Goal: Task Accomplishment & Management: Manage account settings

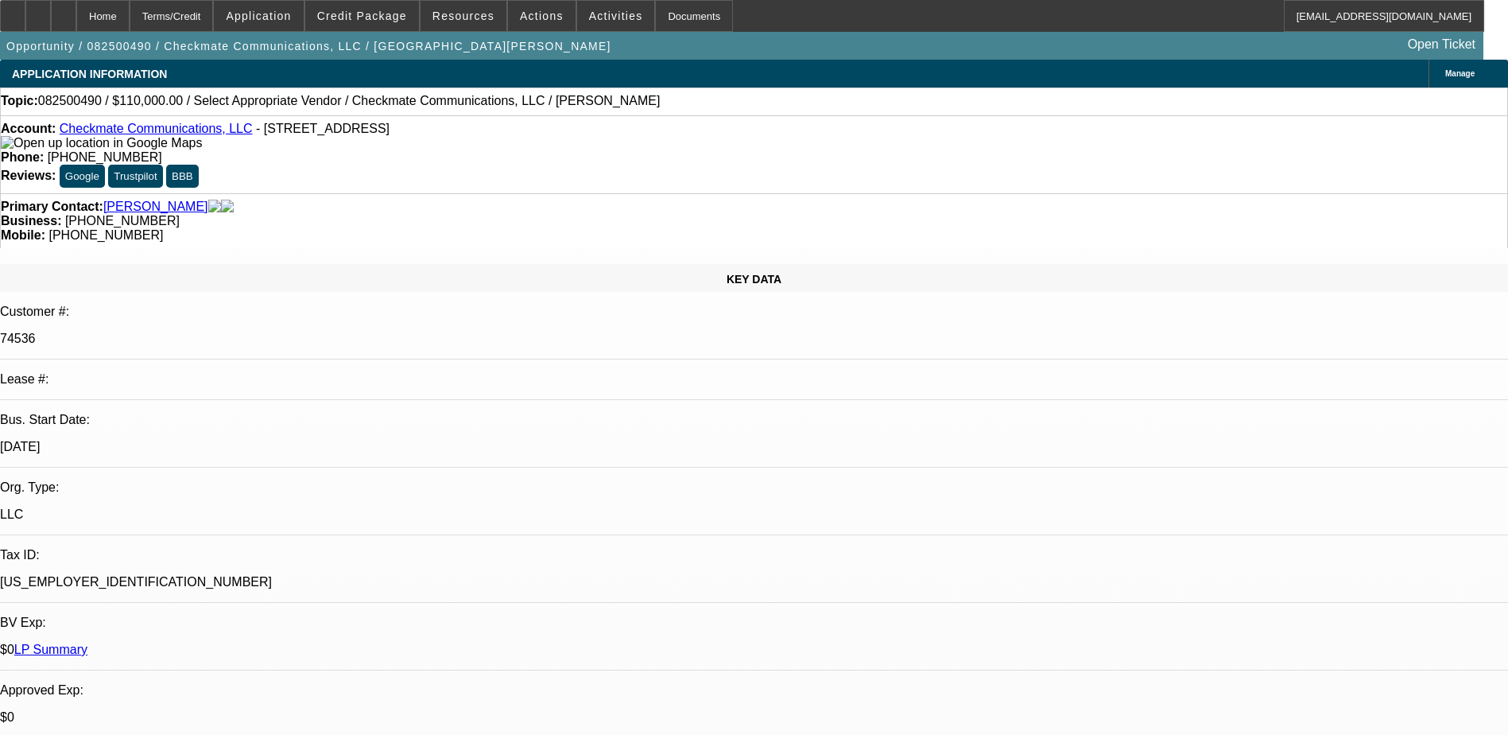
select select "0"
select select "2"
select select "0.1"
select select "4"
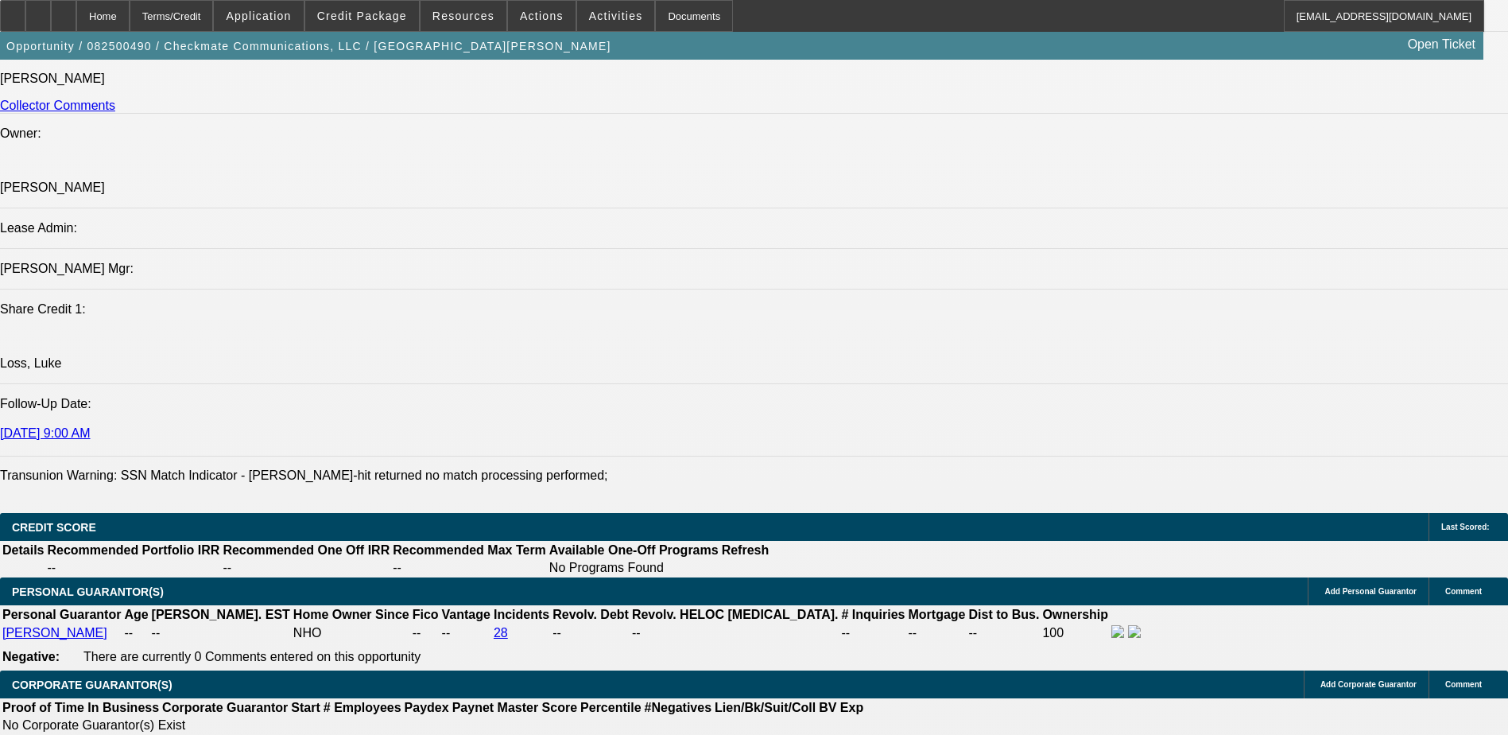
scroll to position [2385, 0]
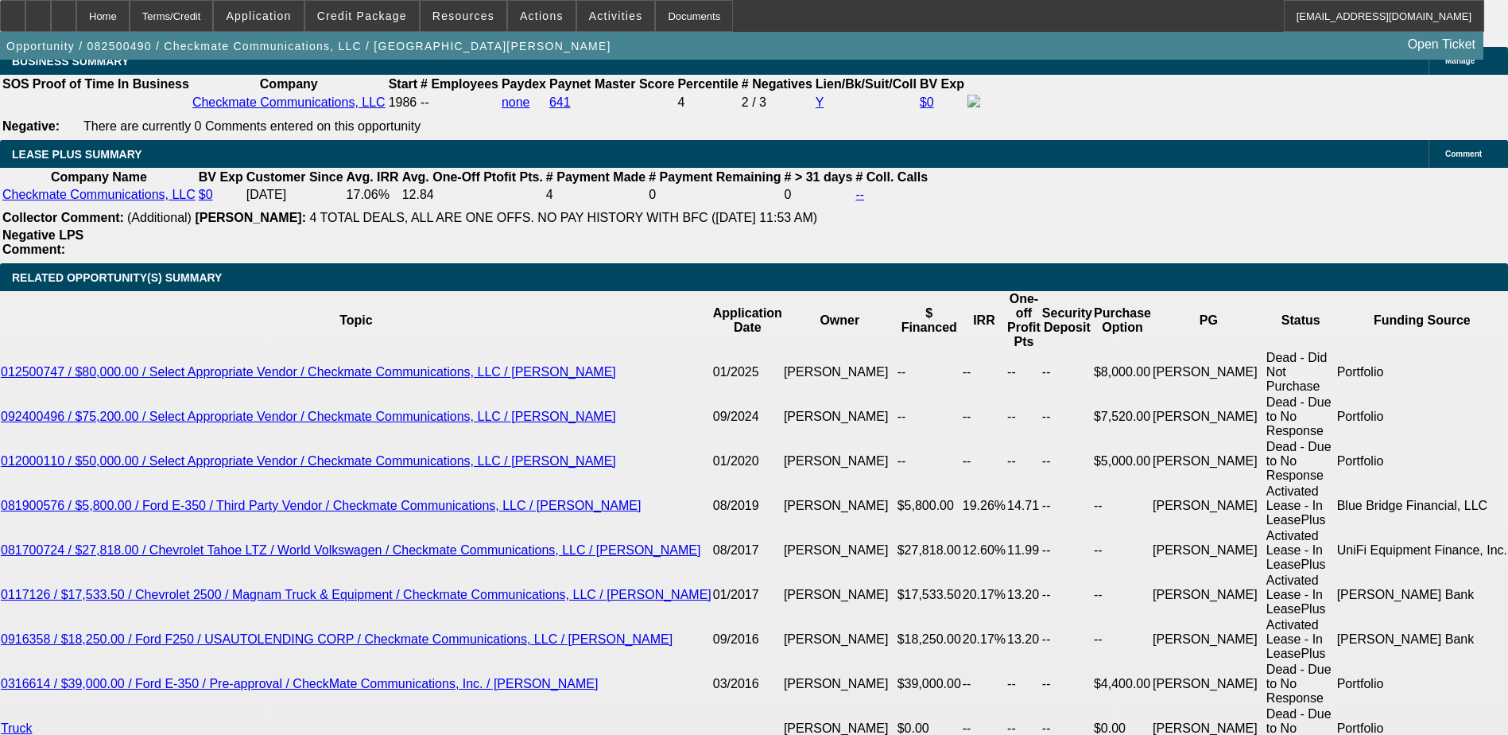
scroll to position [2623, 0]
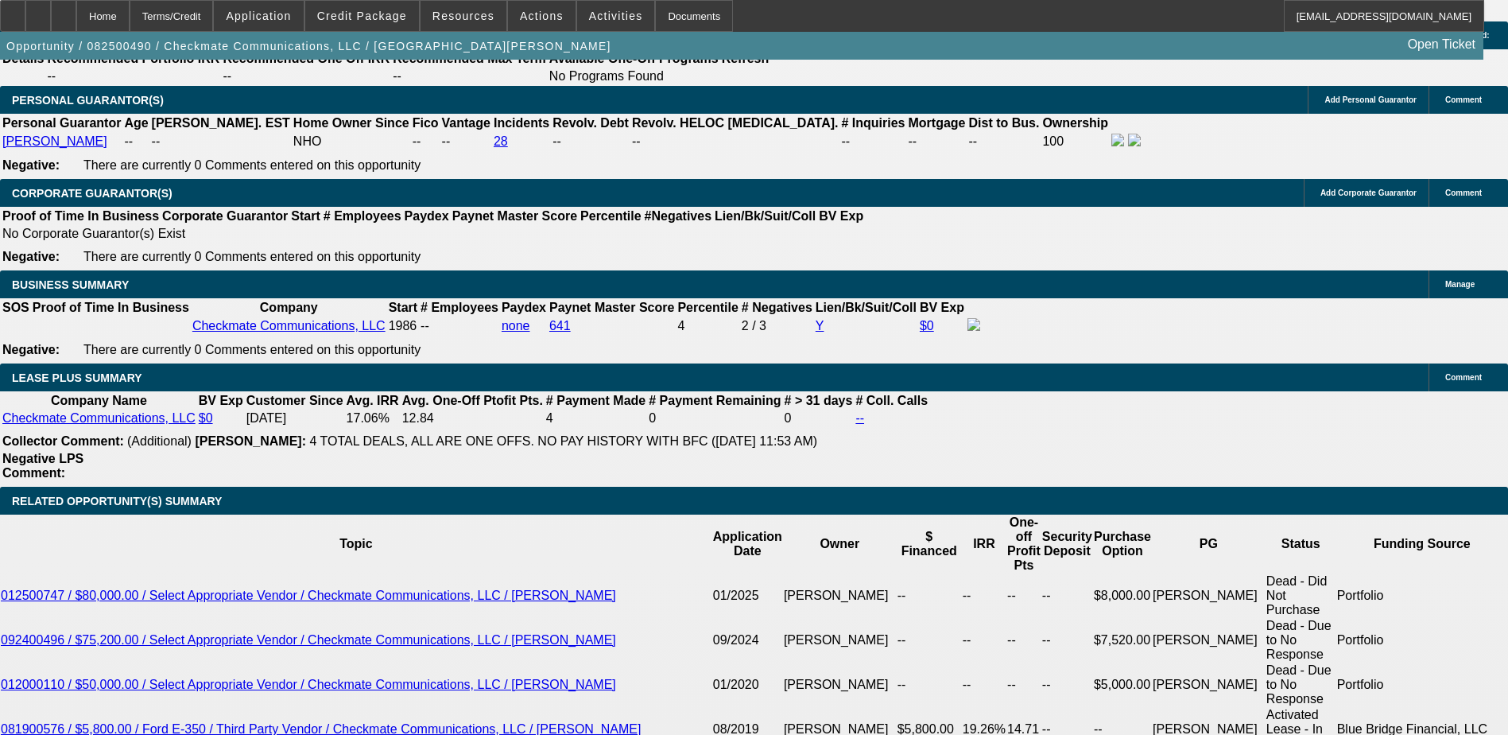
scroll to position [2146, 0]
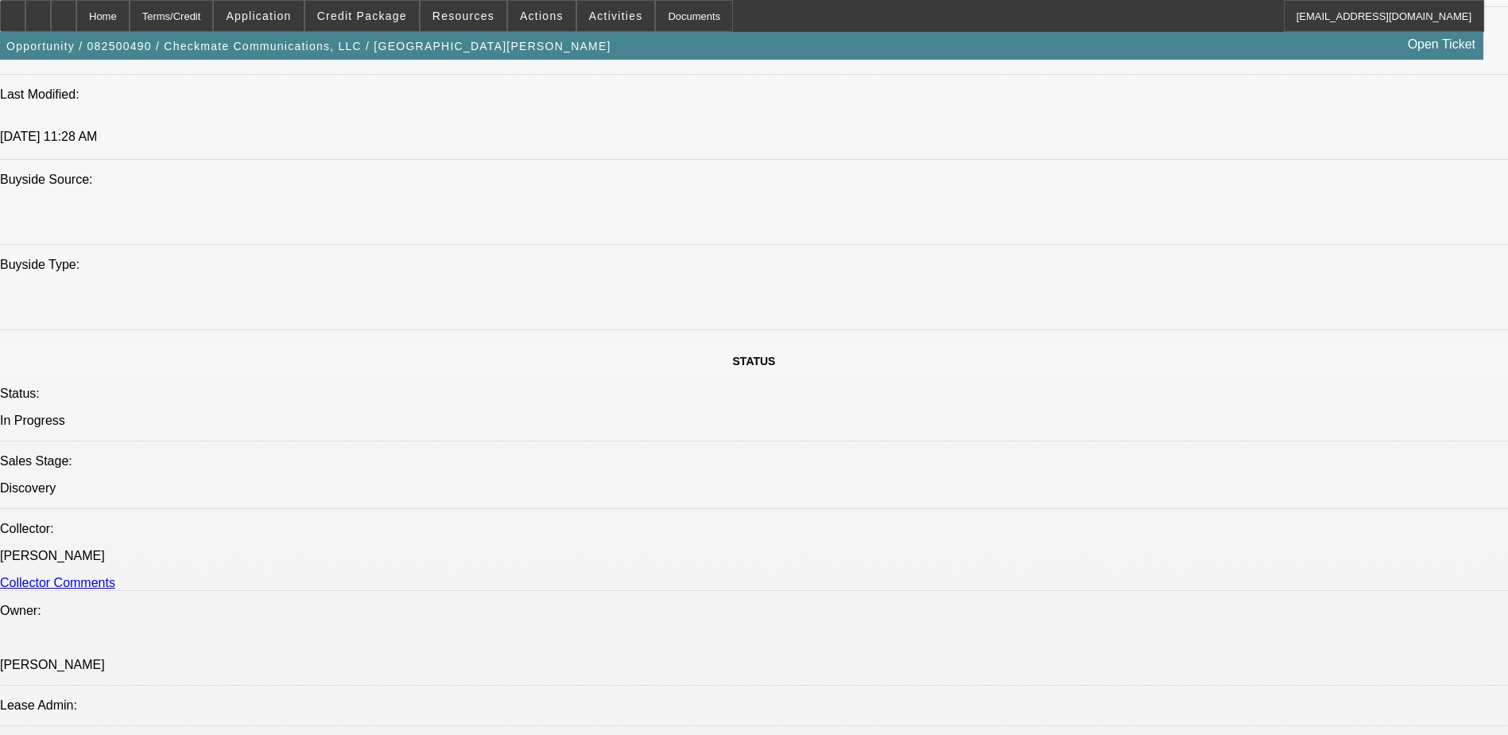
scroll to position [1113, 0]
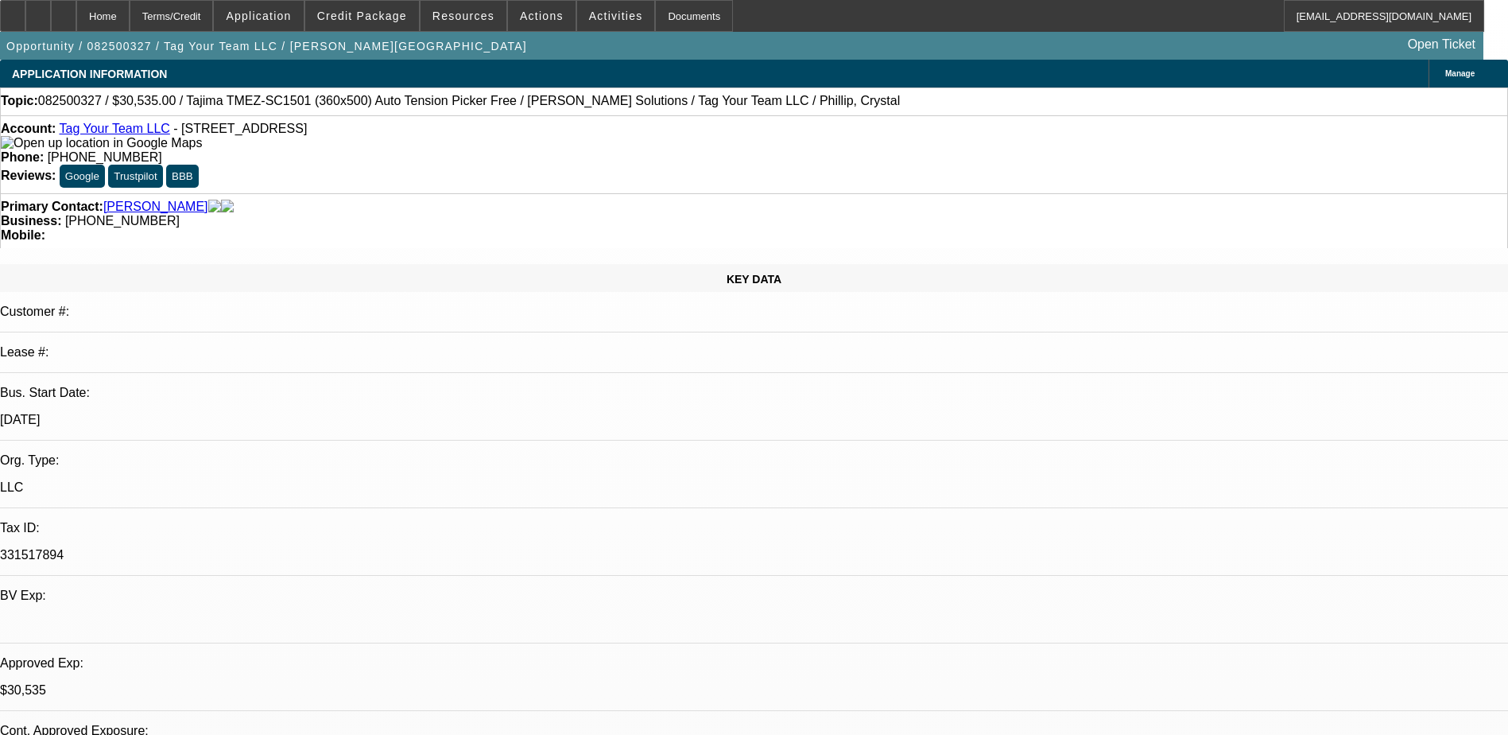
select select "0"
select select "2"
select select "0.1"
select select "0"
select select "2"
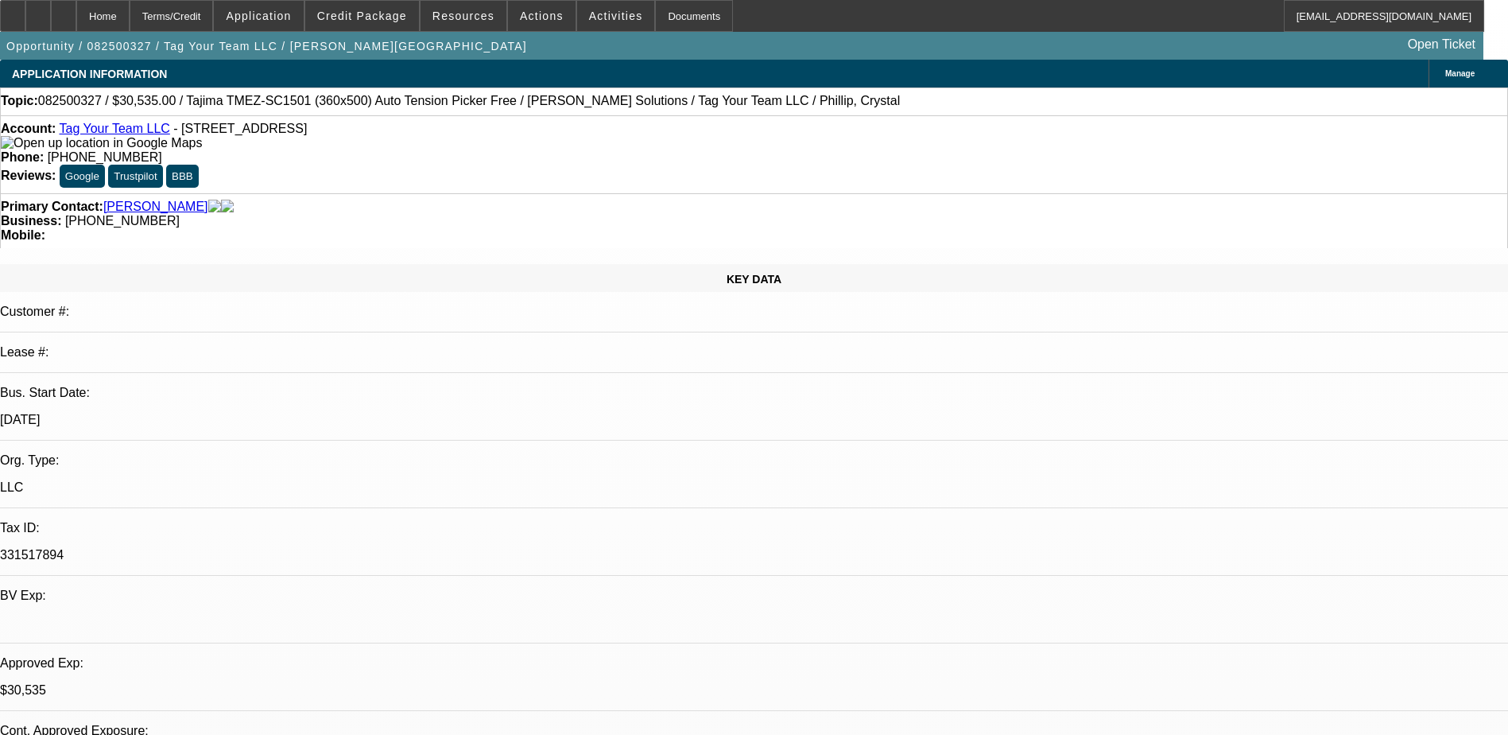
select select "0"
select select "2"
select select "0.1"
select select "0"
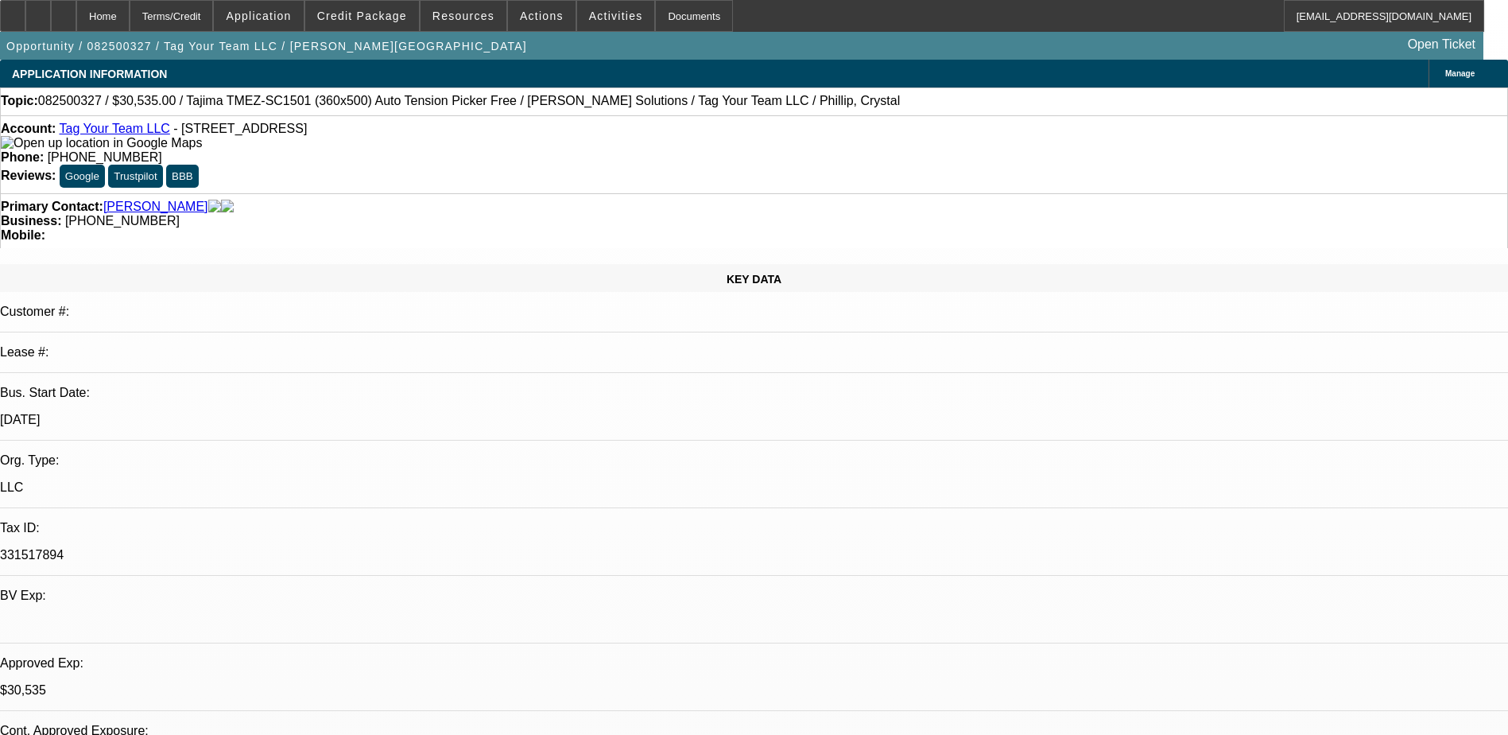
select select "2"
select select "0"
select select "1"
select select "2"
select select "4"
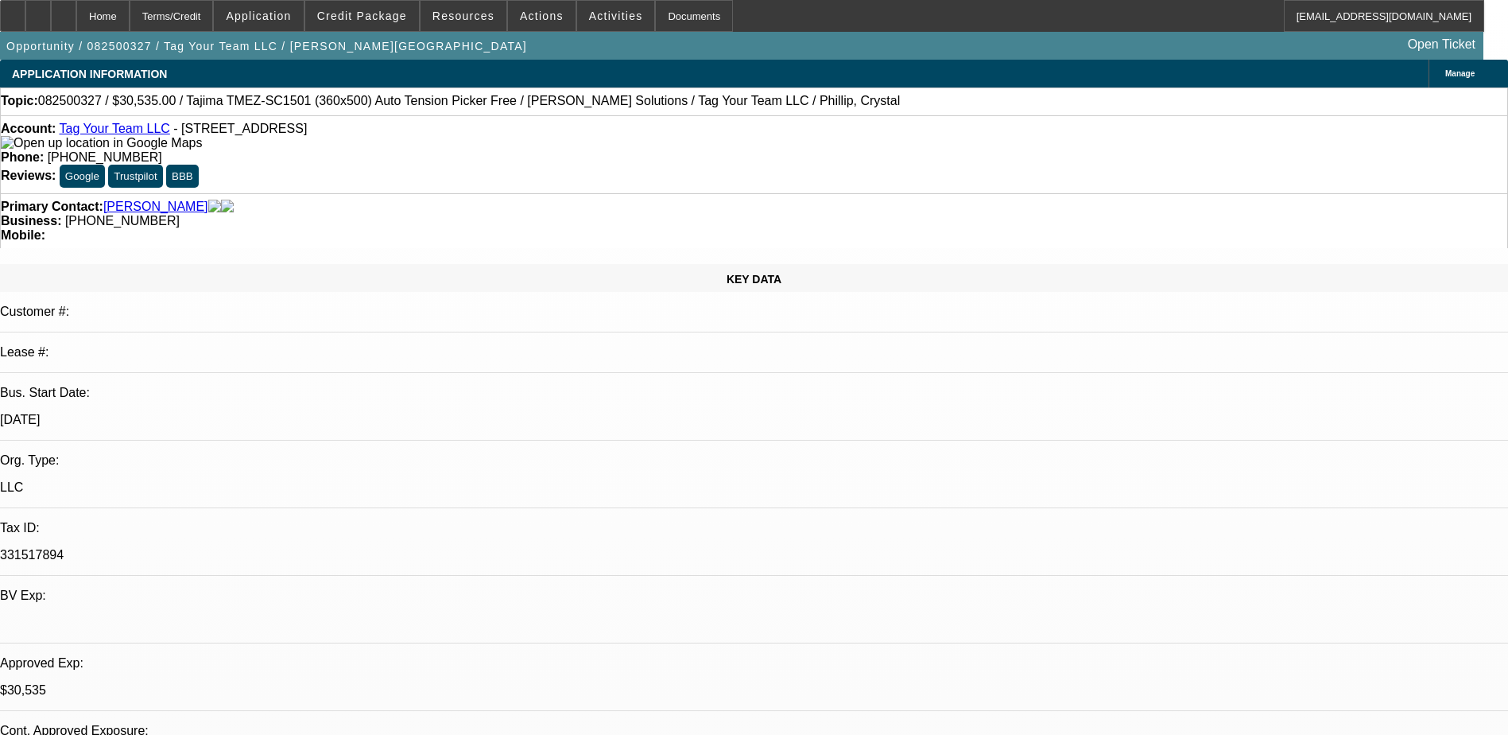
select select "1"
select select "2"
select select "6"
select select "1"
select select "2"
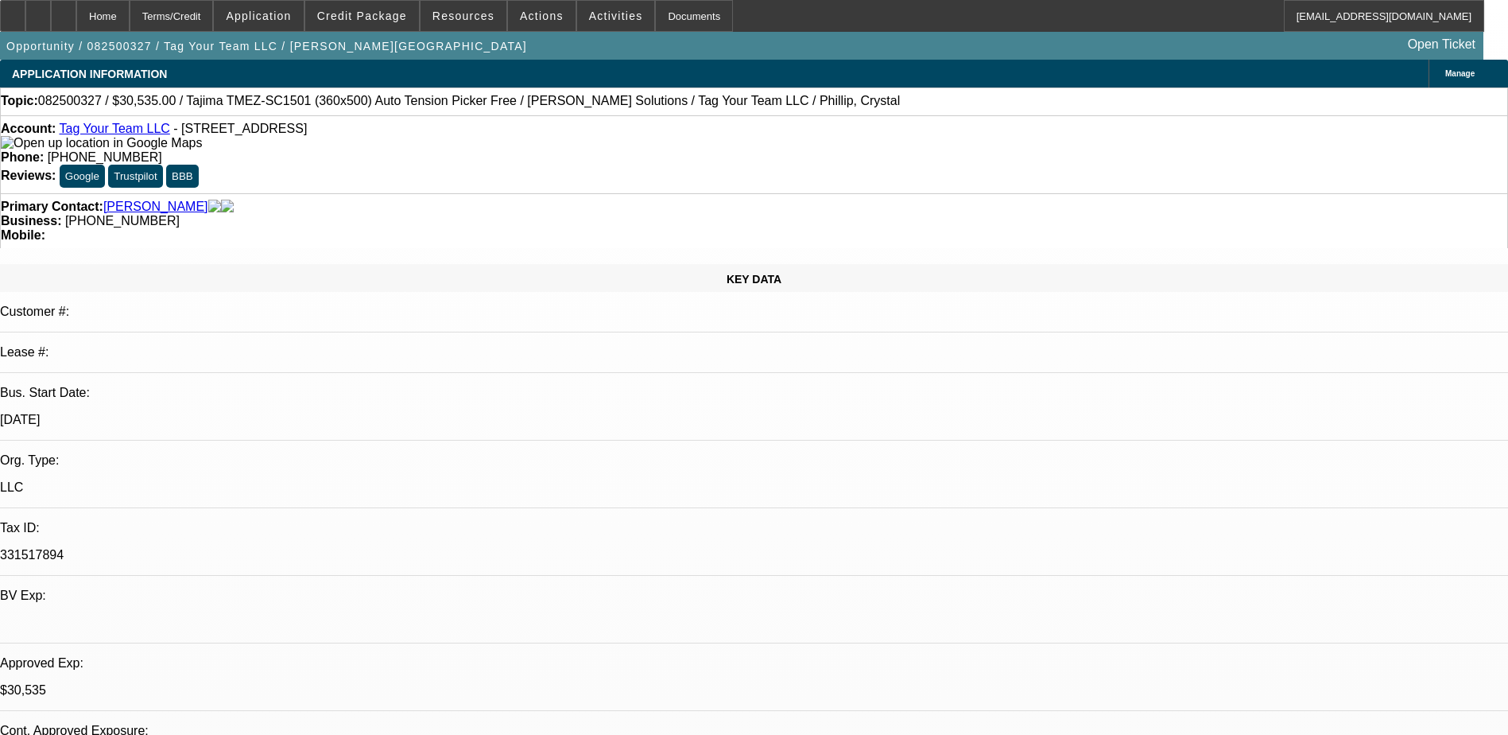
select select "4"
select select "1"
select select "2"
select select "6"
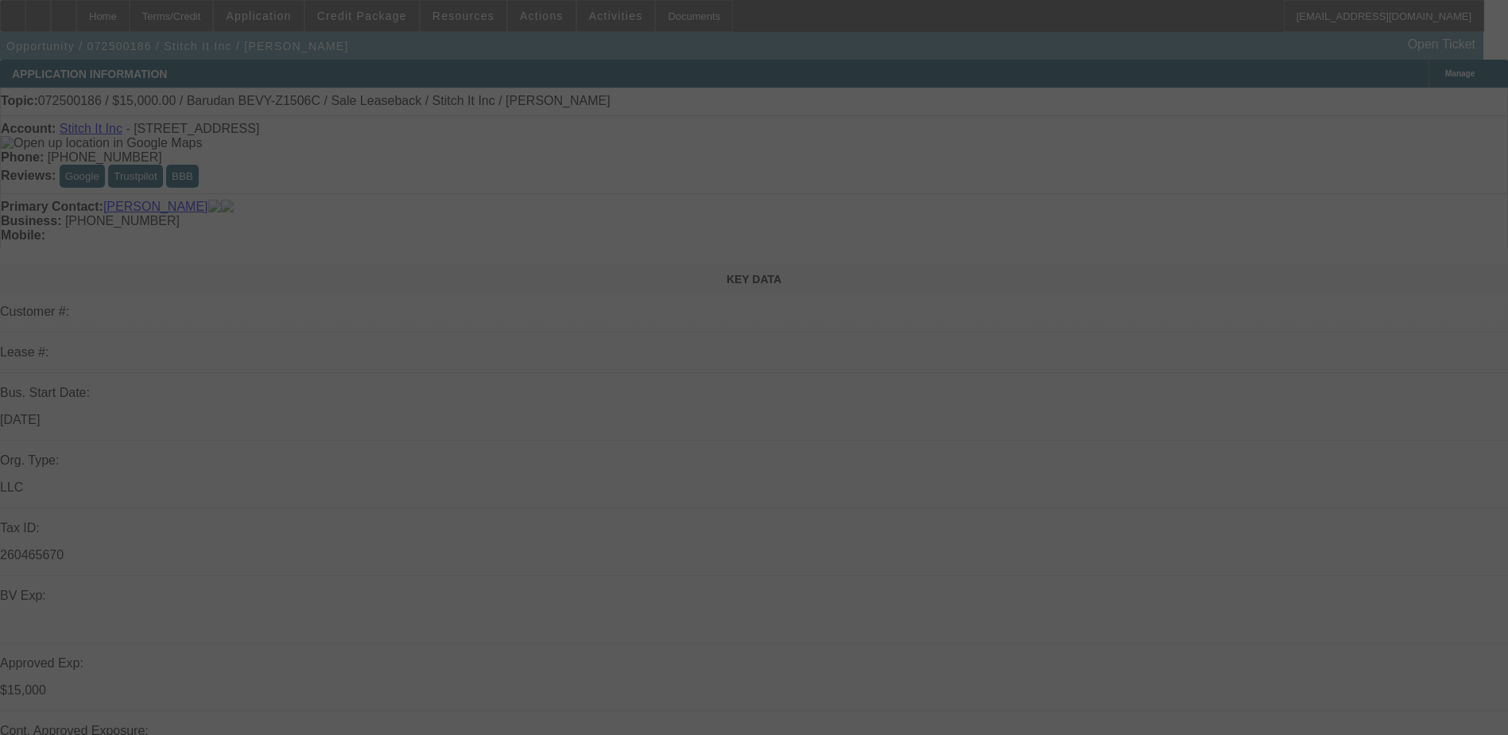
select select "0"
select select "2"
select select "0"
select select "6"
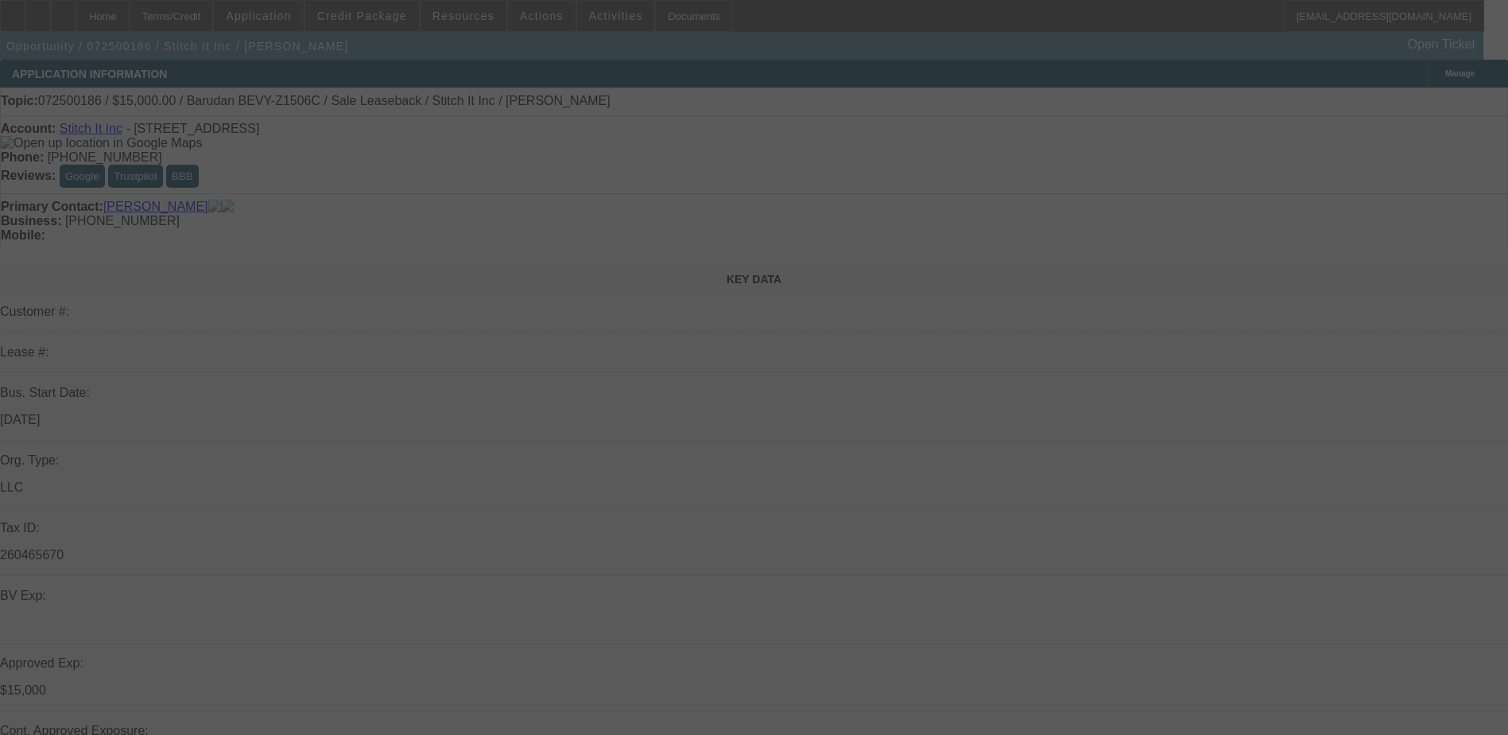
select select "0"
select select "2"
select select "0"
select select "6"
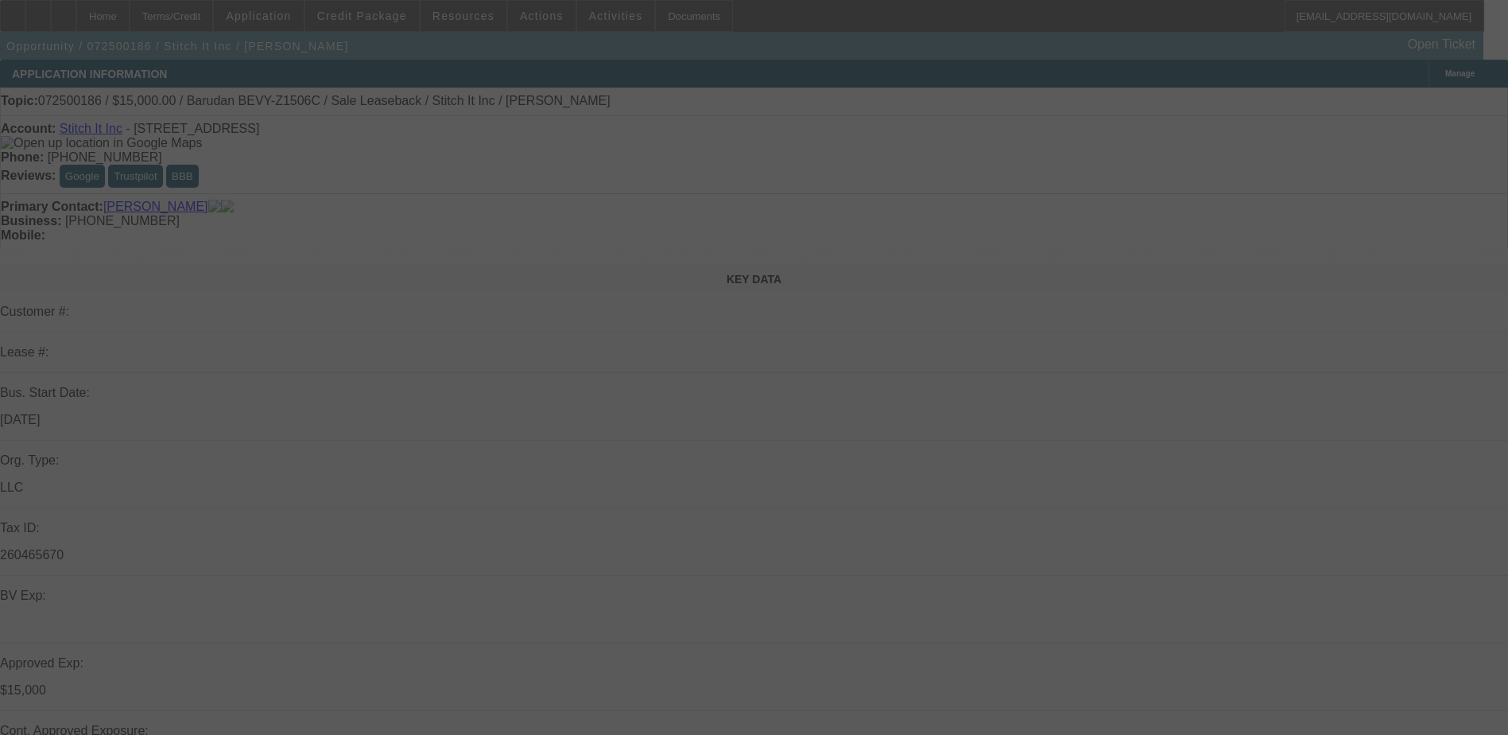
select select "0"
select select "2"
select select "0"
select select "6"
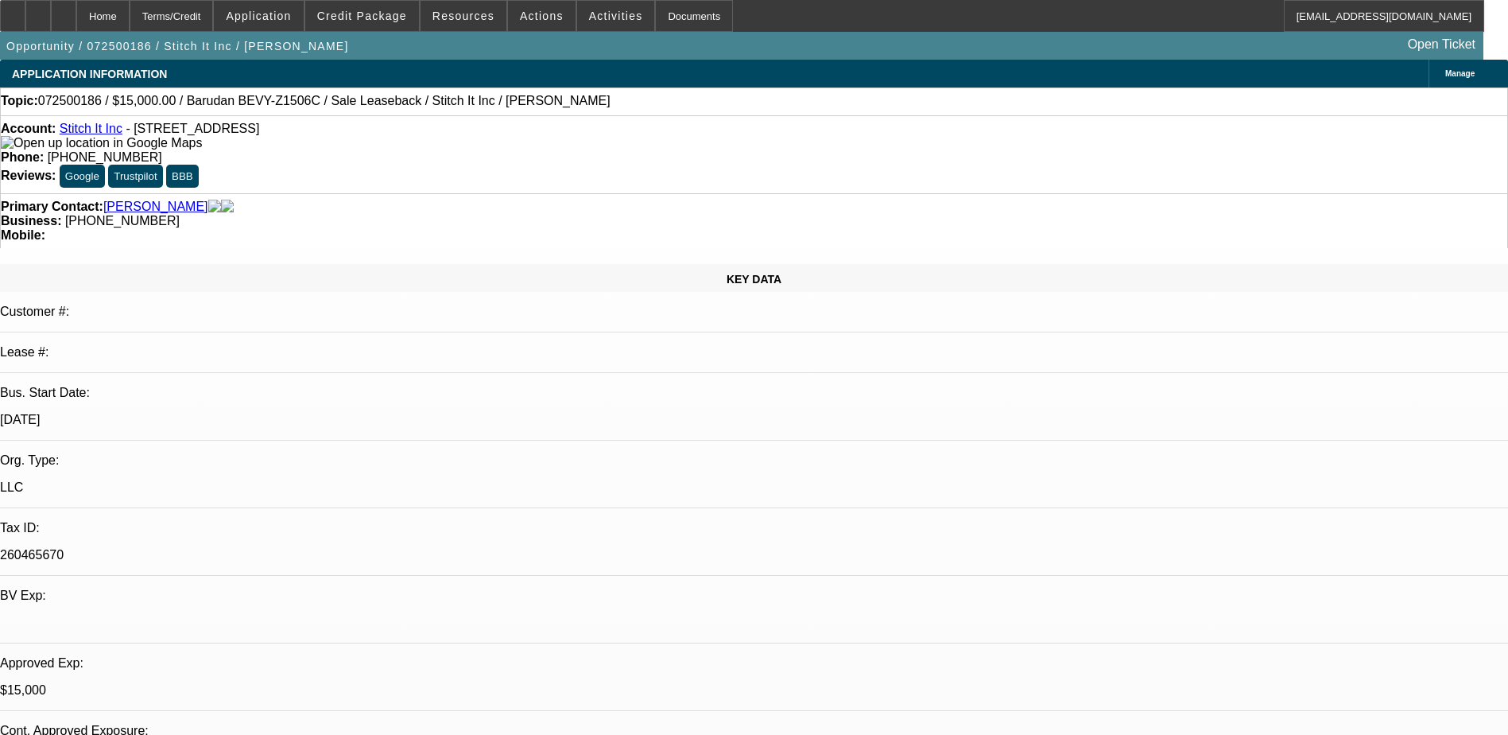
drag, startPoint x: 1208, startPoint y: 149, endPoint x: 695, endPoint y: 354, distance: 553.0
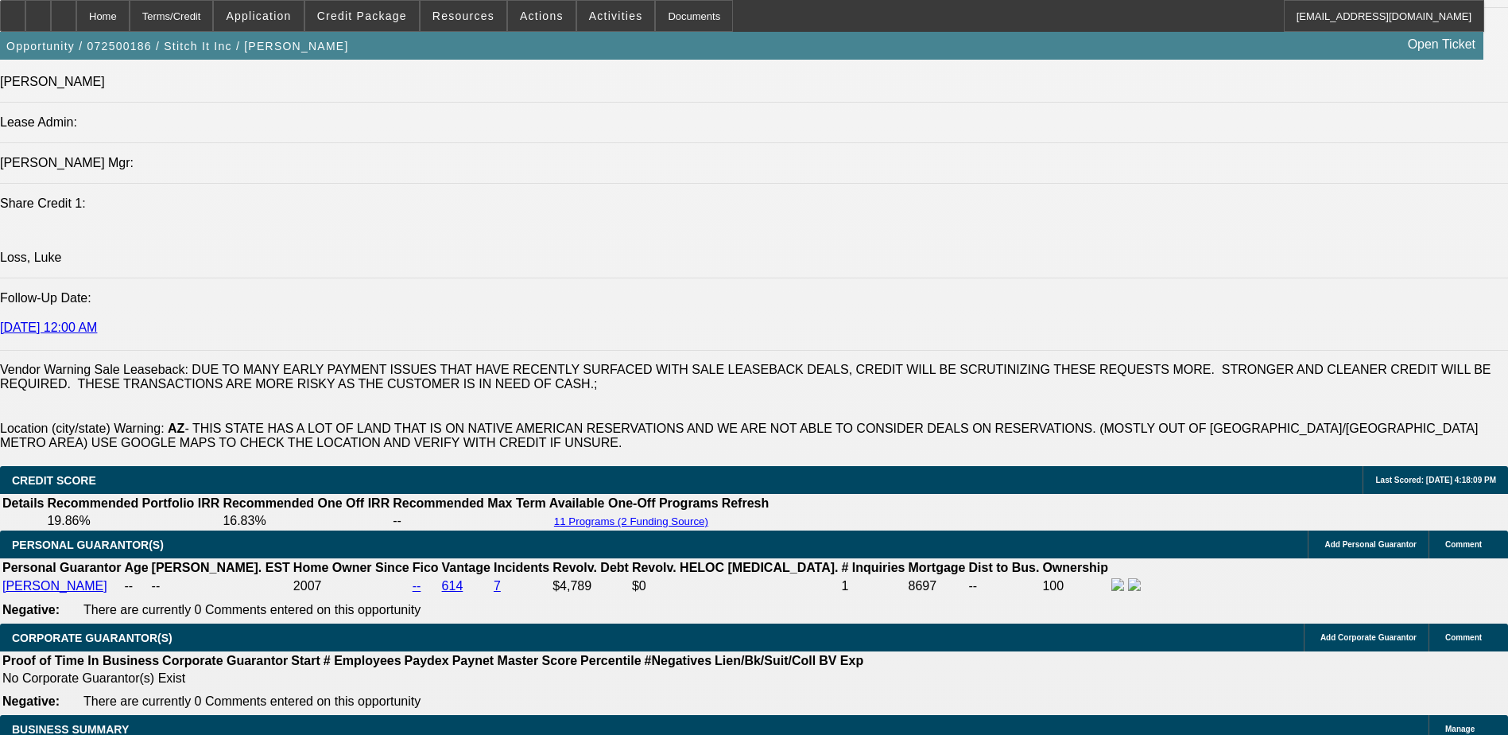
scroll to position [2544, 0]
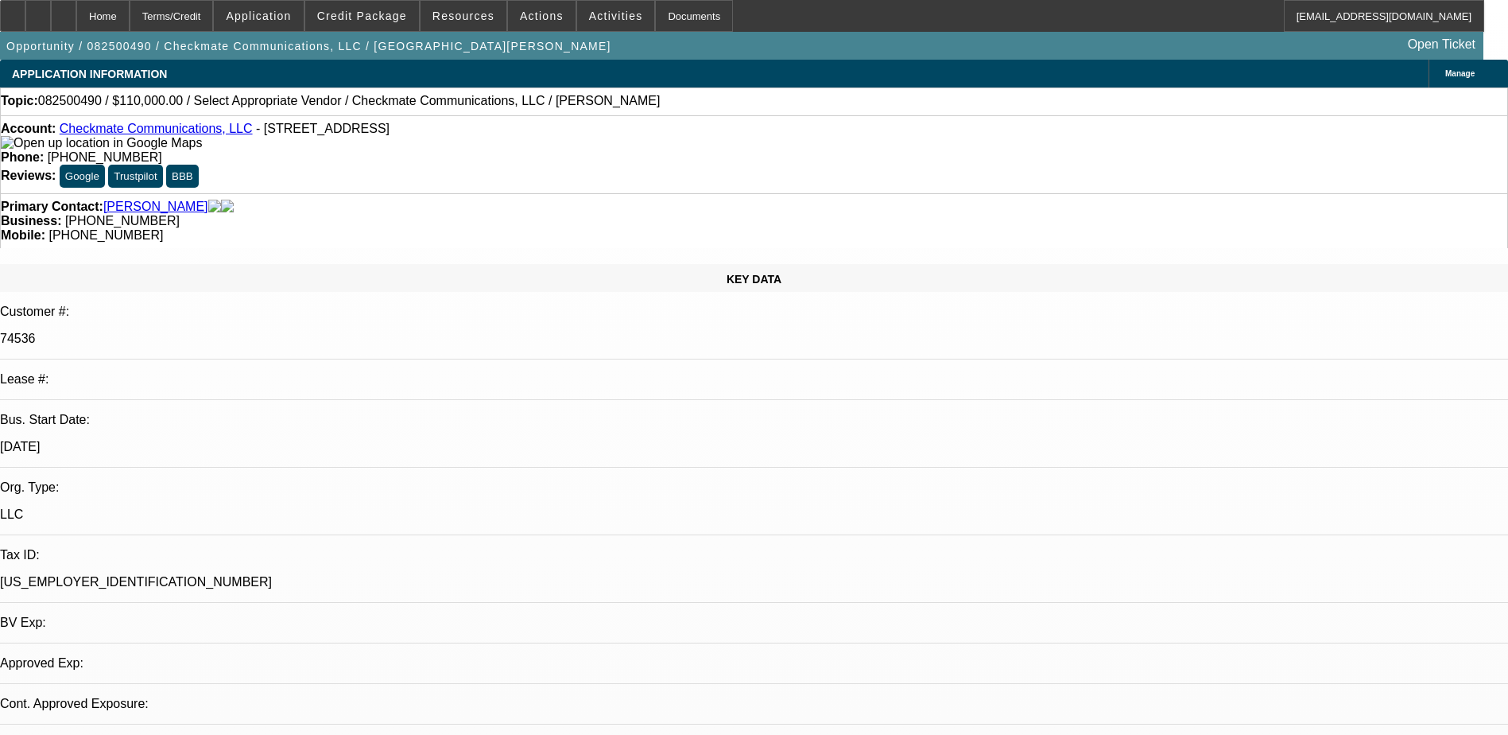
select select "0"
select select "2"
select select "0.1"
select select "4"
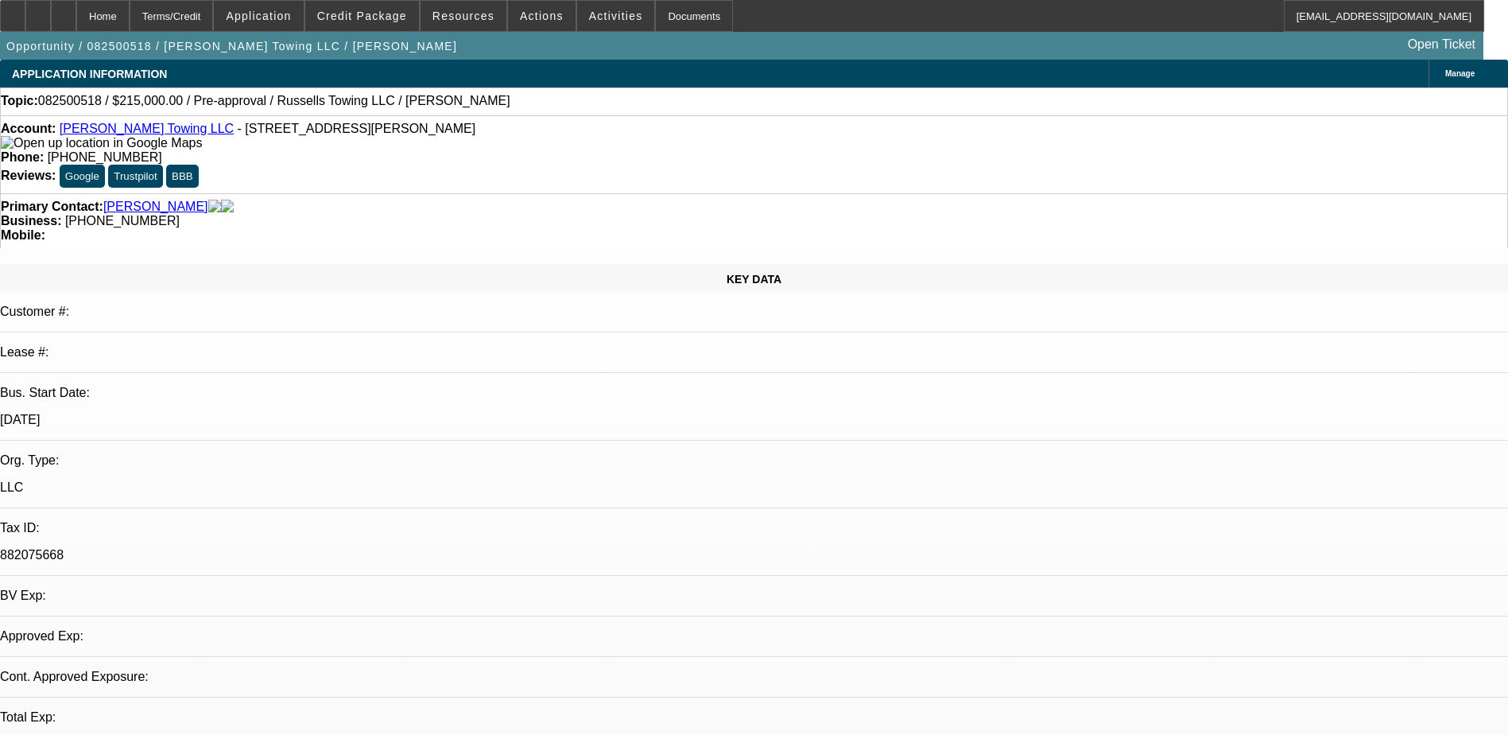
select select "0"
select select "2"
select select "0.1"
select select "4"
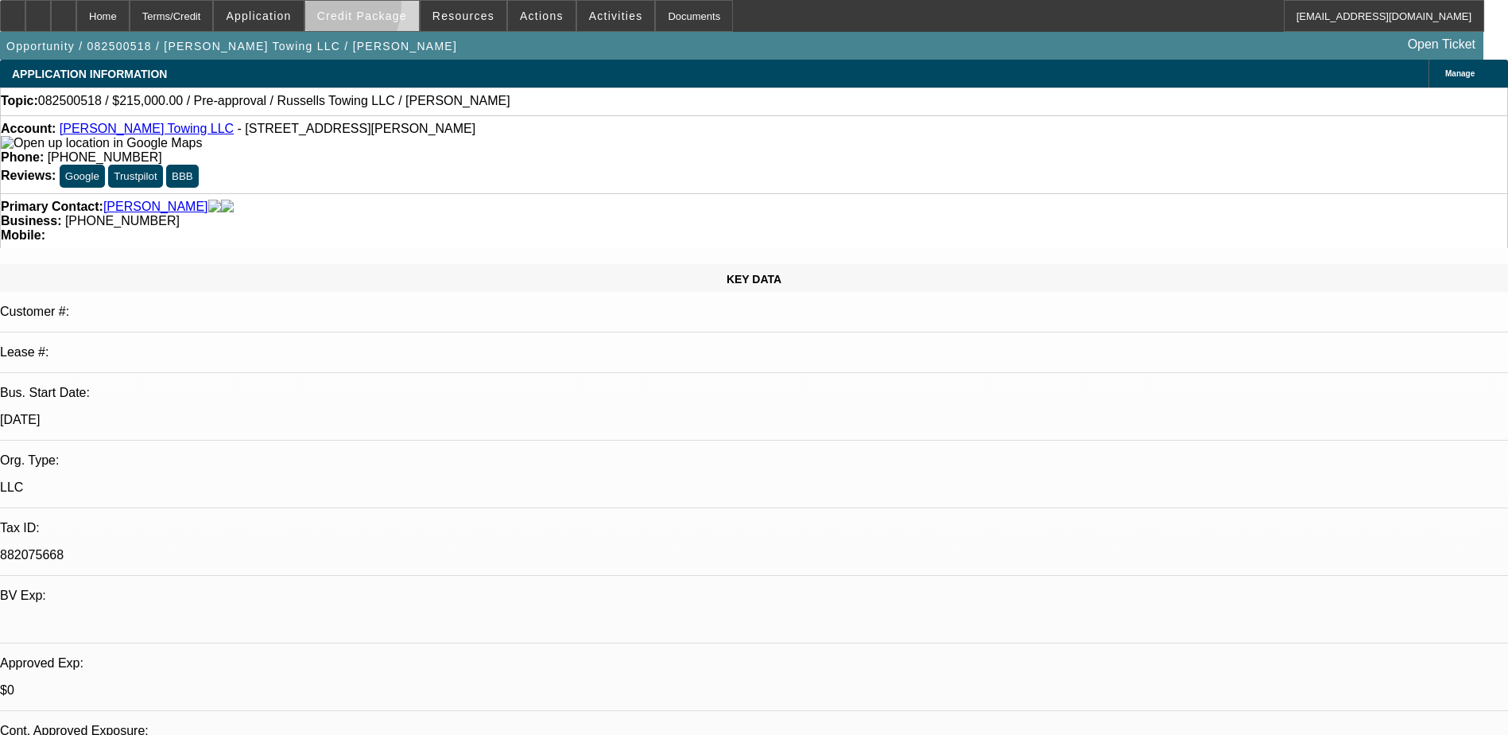
click at [346, 8] on span at bounding box center [362, 16] width 114 height 38
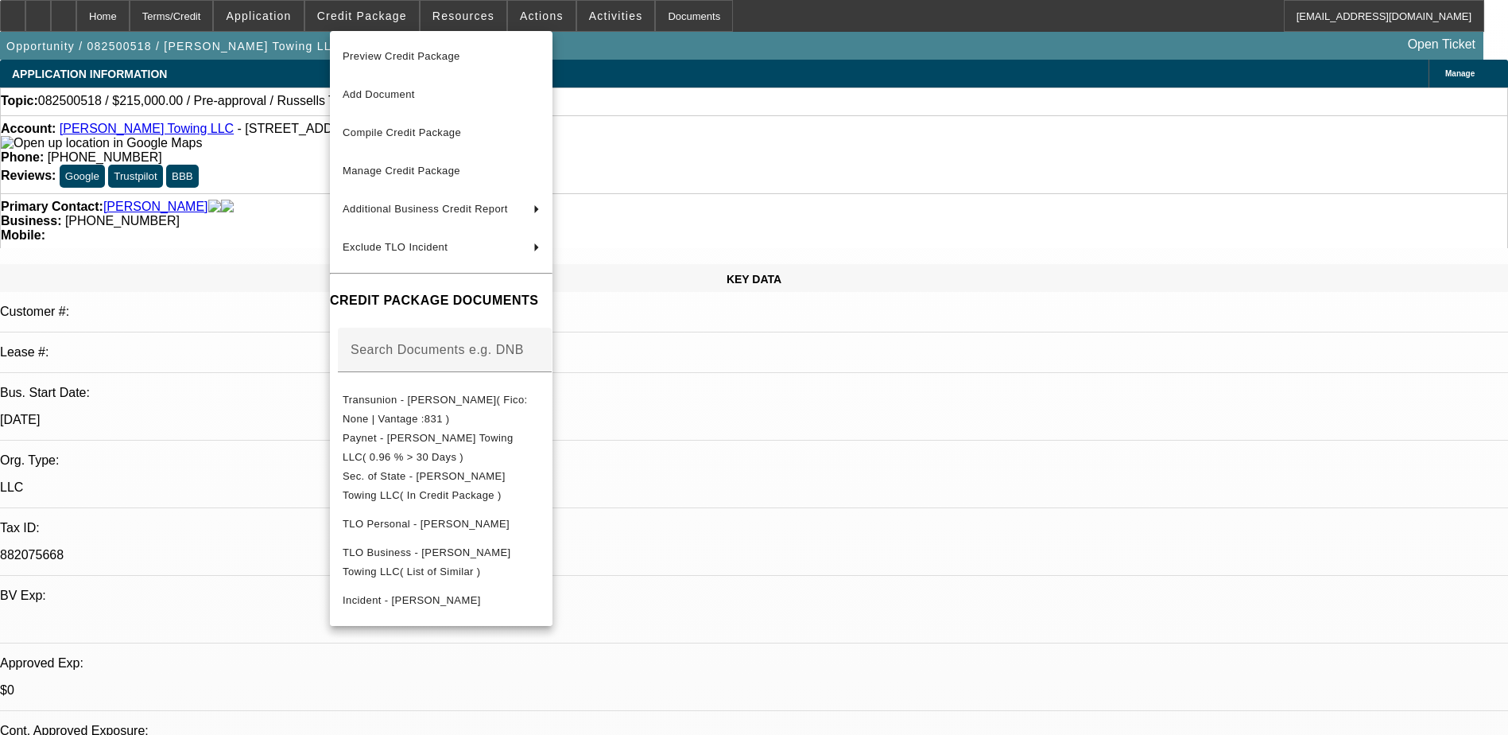
click at [246, 236] on div at bounding box center [754, 367] width 1508 height 735
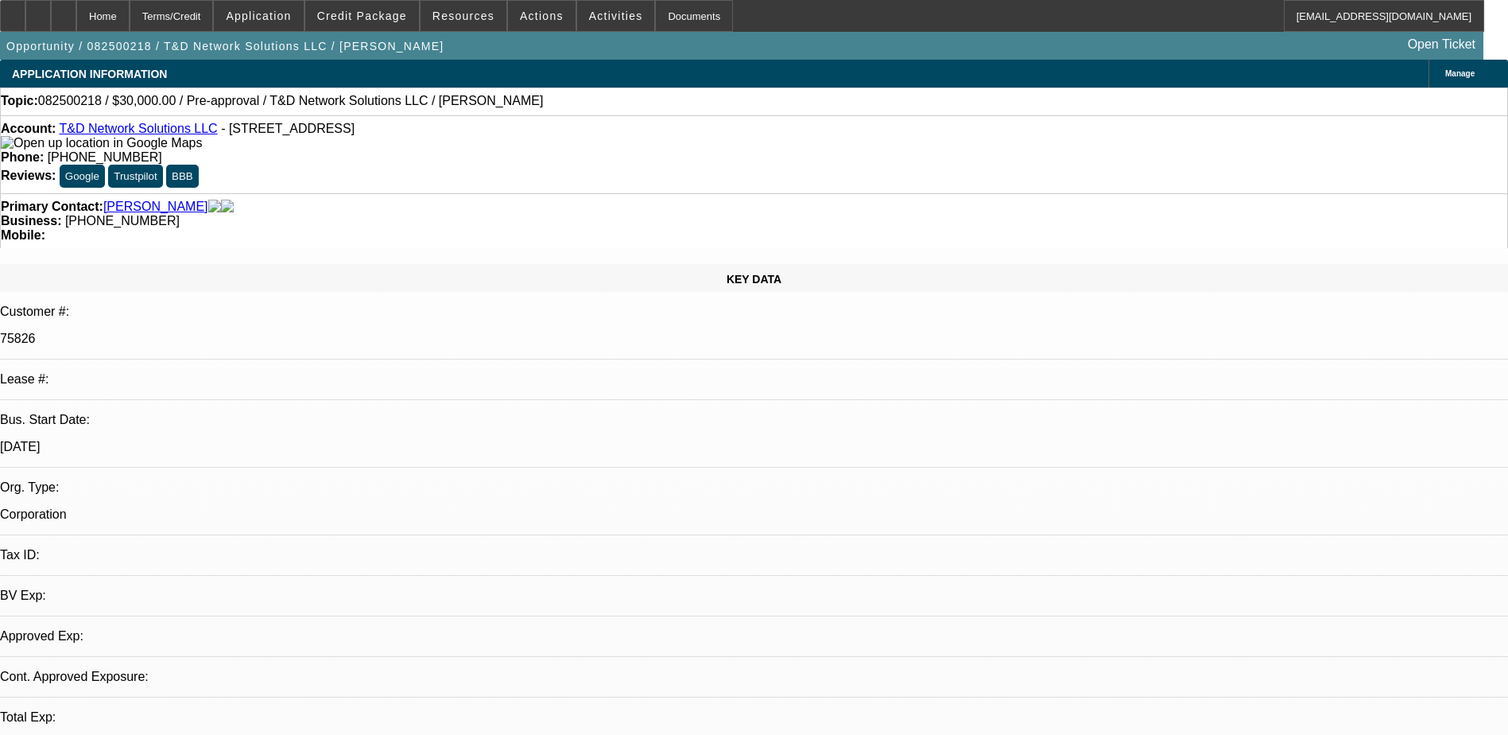
select select "0"
select select "2"
select select "0.1"
select select "1"
select select "2"
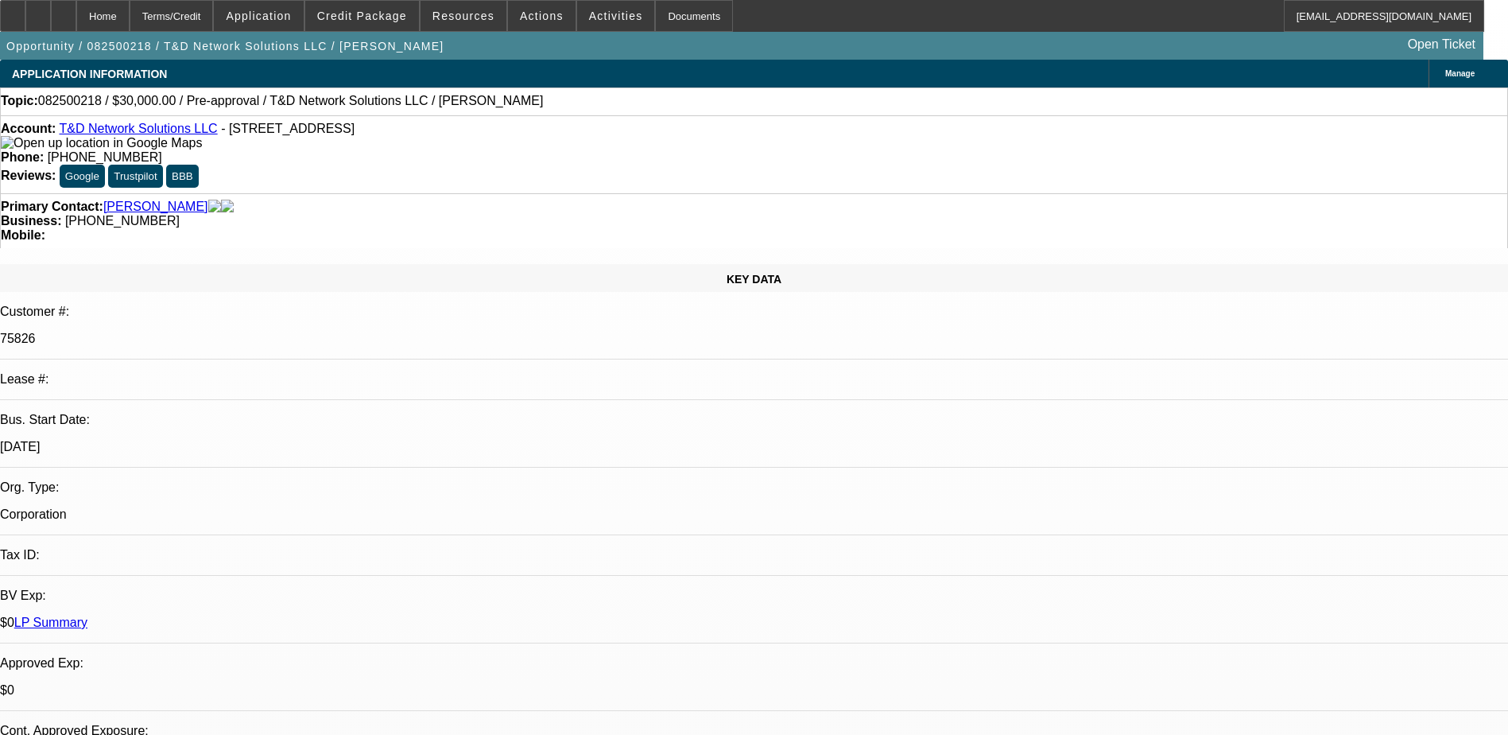
select select "4"
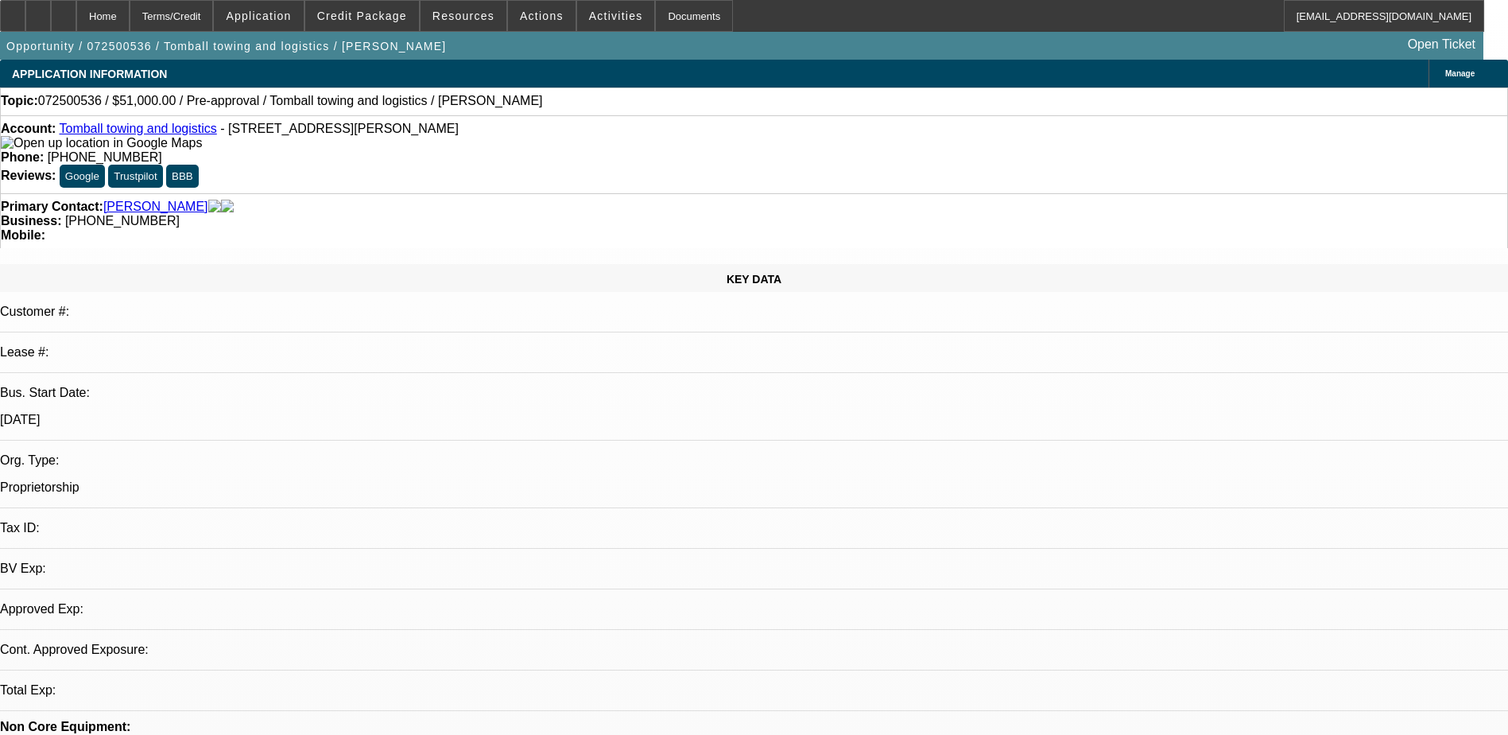
select select "0.15"
select select "2"
select select "0"
select select "1"
select select "2"
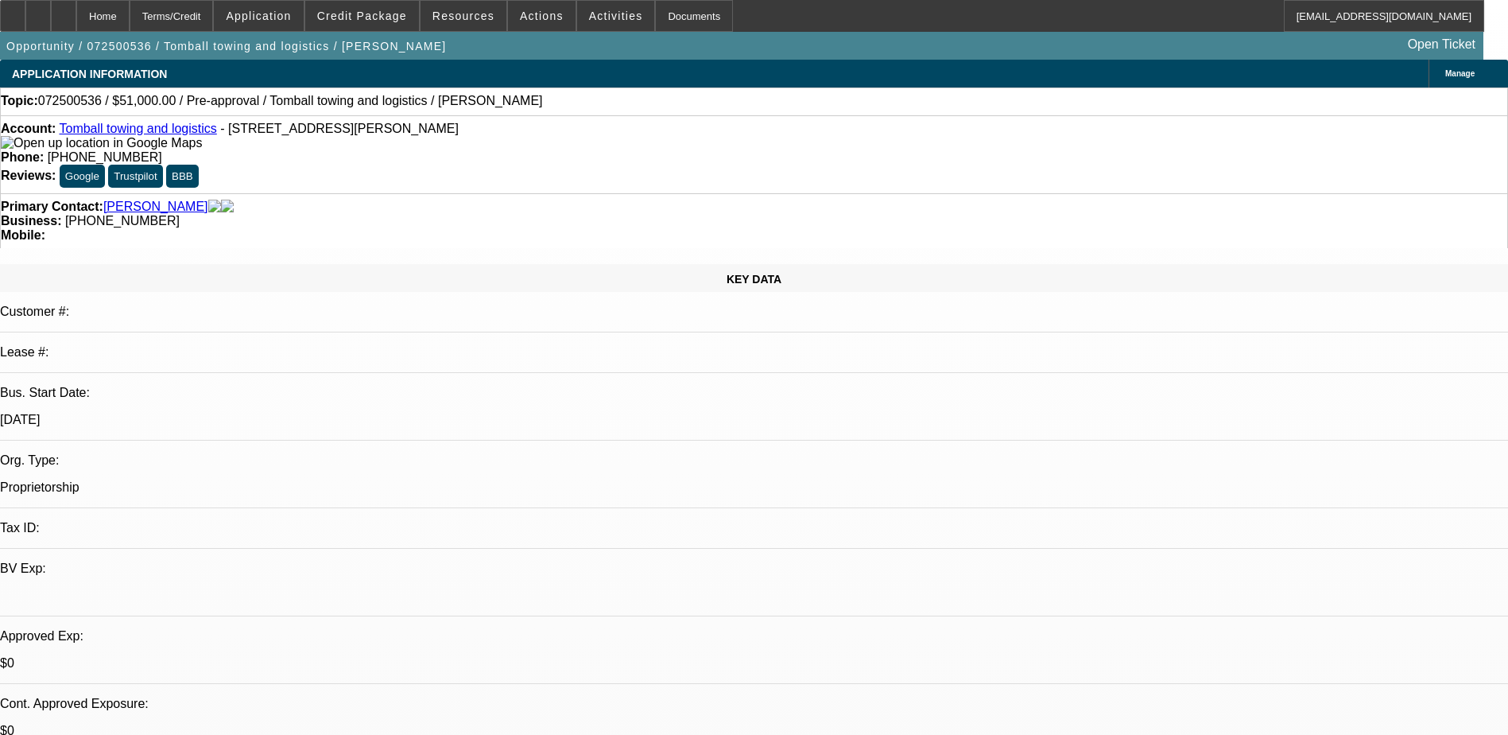
select select "6"
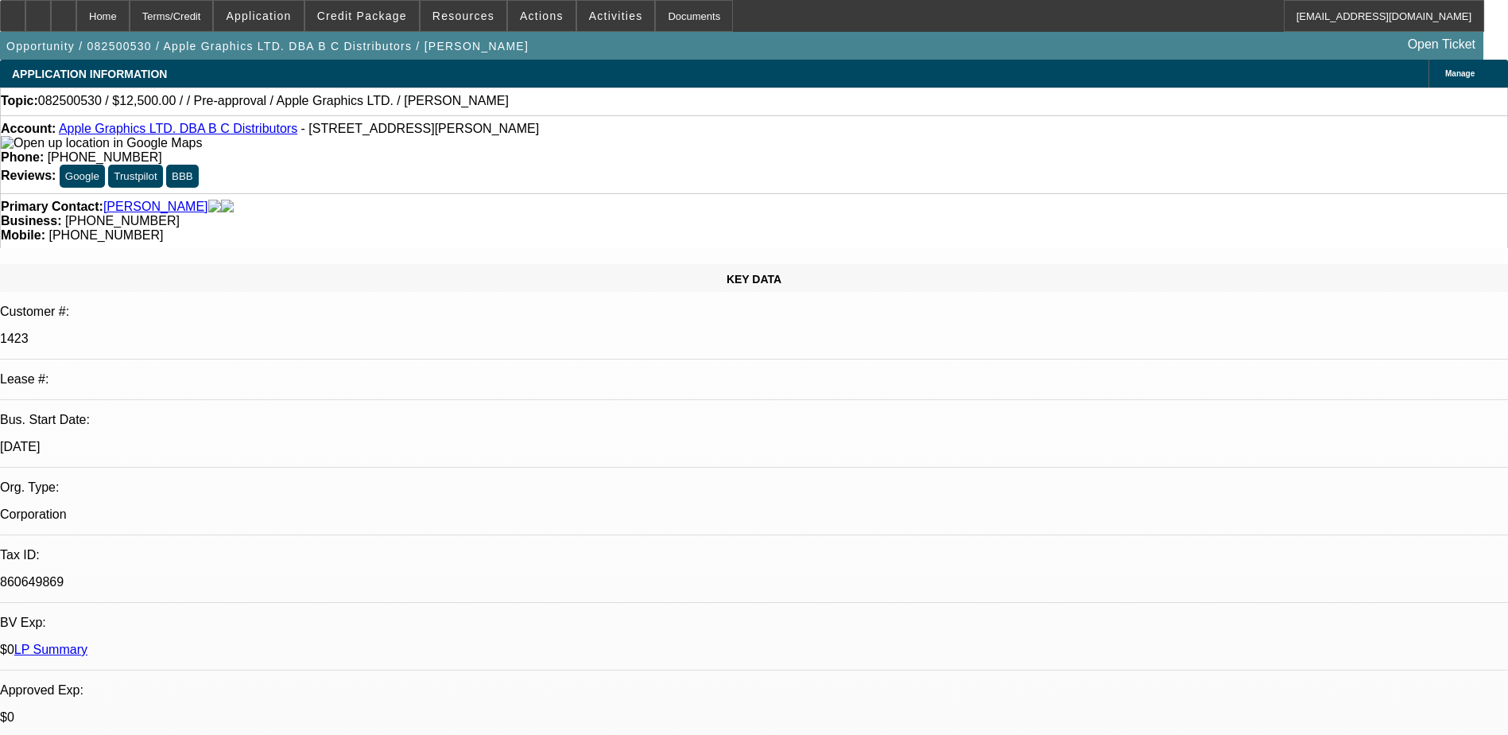
select select "0"
select select "2"
select select "0.1"
select select "1"
select select "2"
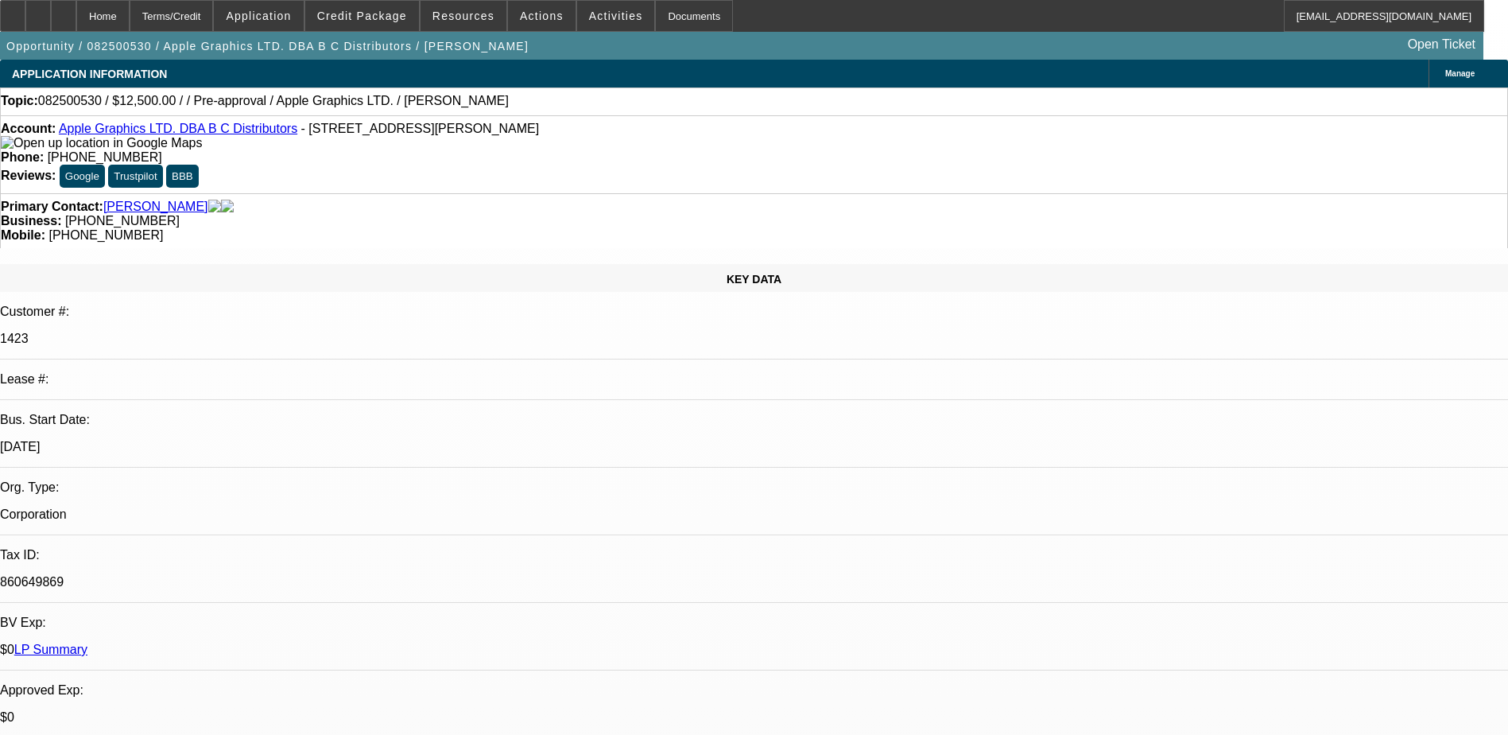
select select "4"
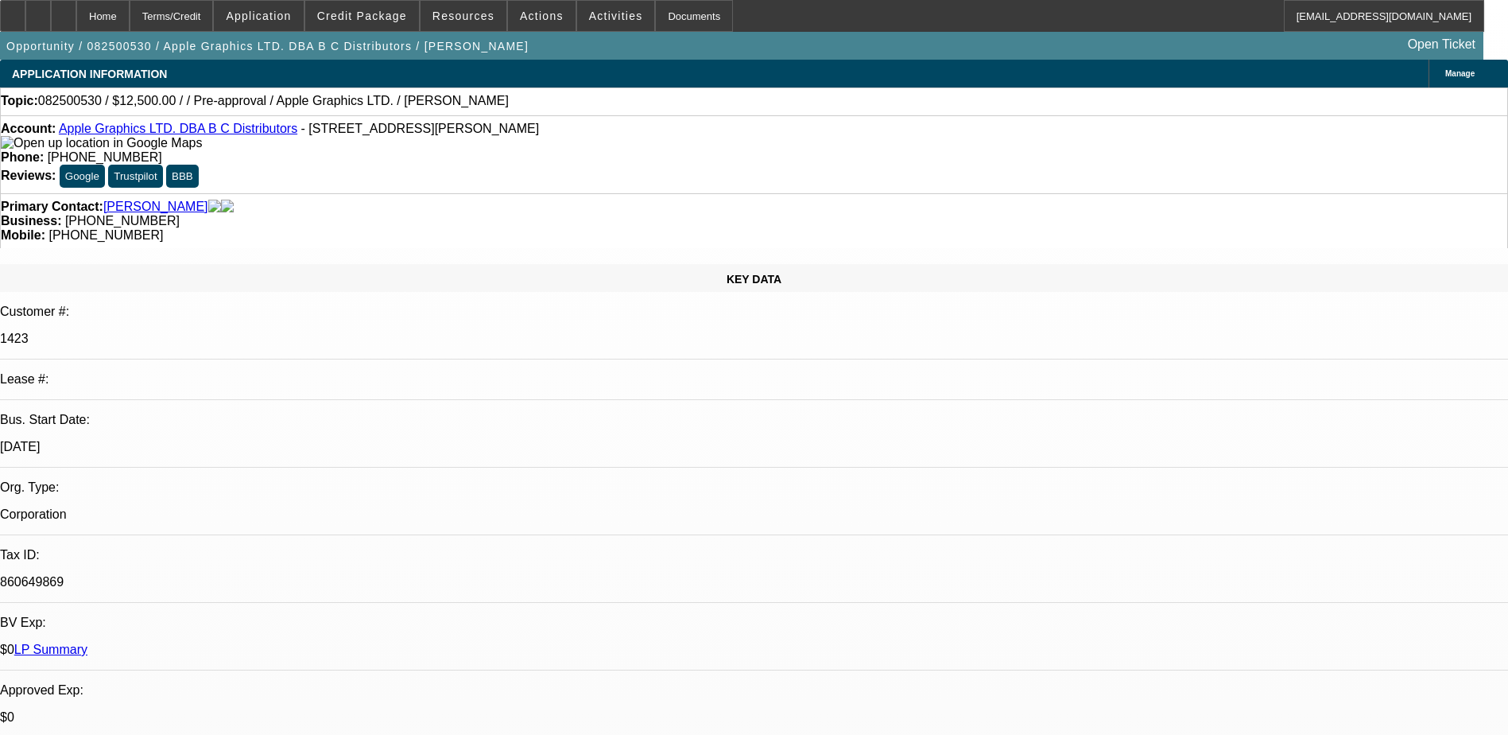
drag, startPoint x: 1134, startPoint y: 316, endPoint x: 1136, endPoint y: 304, distance: 12.8
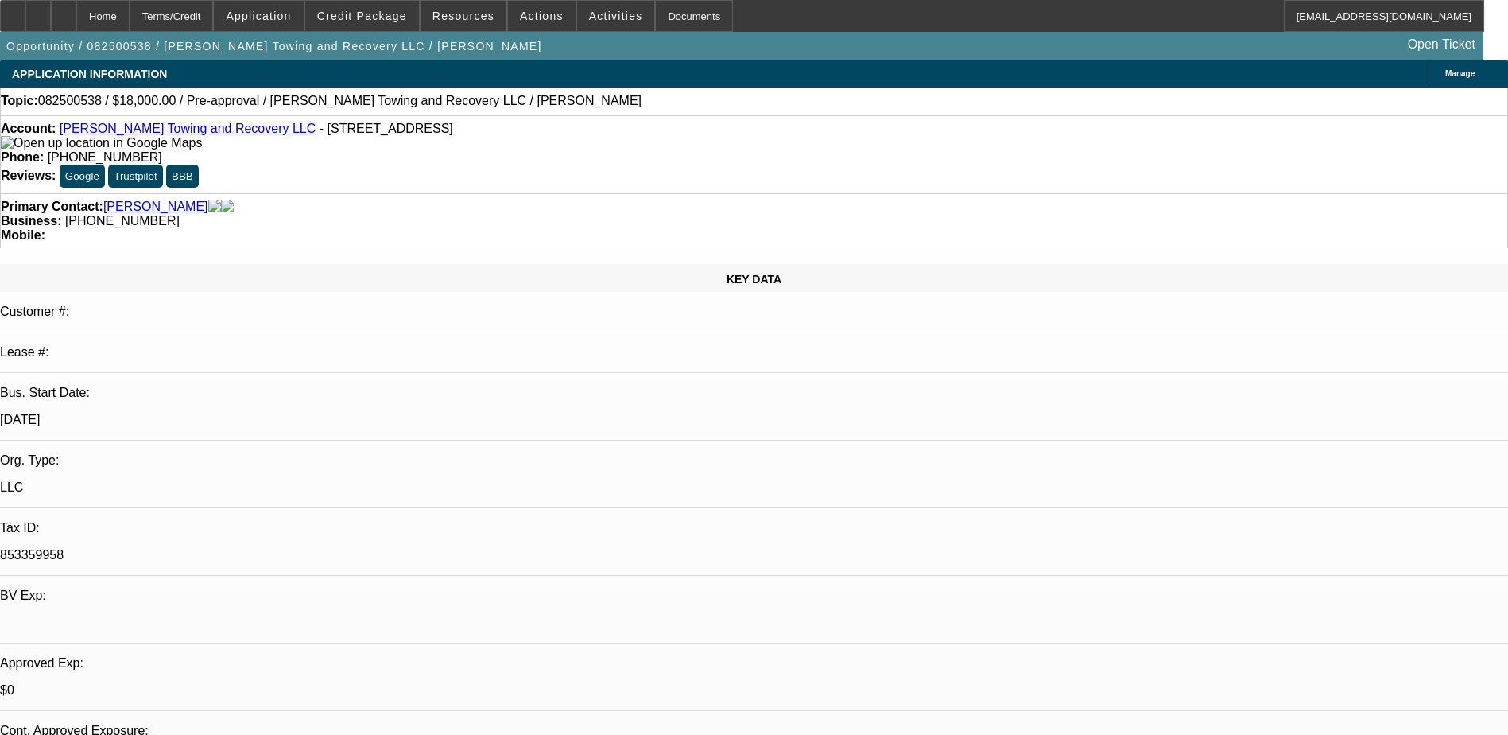
select select "0"
select select "2"
select select "0.1"
select select "0"
select select "2"
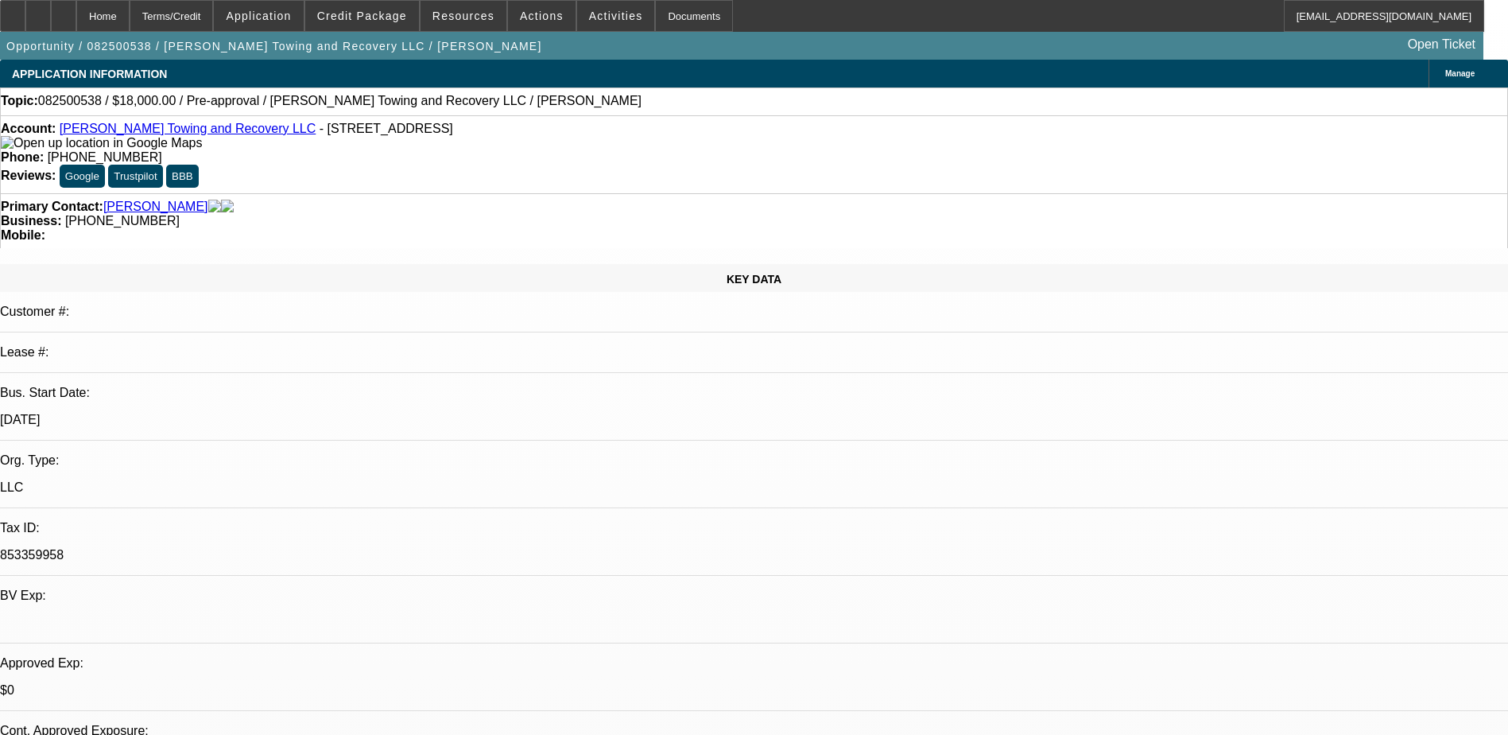
select select "0.1"
select select "1"
select select "2"
select select "4"
select select "1"
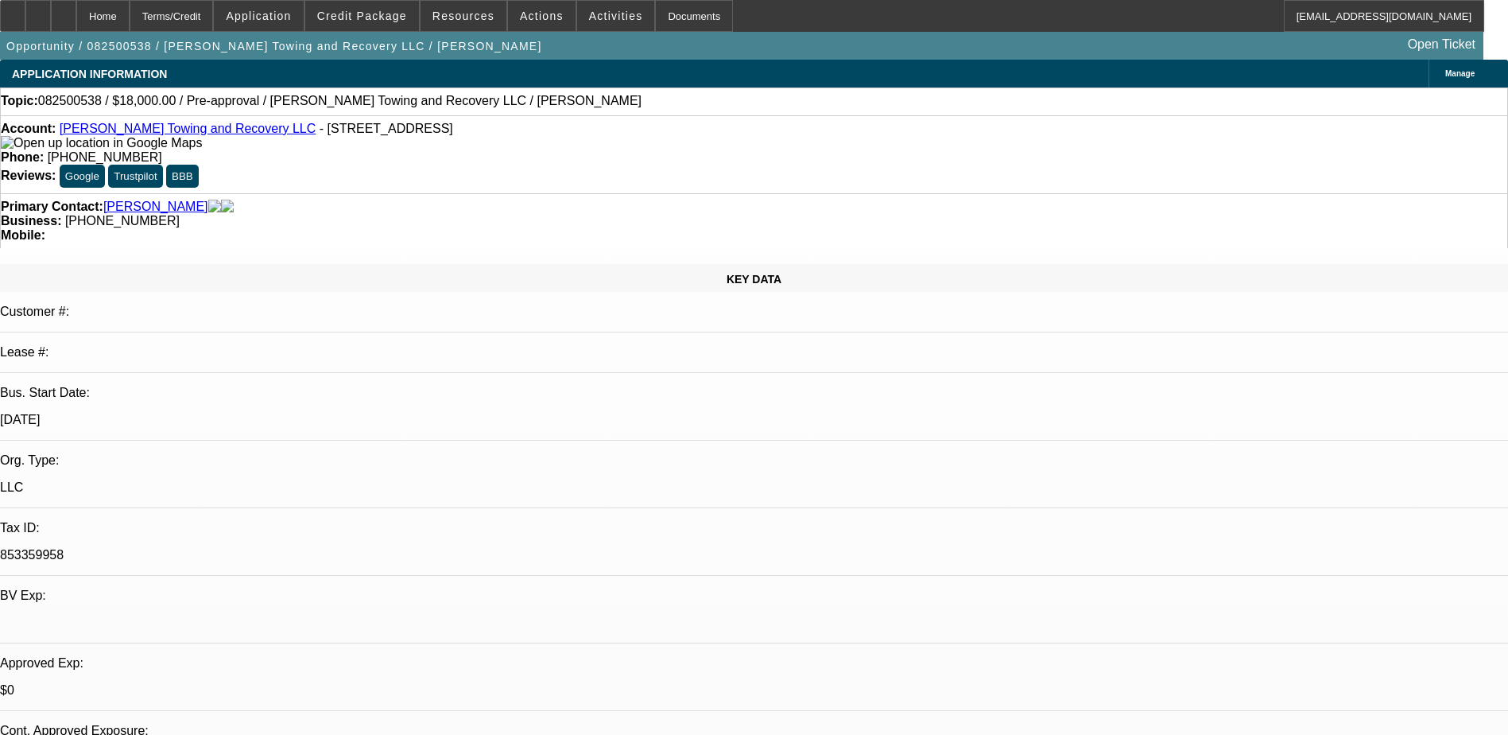
select select "2"
select select "4"
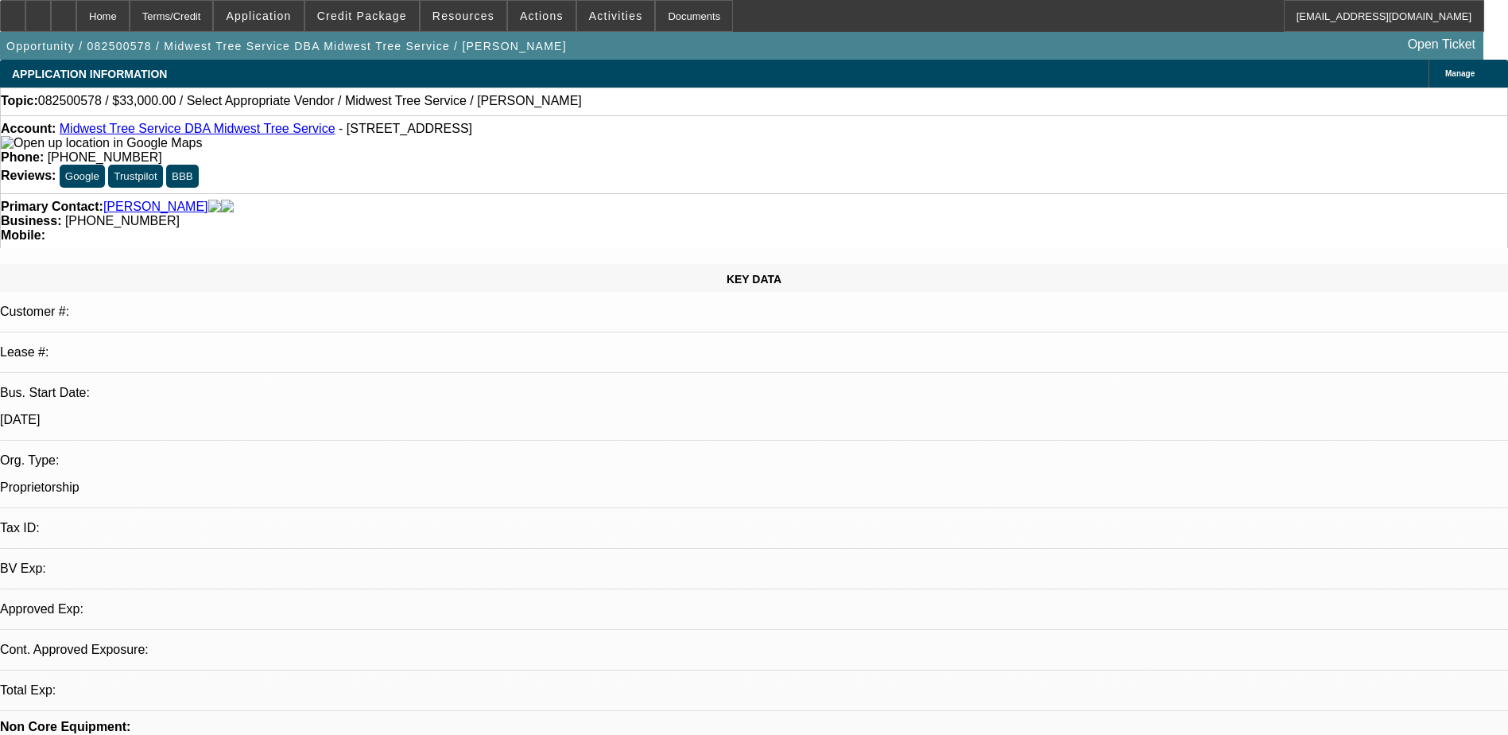
select select "0"
select select "2"
select select "0.1"
select select "1"
select select "2"
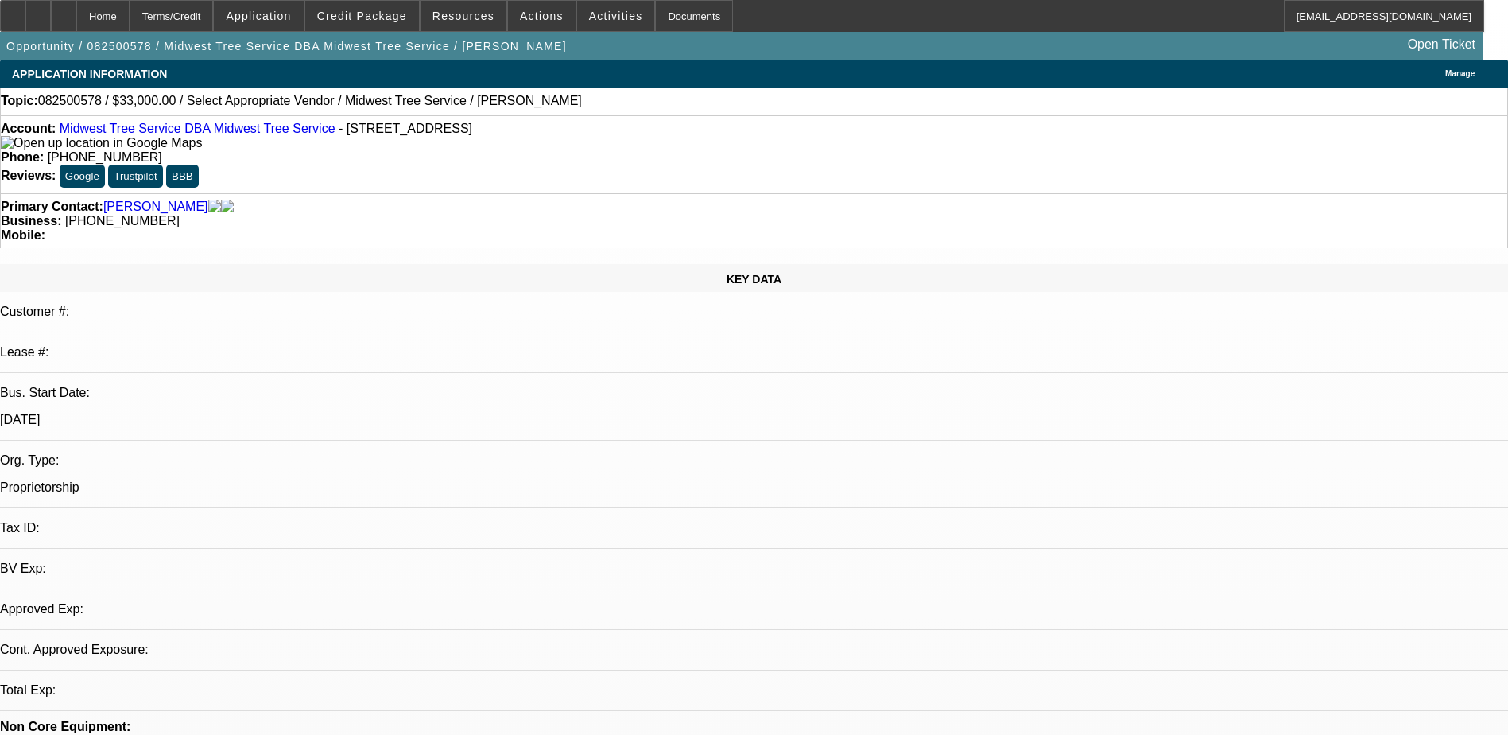
select select "4"
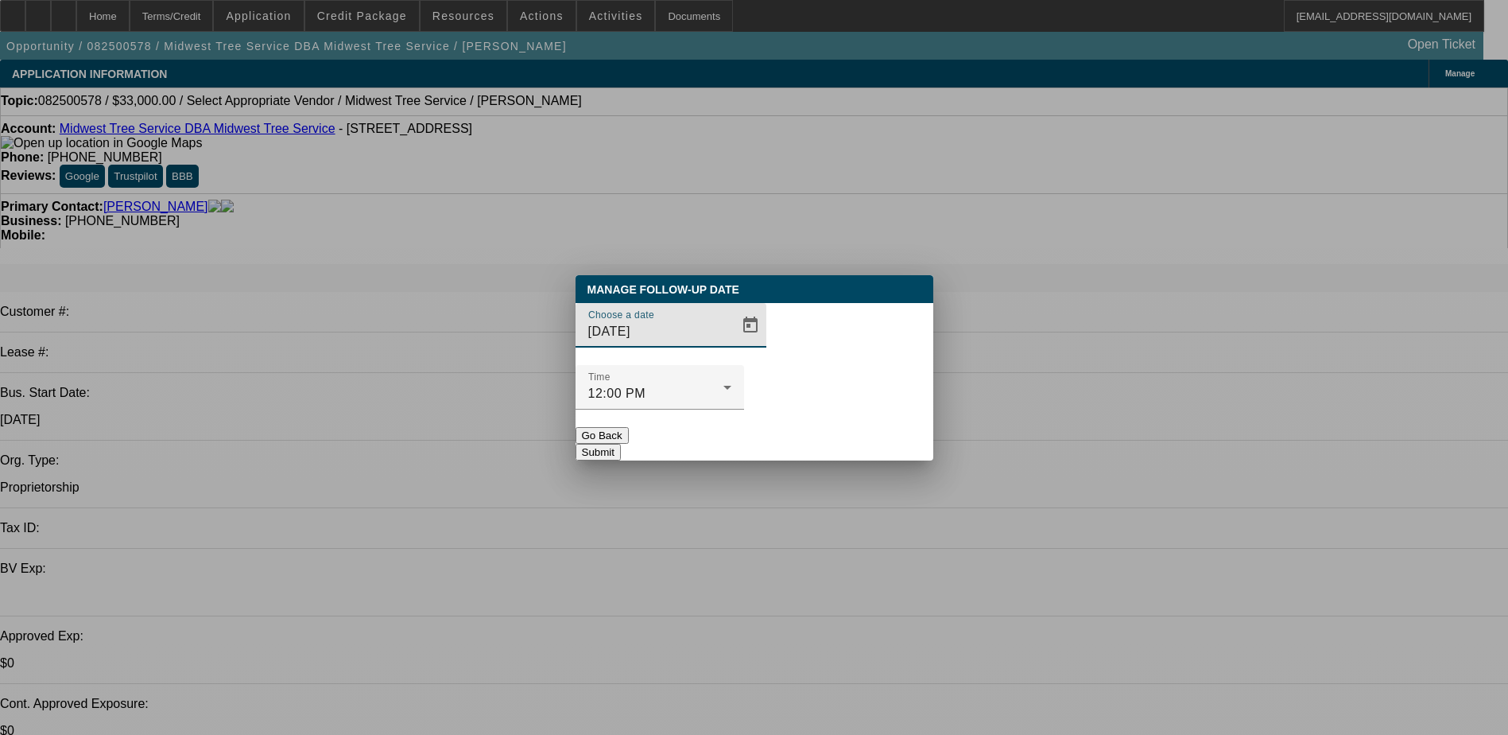
click at [622, 341] on input "[DATE]" at bounding box center [659, 331] width 143 height 19
type input "[DATE]"
click at [621, 444] on button "Submit" at bounding box center [598, 452] width 45 height 17
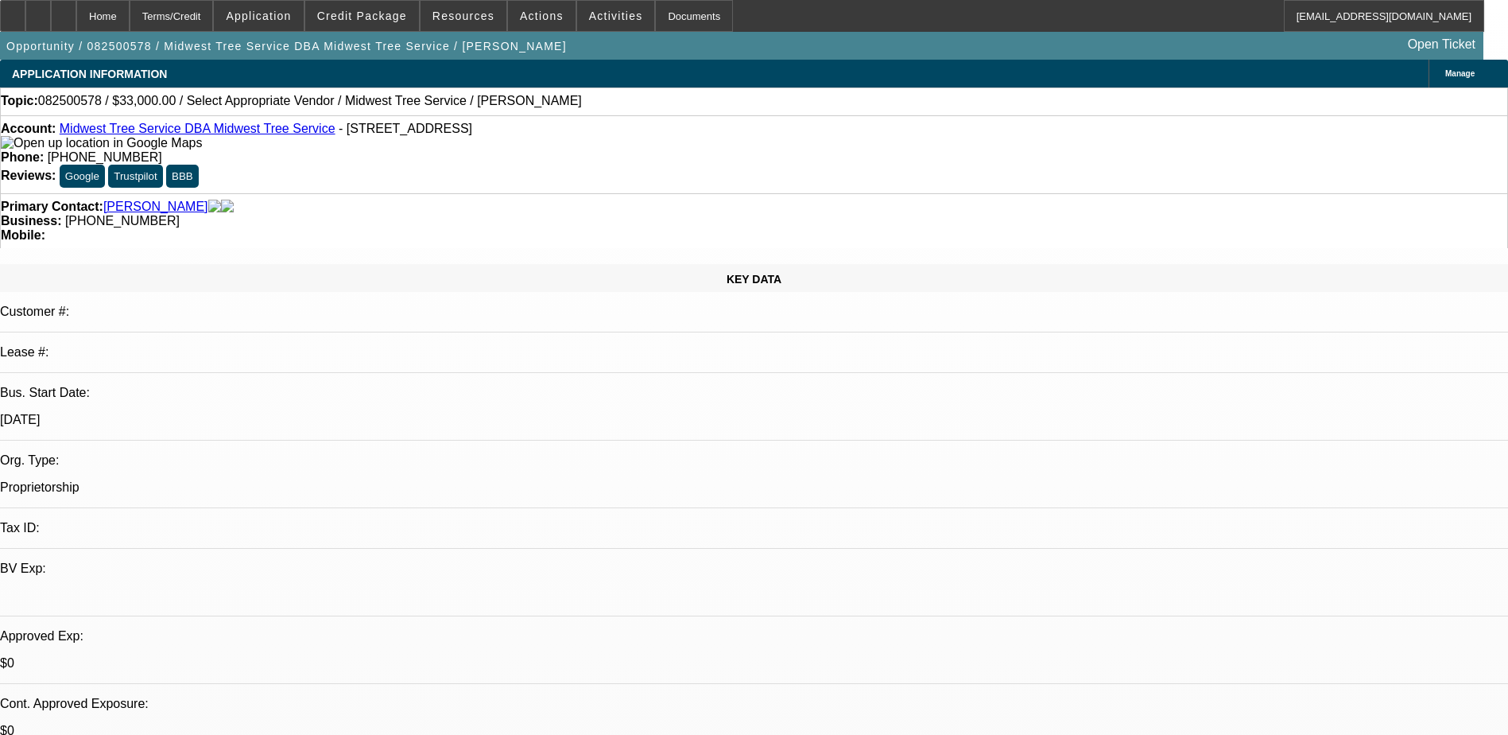
drag, startPoint x: 404, startPoint y: 11, endPoint x: 397, endPoint y: 24, distance: 14.2
click at [399, 24] on button "Credit Package" at bounding box center [362, 16] width 114 height 30
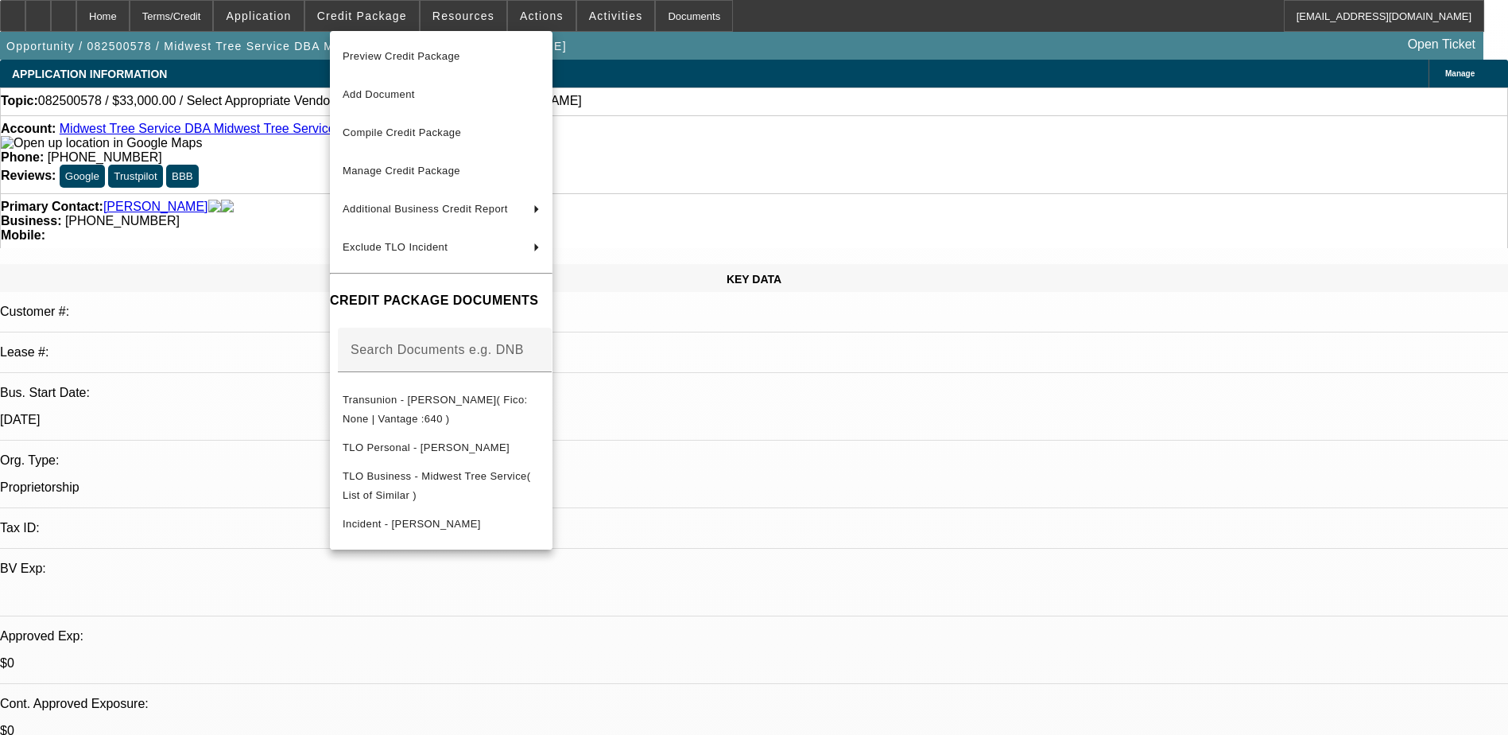
click at [396, 18] on div at bounding box center [754, 367] width 1508 height 735
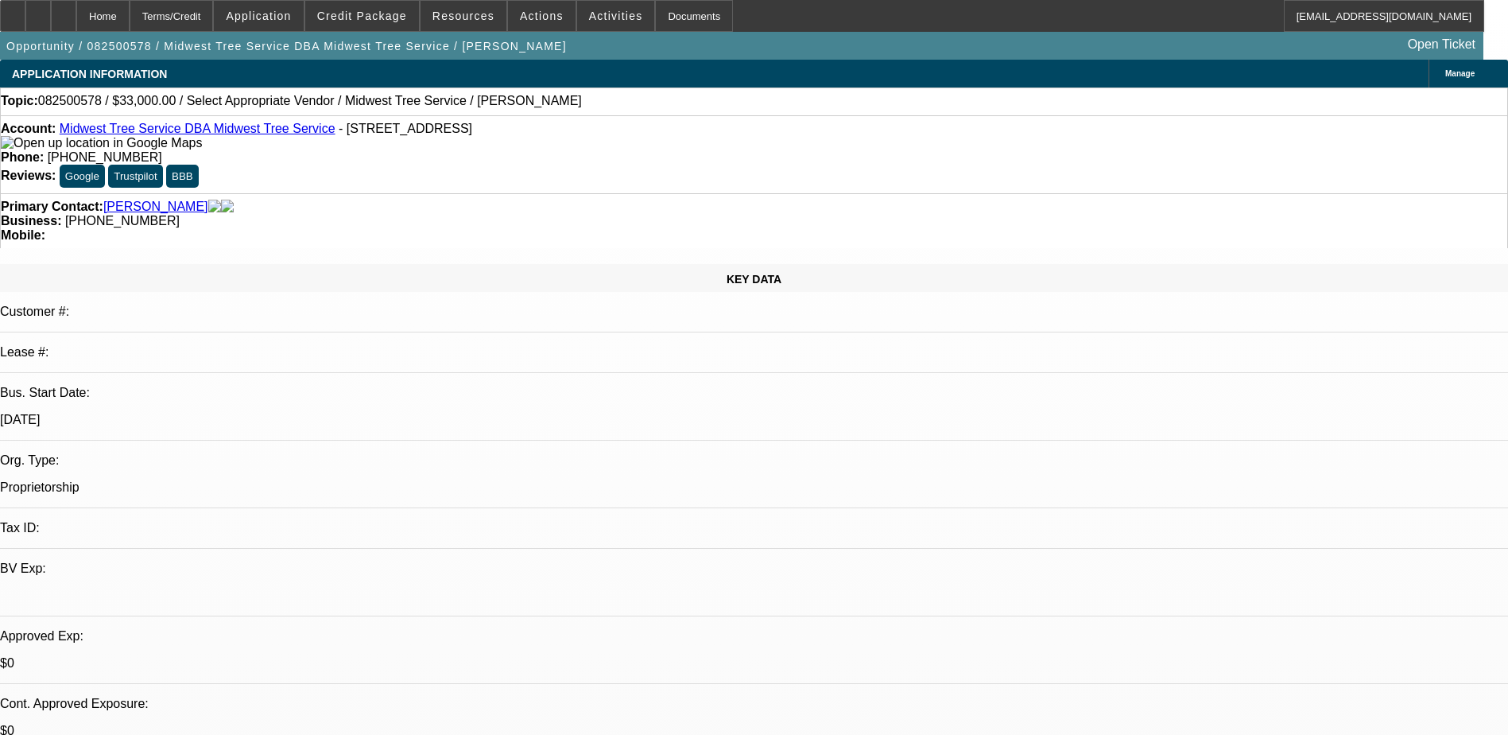
click at [277, 16] on span "Application" at bounding box center [258, 16] width 65 height 13
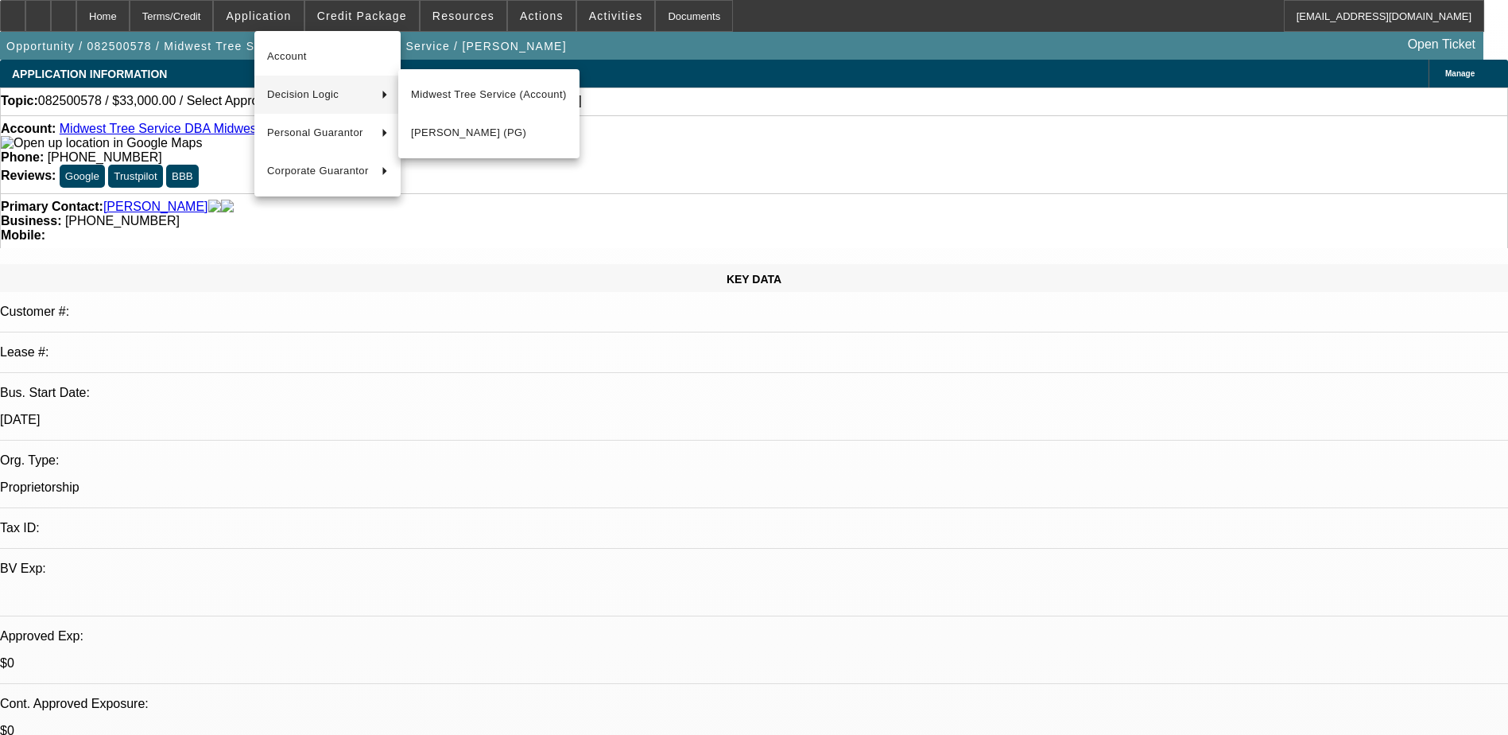
click at [536, 15] on div at bounding box center [754, 367] width 1508 height 735
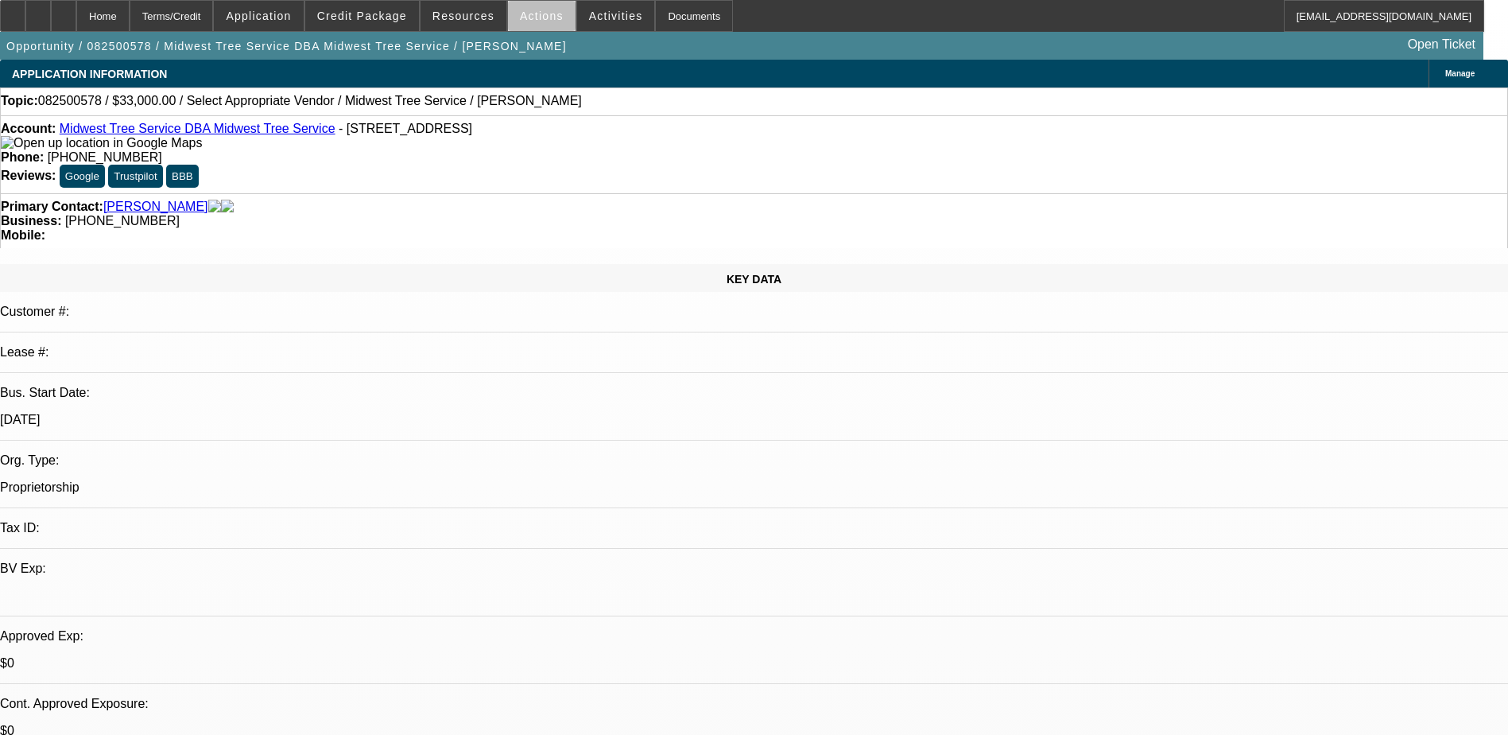
click at [534, 22] on button "Actions" at bounding box center [542, 16] width 68 height 30
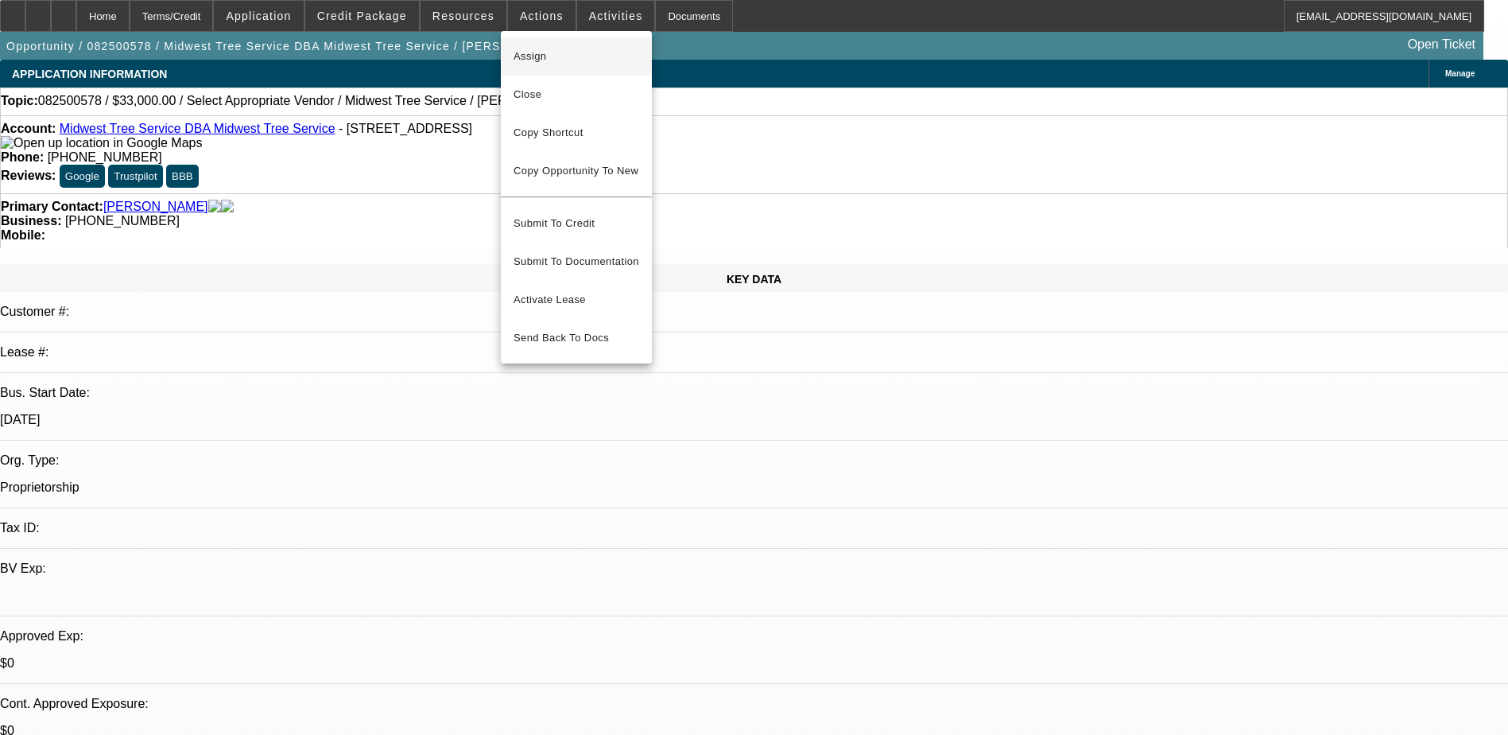
click at [554, 64] on span "Assign" at bounding box center [577, 56] width 126 height 19
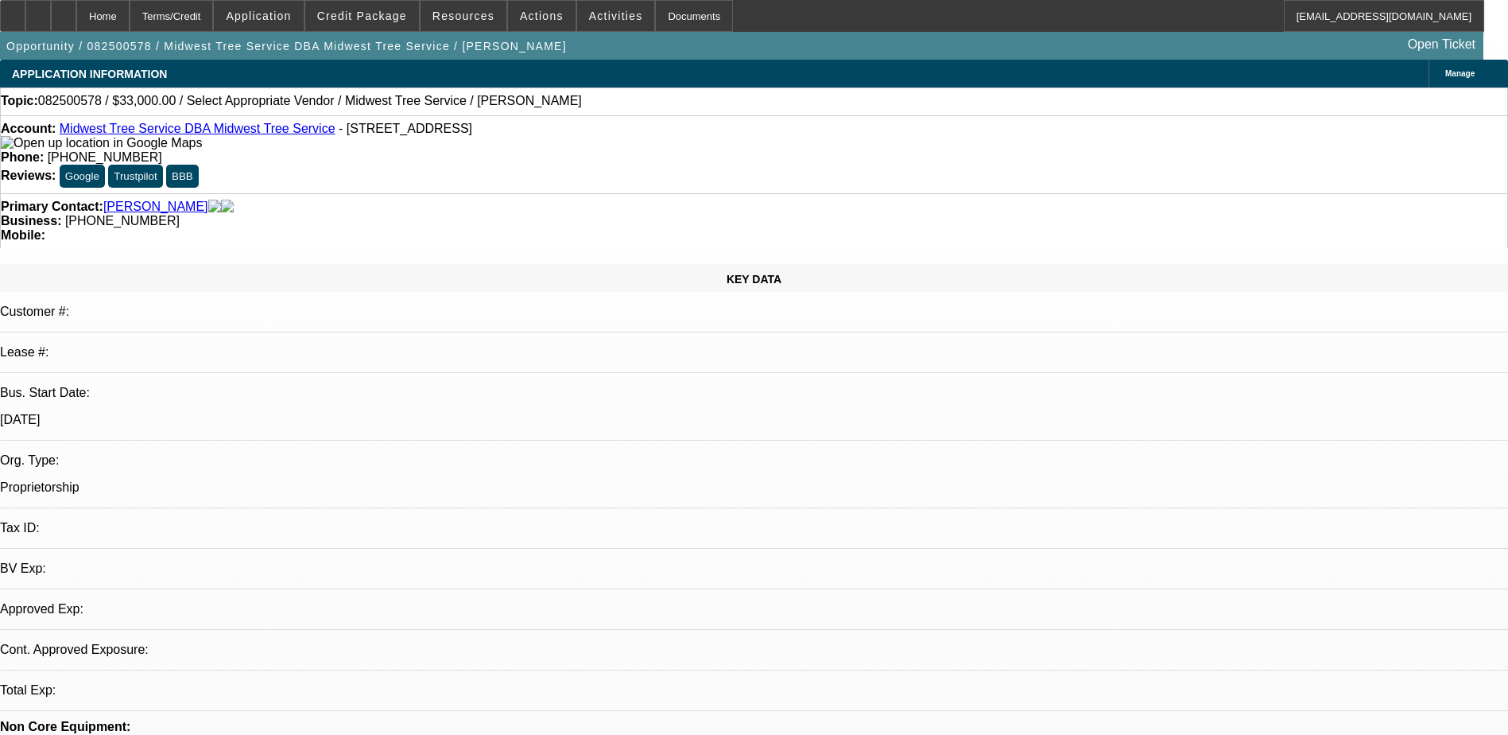
select select "0"
select select "2"
select select "0.1"
select select "4"
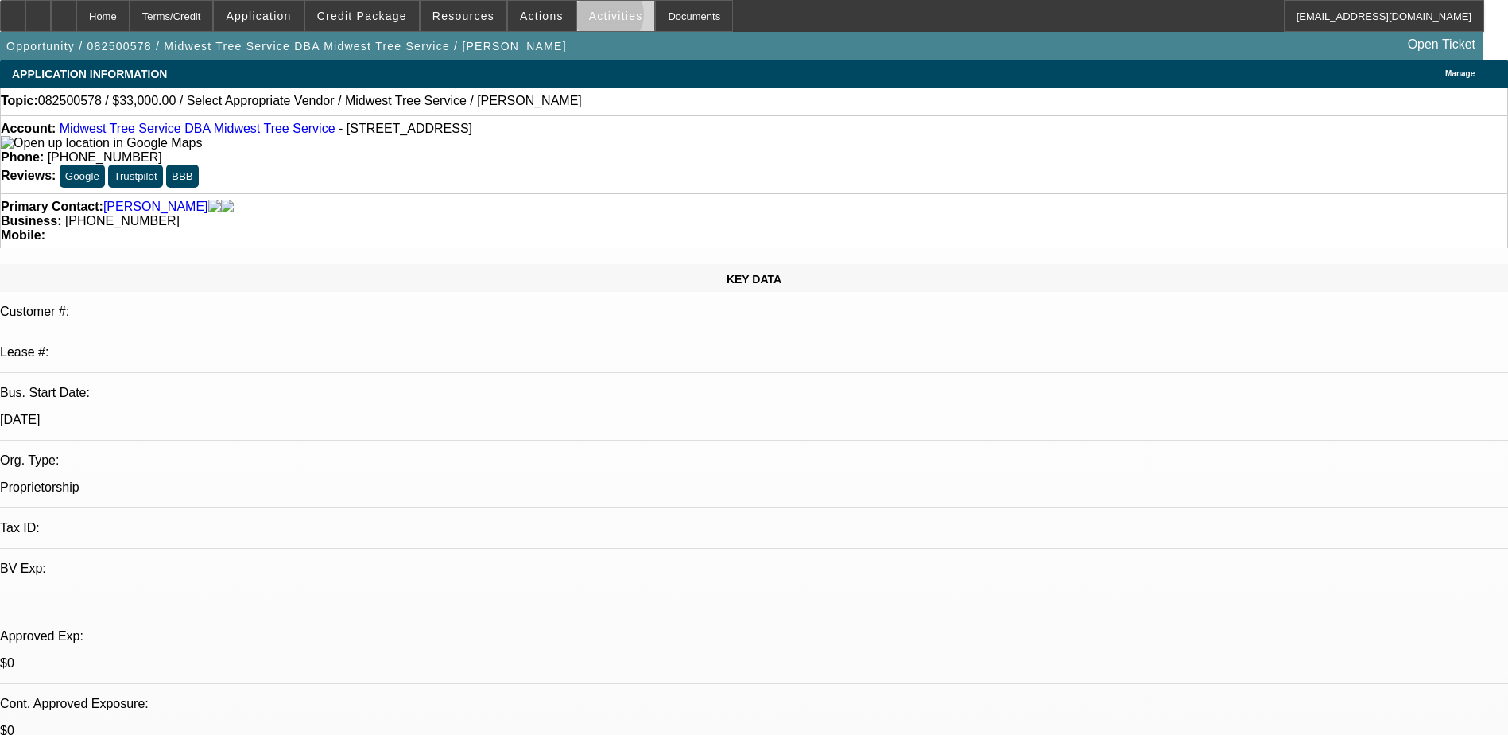
click at [590, 18] on span "Activities" at bounding box center [616, 16] width 54 height 13
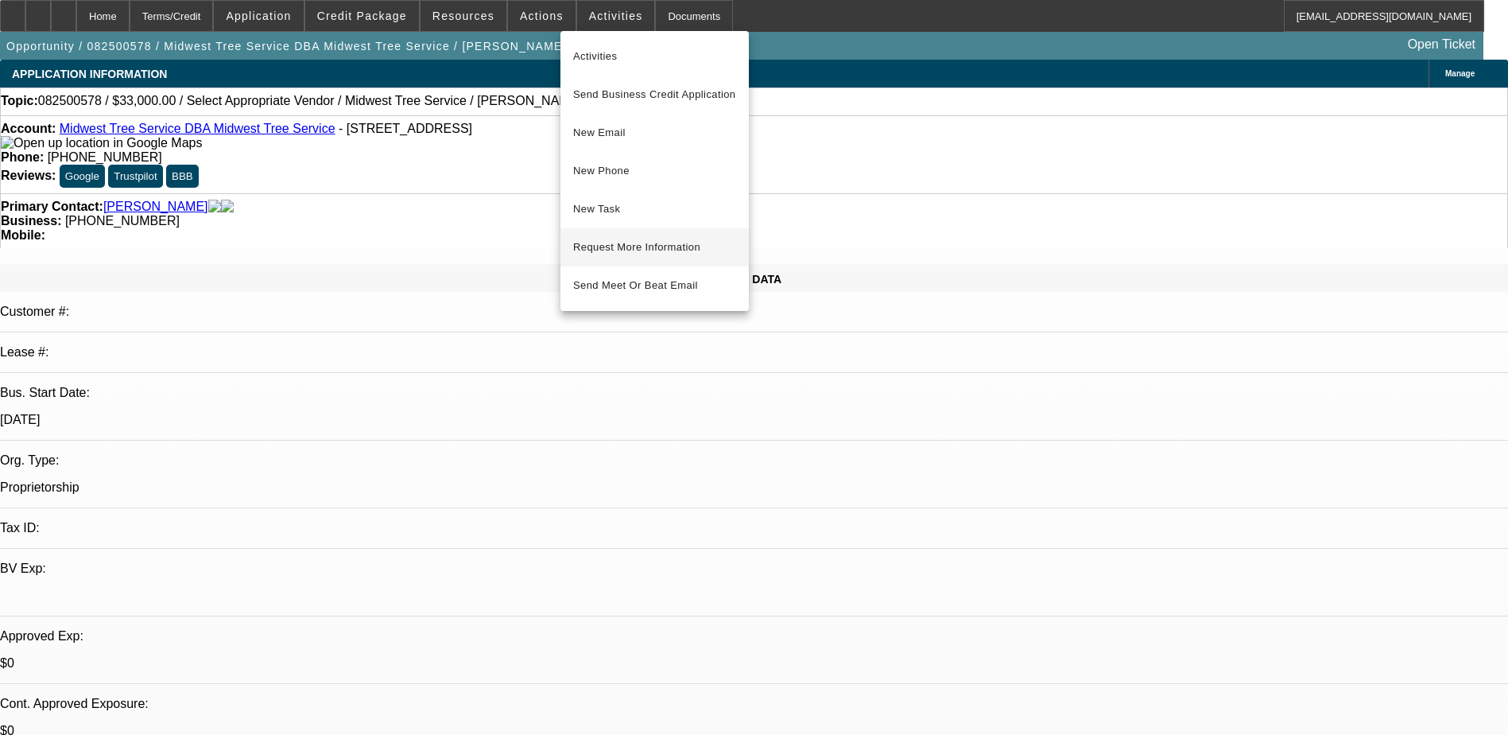
click at [646, 246] on span "Request More Information" at bounding box center [654, 247] width 163 height 19
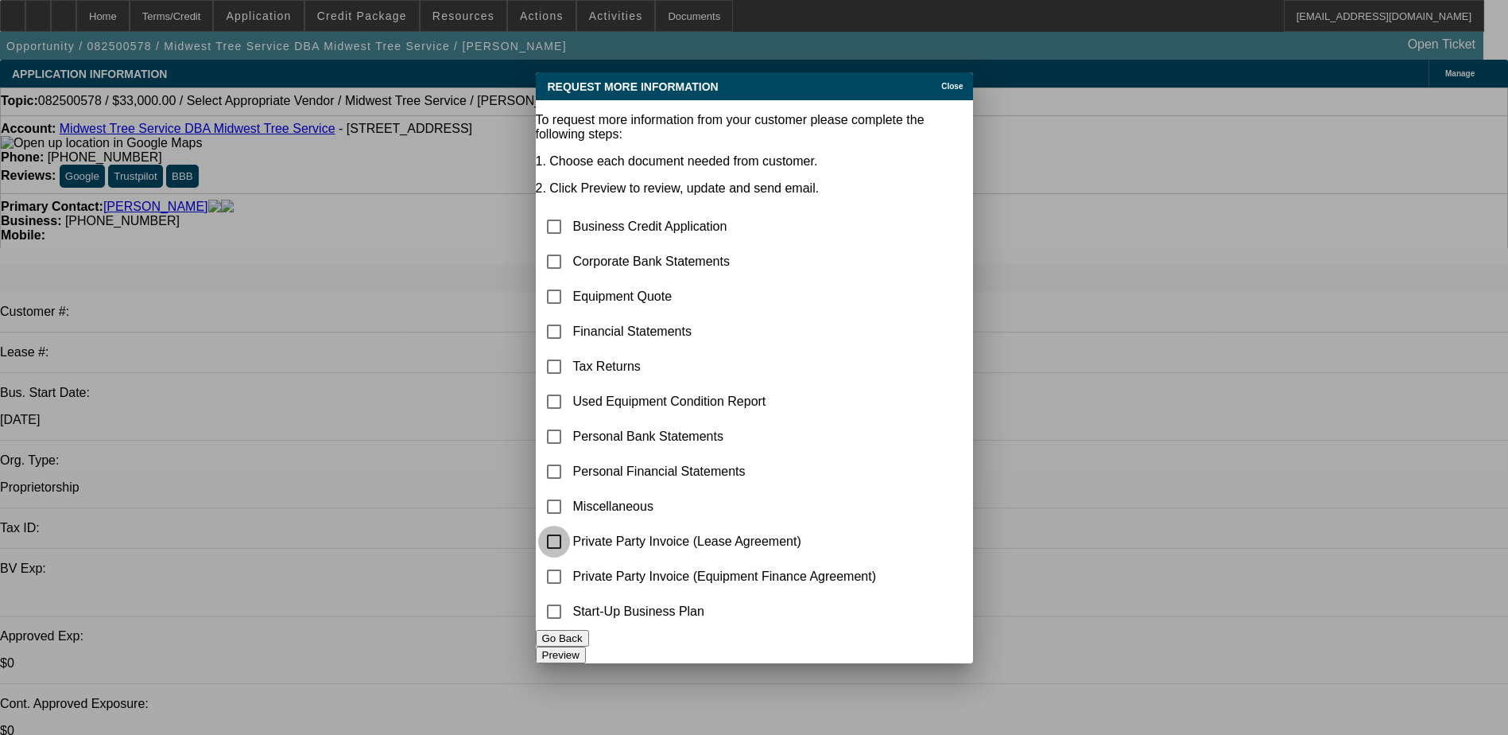
click at [570, 525] on input "checkbox" at bounding box center [554, 541] width 32 height 32
checkbox input "true"
click at [586, 646] on button "Preview" at bounding box center [561, 654] width 50 height 17
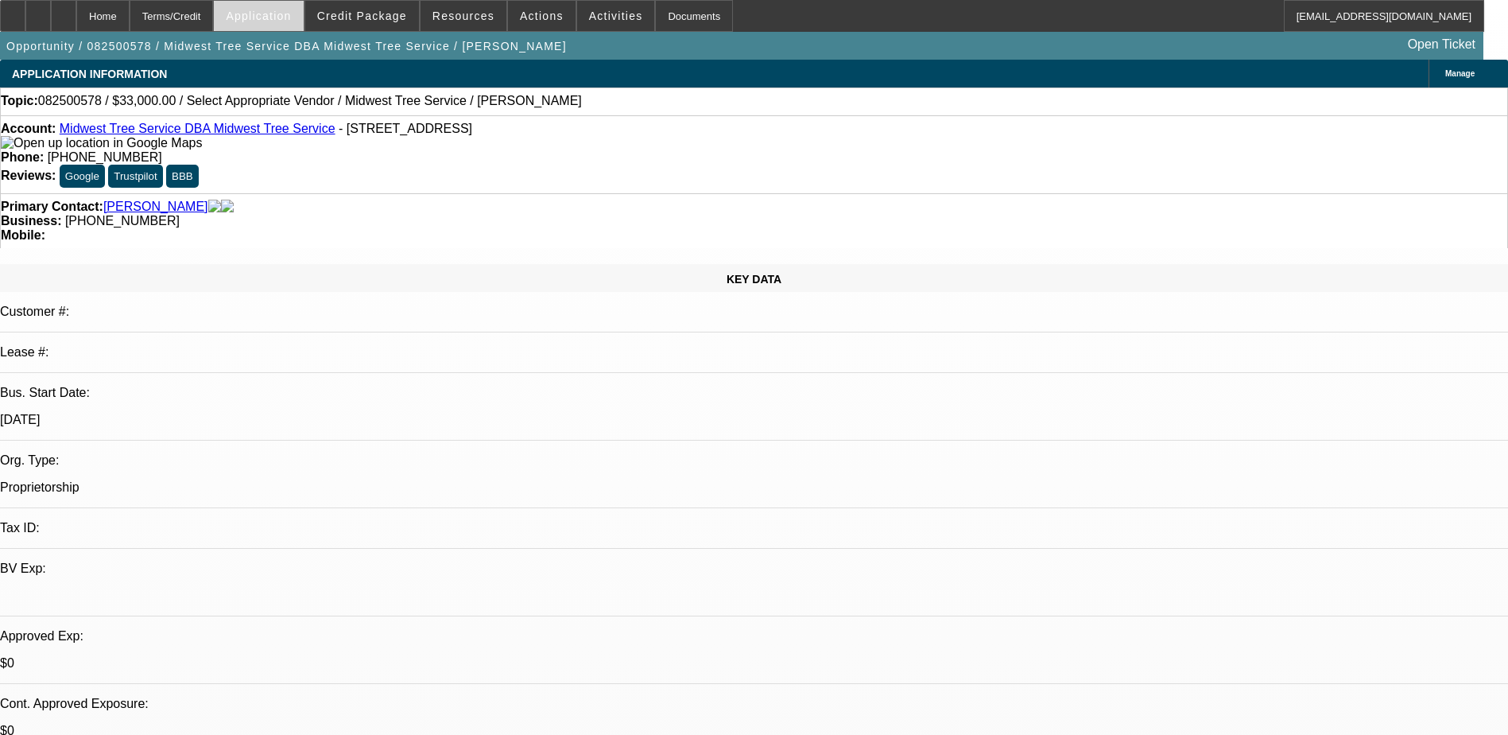
click at [291, 10] on span "Application" at bounding box center [258, 16] width 65 height 13
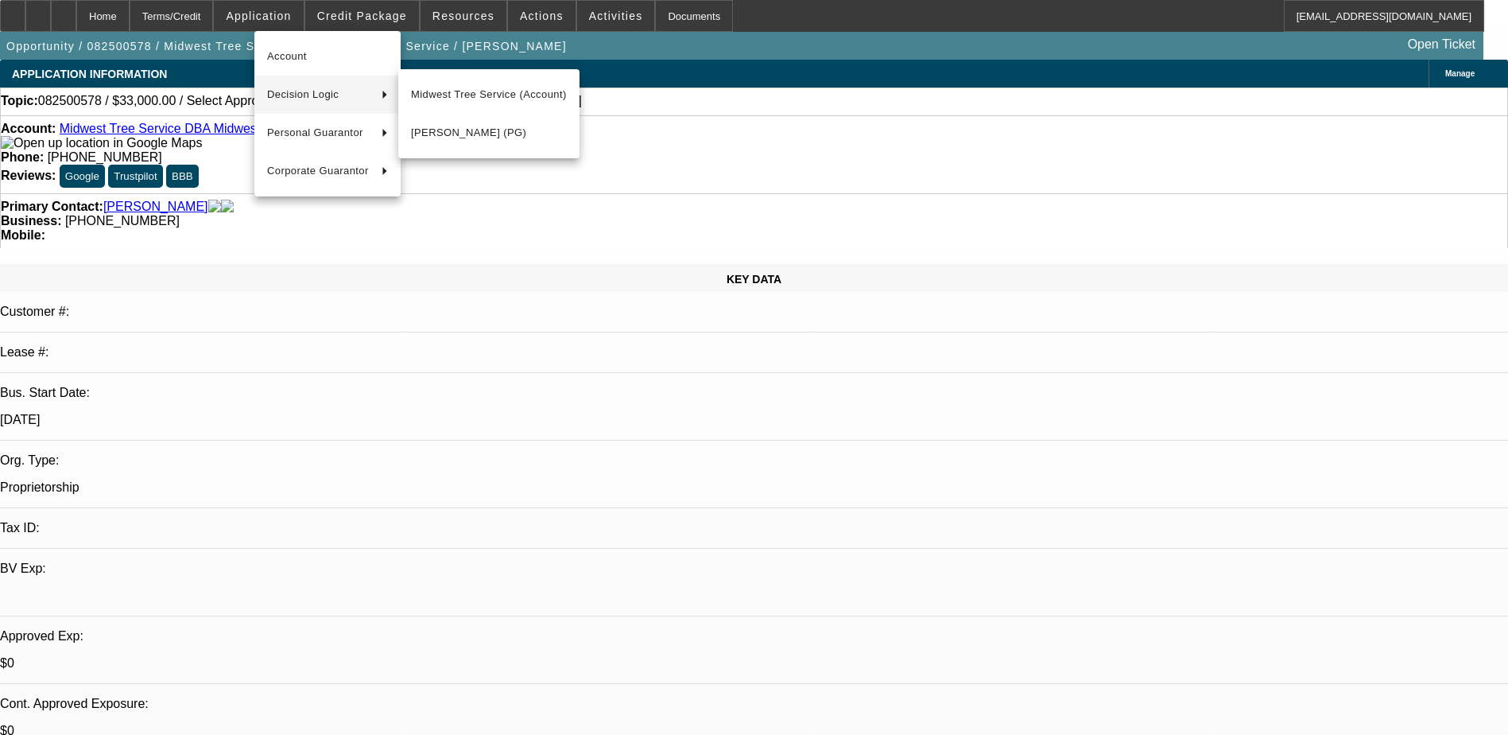
click at [315, 84] on button "Decision Logic" at bounding box center [327, 95] width 146 height 38
click at [463, 87] on span "Midwest Tree Service (Account)" at bounding box center [489, 94] width 156 height 19
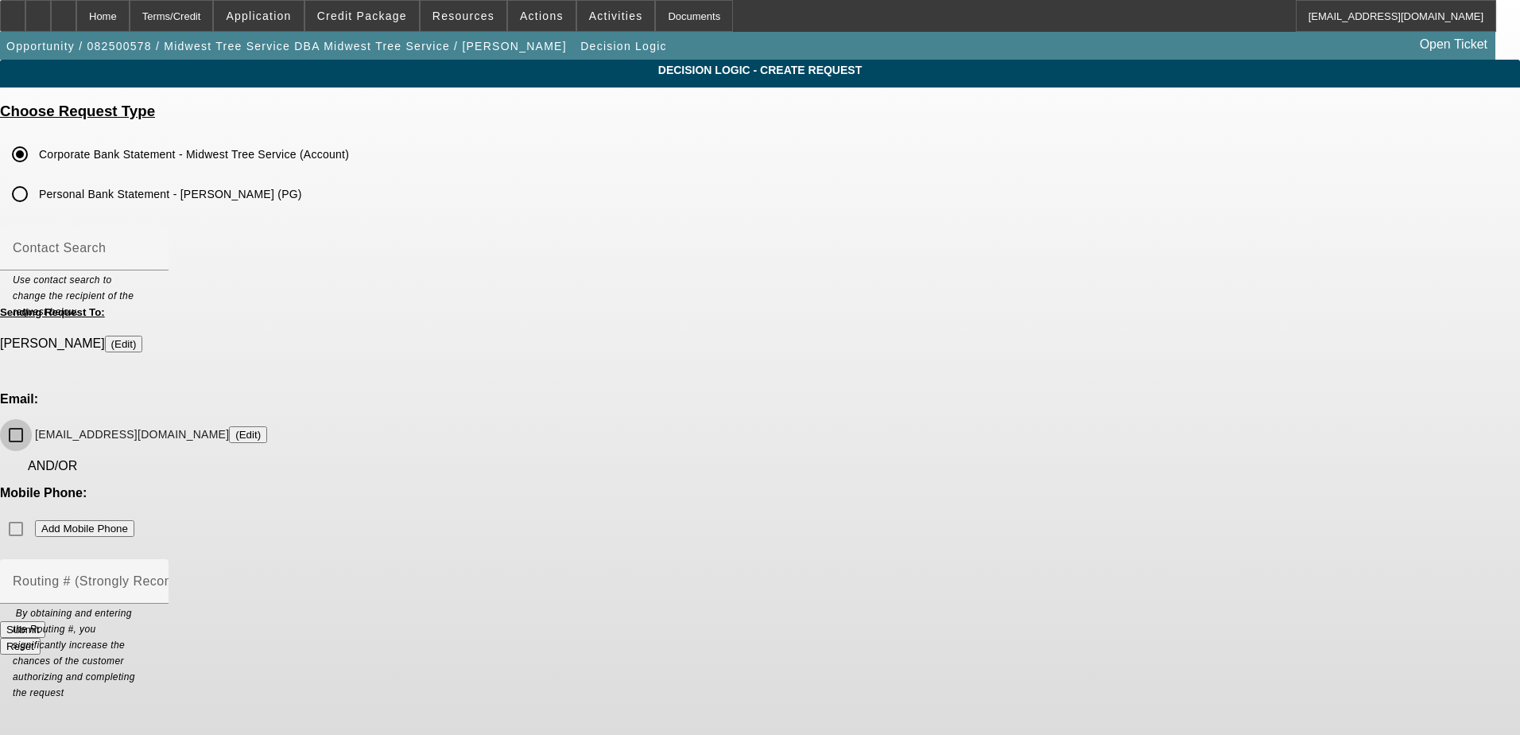
click at [32, 419] on input "enarsontrucking@gmail.com (Edit)" at bounding box center [16, 435] width 32 height 32
click at [45, 621] on button "Submit" at bounding box center [22, 629] width 45 height 17
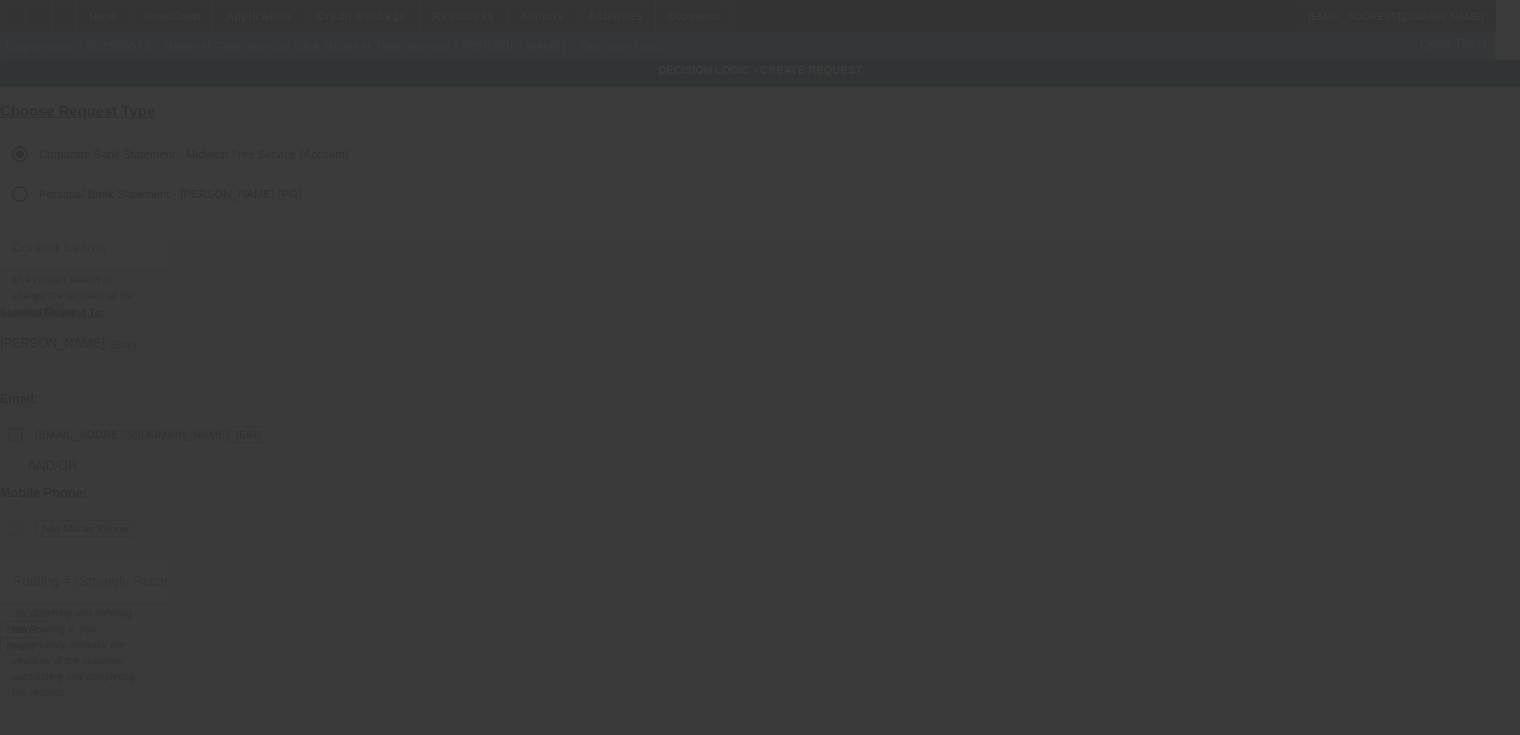
checkbox input "false"
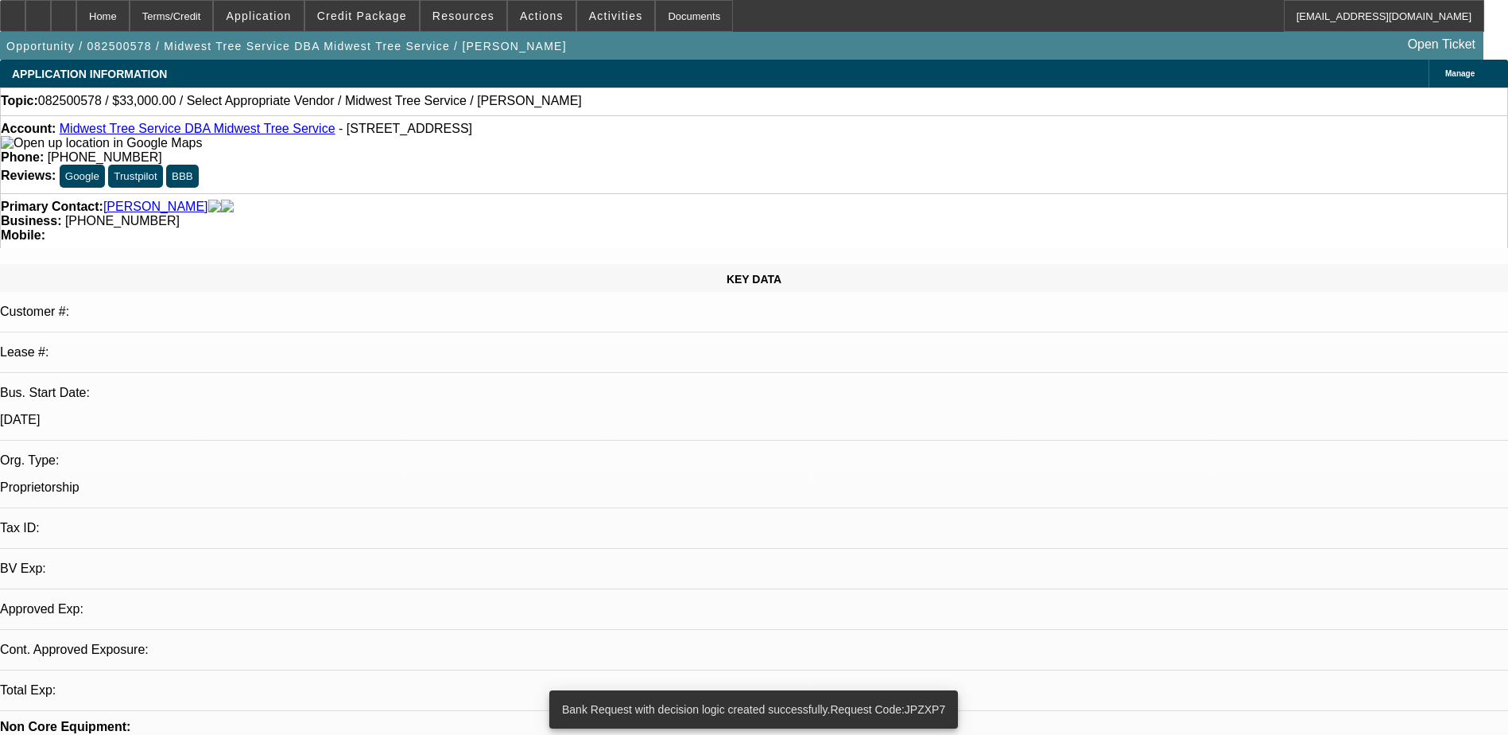
select select "0"
select select "2"
select select "0.1"
select select "4"
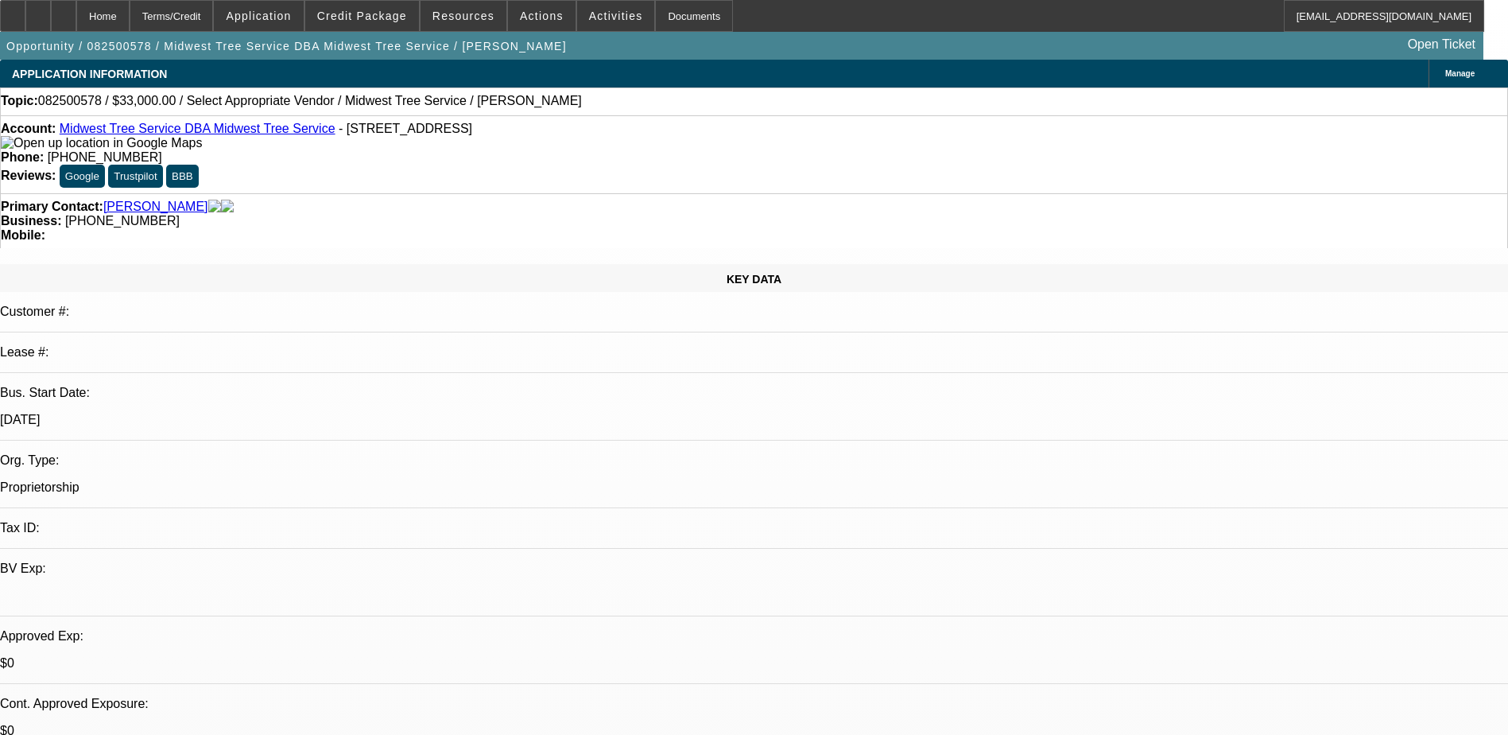
drag, startPoint x: 1159, startPoint y: 214, endPoint x: 1175, endPoint y: 229, distance: 21.9
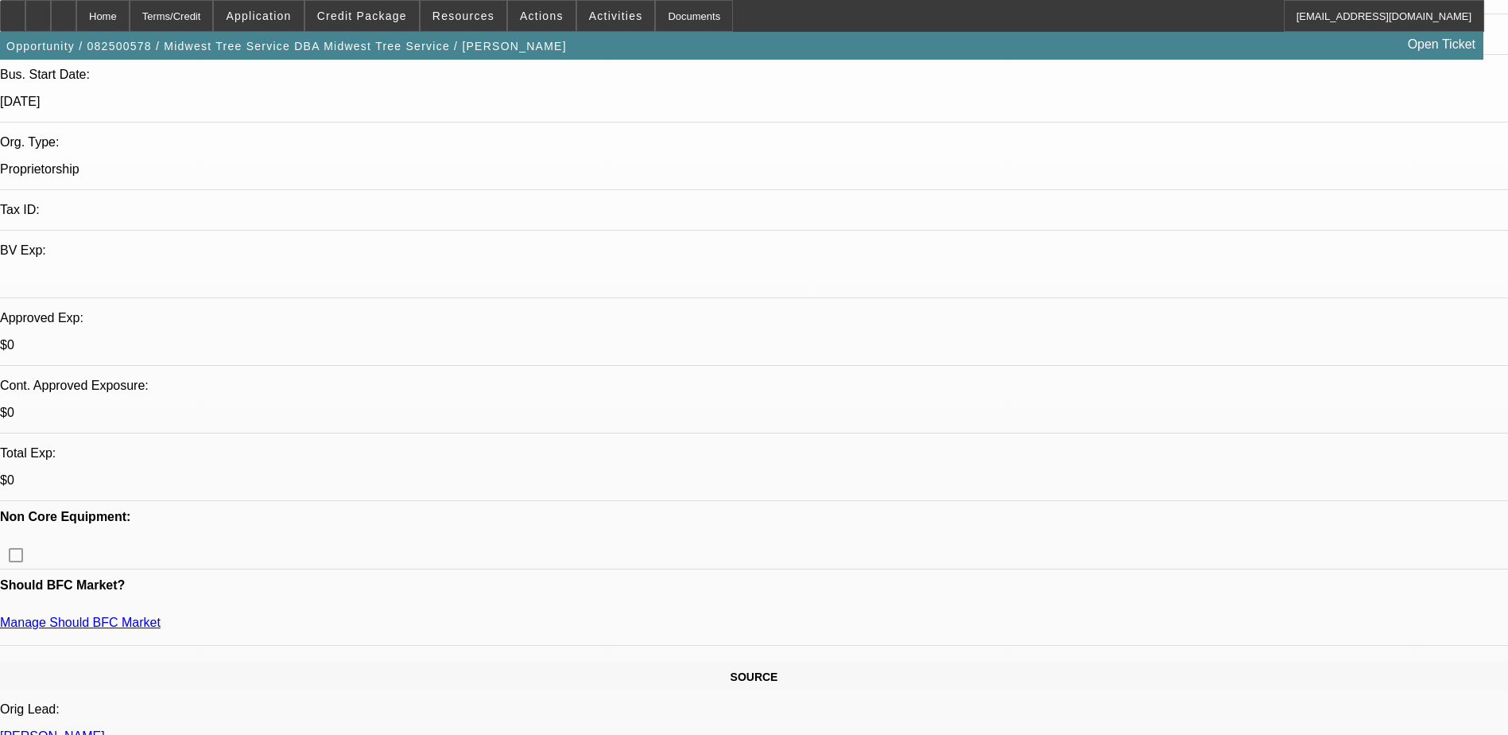
scroll to position [238, 0]
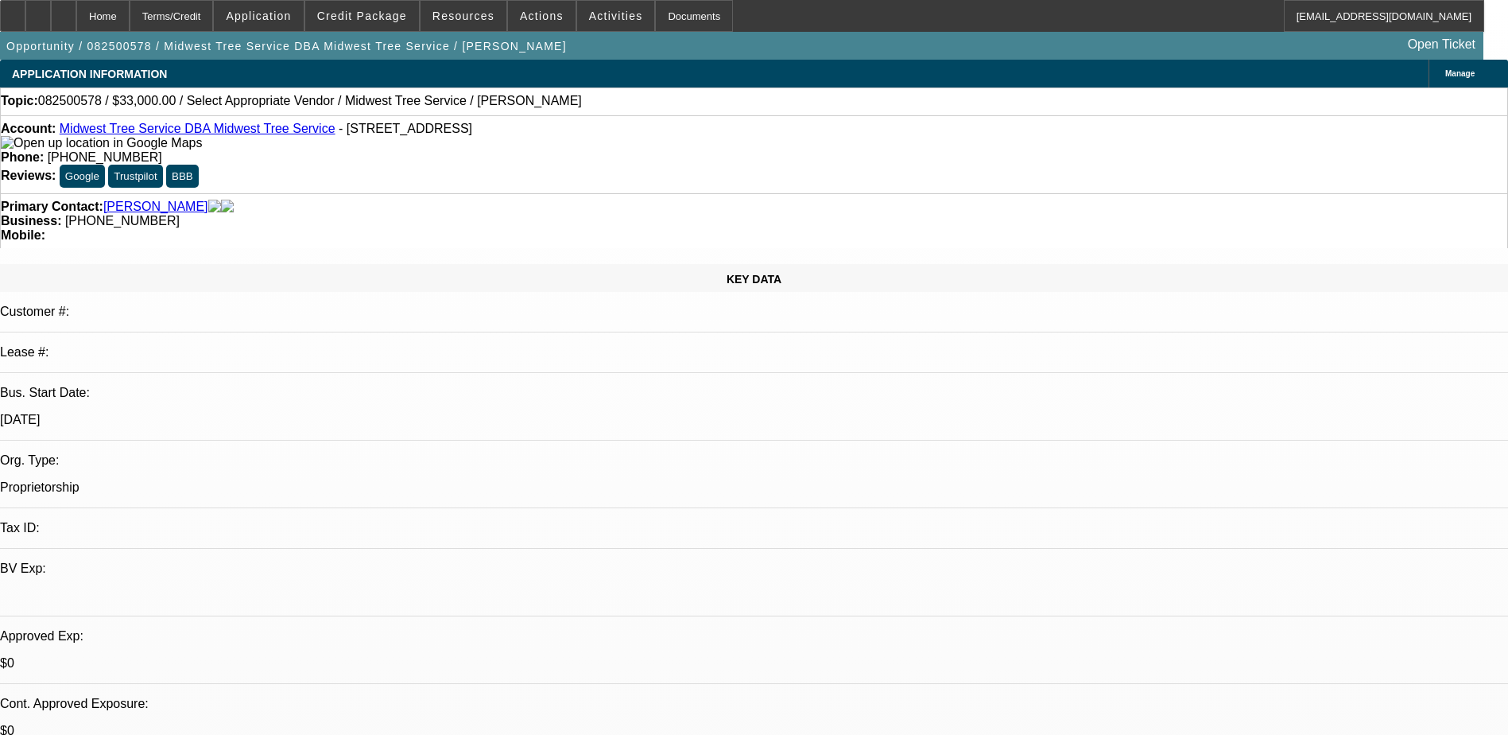
scroll to position [0, 0]
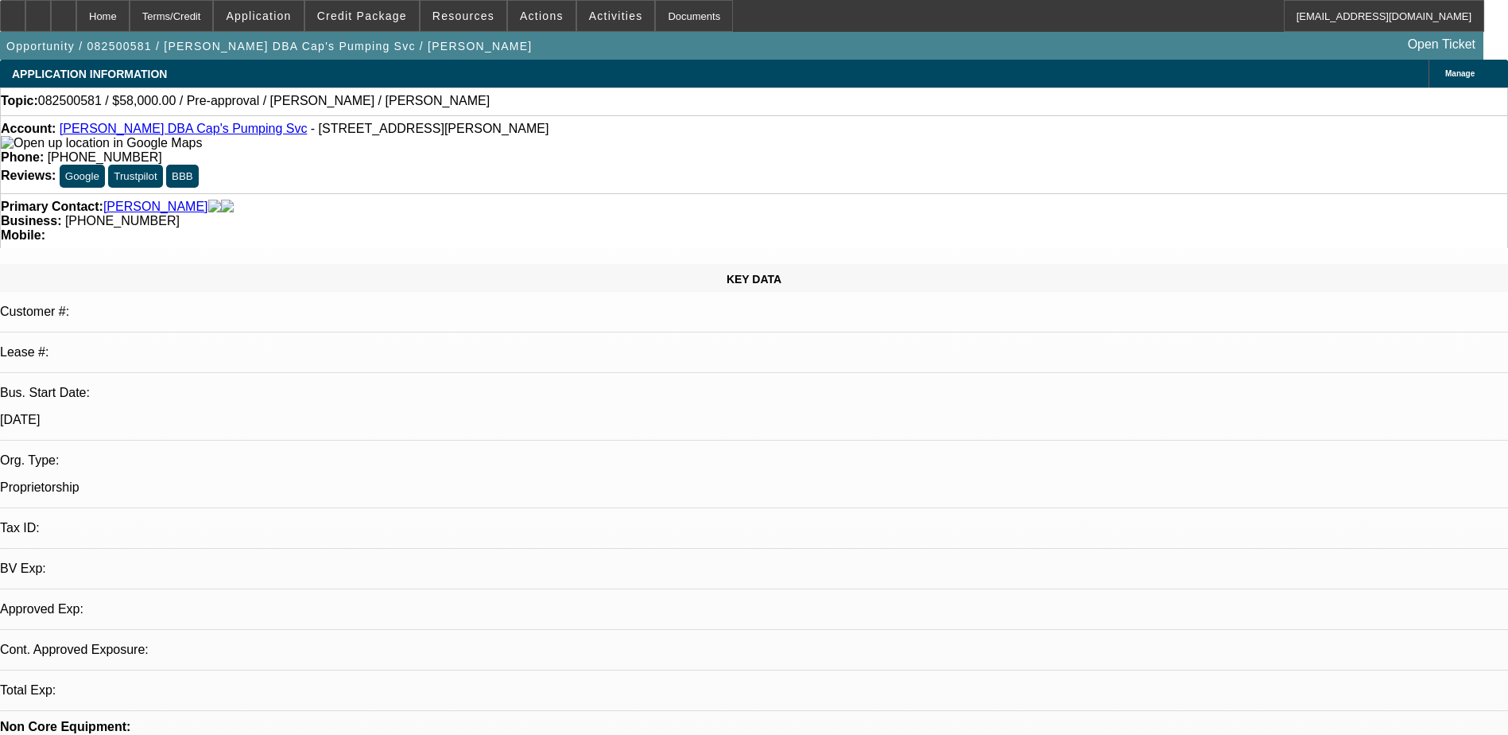
select select "0"
select select "2"
select select "0.1"
select select "1"
select select "2"
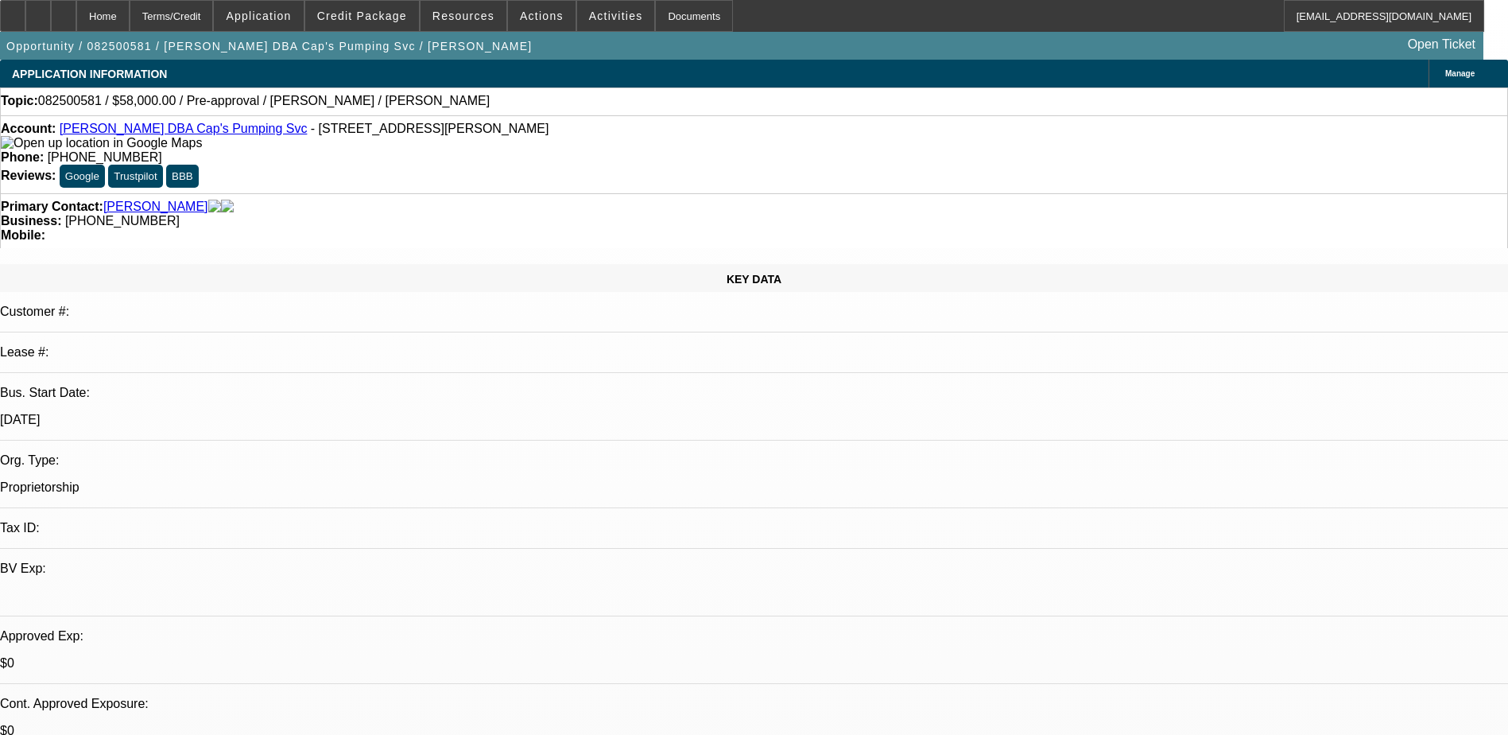
select select "4"
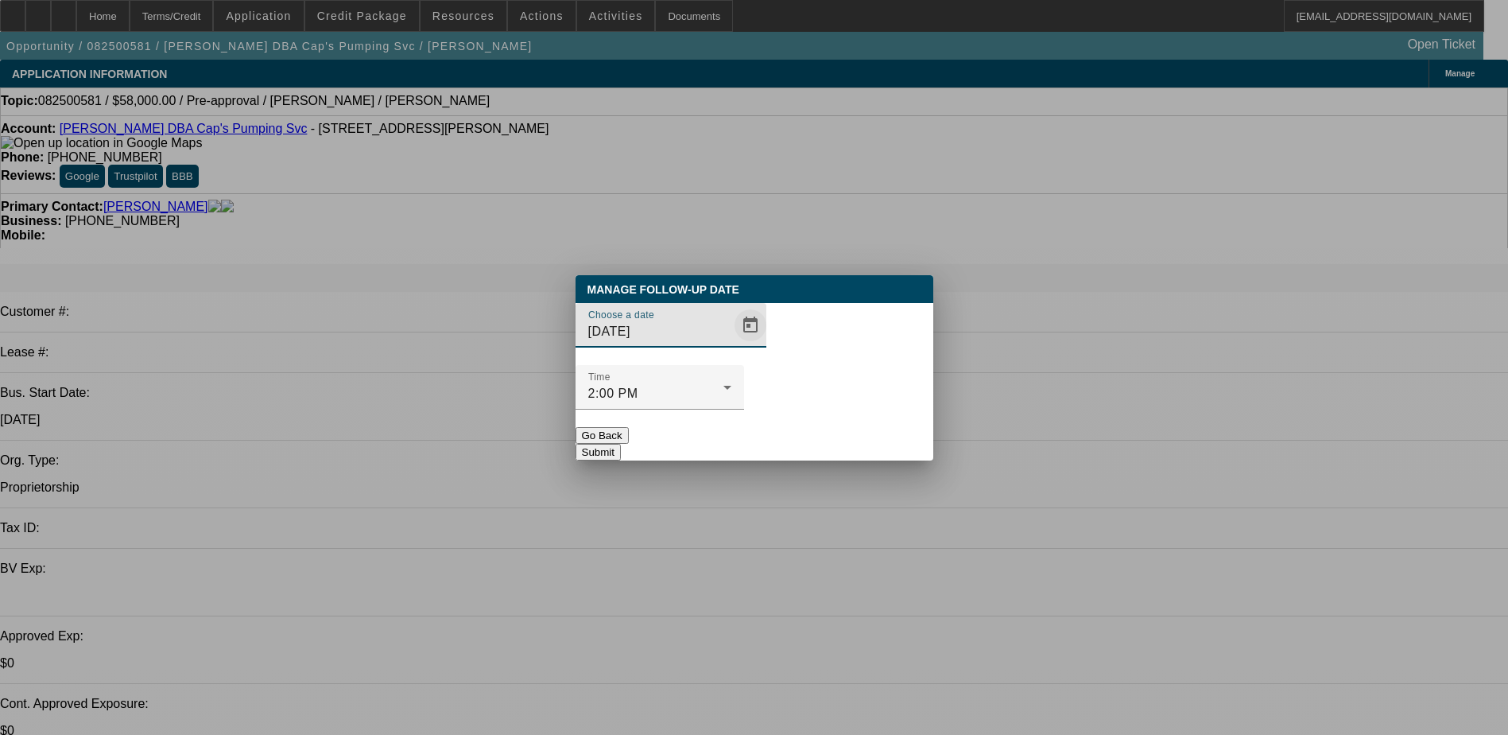
click at [731, 344] on span "Open calendar" at bounding box center [750, 325] width 38 height 38
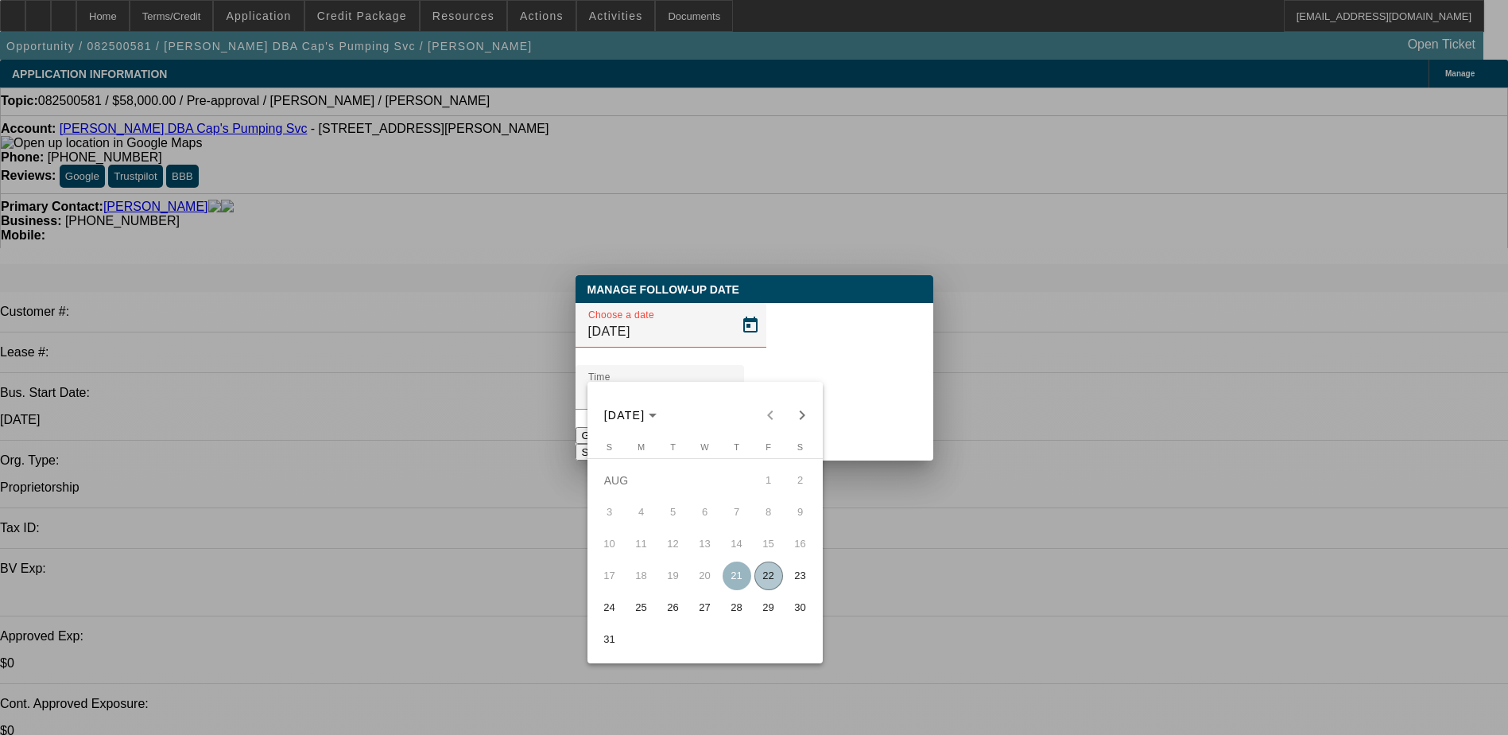
click at [770, 573] on span "22" at bounding box center [768, 575] width 29 height 29
type input "8/22/2025"
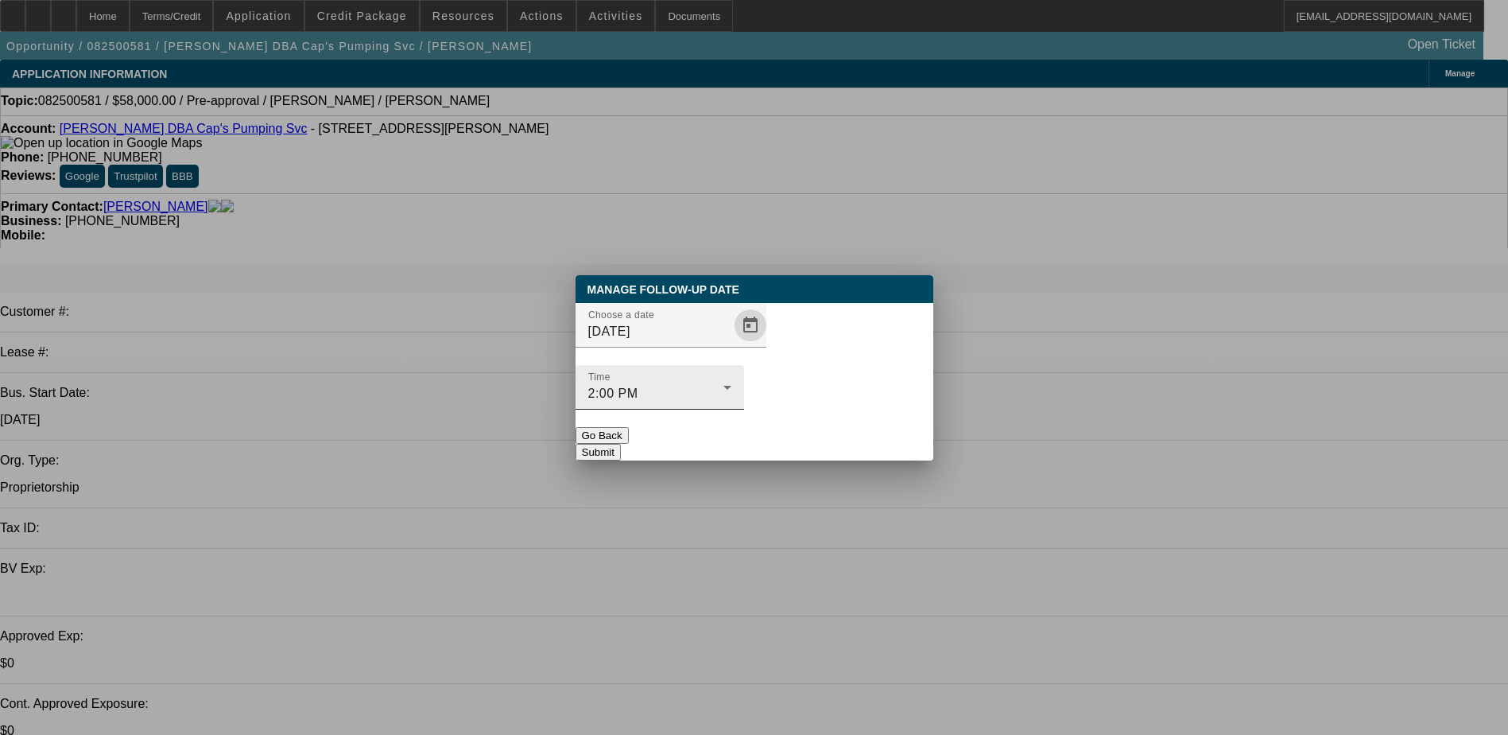
click at [723, 384] on div "2:00 PM" at bounding box center [655, 393] width 135 height 19
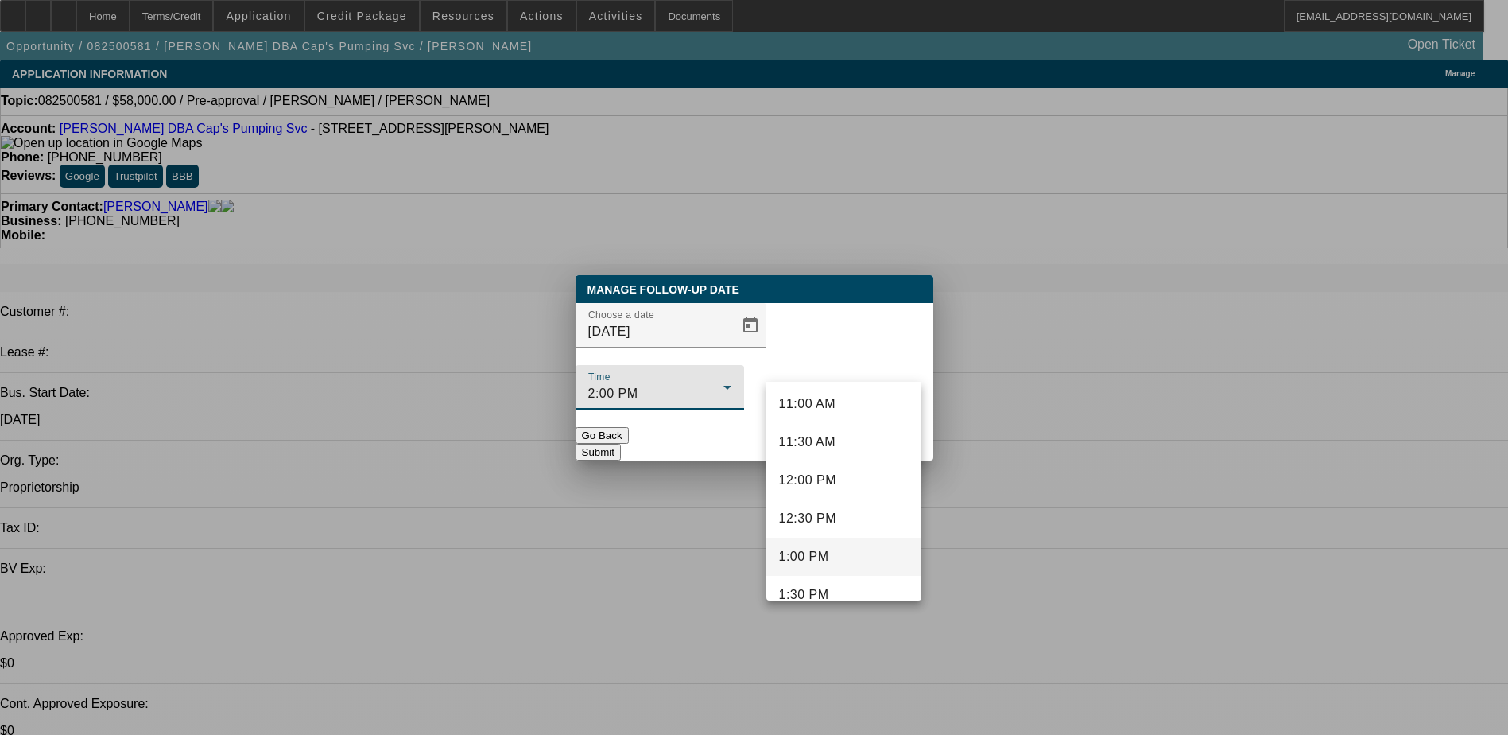
scroll to position [815, 0]
click at [839, 463] on mat-option "11:30 AM" at bounding box center [843, 470] width 155 height 38
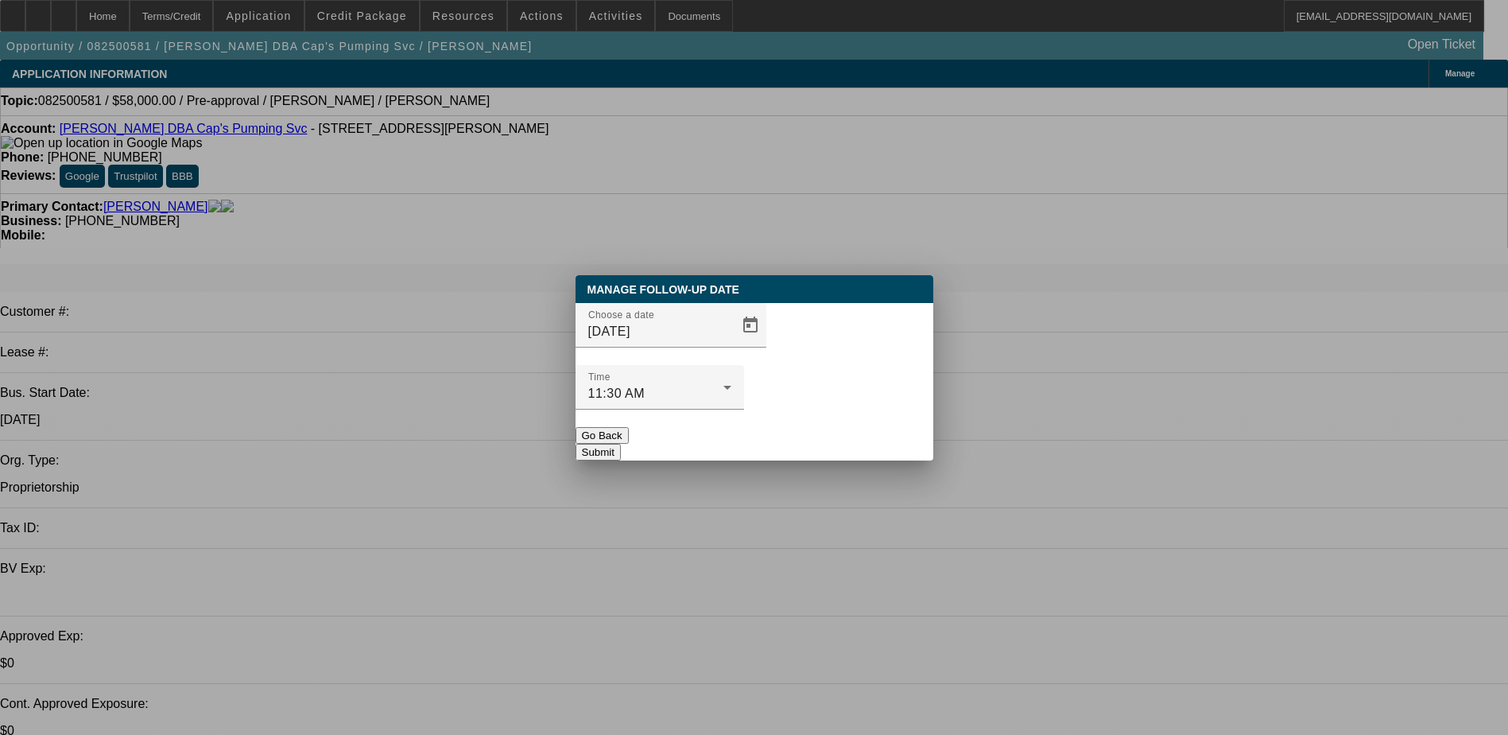
click at [621, 444] on button "Submit" at bounding box center [598, 452] width 45 height 17
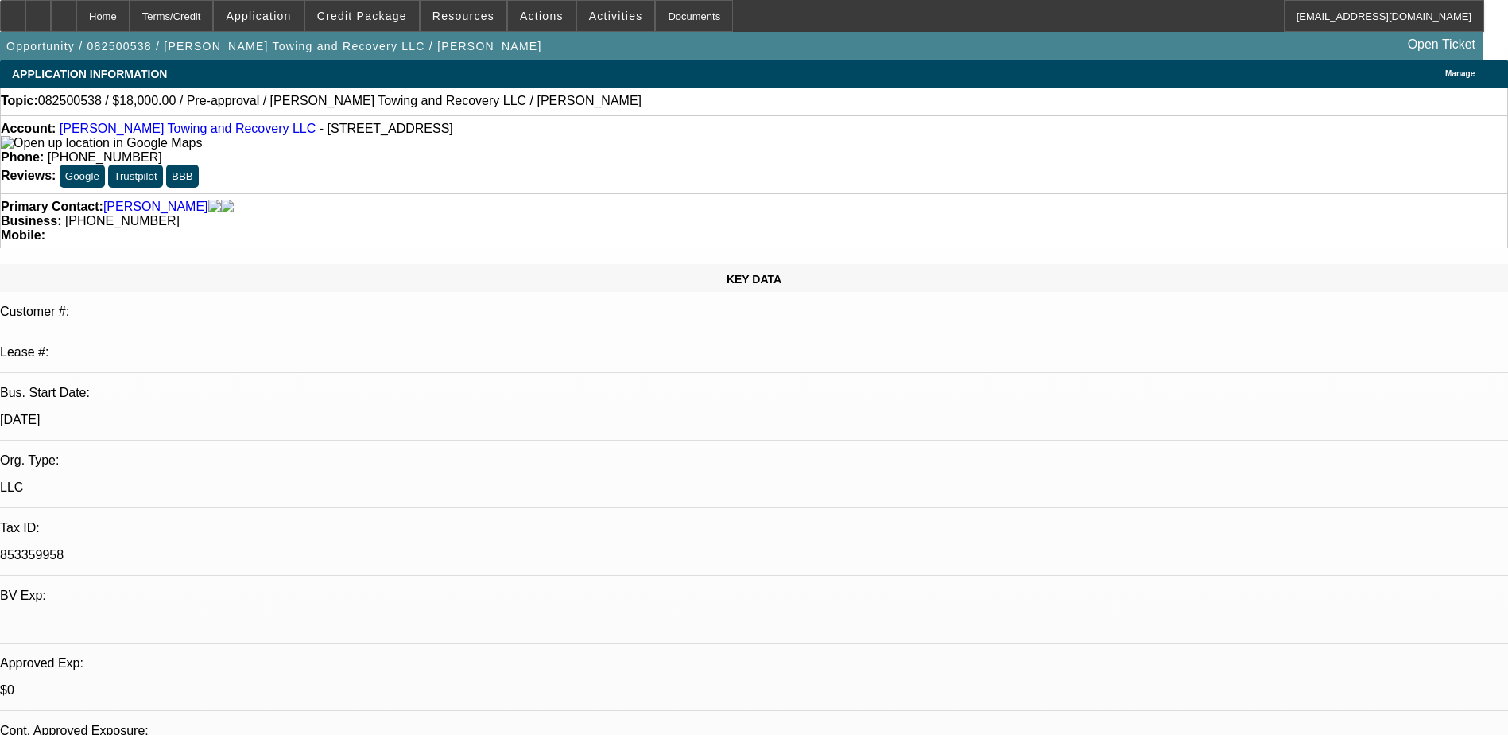
select select "0"
select select "2"
select select "0.1"
select select "4"
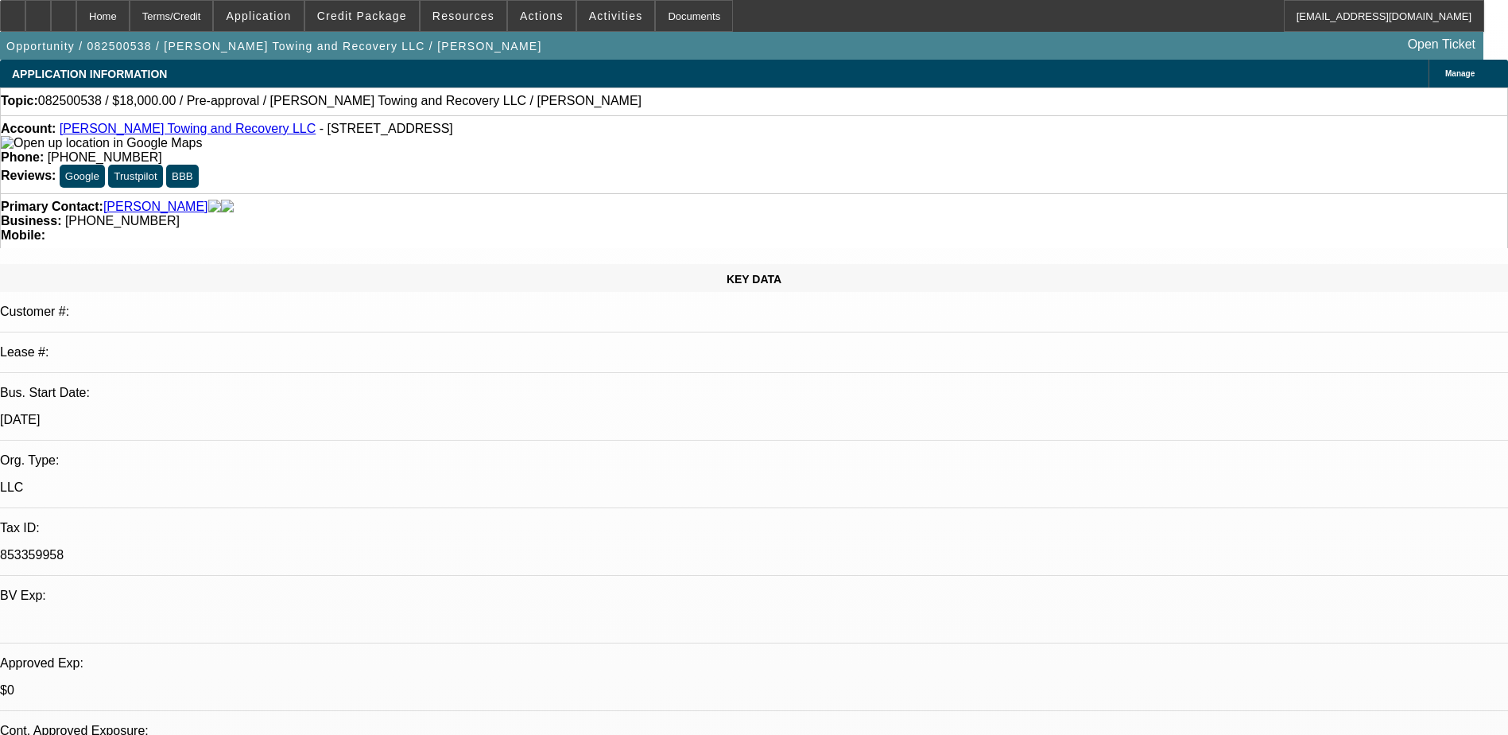
select select "0"
select select "2"
select select "0.1"
select select "4"
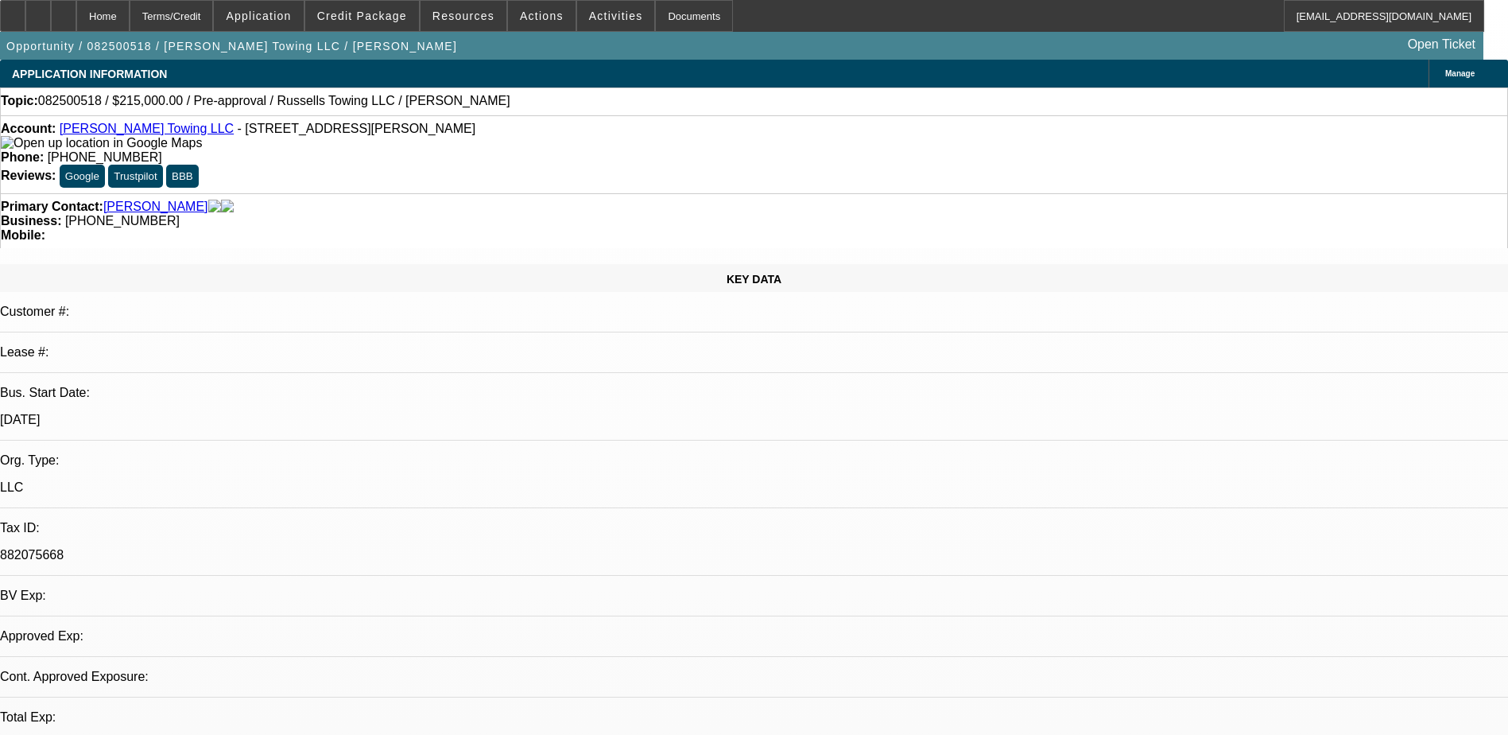
select select "0"
select select "2"
select select "0.1"
select select "1"
select select "2"
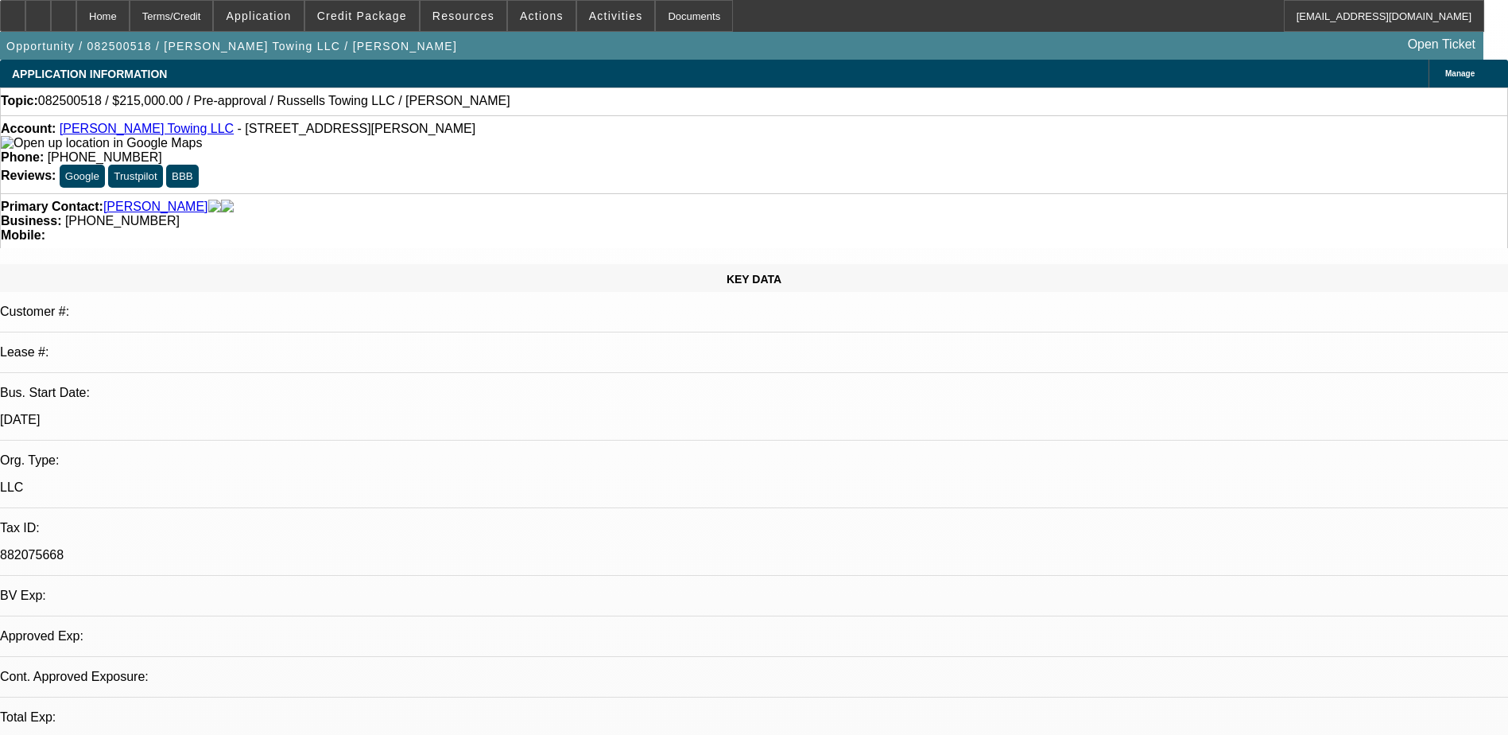
select select "4"
drag, startPoint x: 426, startPoint y: 503, endPoint x: 380, endPoint y: 502, distance: 46.1
drag, startPoint x: 380, startPoint y: 502, endPoint x: 266, endPoint y: 491, distance: 114.9
drag, startPoint x: 266, startPoint y: 491, endPoint x: 705, endPoint y: 486, distance: 439.6
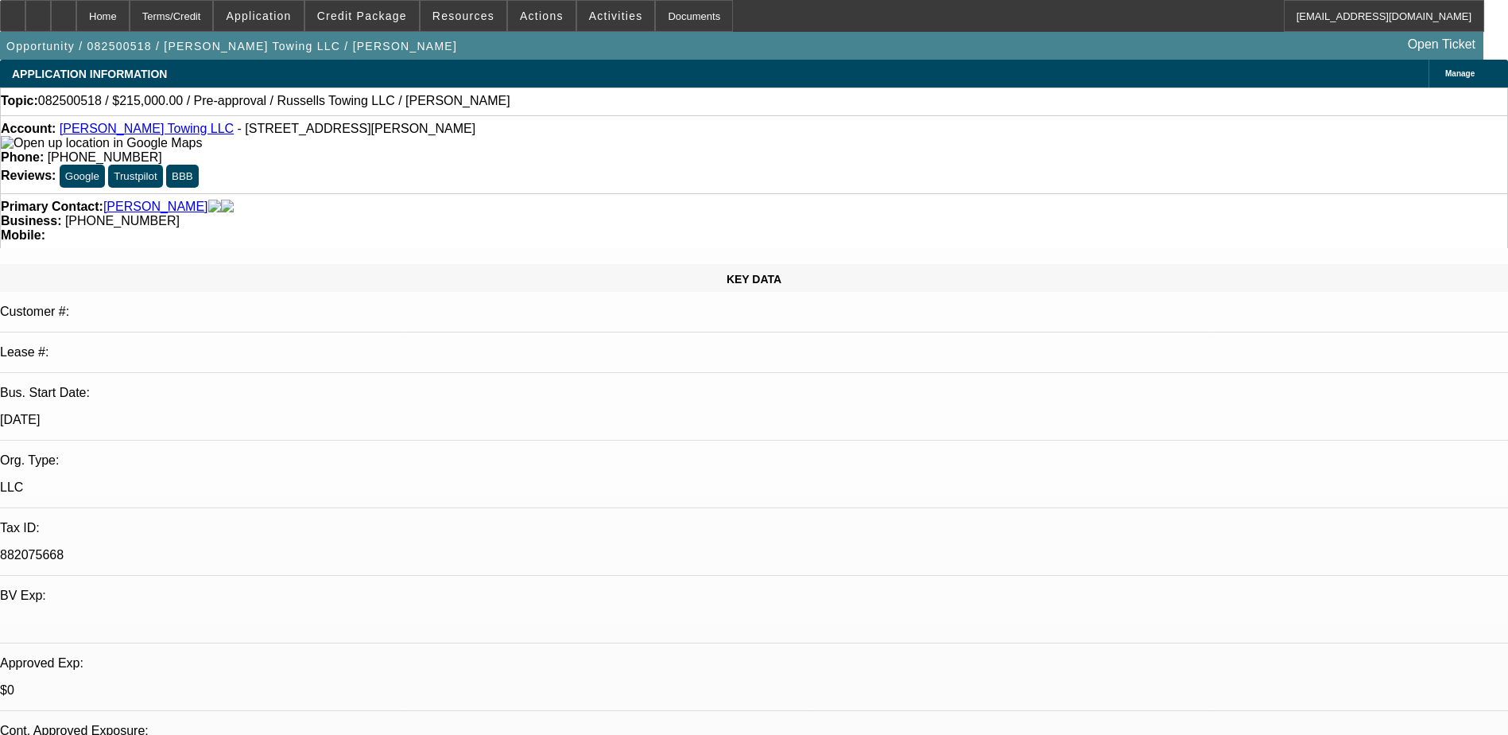
drag, startPoint x: 508, startPoint y: 483, endPoint x: 479, endPoint y: 480, distance: 29.5
drag, startPoint x: 479, startPoint y: 480, endPoint x: 820, endPoint y: 498, distance: 341.5
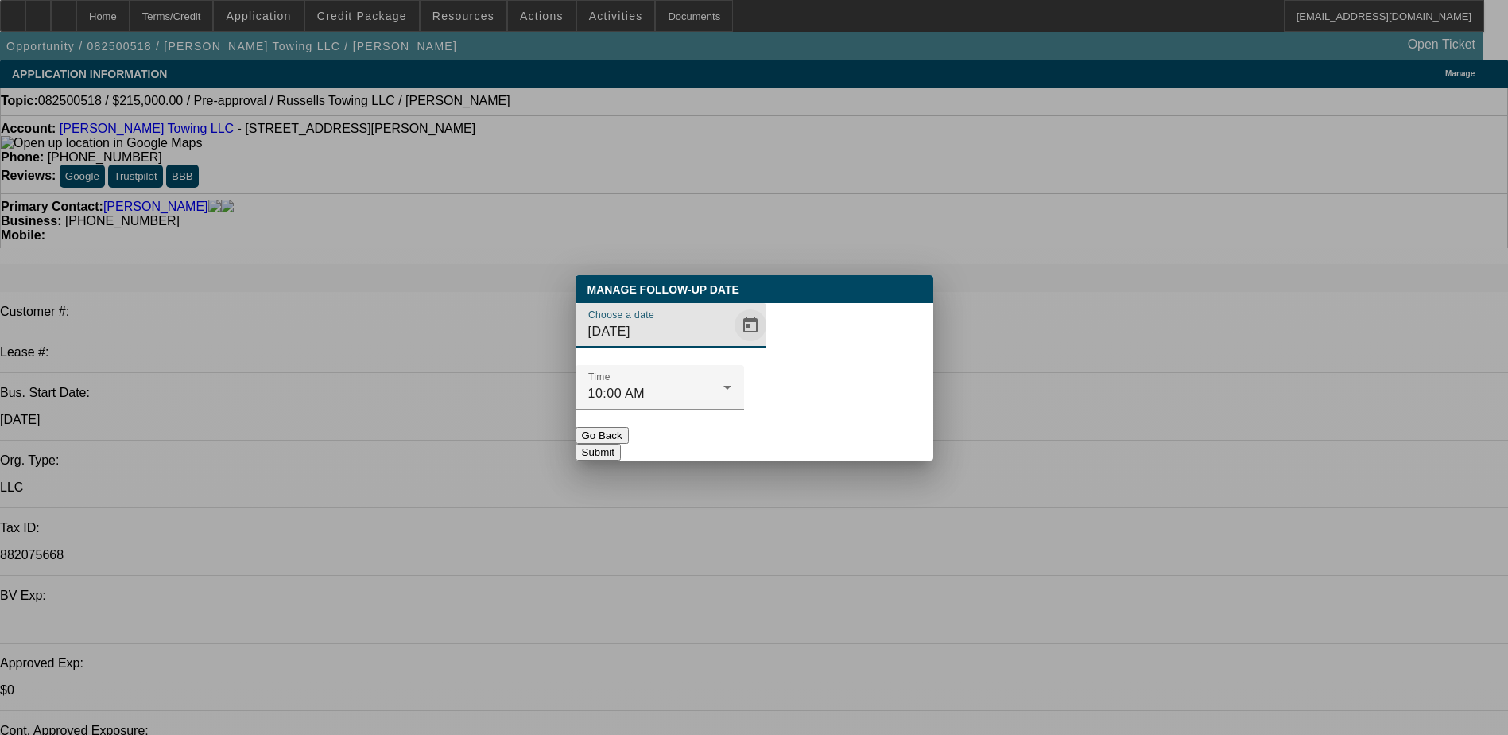
click at [731, 344] on span "Open calendar" at bounding box center [750, 325] width 38 height 38
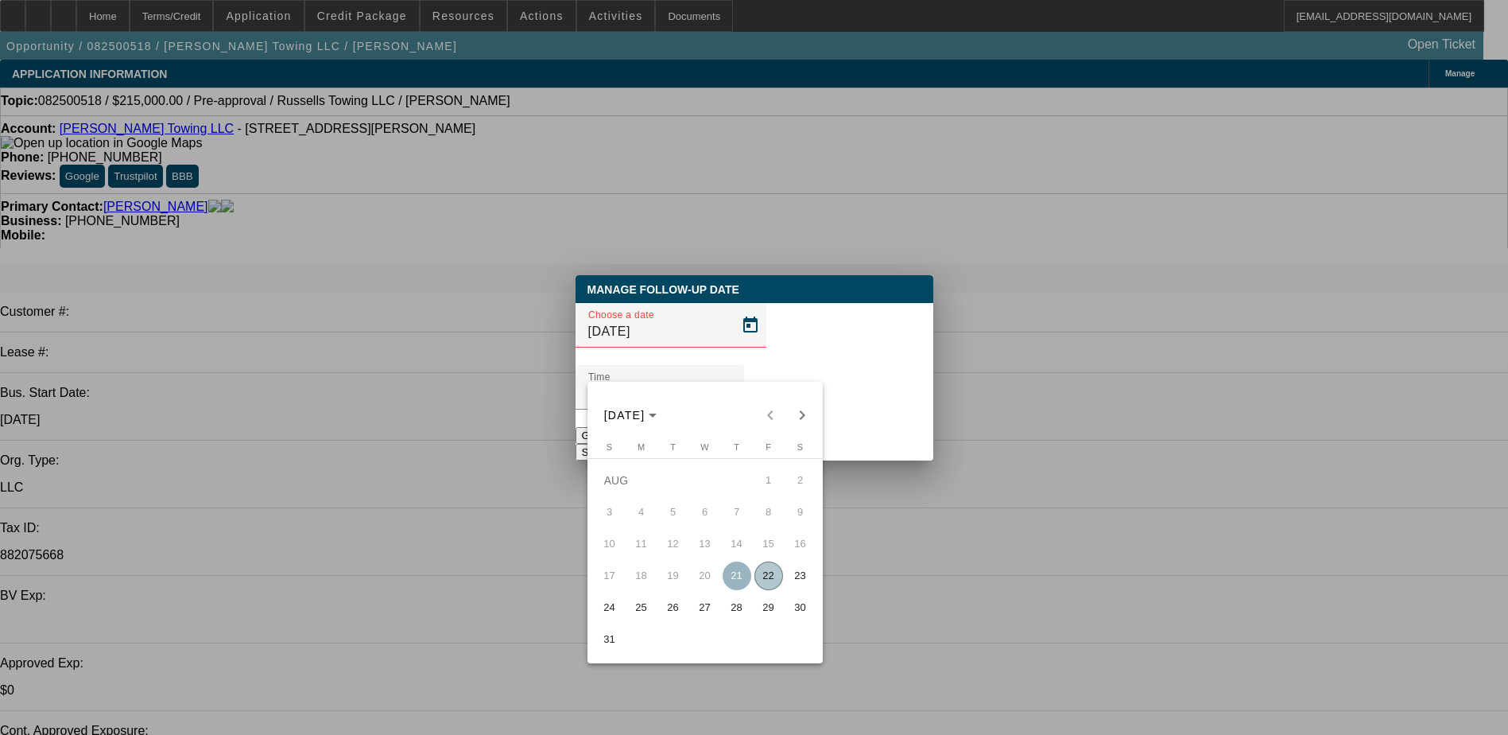
click at [770, 586] on span "22" at bounding box center [768, 575] width 29 height 29
type input "8/22/2025"
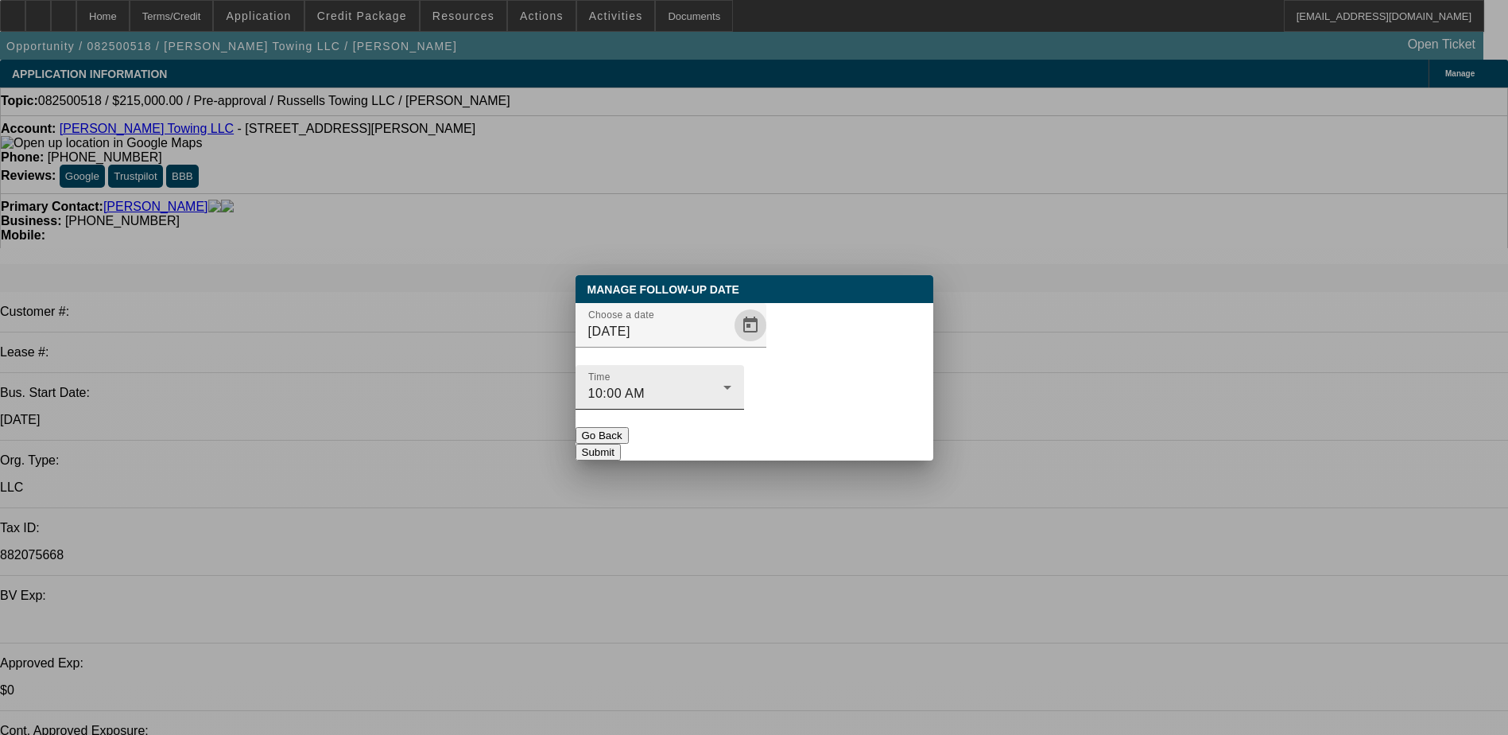
click at [723, 384] on div "10:00 AM" at bounding box center [655, 393] width 135 height 19
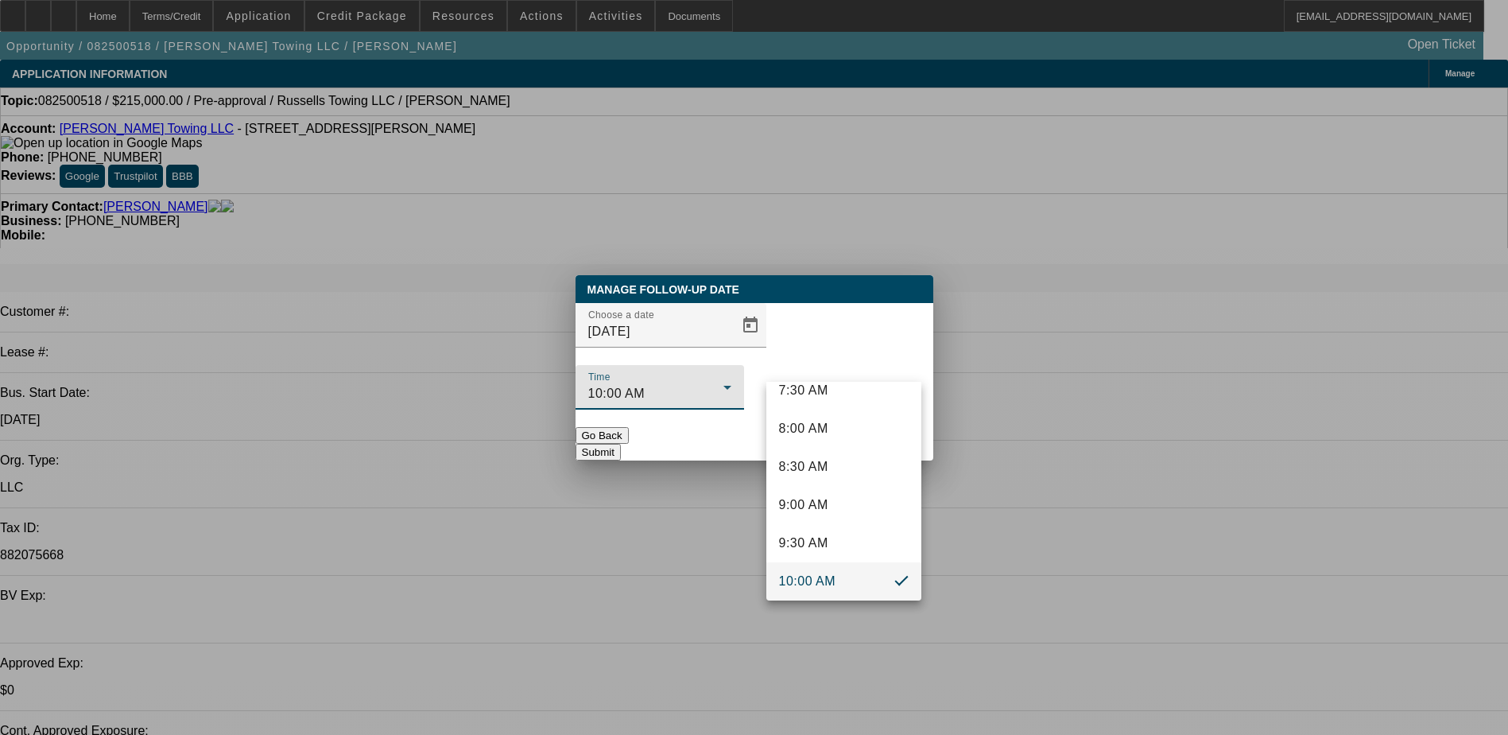
scroll to position [748, 0]
click at [815, 498] on span "11:00 AM" at bounding box center [807, 498] width 57 height 19
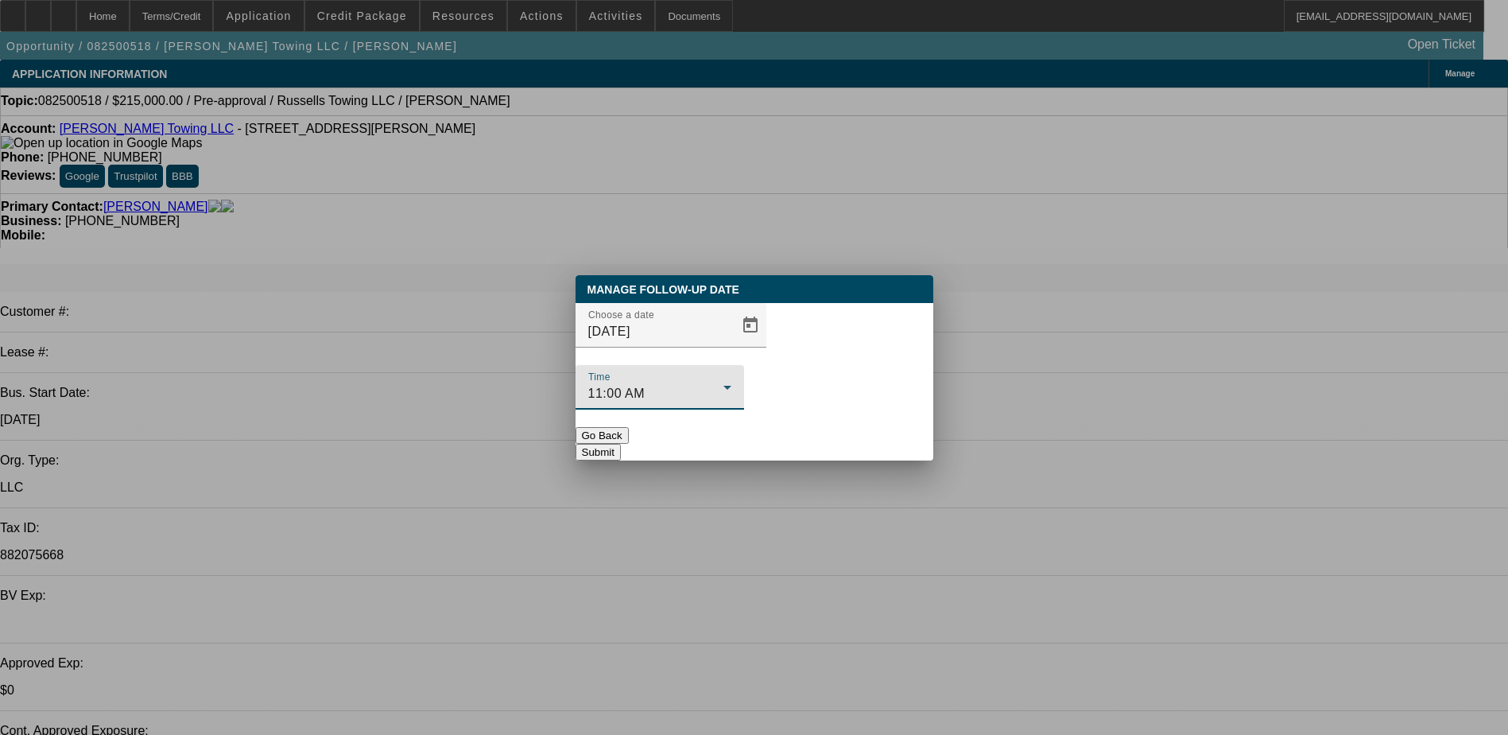
click at [621, 444] on button "Submit" at bounding box center [598, 452] width 45 height 17
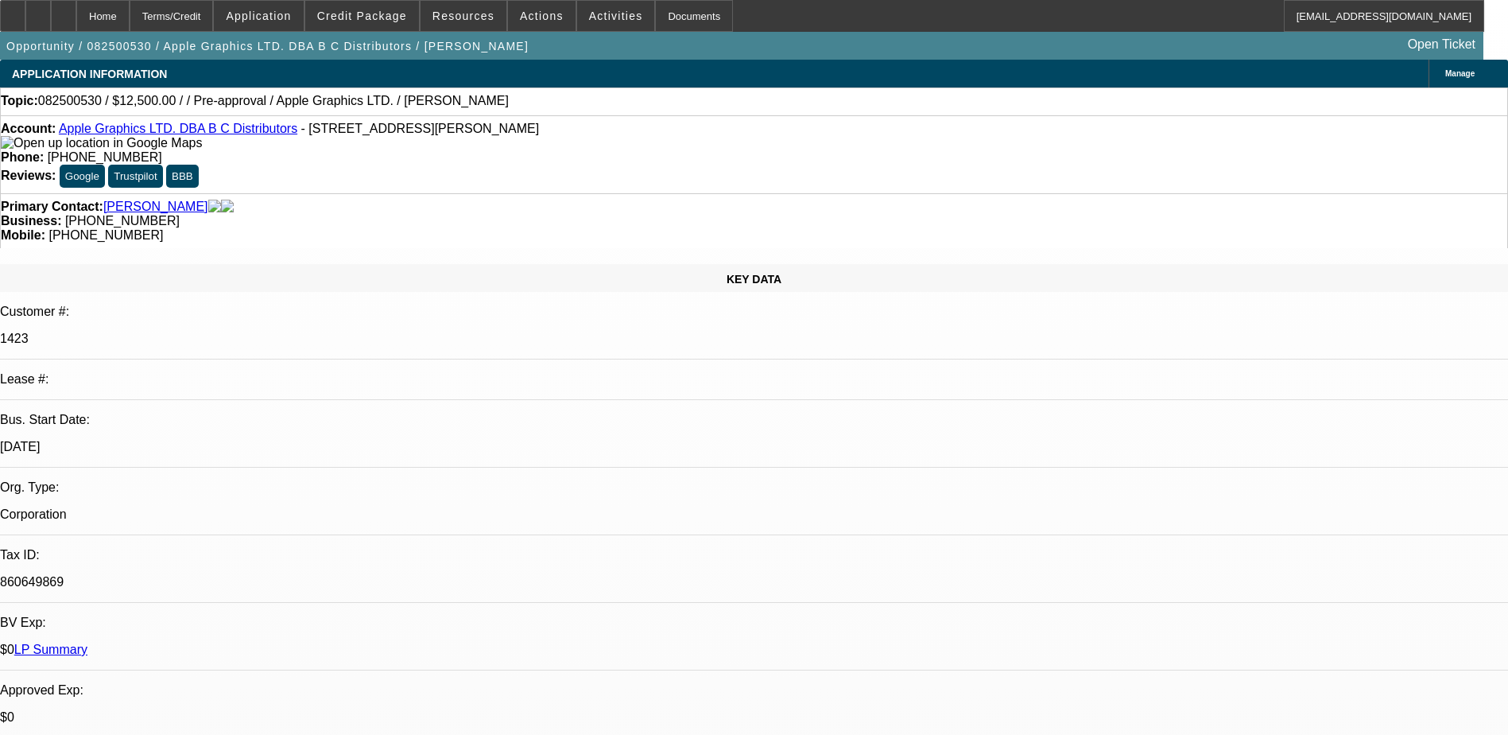
select select "0"
select select "2"
select select "0.1"
click at [462, 107] on div "Topic: 082500530 / $12,500.00 / / Pre-approval / Apple Graphics LTD. / [PERSON_…" at bounding box center [754, 101] width 1506 height 14
select select "1"
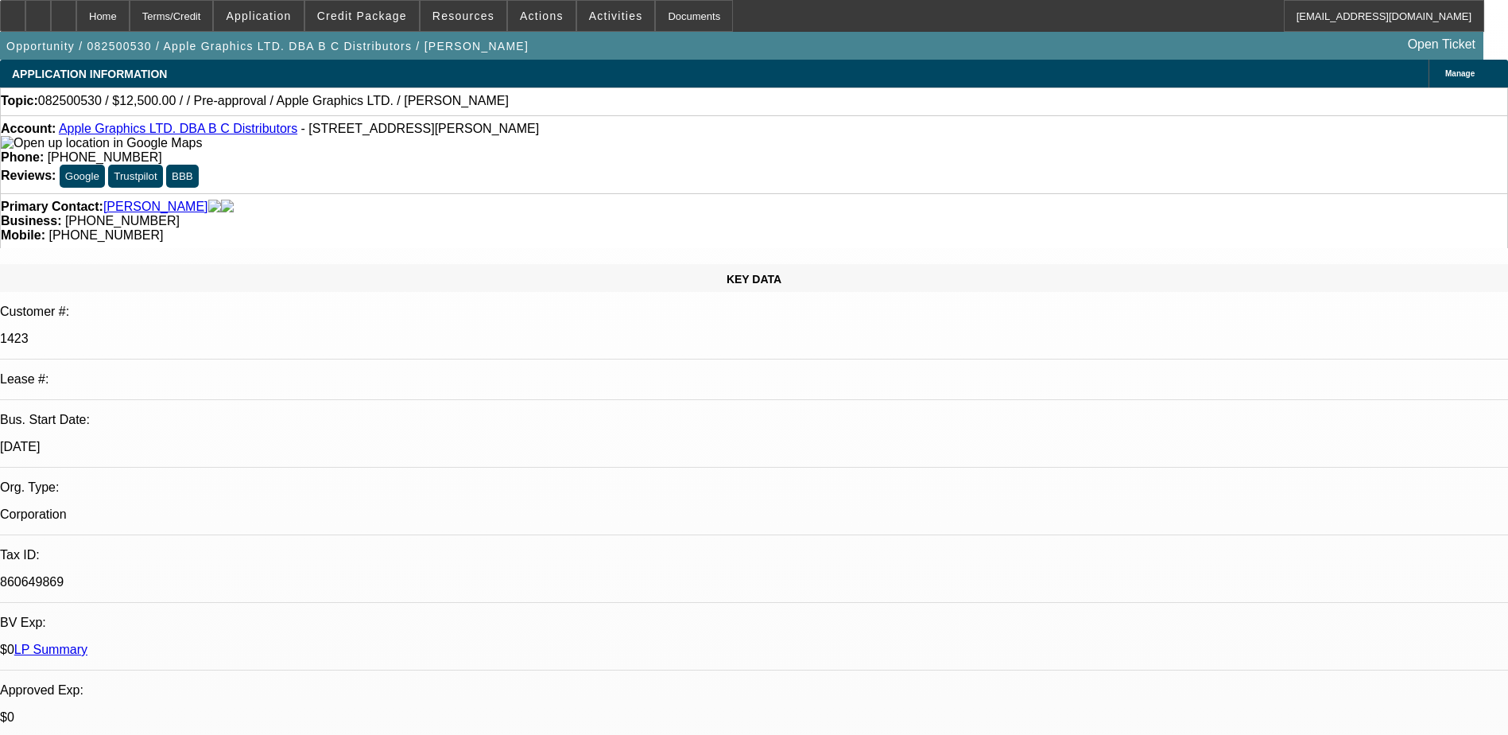
select select "2"
select select "4"
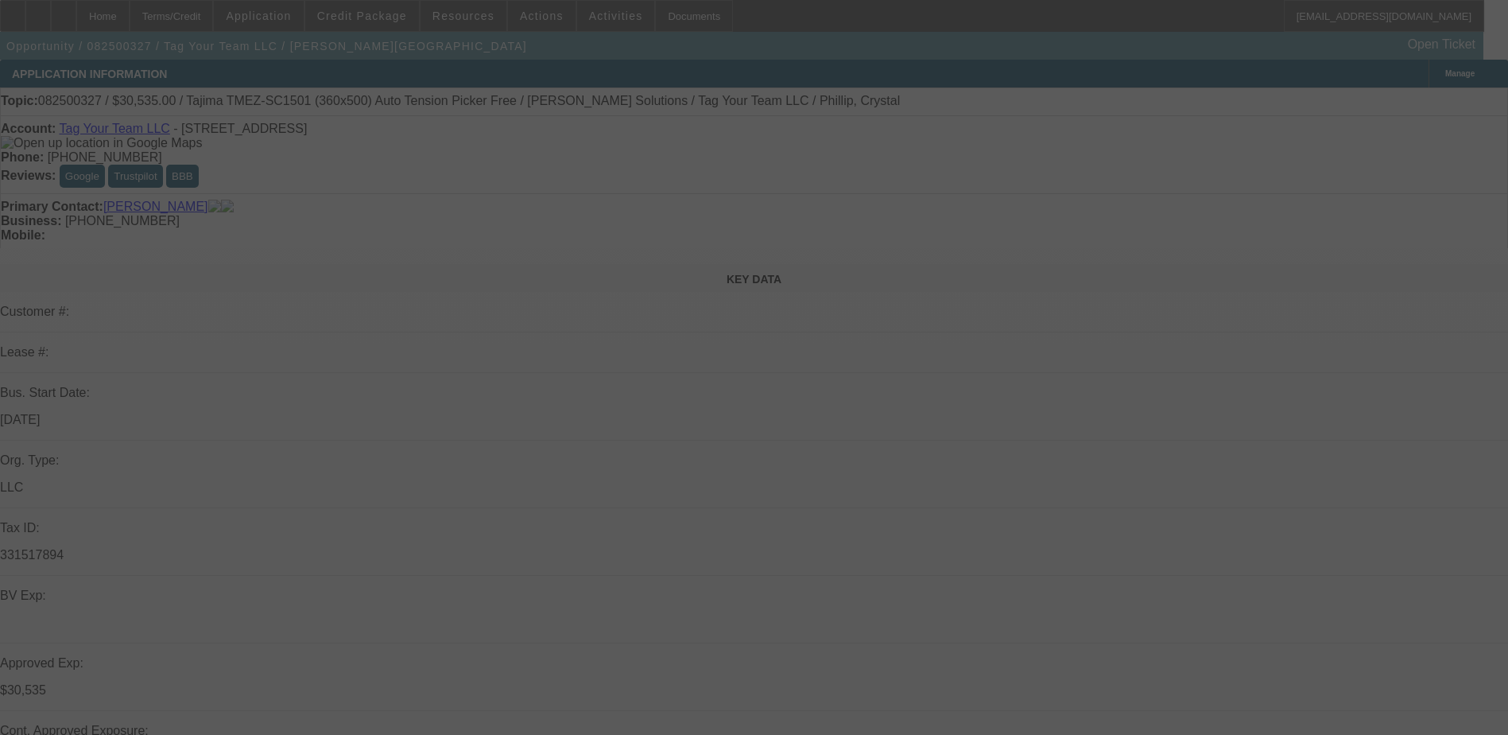
drag, startPoint x: 379, startPoint y: 68, endPoint x: 304, endPoint y: 0, distance: 101.9
click at [379, 68] on div at bounding box center [754, 367] width 1508 height 735
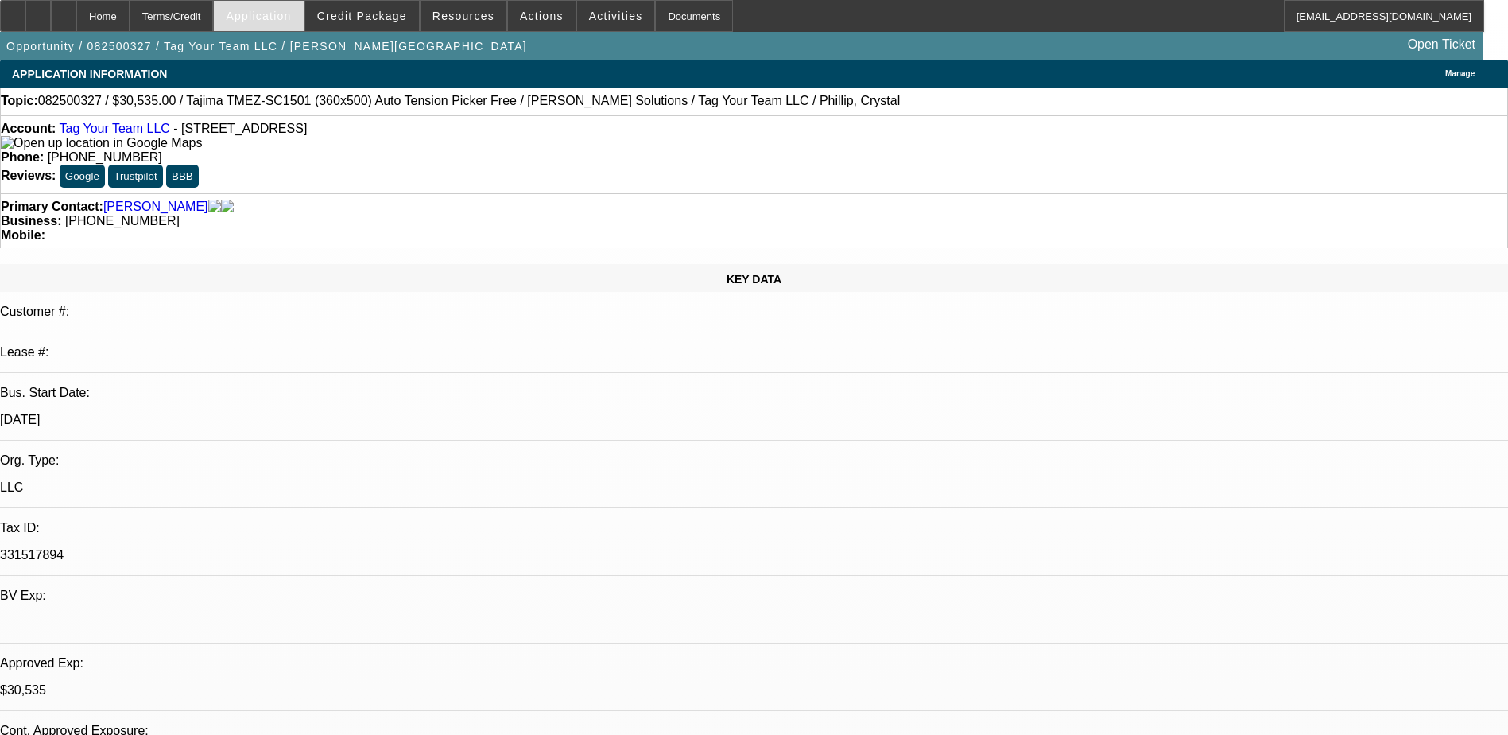
select select "0"
select select "2"
select select "0.1"
select select "0"
select select "2"
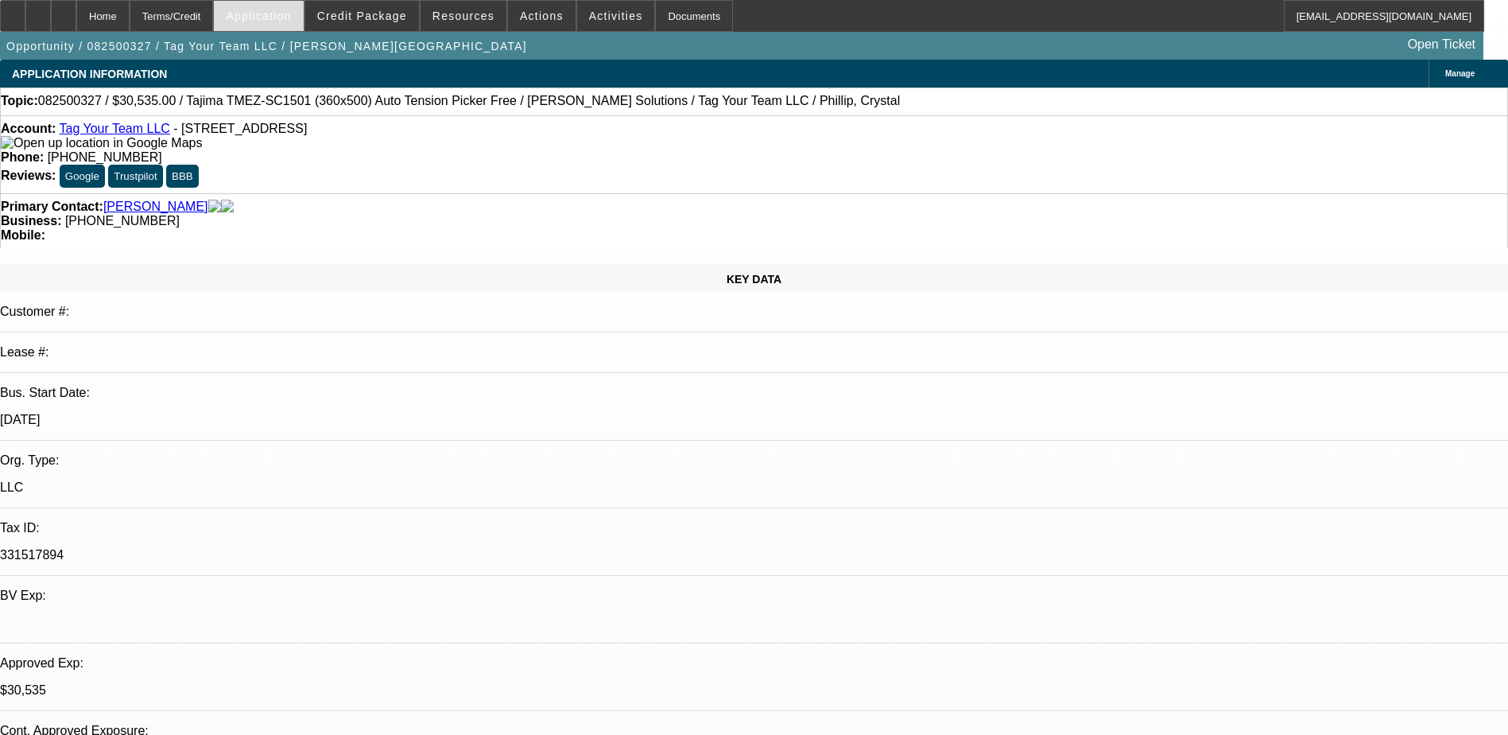
select select "0"
select select "2"
select select "0.1"
select select "0"
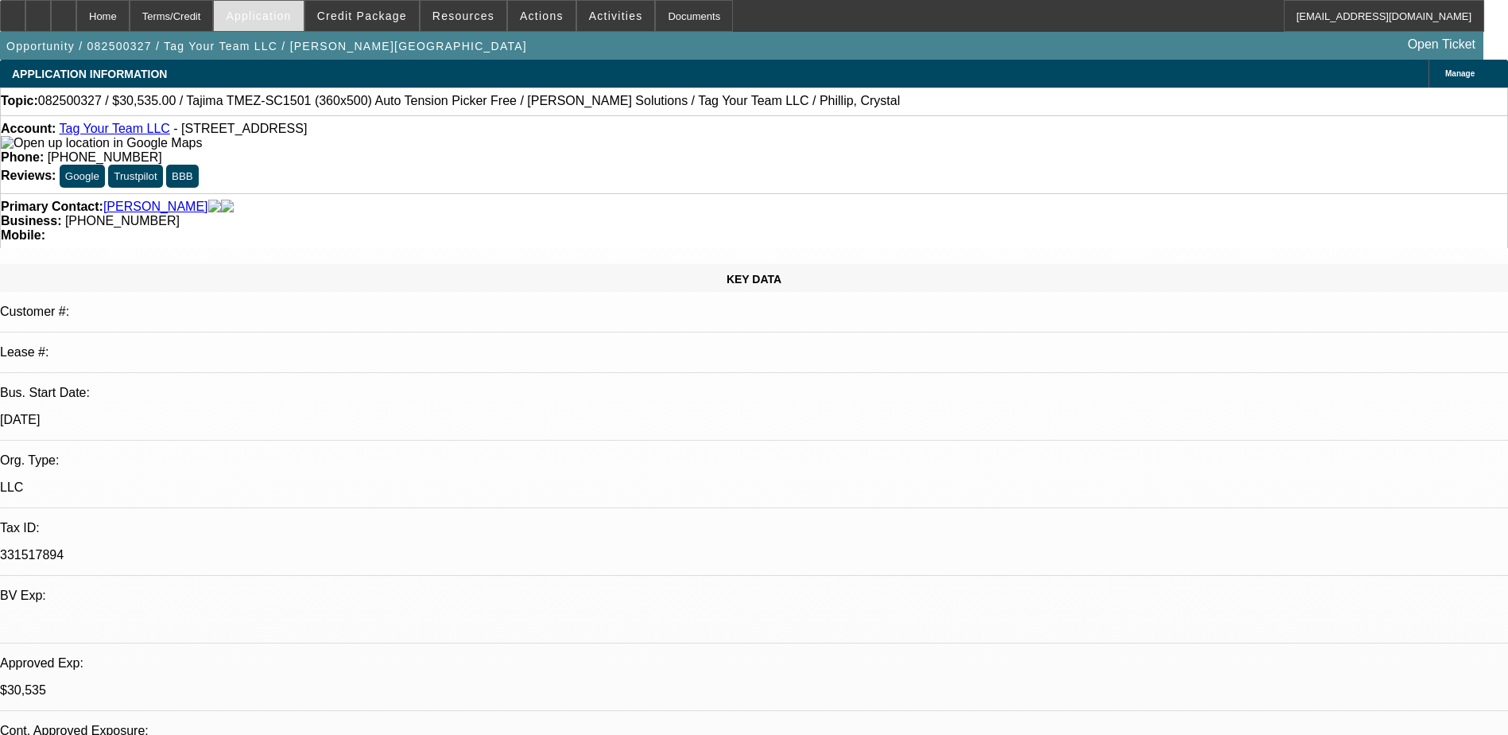
select select "2"
select select "0"
select select "1"
select select "2"
select select "4"
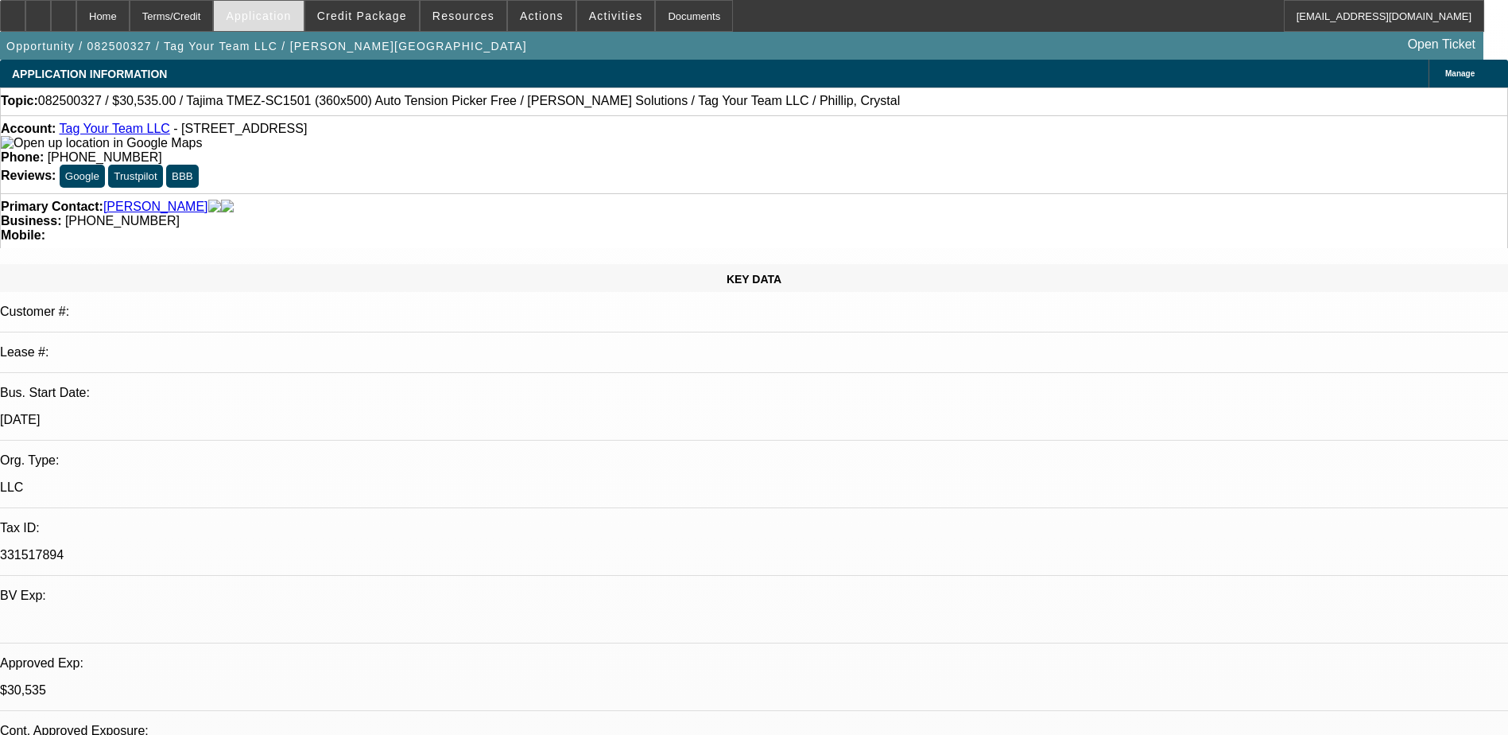
select select "1"
select select "2"
select select "6"
select select "1"
select select "2"
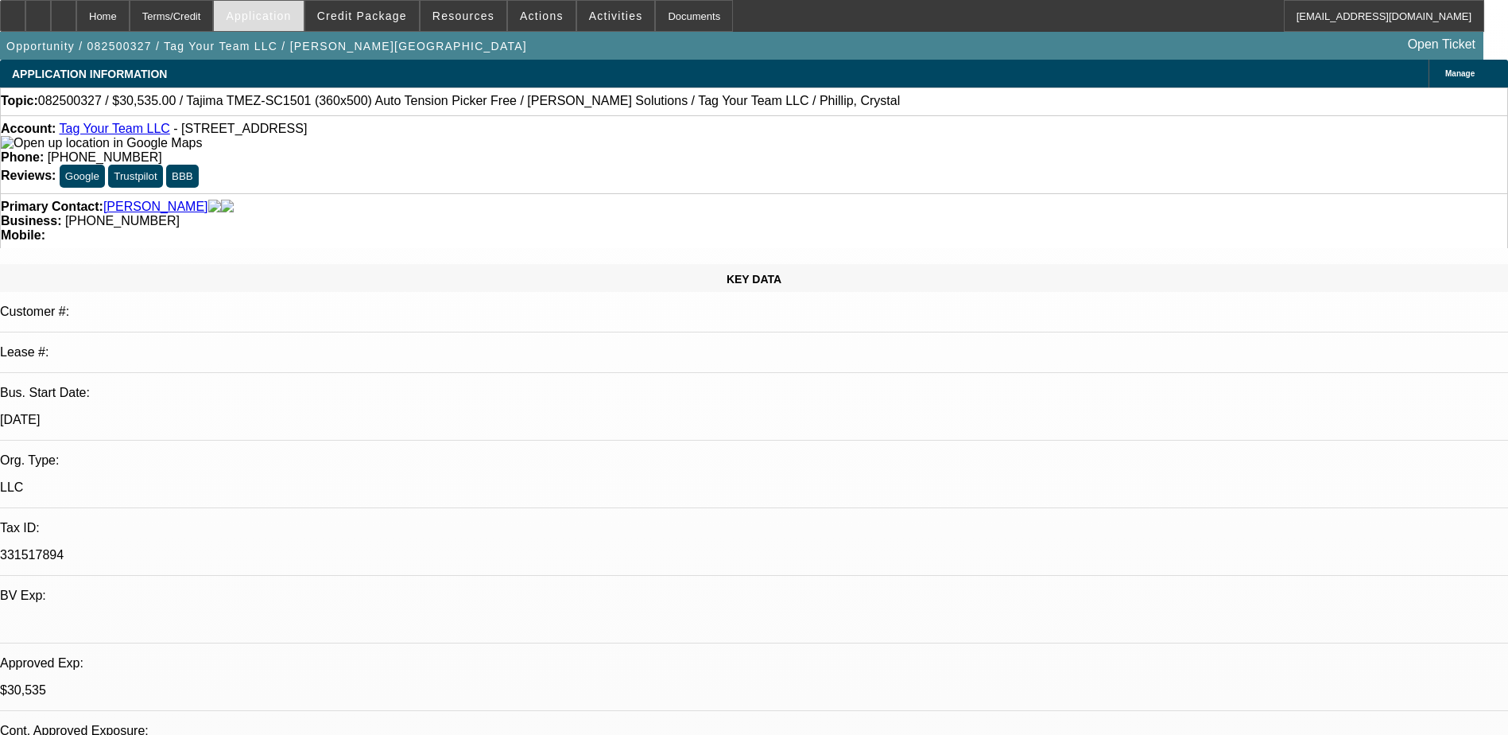
select select "4"
select select "1"
select select "2"
select select "6"
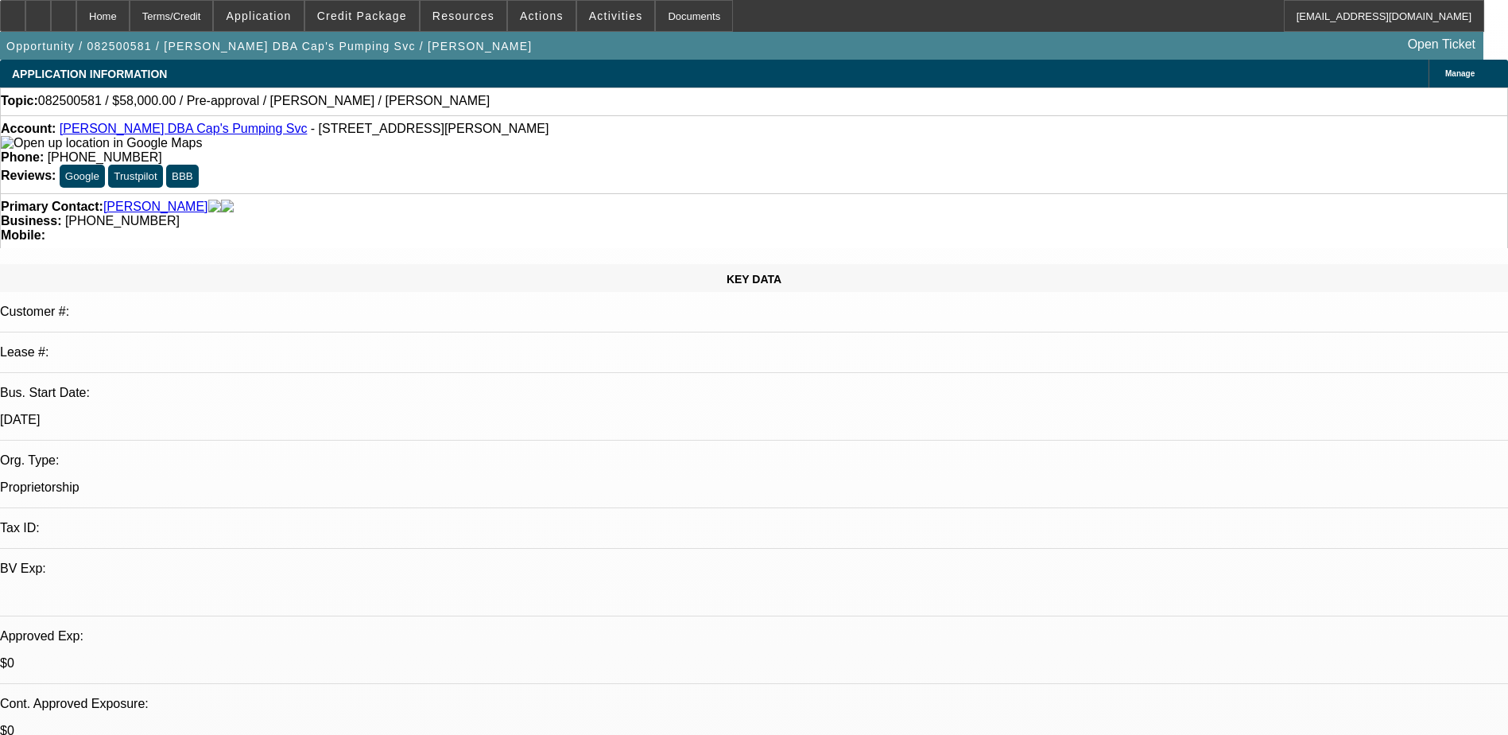
select select "0"
select select "2"
select select "0.1"
select select "4"
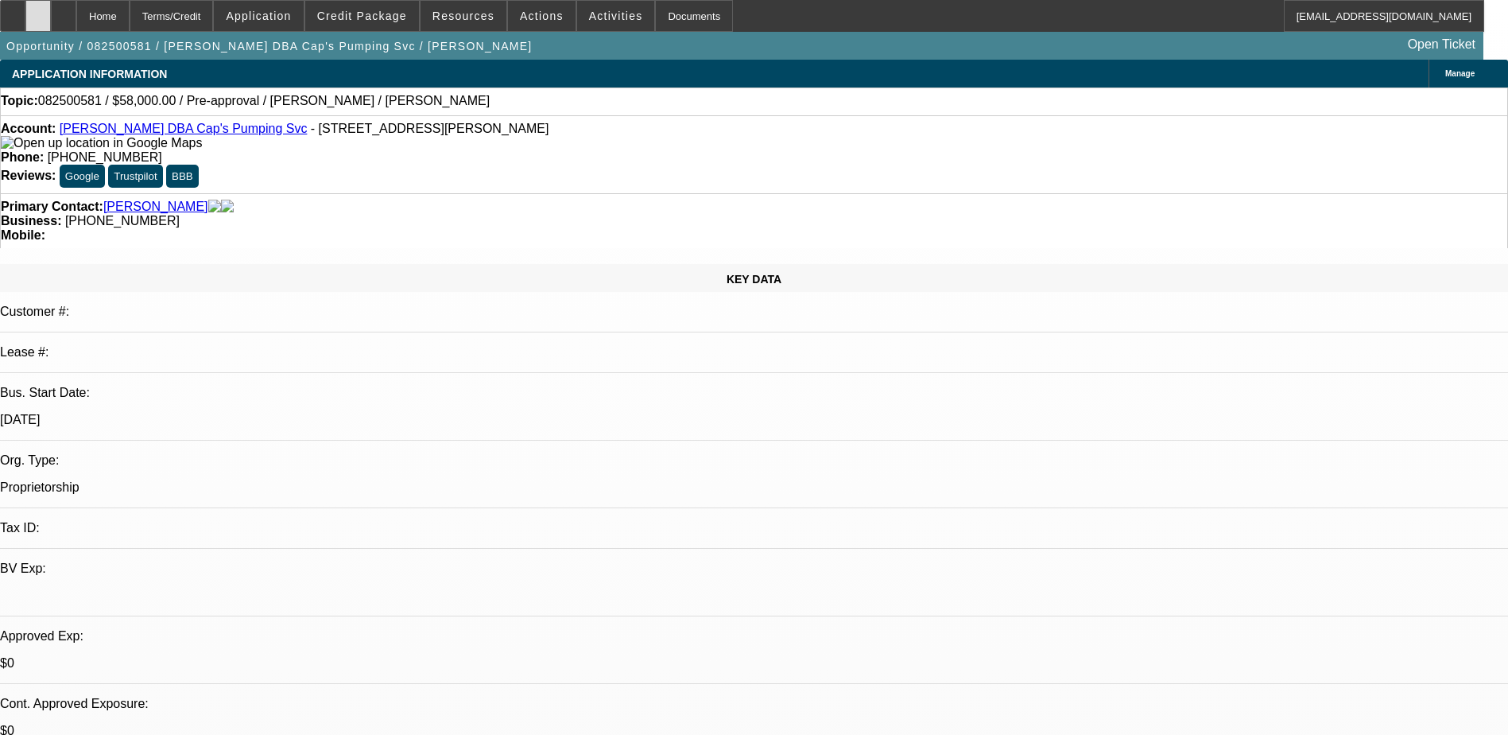
click at [51, 7] on div at bounding box center [37, 16] width 25 height 32
drag, startPoint x: 104, startPoint y: 6, endPoint x: 88, endPoint y: 10, distance: 16.4
click at [76, 6] on div at bounding box center [63, 16] width 25 height 32
select select "0"
select select "2"
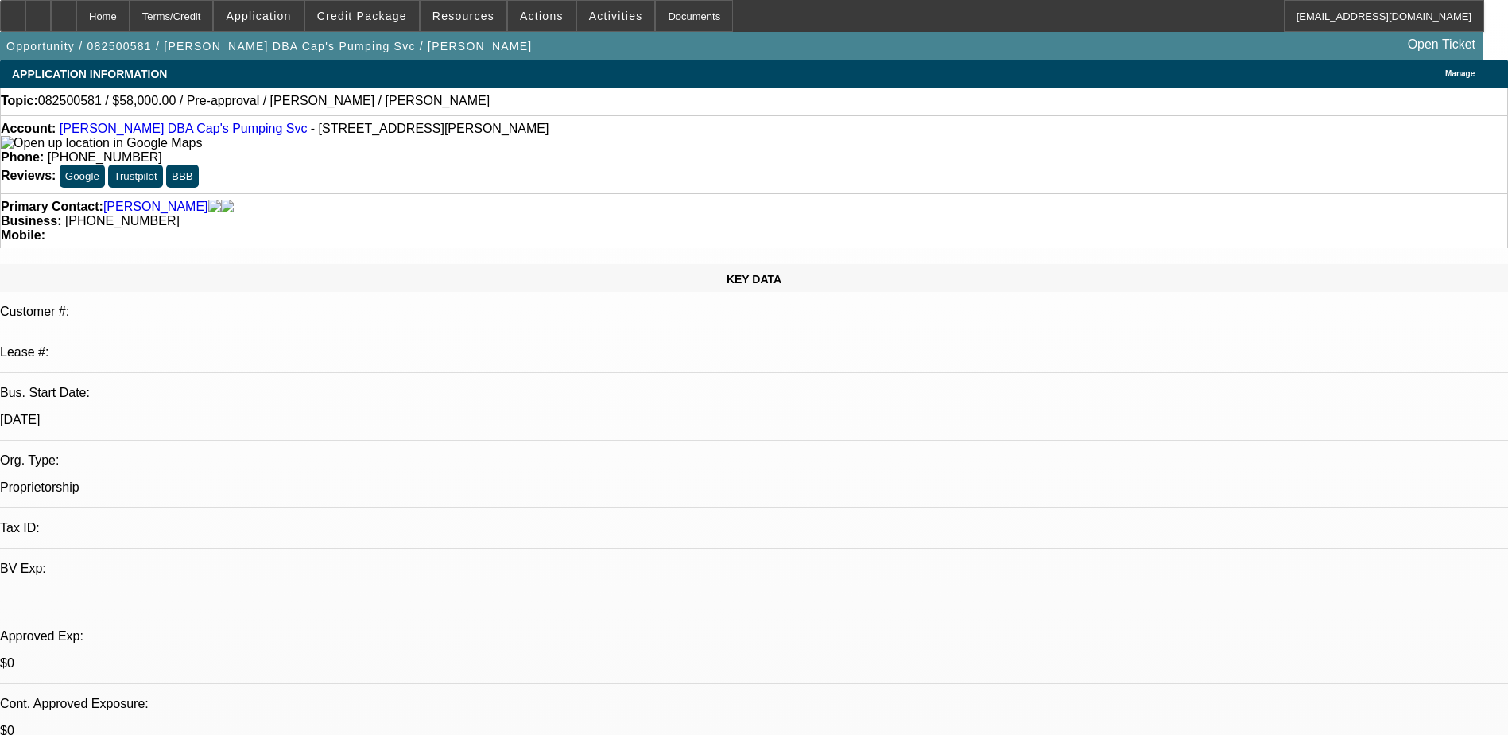
select select "0.1"
select select "1"
select select "2"
select select "4"
click at [396, 8] on span at bounding box center [362, 16] width 114 height 38
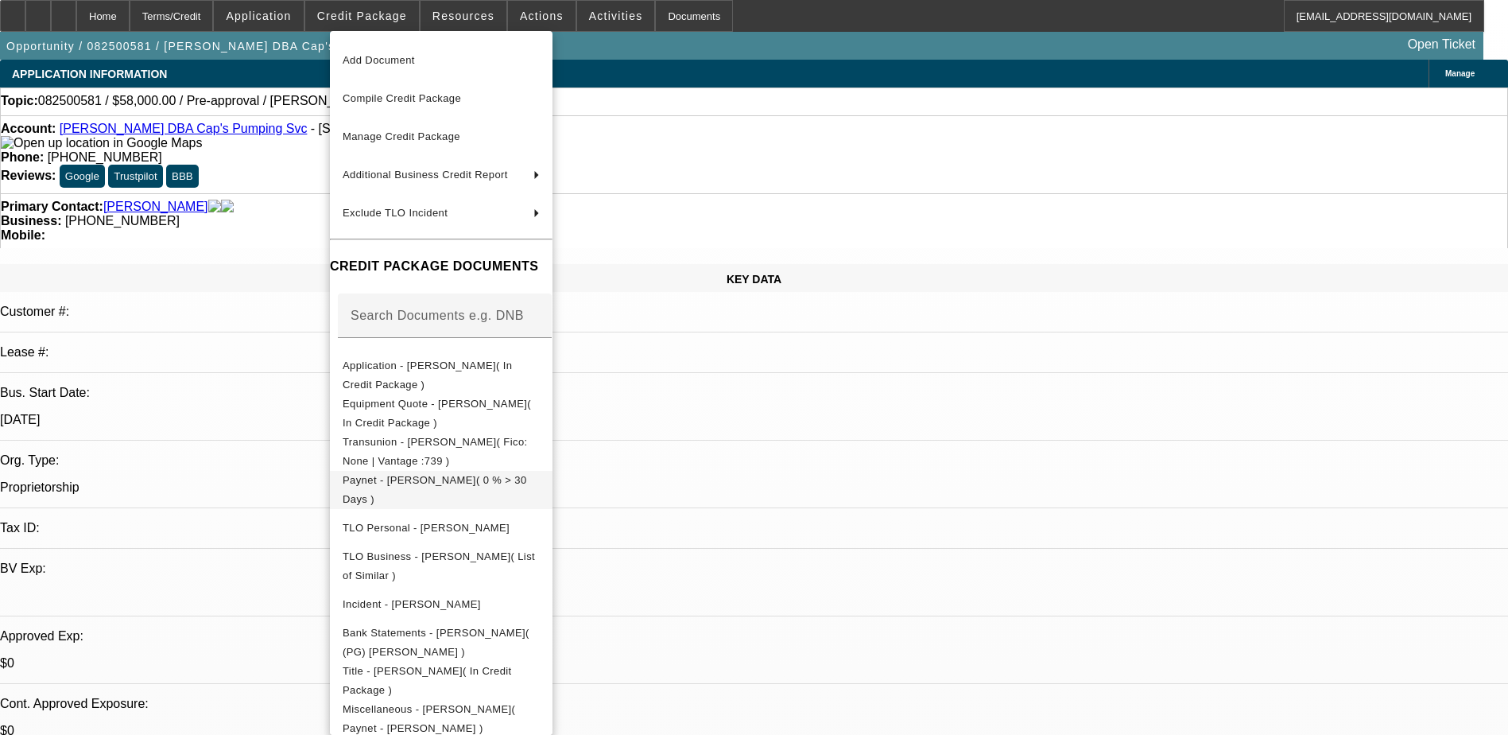
scroll to position [50, 0]
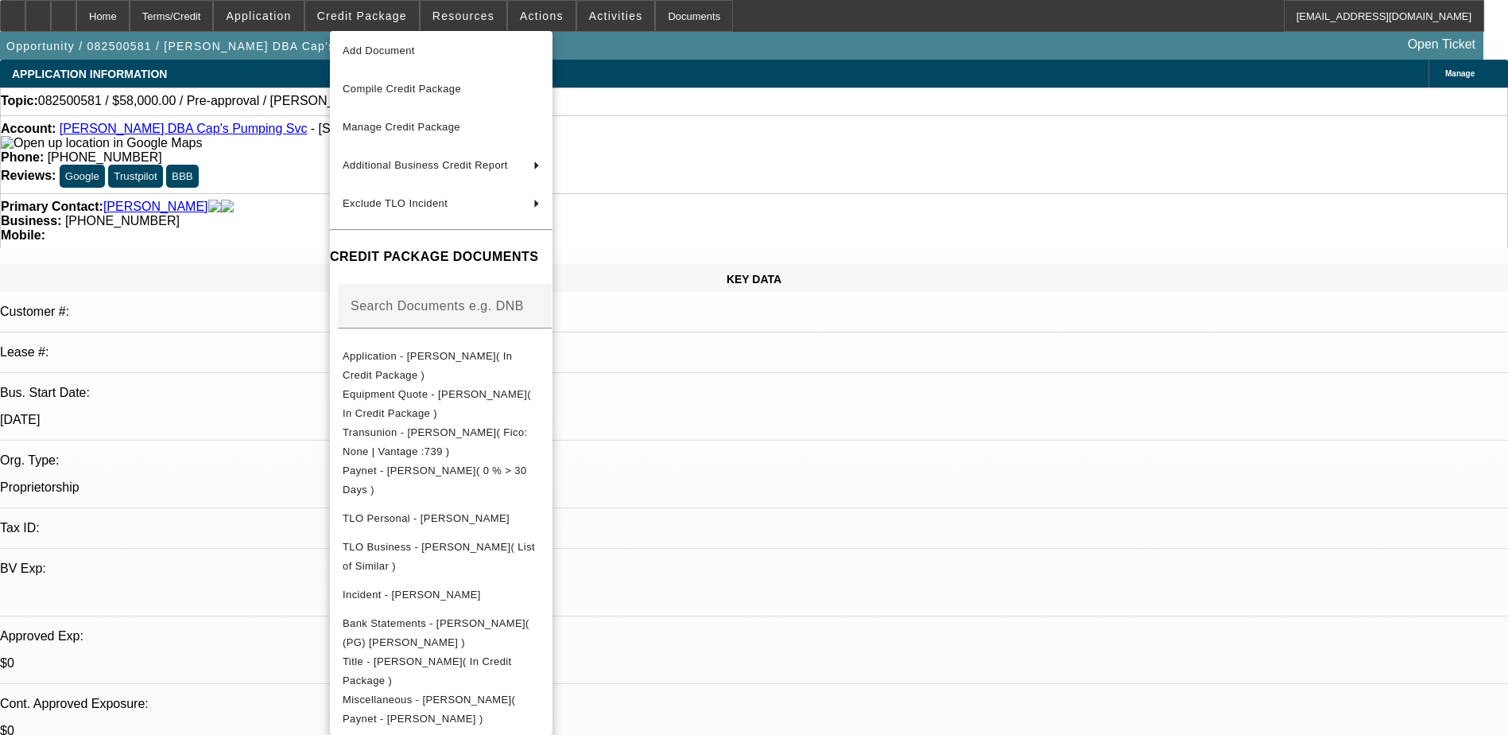
click at [1055, 666] on div at bounding box center [754, 367] width 1508 height 735
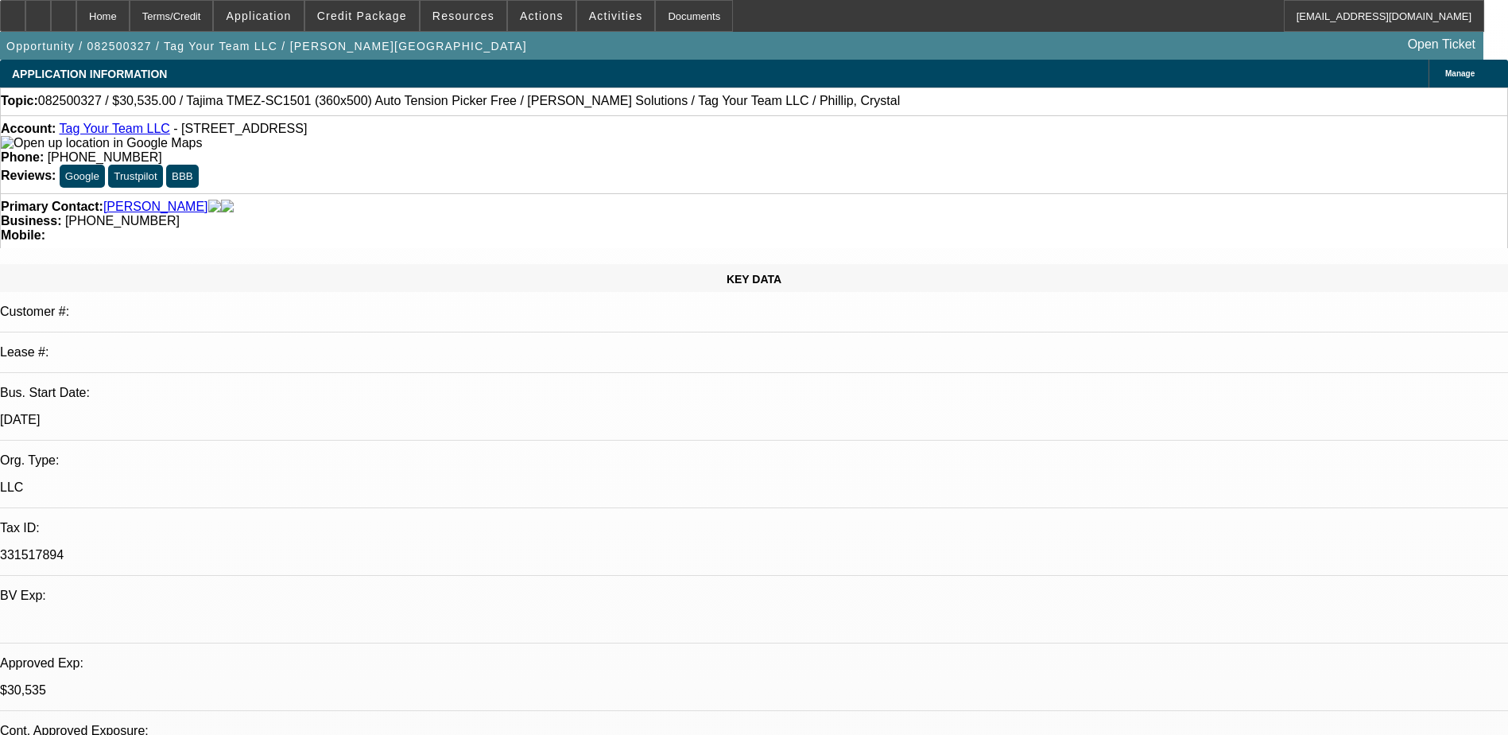
select select "0"
select select "2"
select select "0.1"
select select "0"
select select "2"
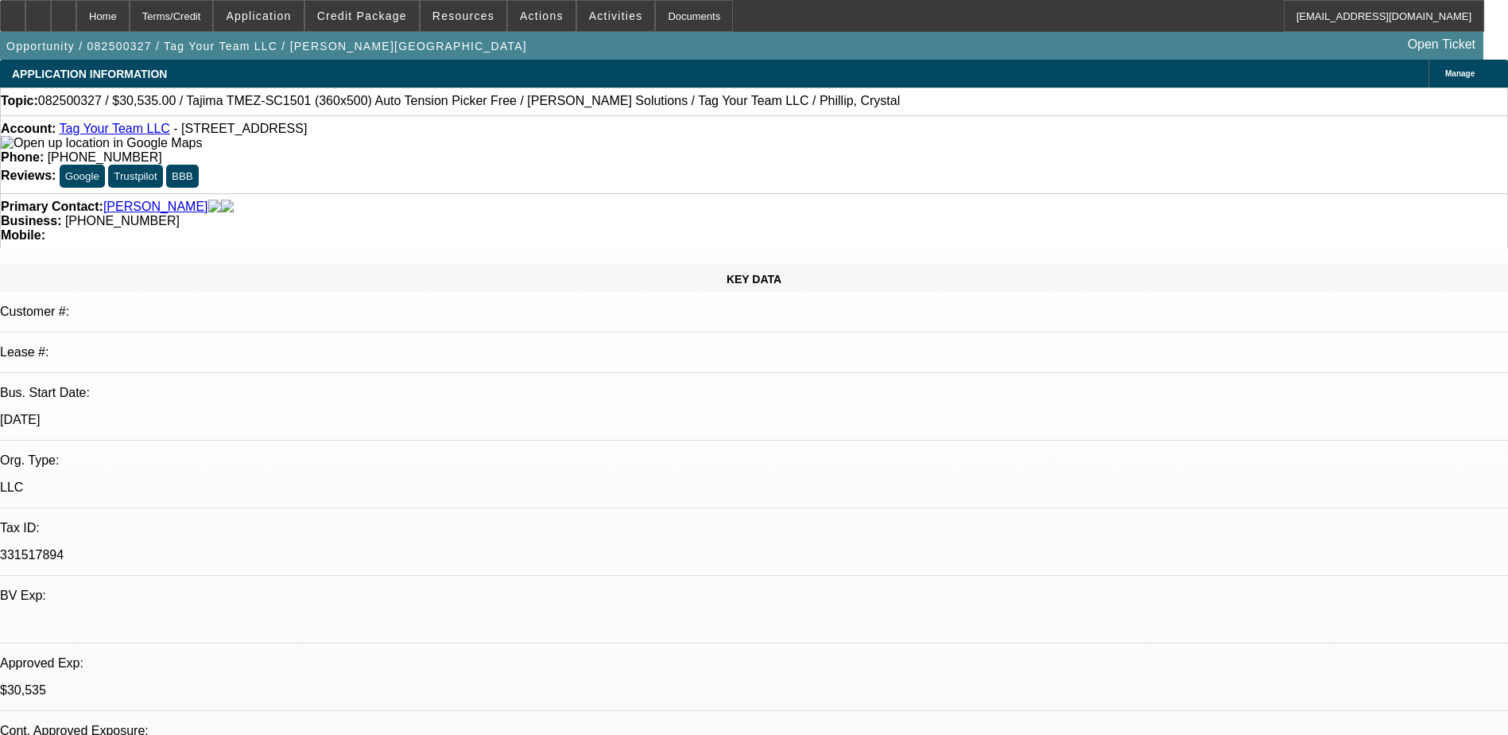
select select "0"
select select "2"
select select "0.1"
select select "0"
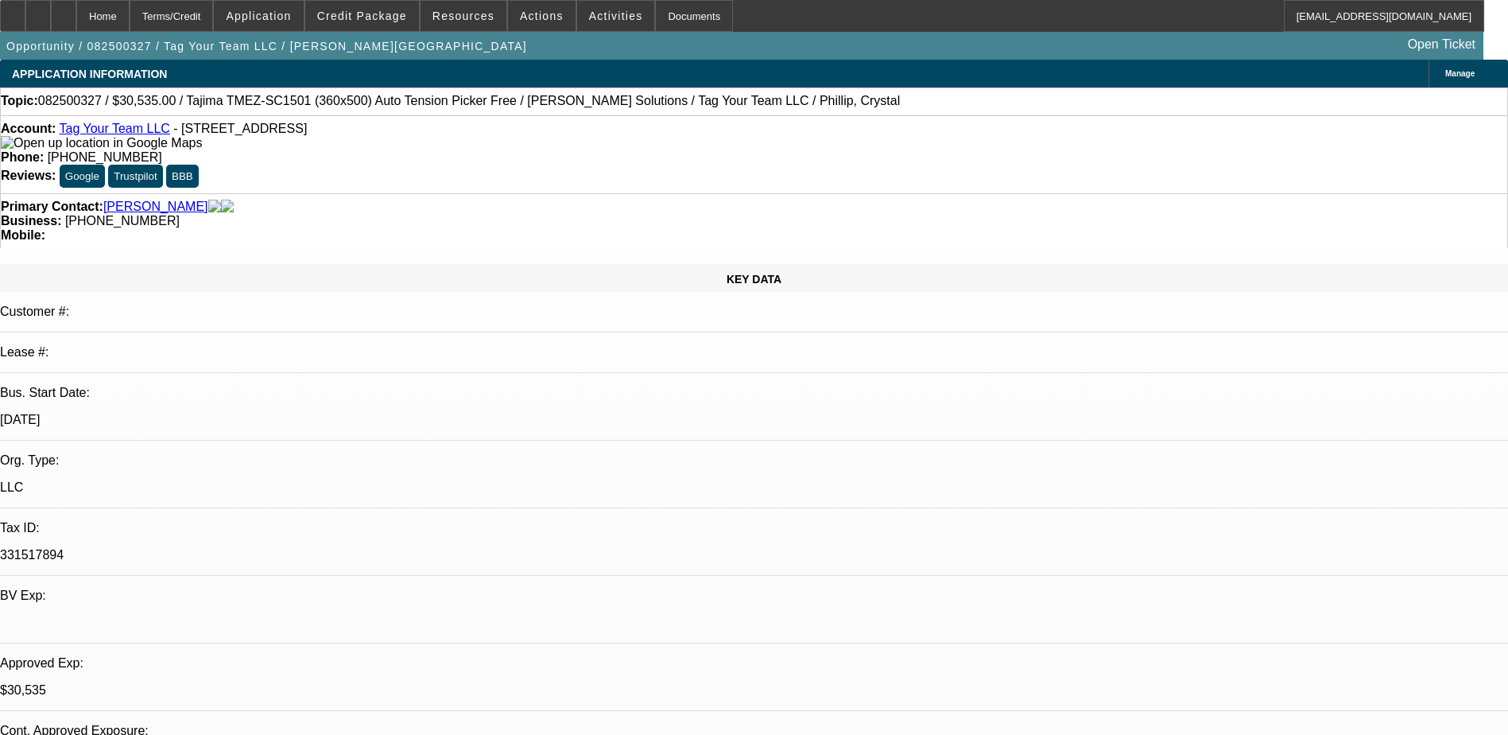
select select "2"
select select "0"
select select "1"
select select "2"
select select "4"
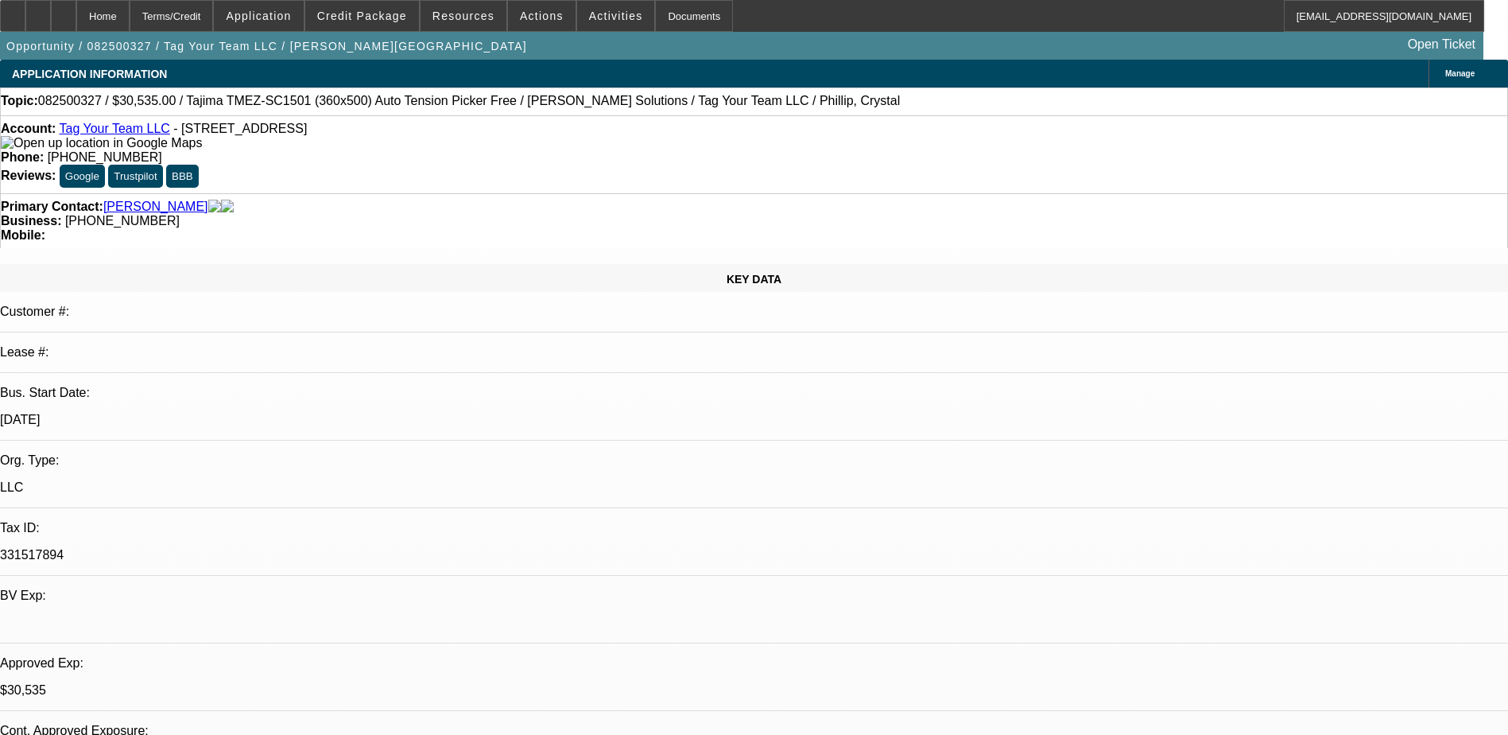
select select "1"
select select "2"
select select "6"
select select "1"
select select "2"
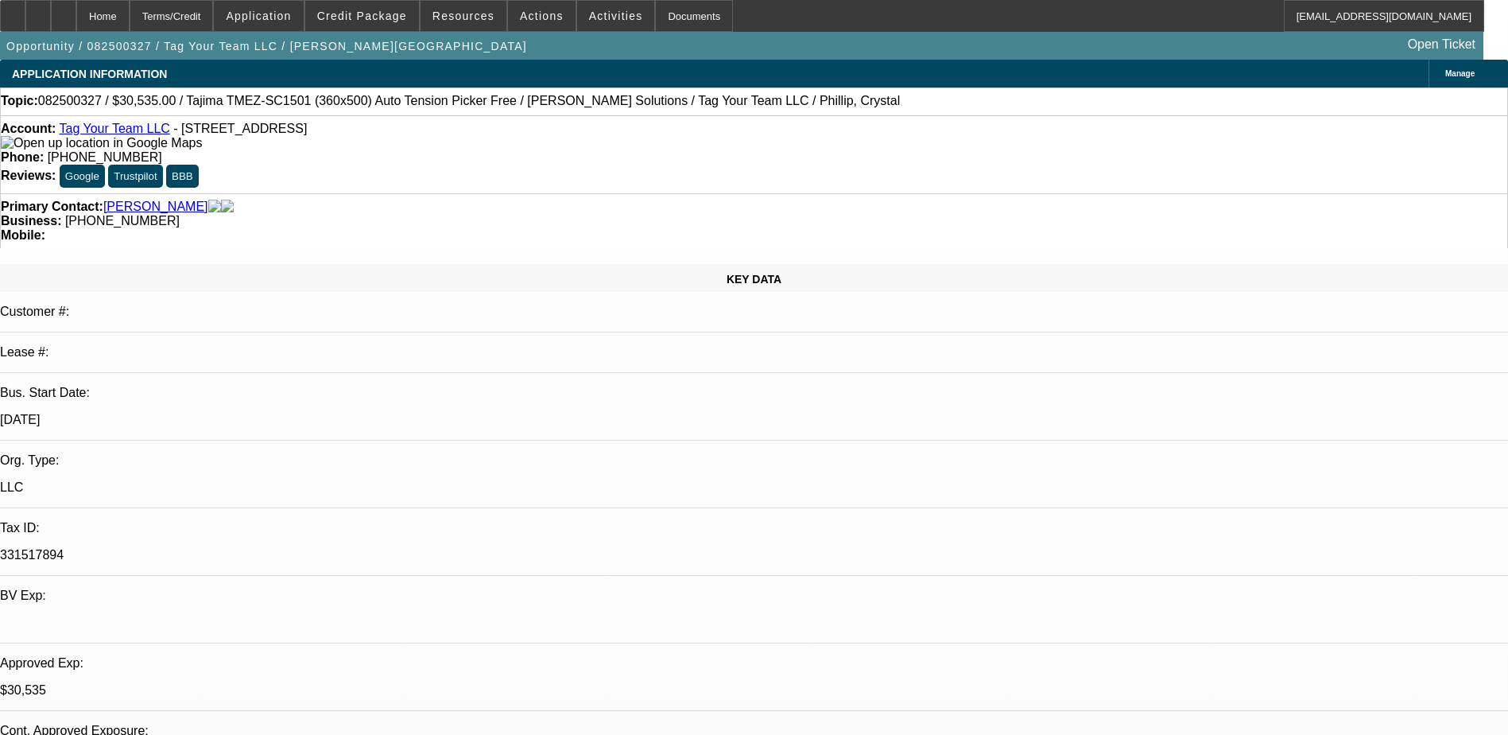
select select "4"
select select "1"
select select "2"
select select "6"
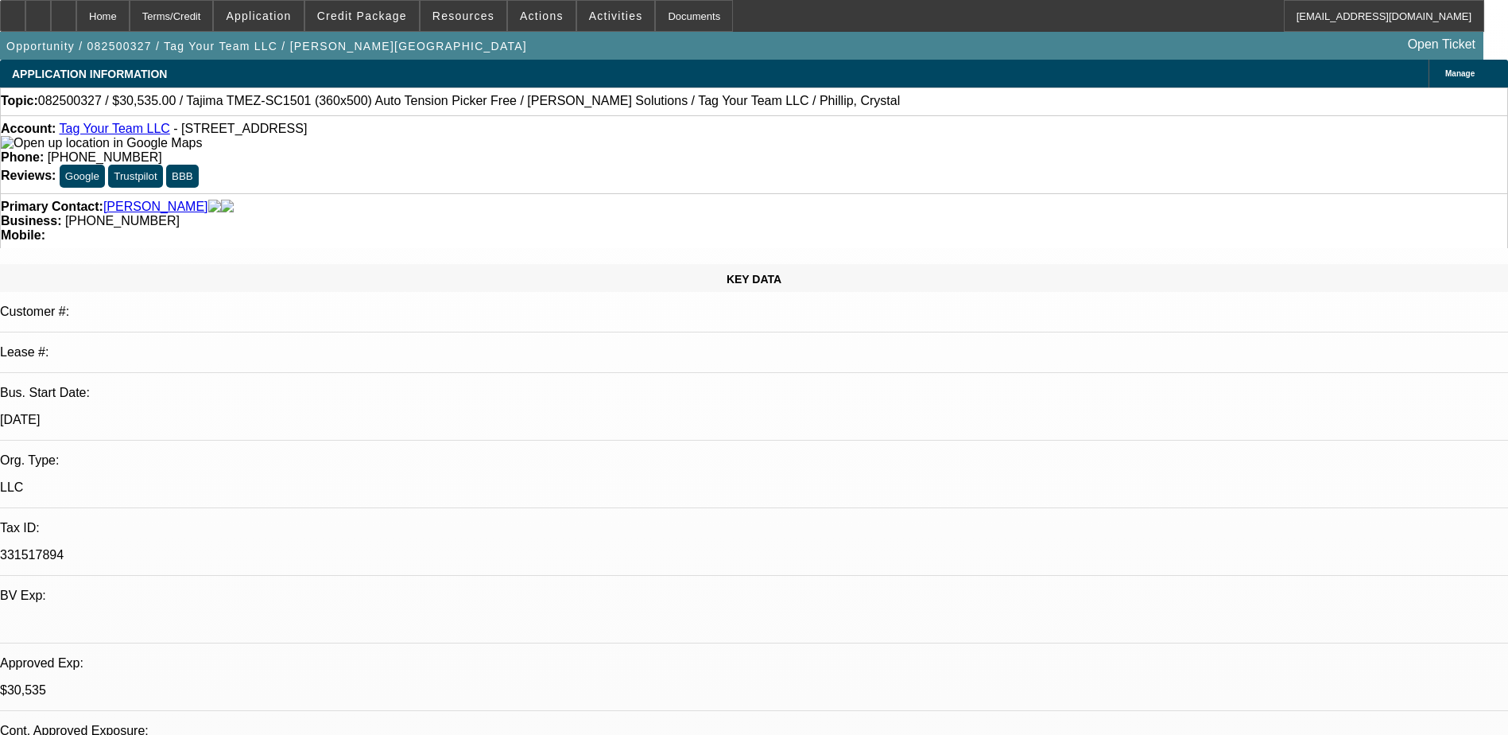
click at [375, 17] on span "Credit Package" at bounding box center [362, 16] width 90 height 13
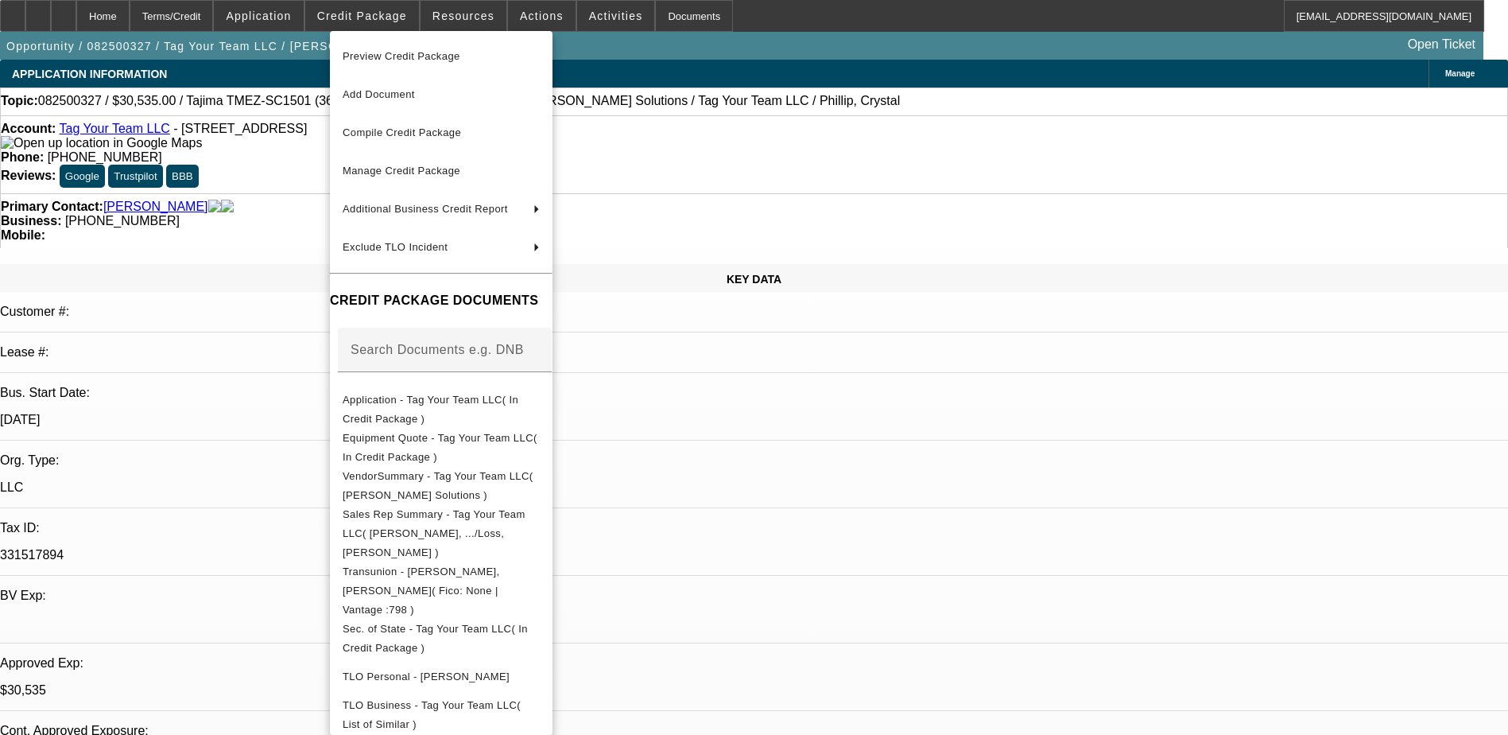
drag, startPoint x: 912, startPoint y: 475, endPoint x: 894, endPoint y: 469, distance: 18.4
click at [898, 471] on div at bounding box center [754, 367] width 1508 height 735
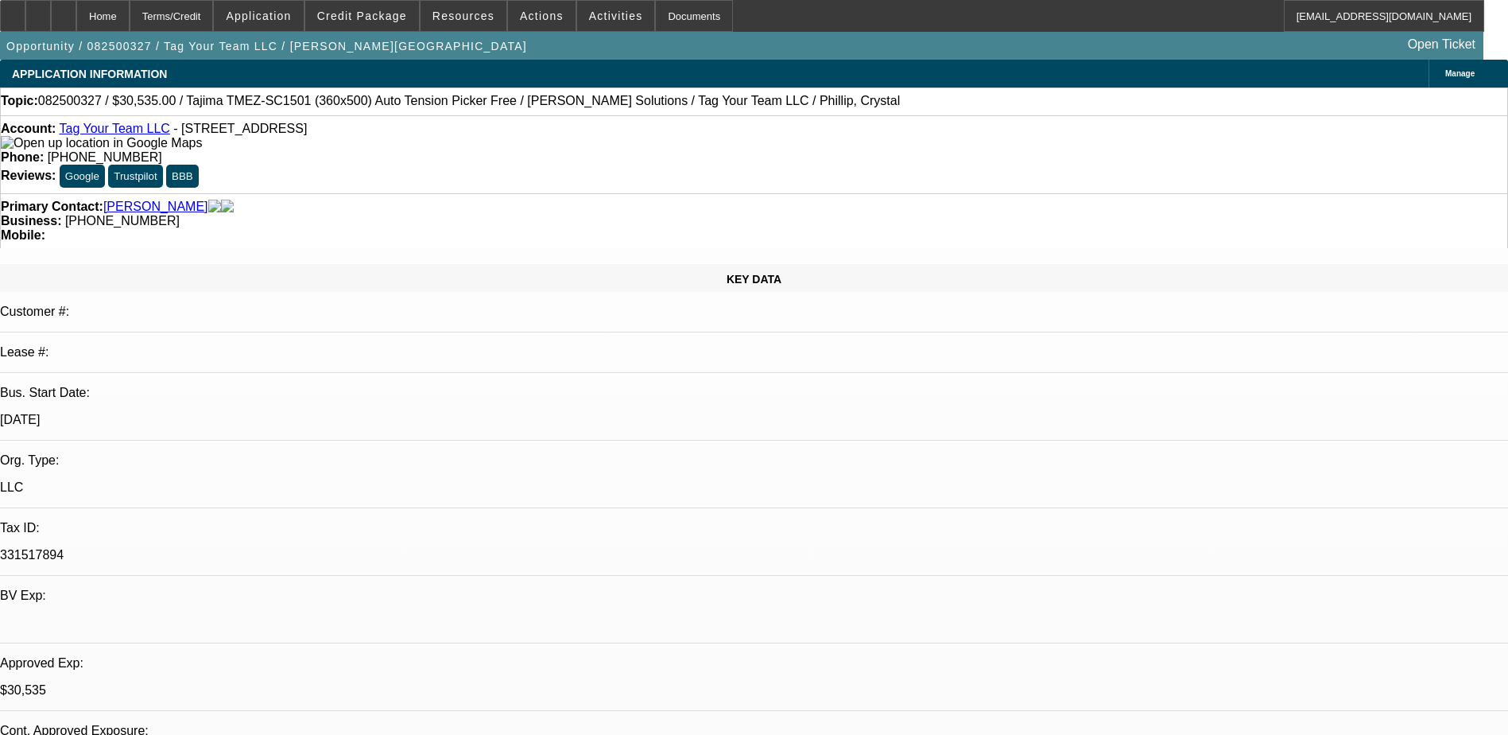
select select "0"
select select "2"
select select "0.1"
select select "0"
select select "2"
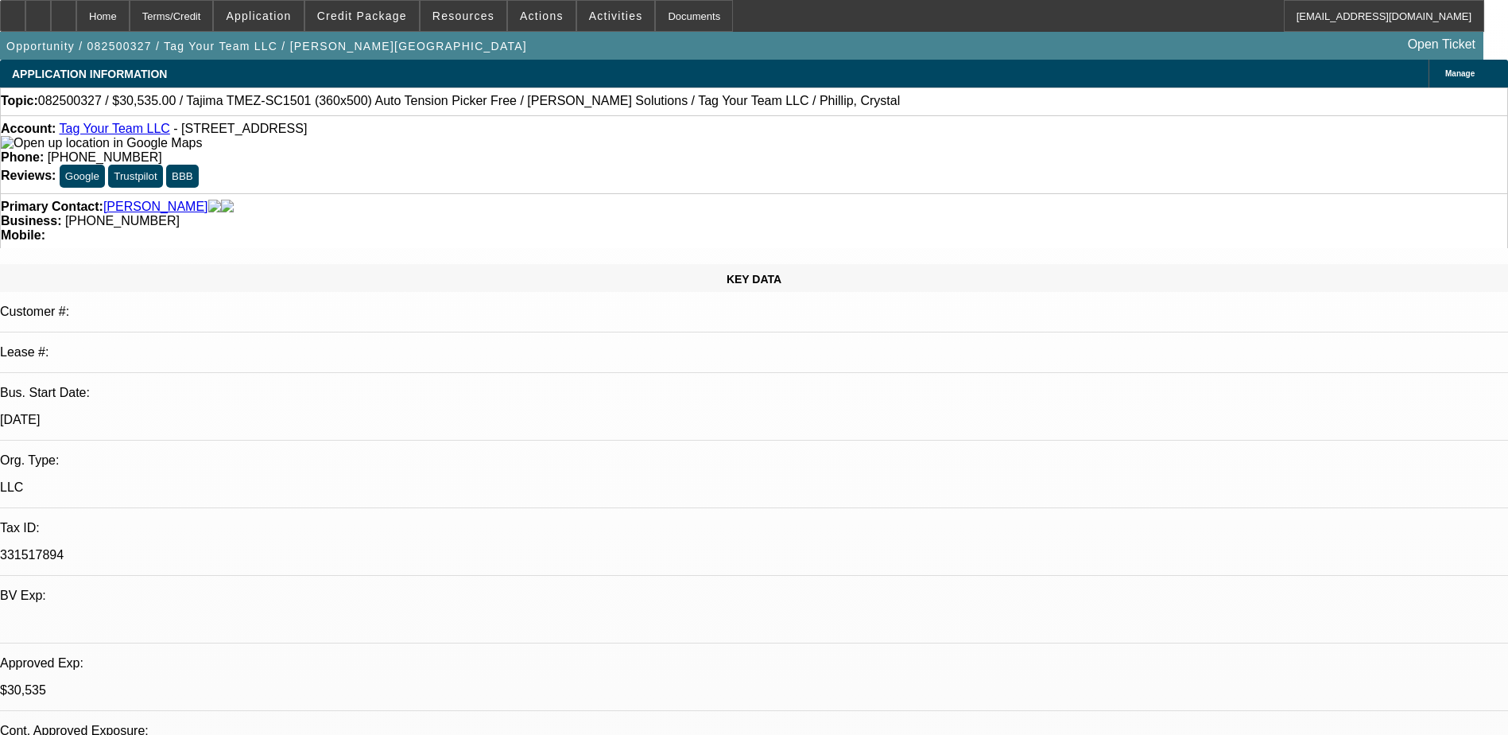
select select "0"
select select "2"
select select "0.1"
select select "0"
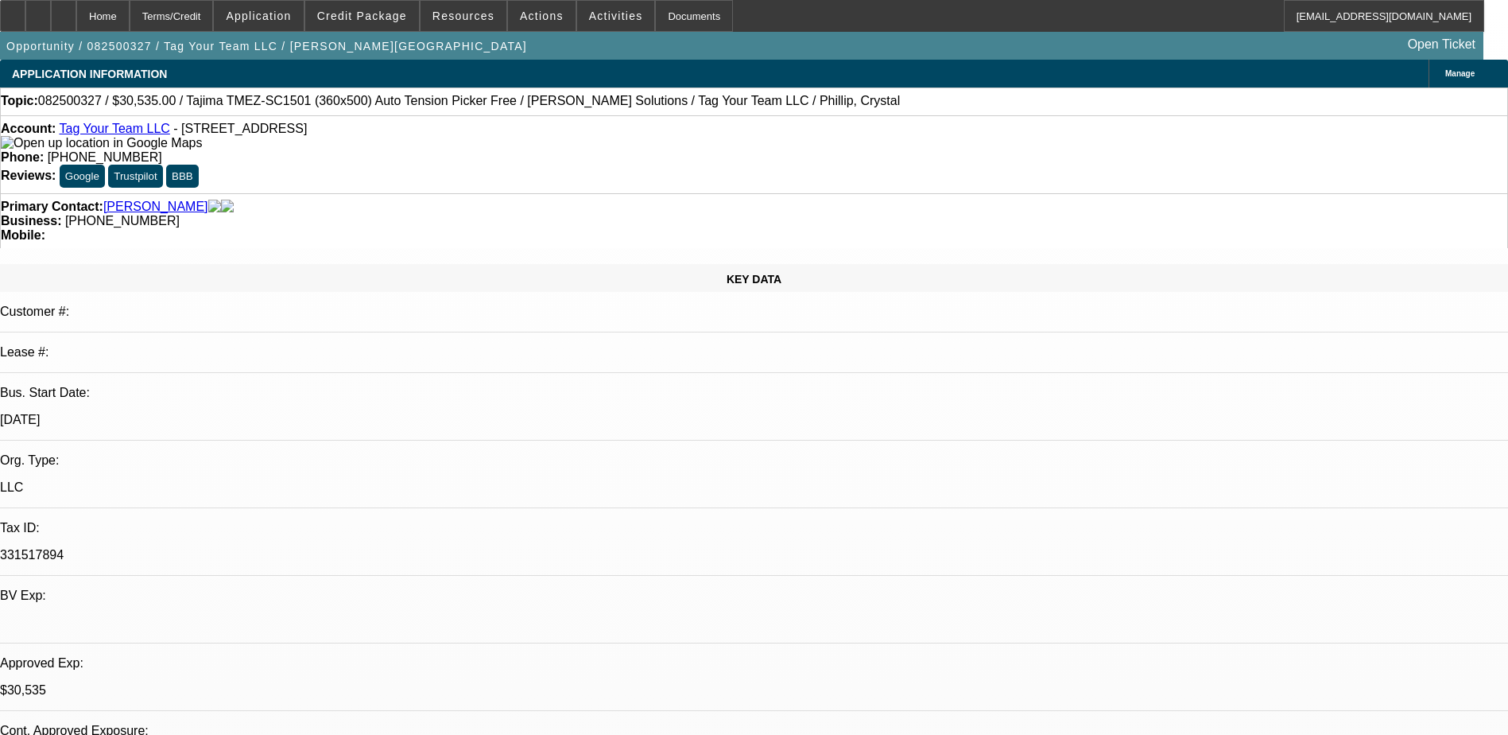
select select "2"
select select "0"
select select "1"
select select "2"
select select "4"
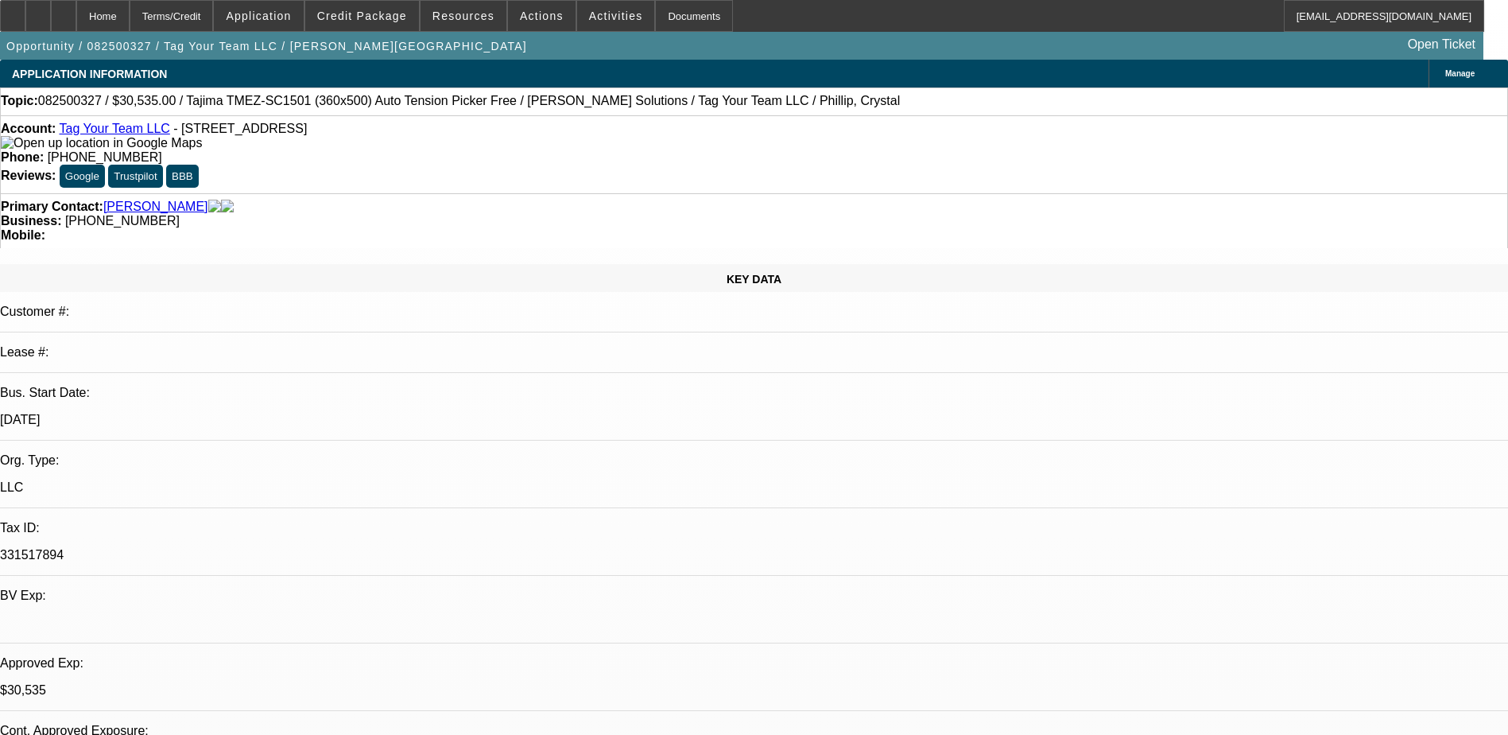
select select "1"
select select "2"
select select "6"
select select "1"
select select "2"
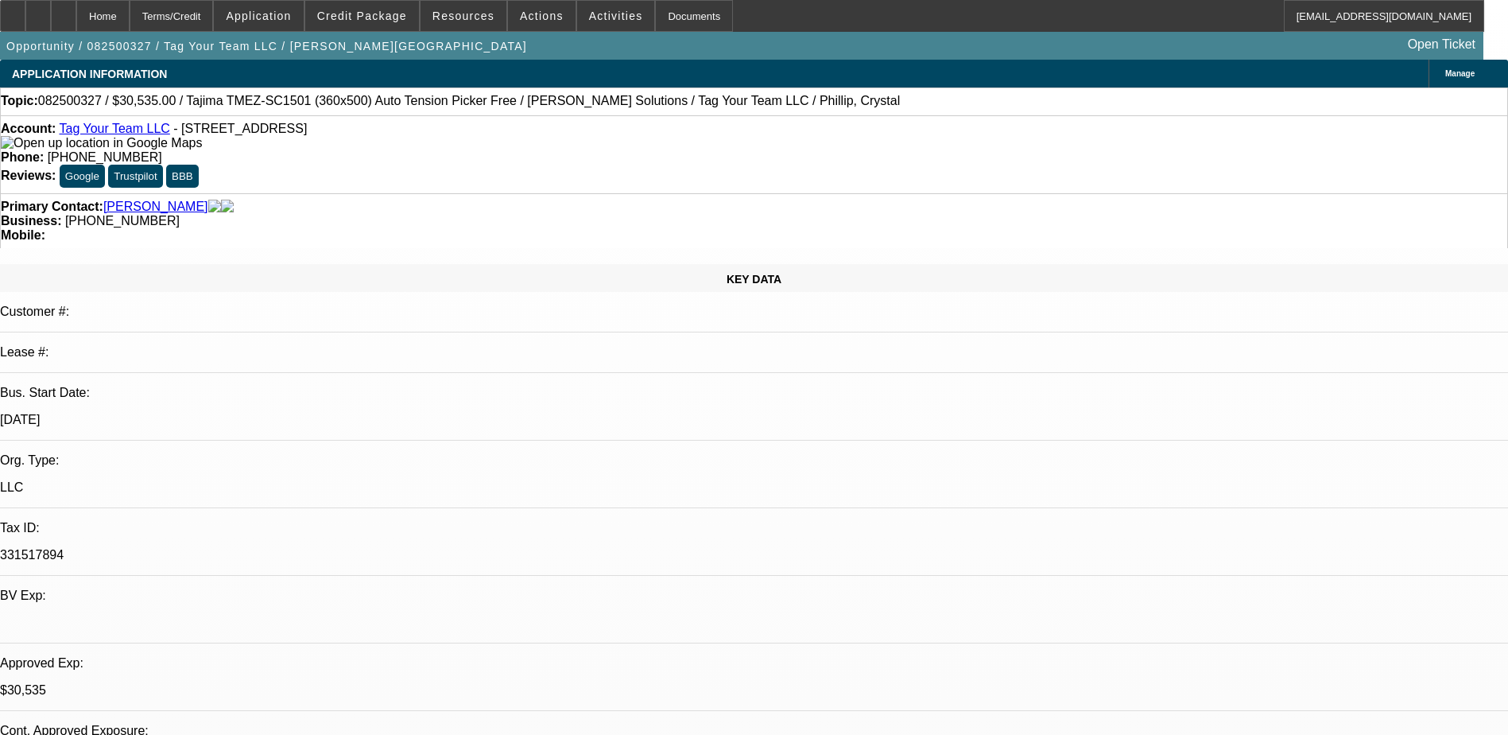
select select "4"
select select "1"
select select "2"
select select "6"
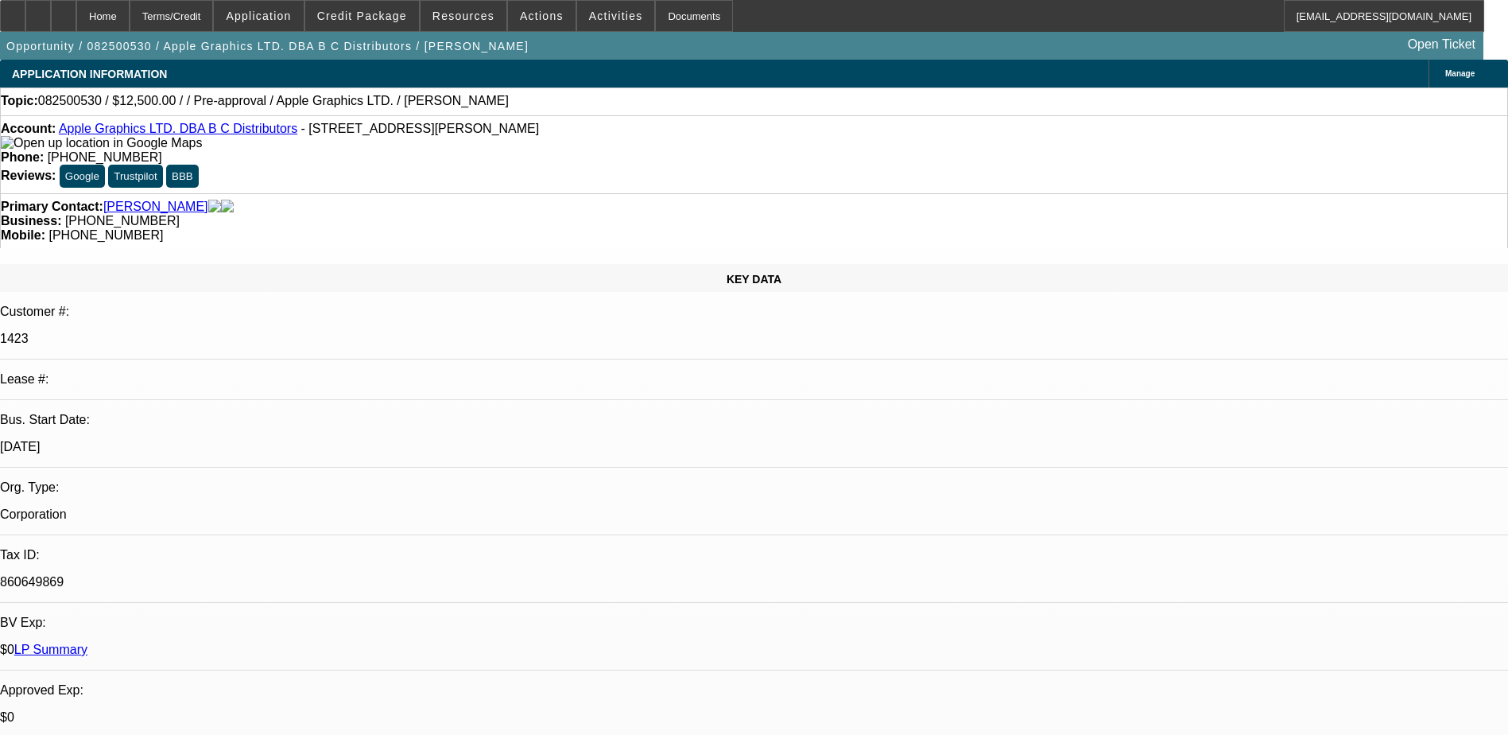
select select "0"
select select "2"
select select "0.1"
select select "1"
select select "2"
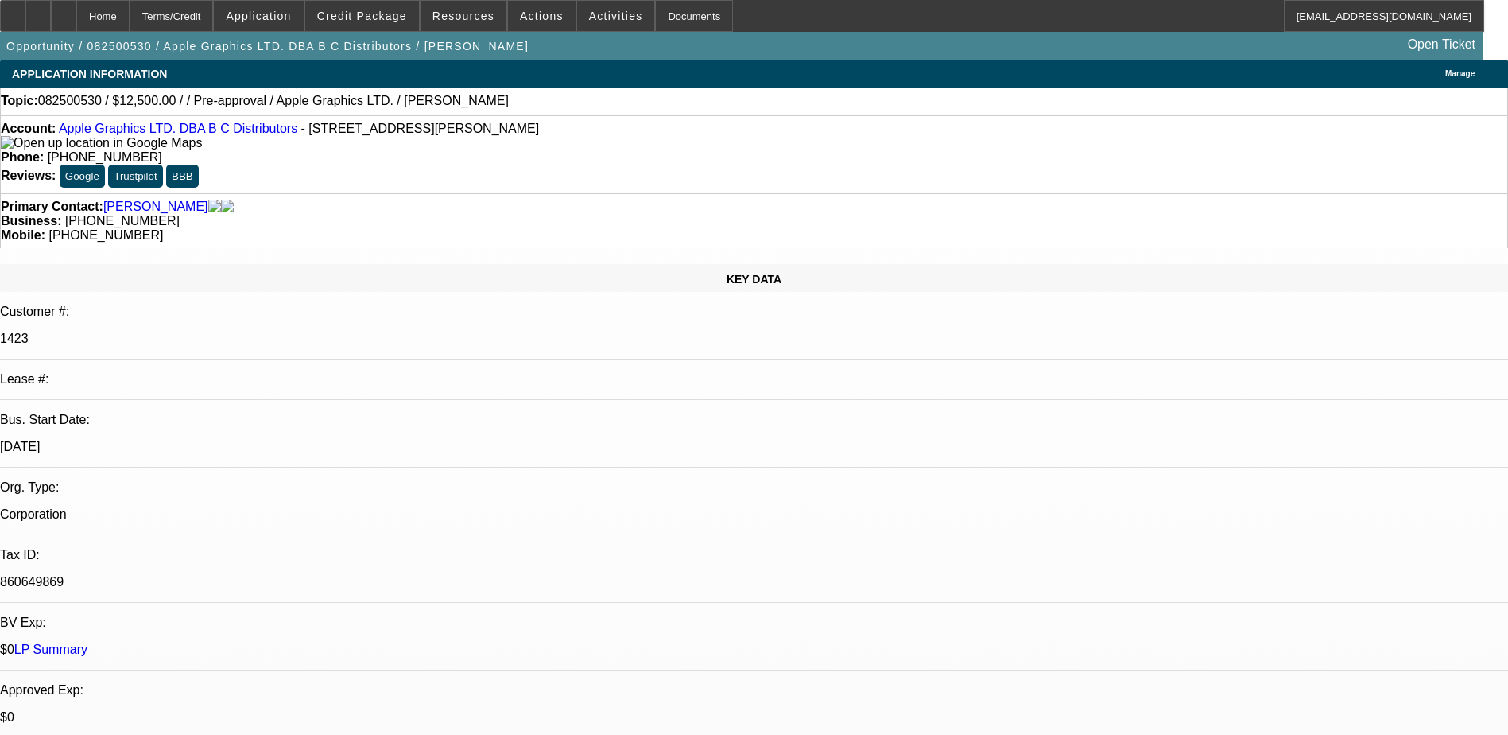
select select "4"
click at [383, 27] on span at bounding box center [362, 16] width 114 height 38
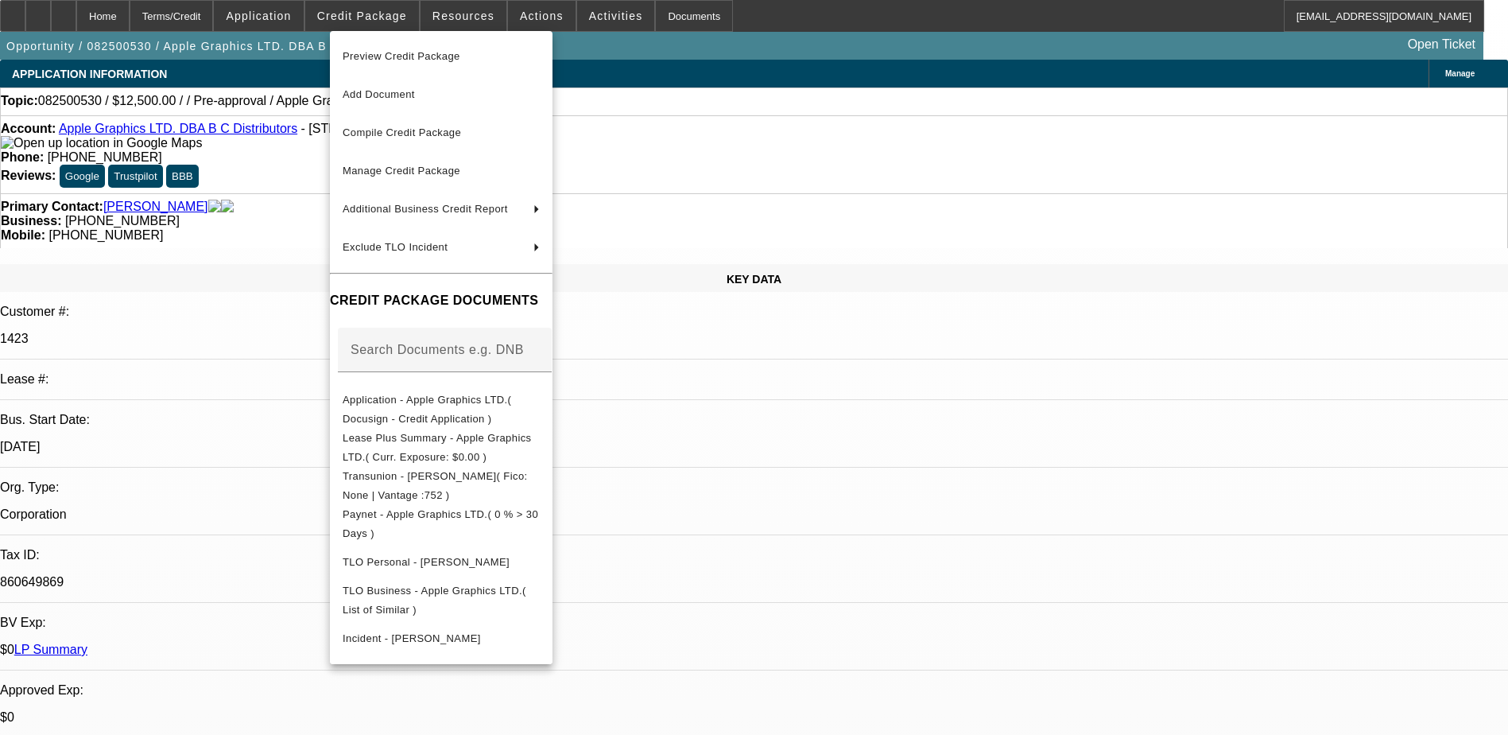
click at [383, 25] on div at bounding box center [754, 367] width 1508 height 735
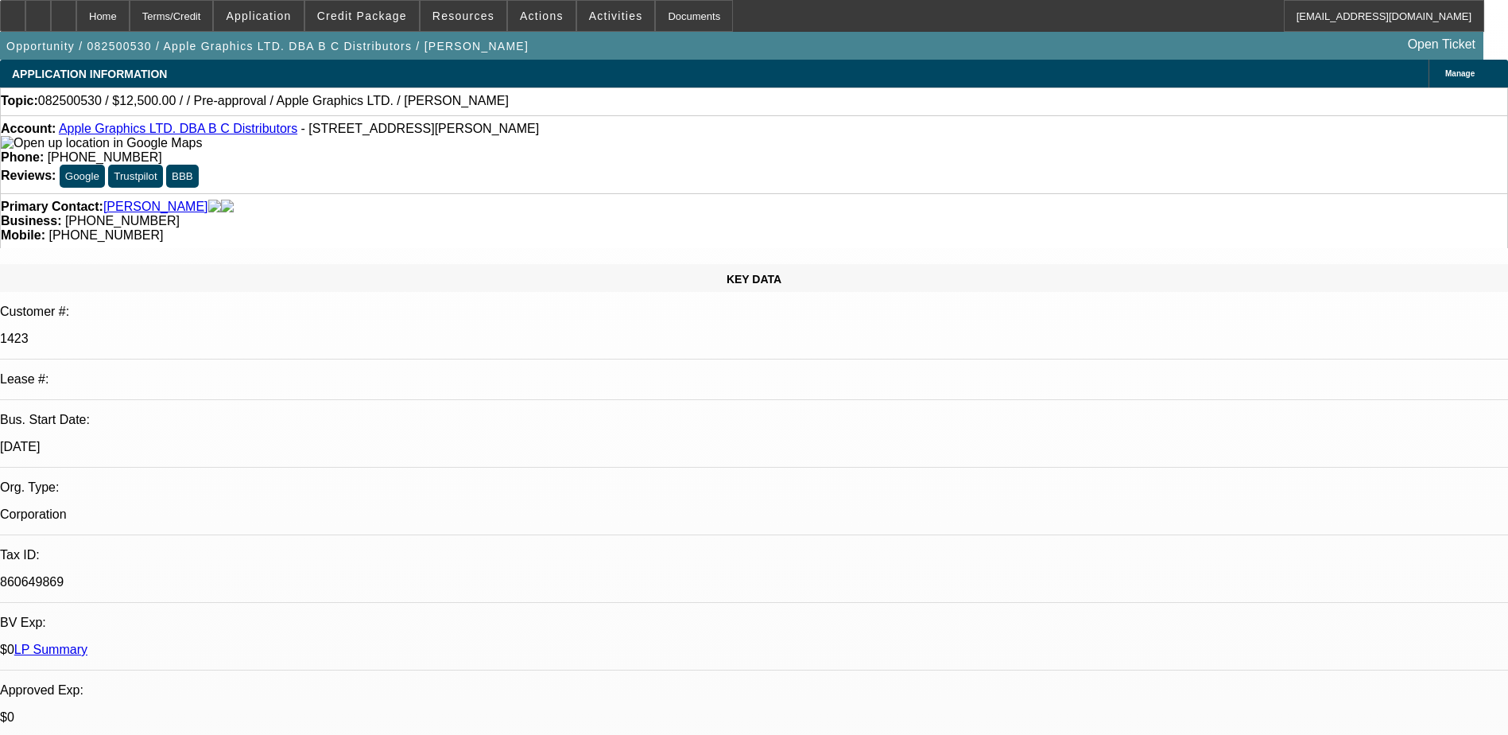
click at [134, 200] on link "Brierley, Bruce" at bounding box center [155, 207] width 105 height 14
drag, startPoint x: 1222, startPoint y: 222, endPoint x: 1223, endPoint y: 266, distance: 43.7
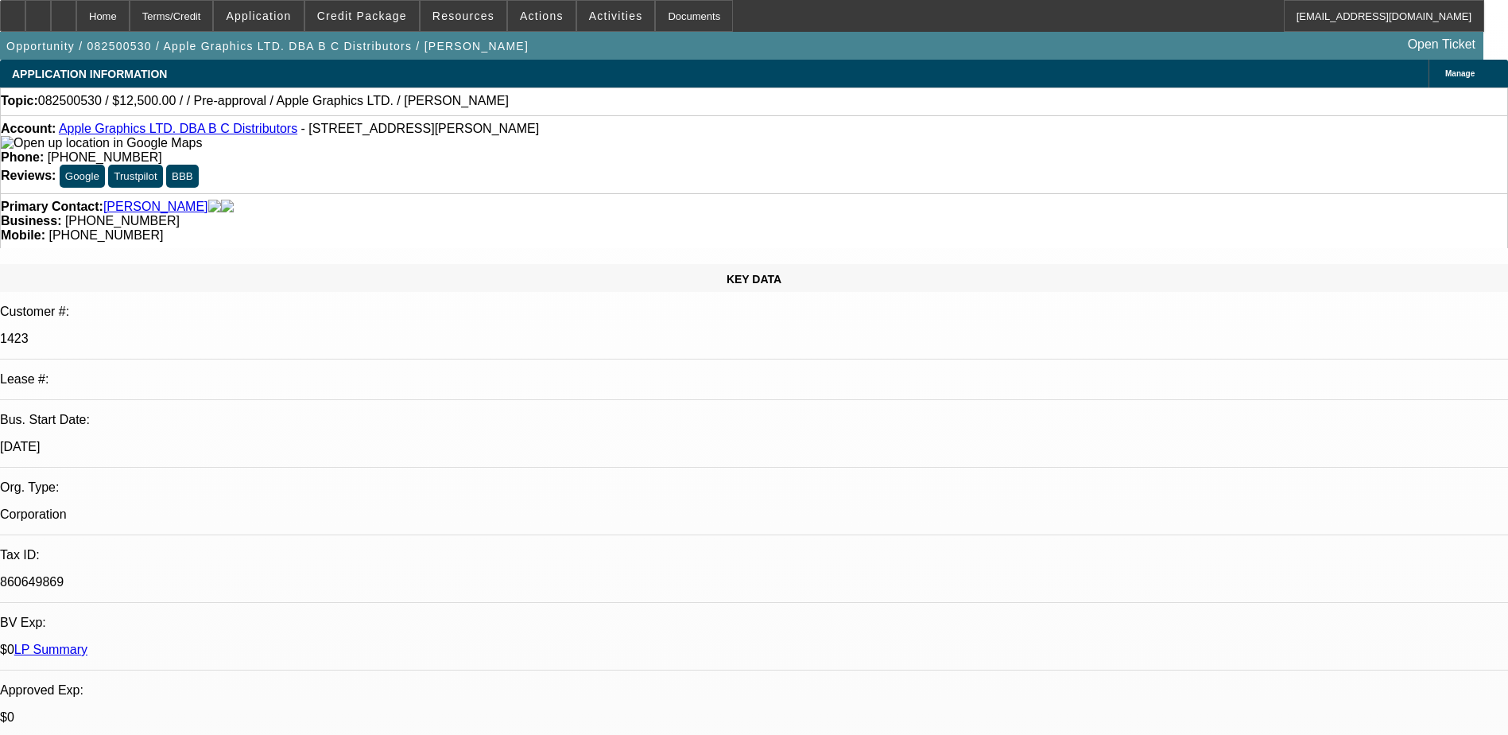
drag, startPoint x: 1223, startPoint y: 266, endPoint x: 1157, endPoint y: 223, distance: 78.1
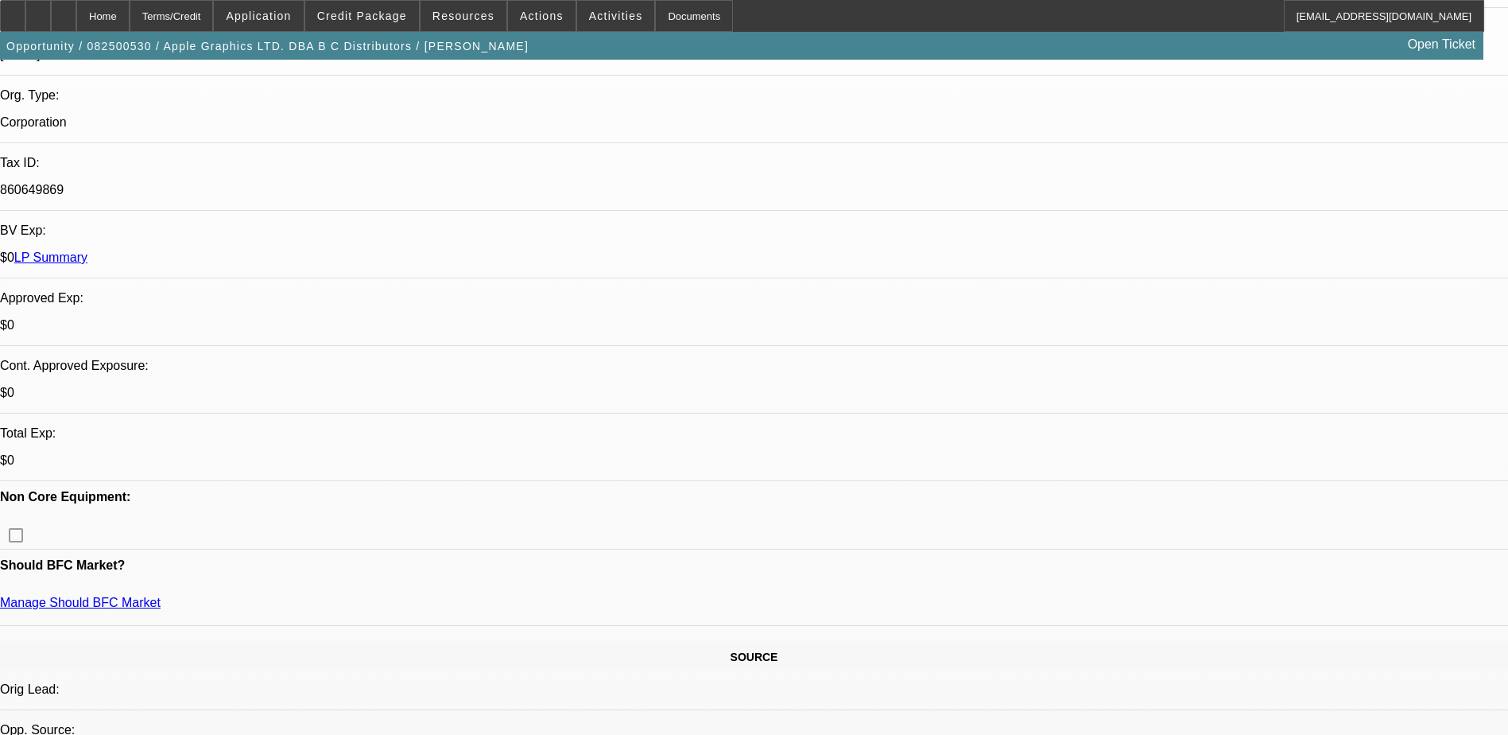
scroll to position [477, 0]
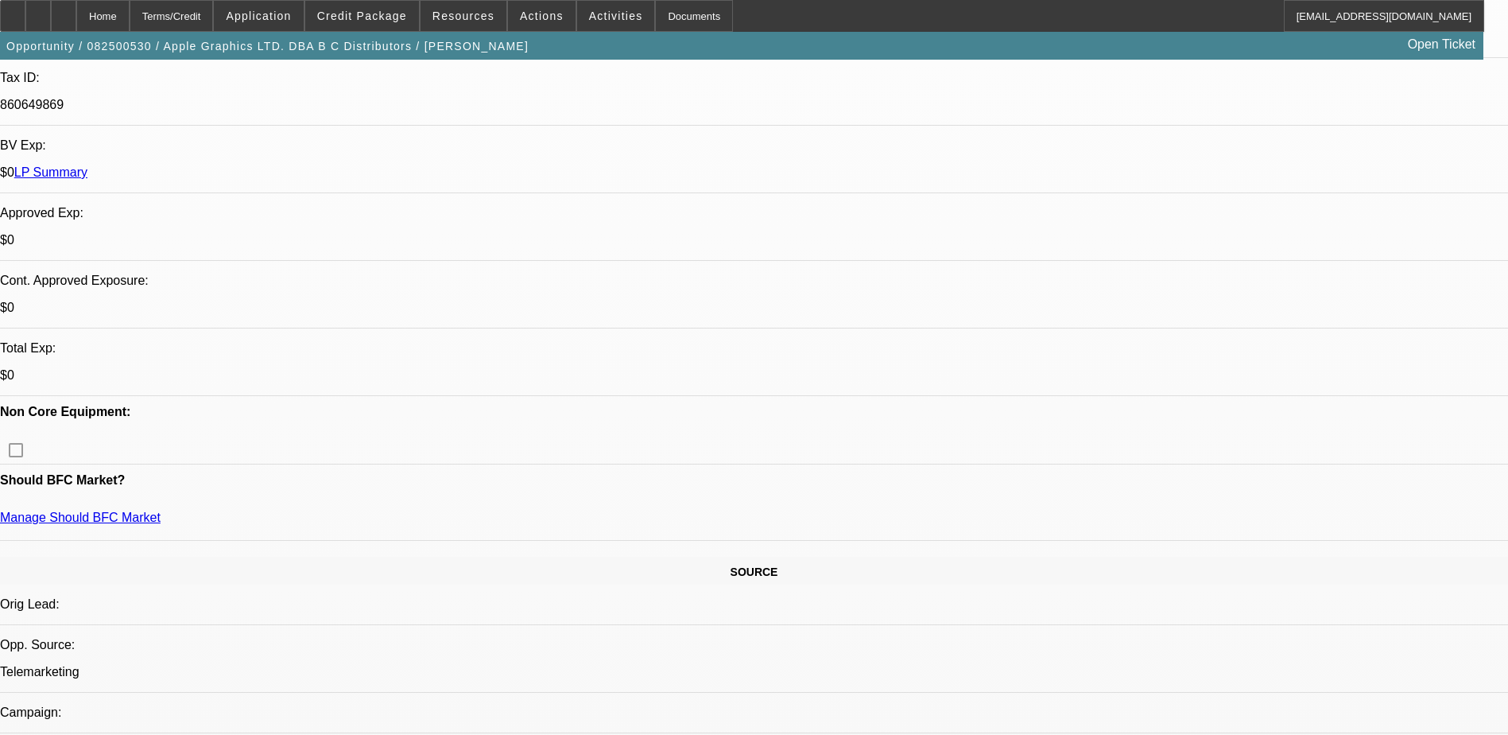
drag, startPoint x: 1152, startPoint y: 355, endPoint x: 1095, endPoint y: 300, distance: 78.7
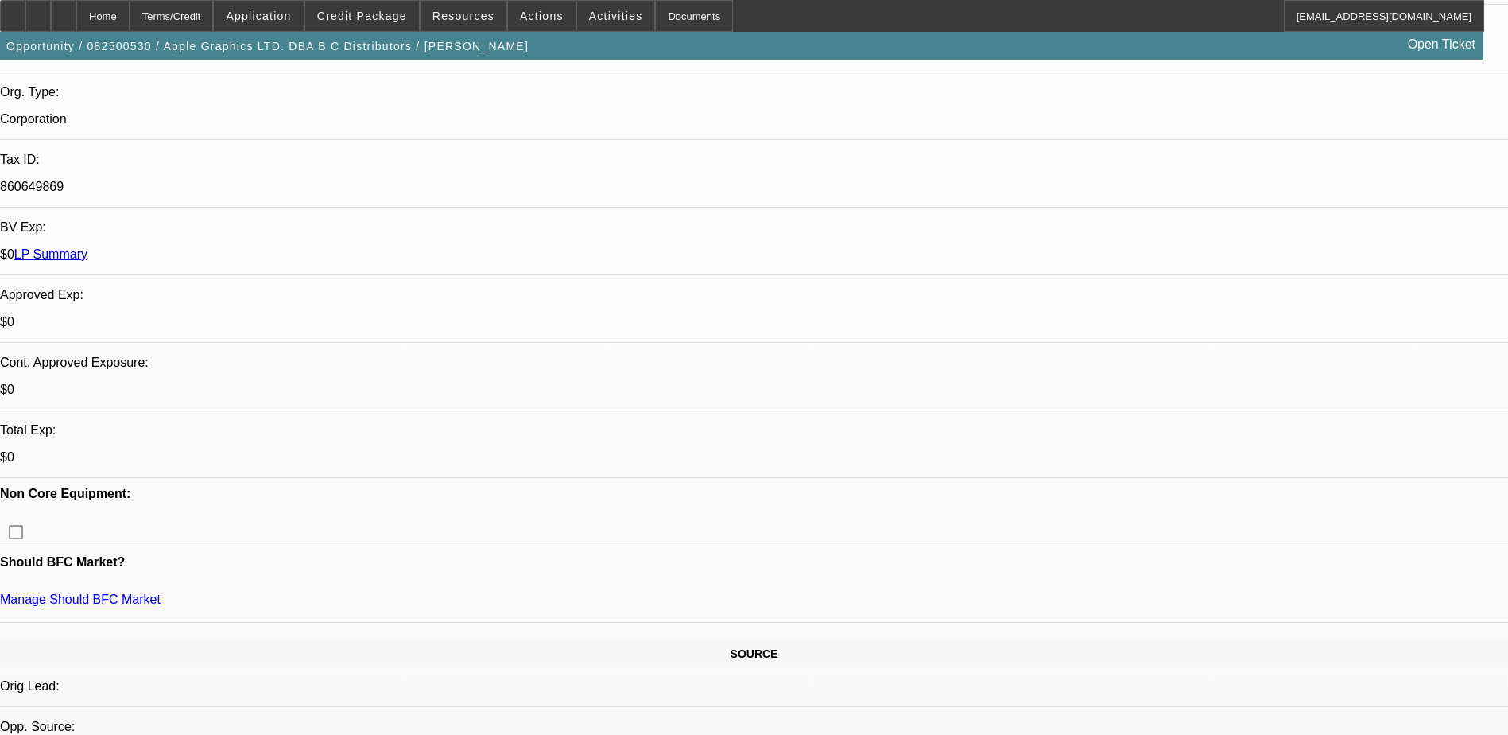
scroll to position [318, 0]
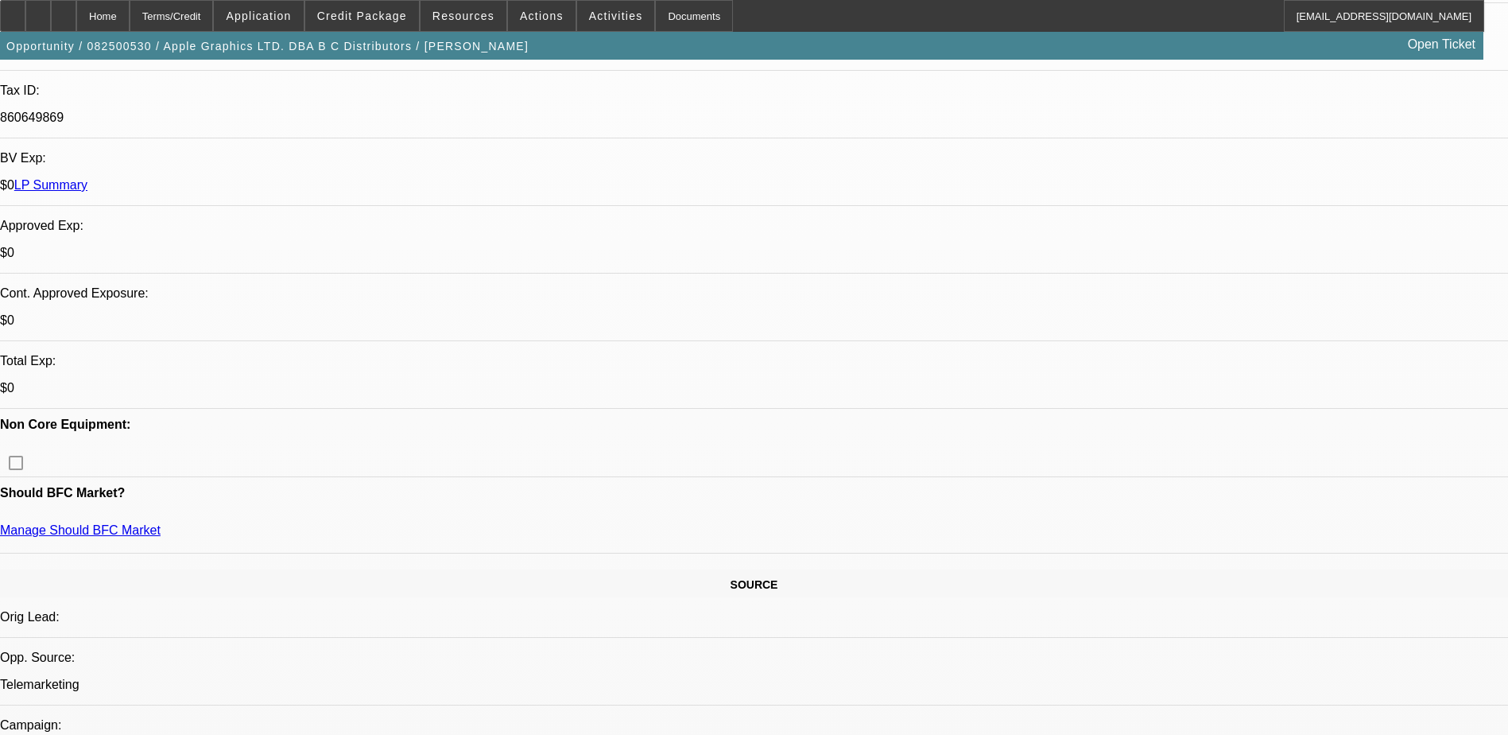
scroll to position [636, 0]
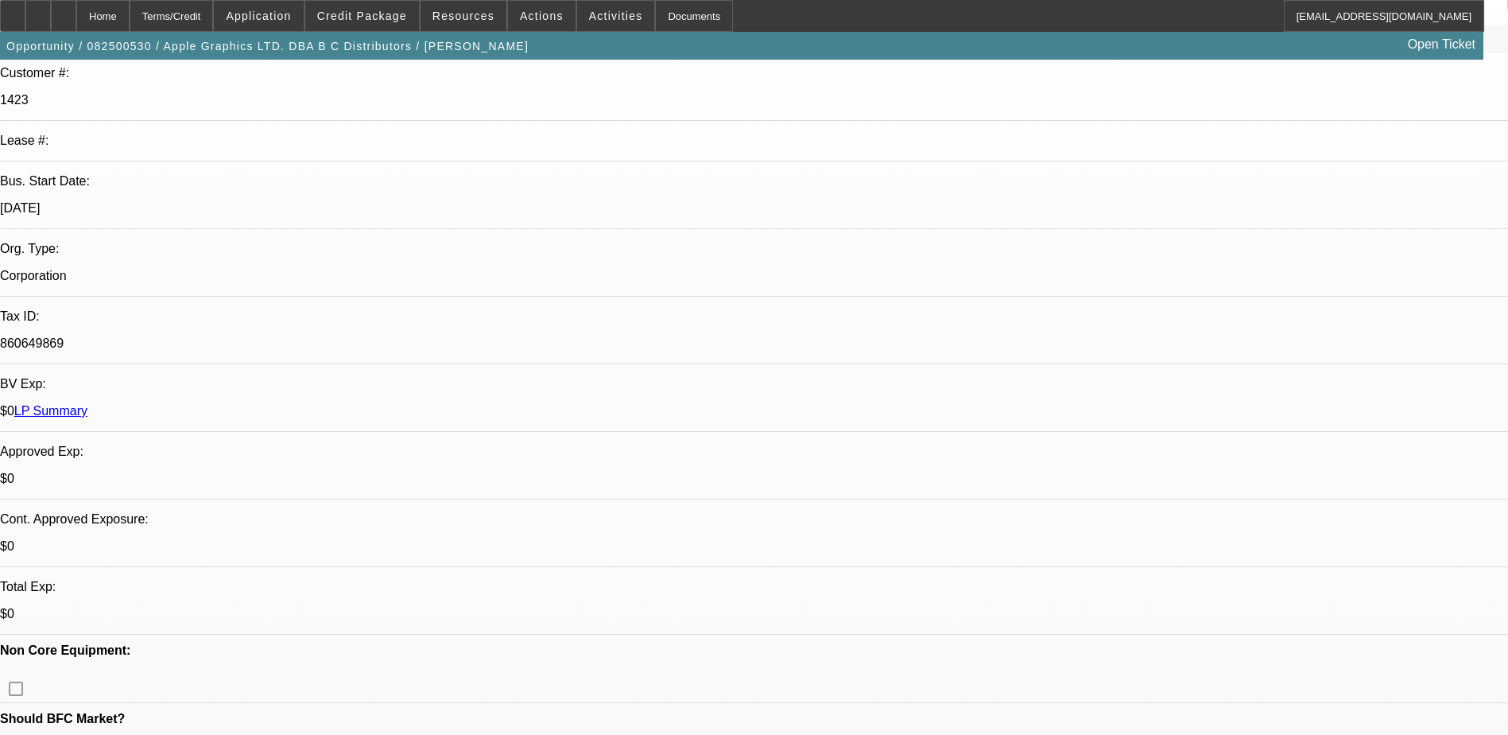
scroll to position [211, 0]
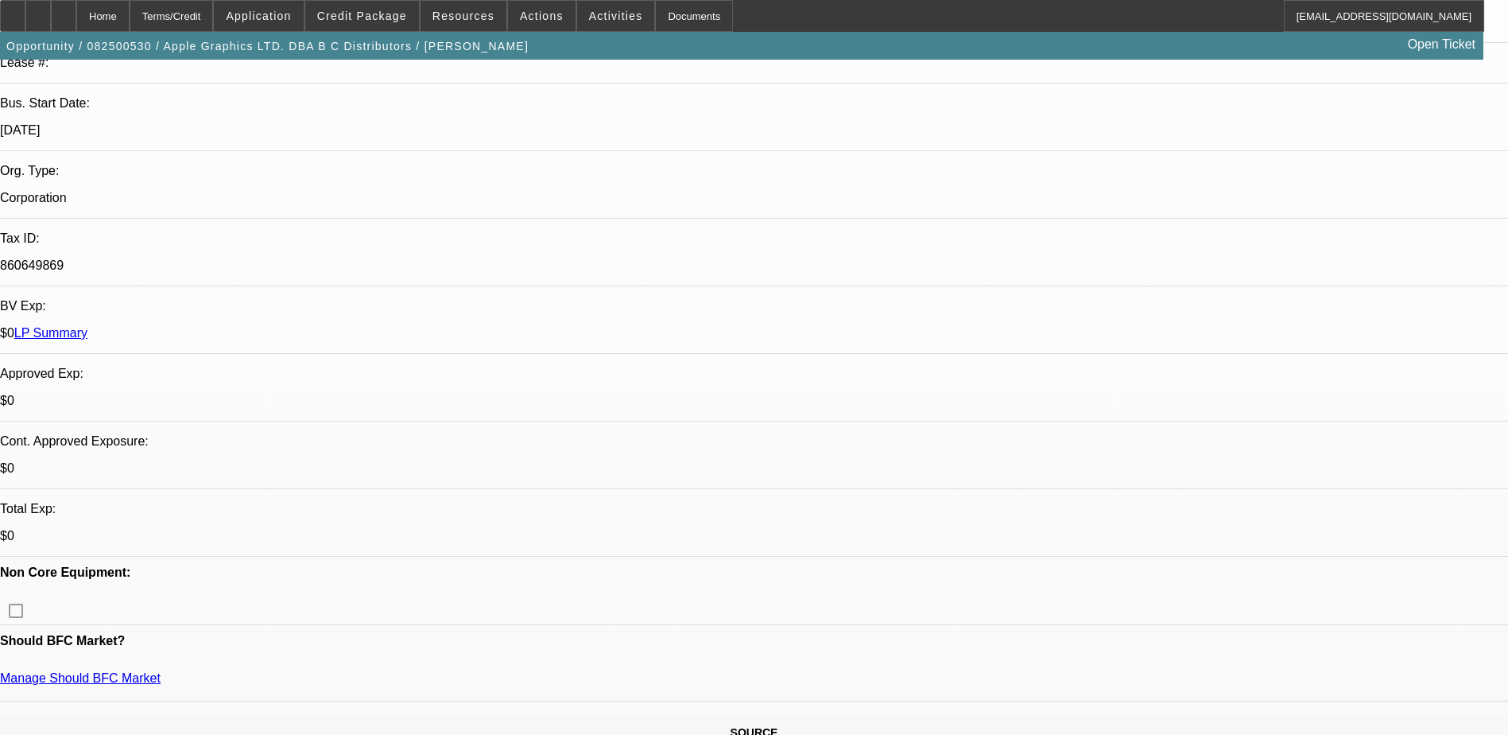
scroll to position [477, 0]
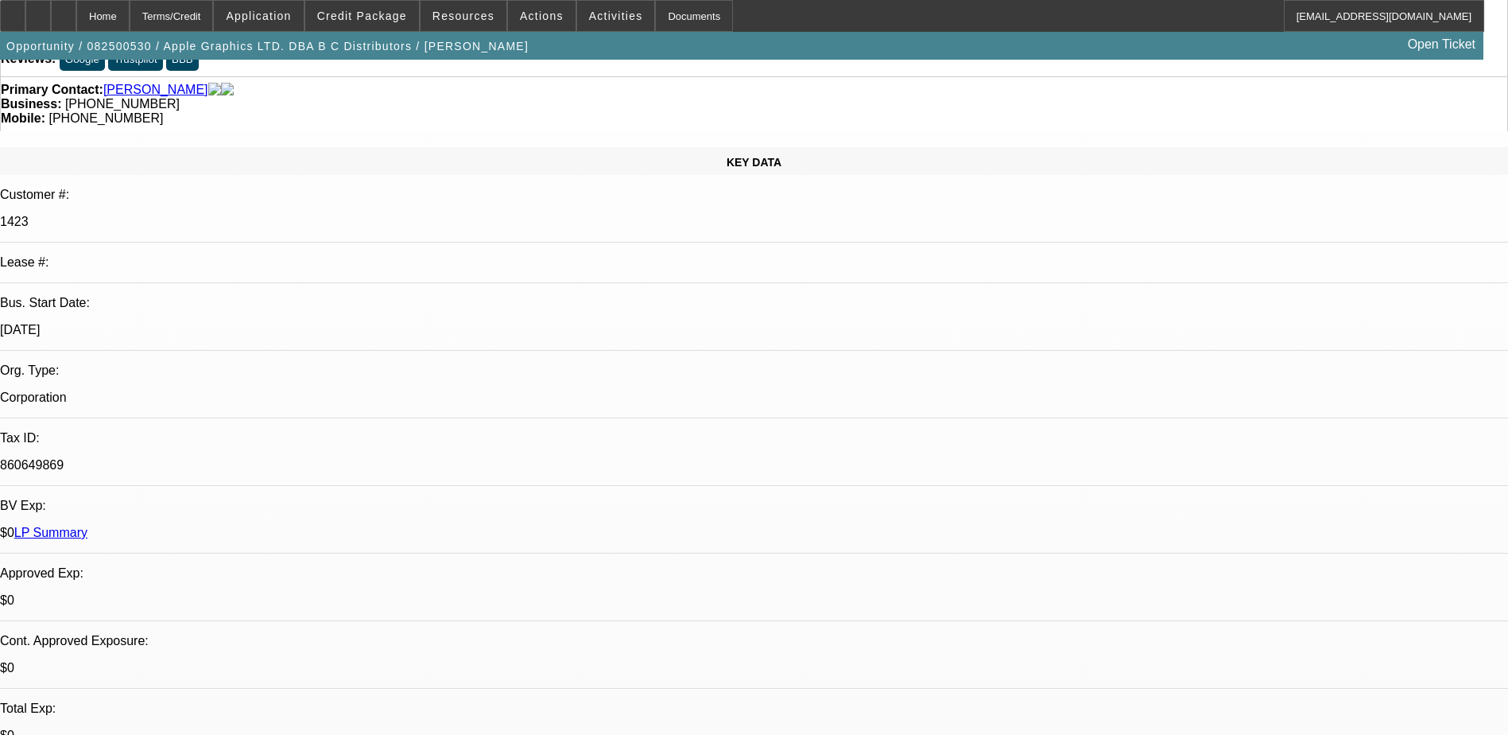
scroll to position [0, 0]
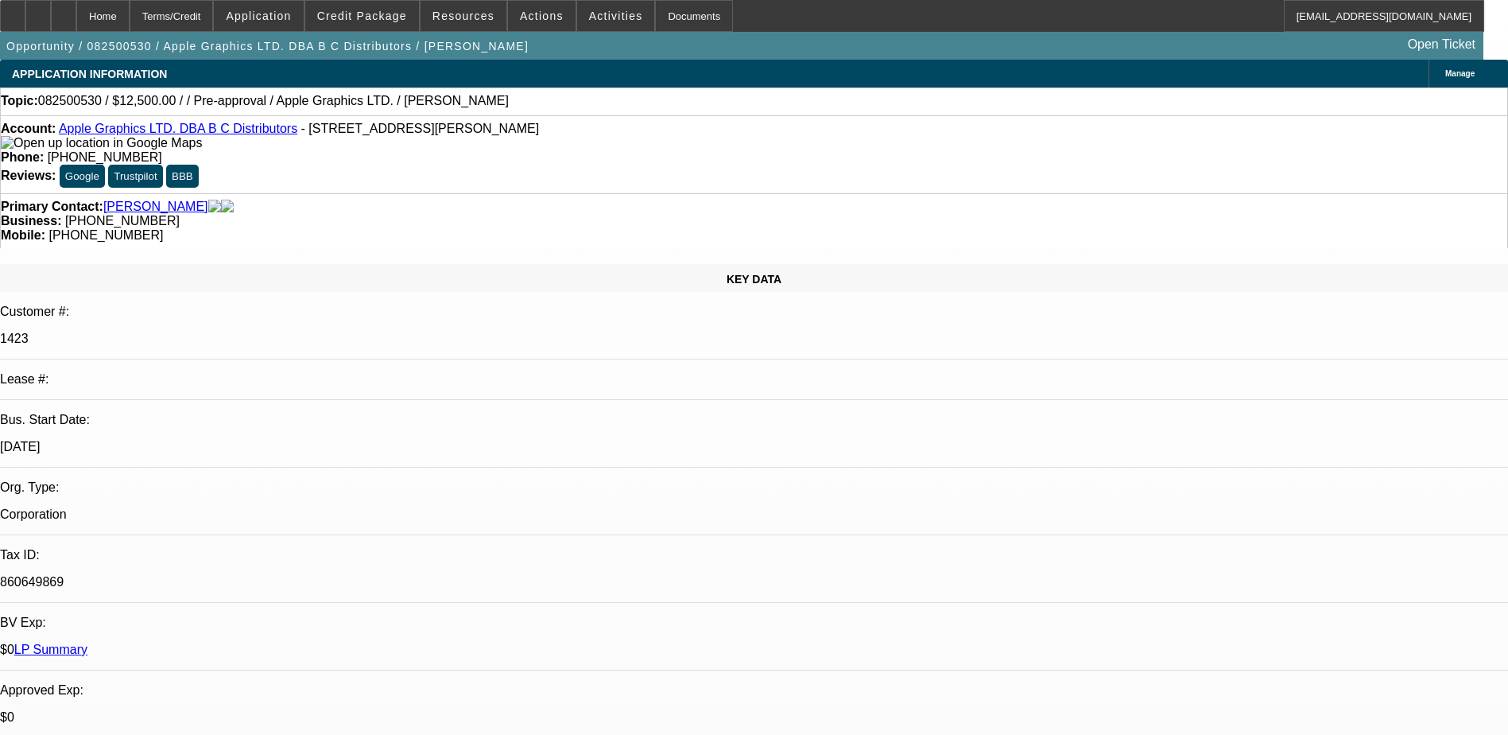
drag, startPoint x: 1233, startPoint y: 142, endPoint x: 1230, endPoint y: 165, distance: 24.1
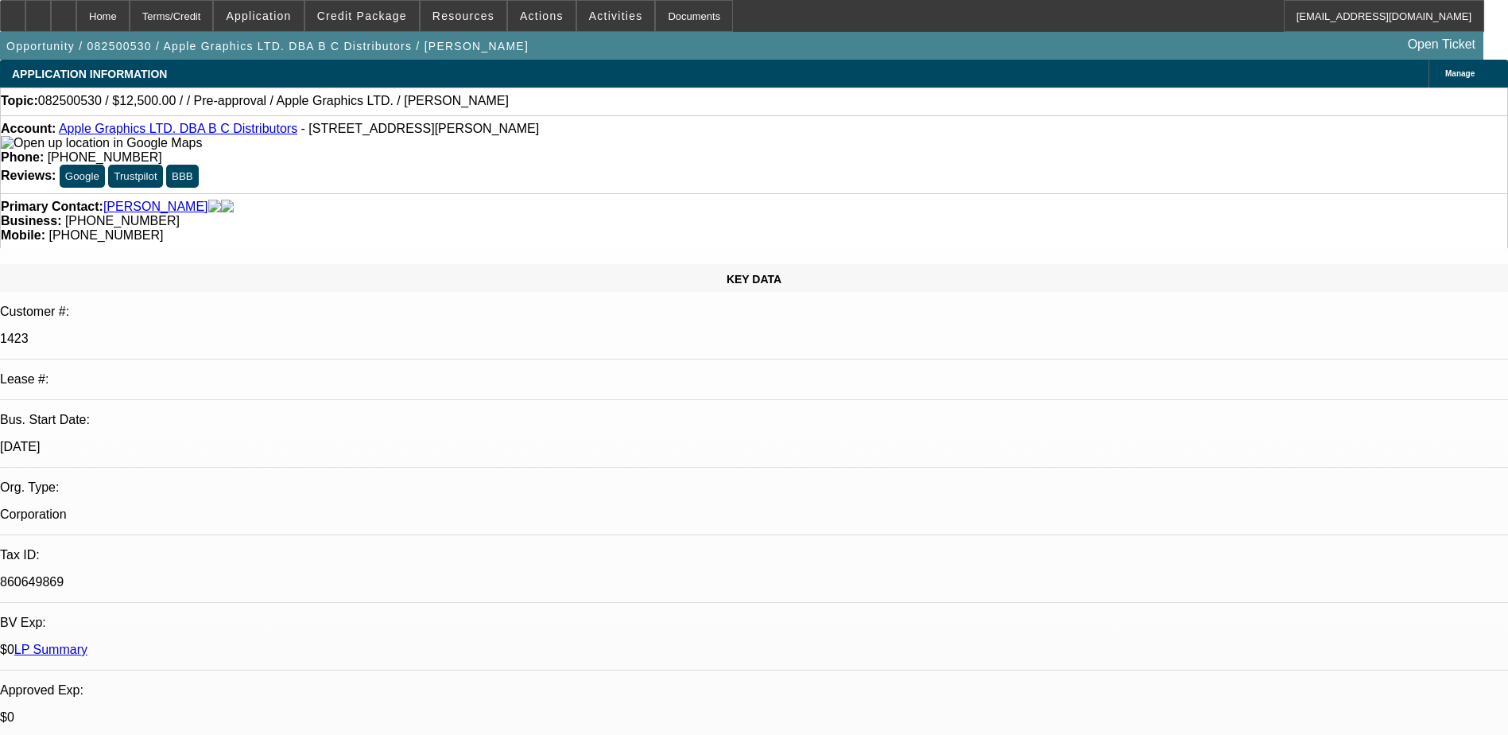
drag, startPoint x: 1233, startPoint y: 383, endPoint x: 1121, endPoint y: 336, distance: 121.5
drag, startPoint x: 1169, startPoint y: 342, endPoint x: 1153, endPoint y: 342, distance: 15.1
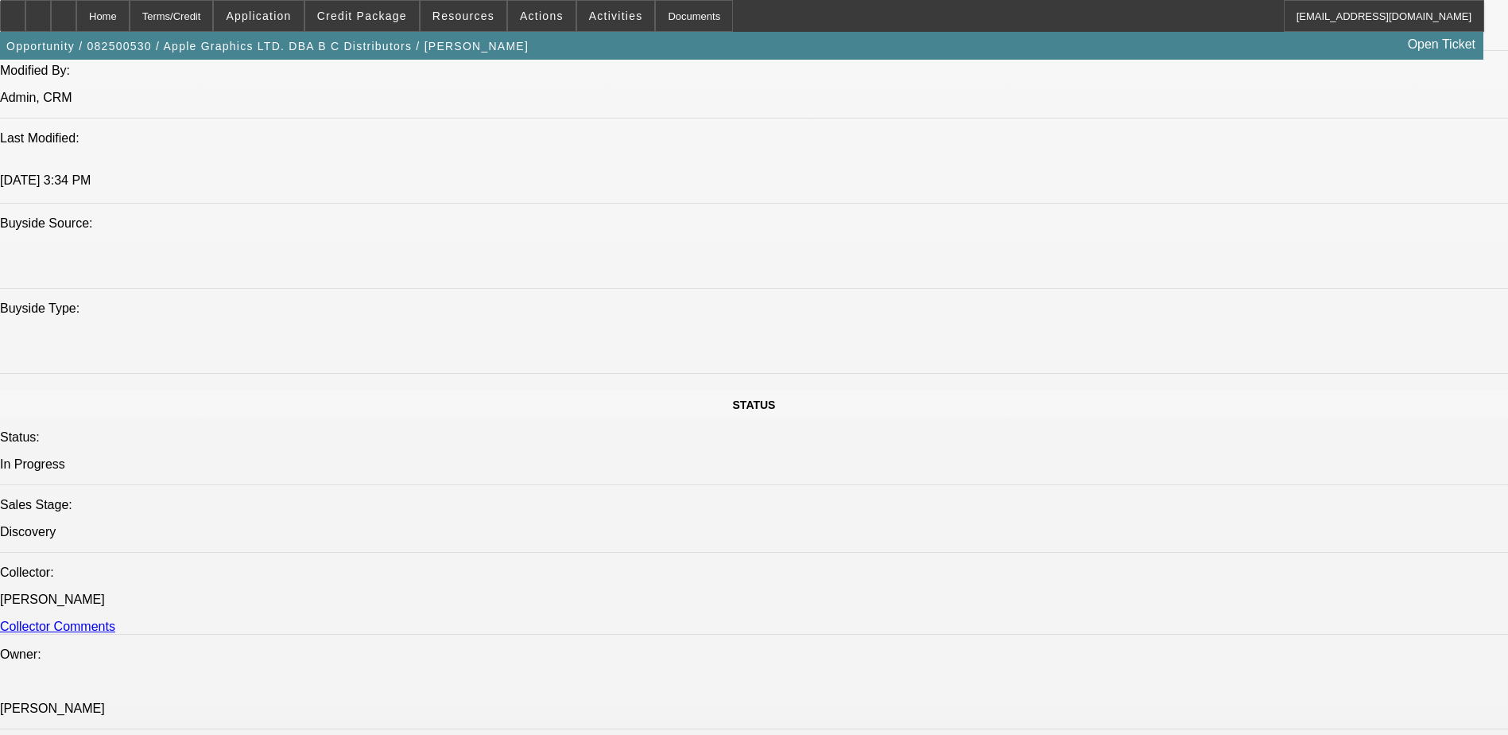
scroll to position [1264, 0]
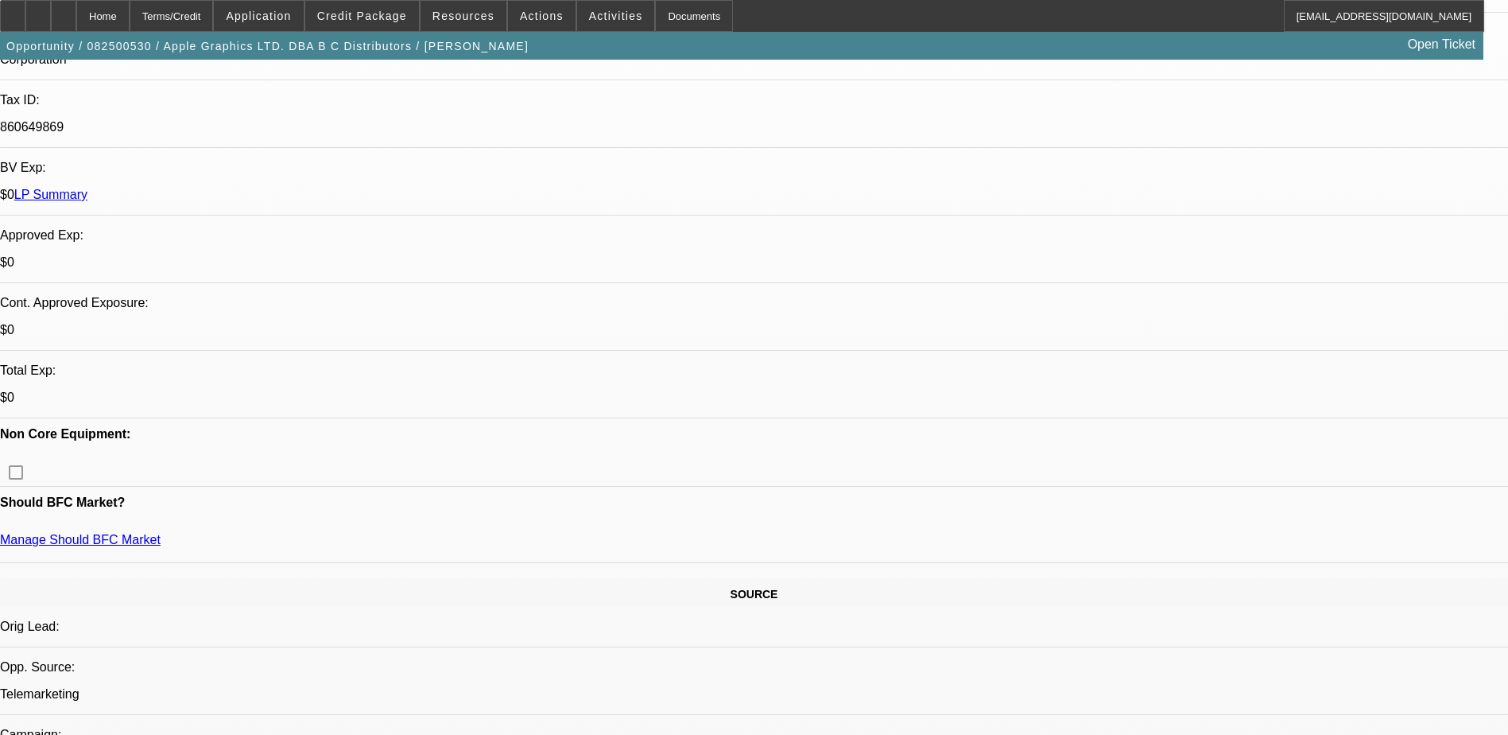
scroll to position [151, 0]
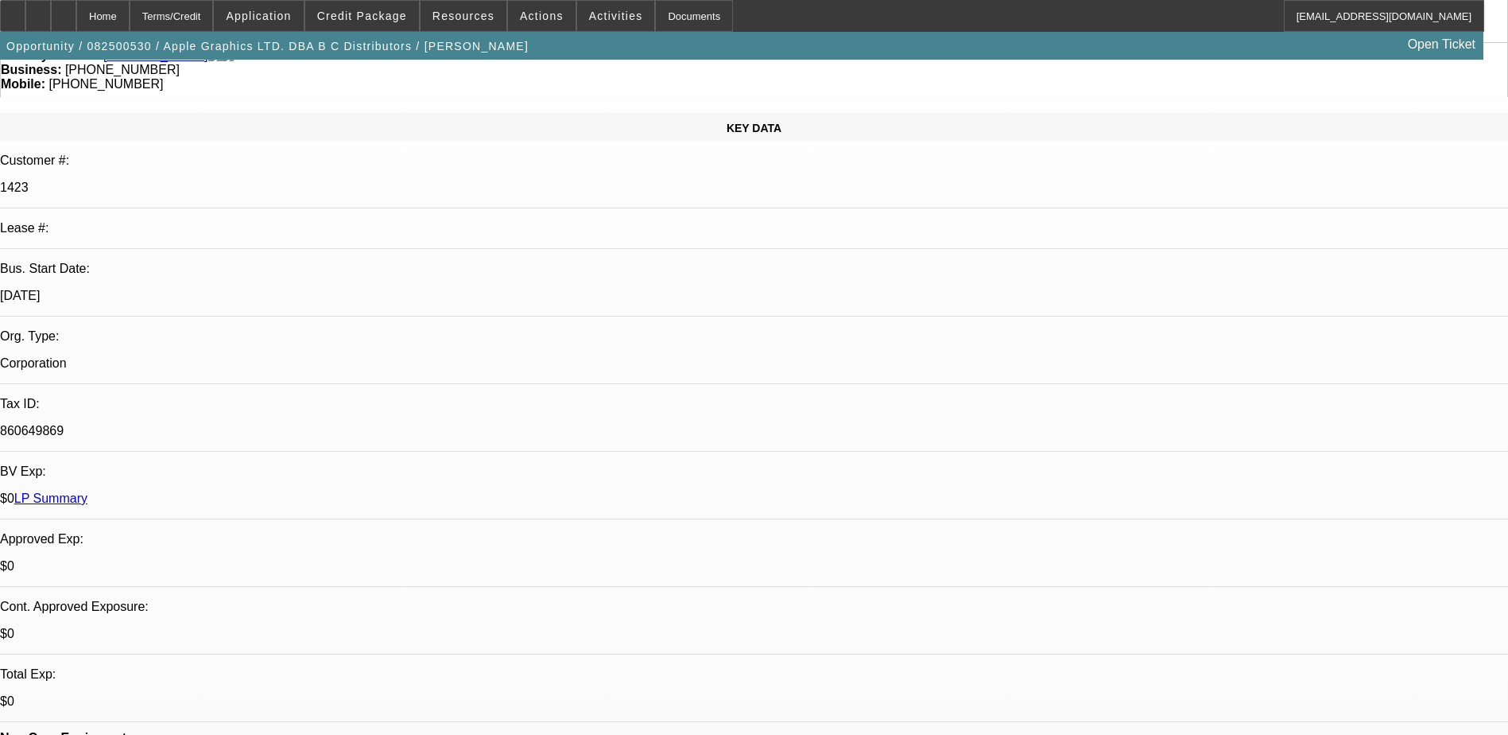
drag, startPoint x: 1161, startPoint y: 313, endPoint x: 1128, endPoint y: 344, distance: 45.6
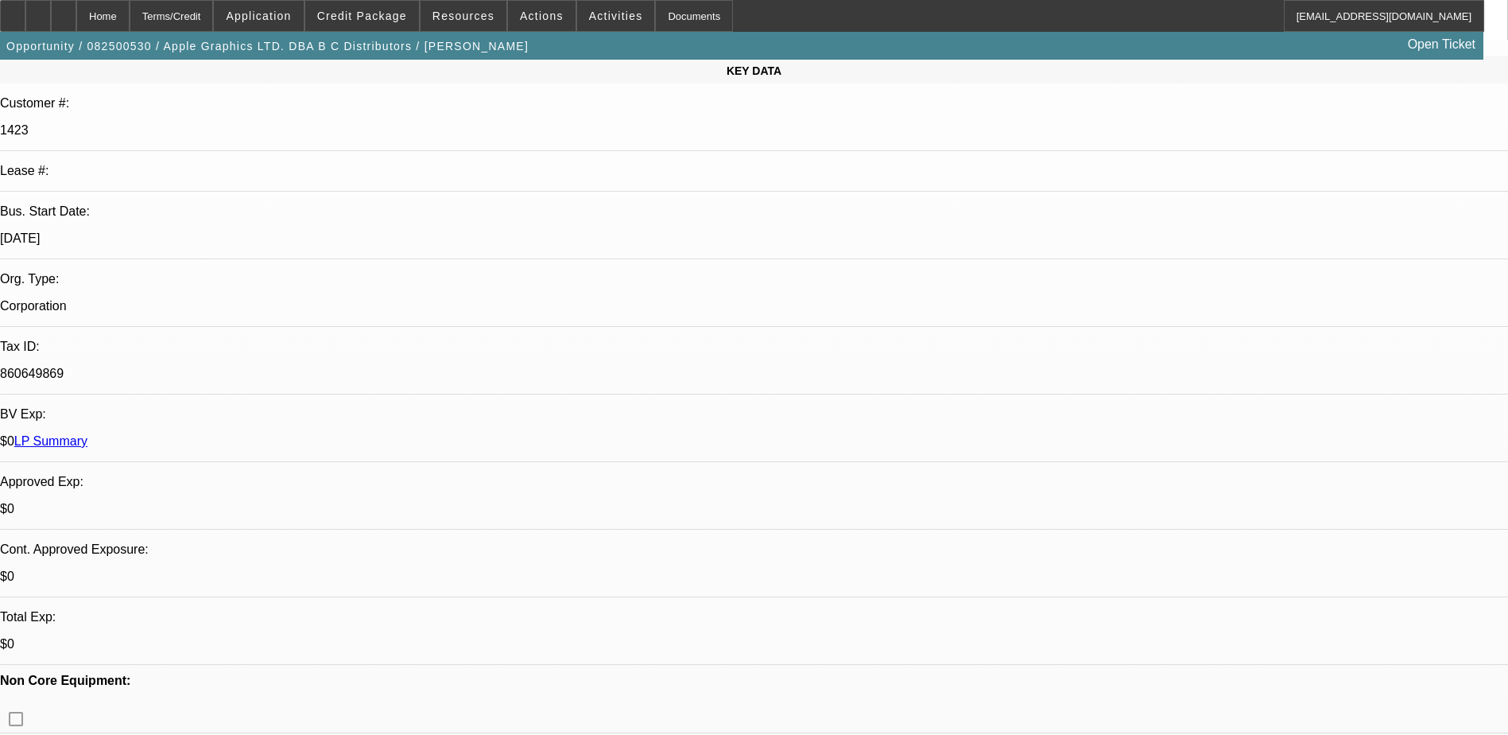
scroll to position [0, 0]
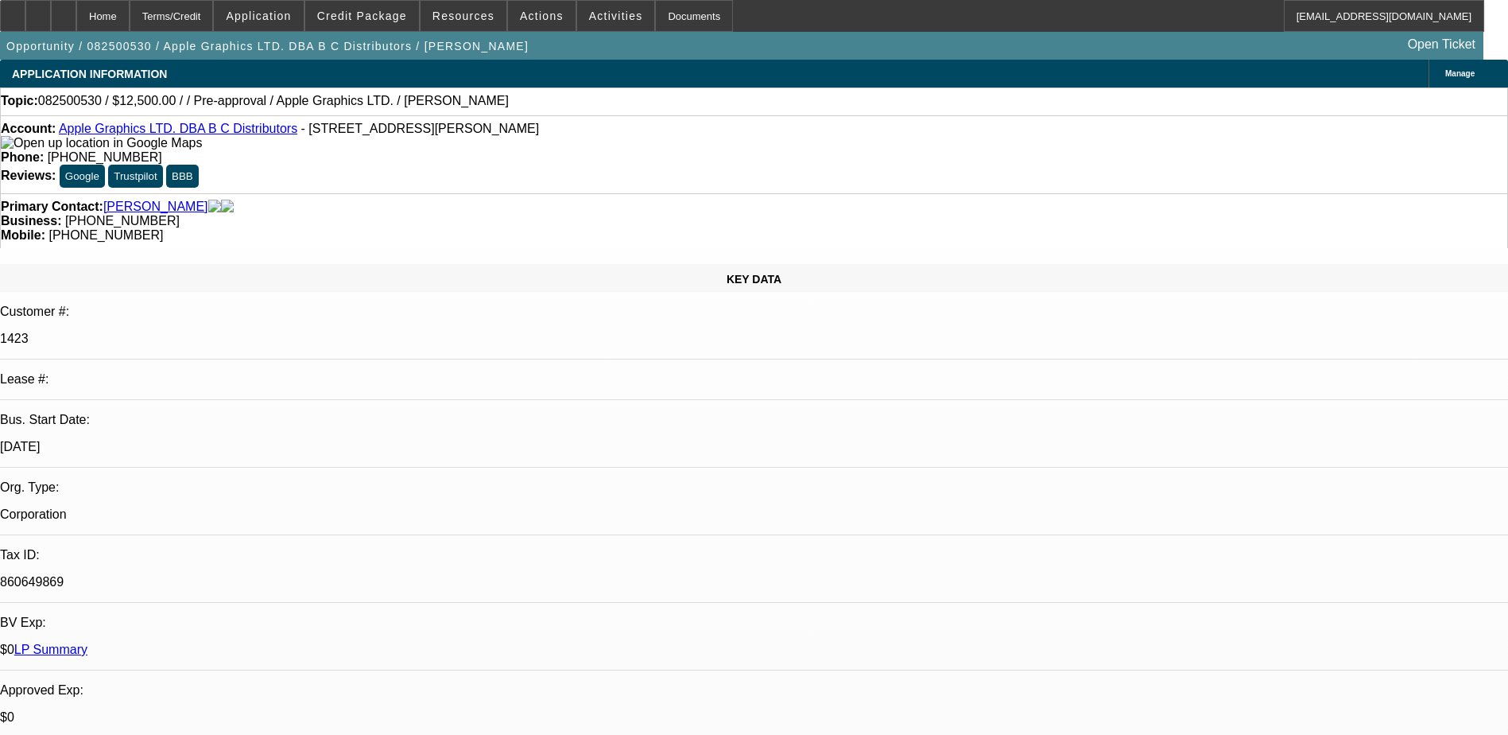
click at [125, 200] on link "Brierley, Bruce" at bounding box center [155, 207] width 105 height 14
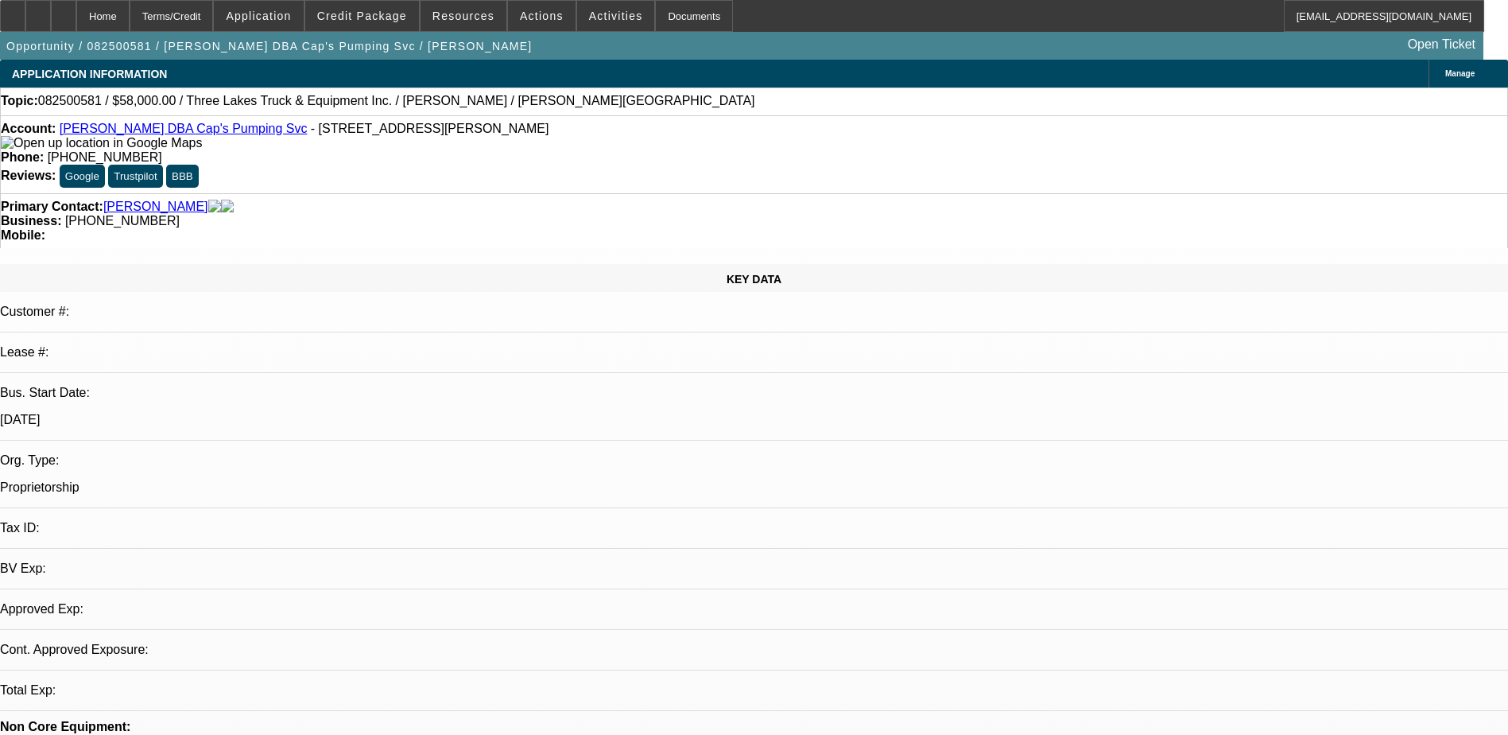
select select "0"
select select "2"
select select "0.1"
select select "4"
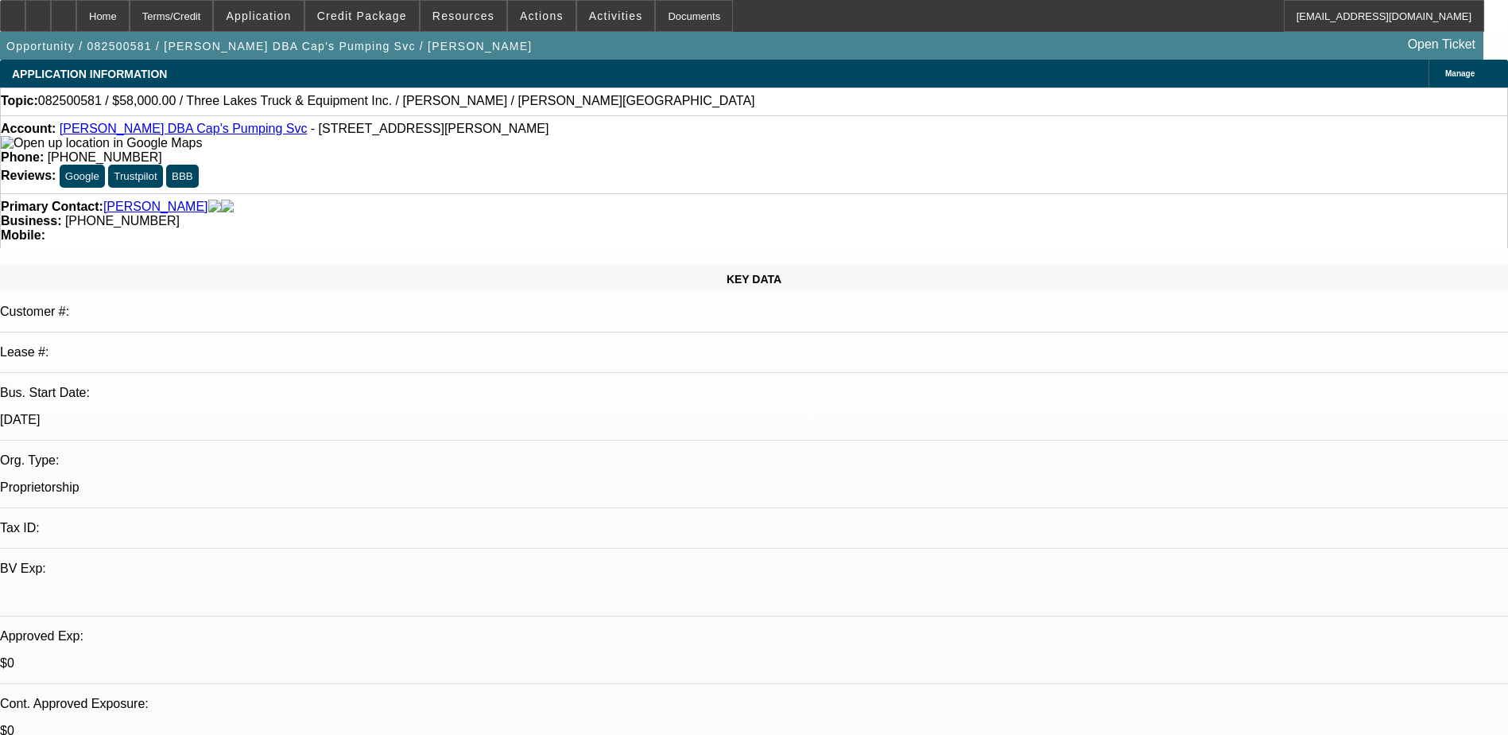
radio input "true"
type textarea "Called and spoke with [PERSON_NAME], filling out banks and seeing if he can get…"
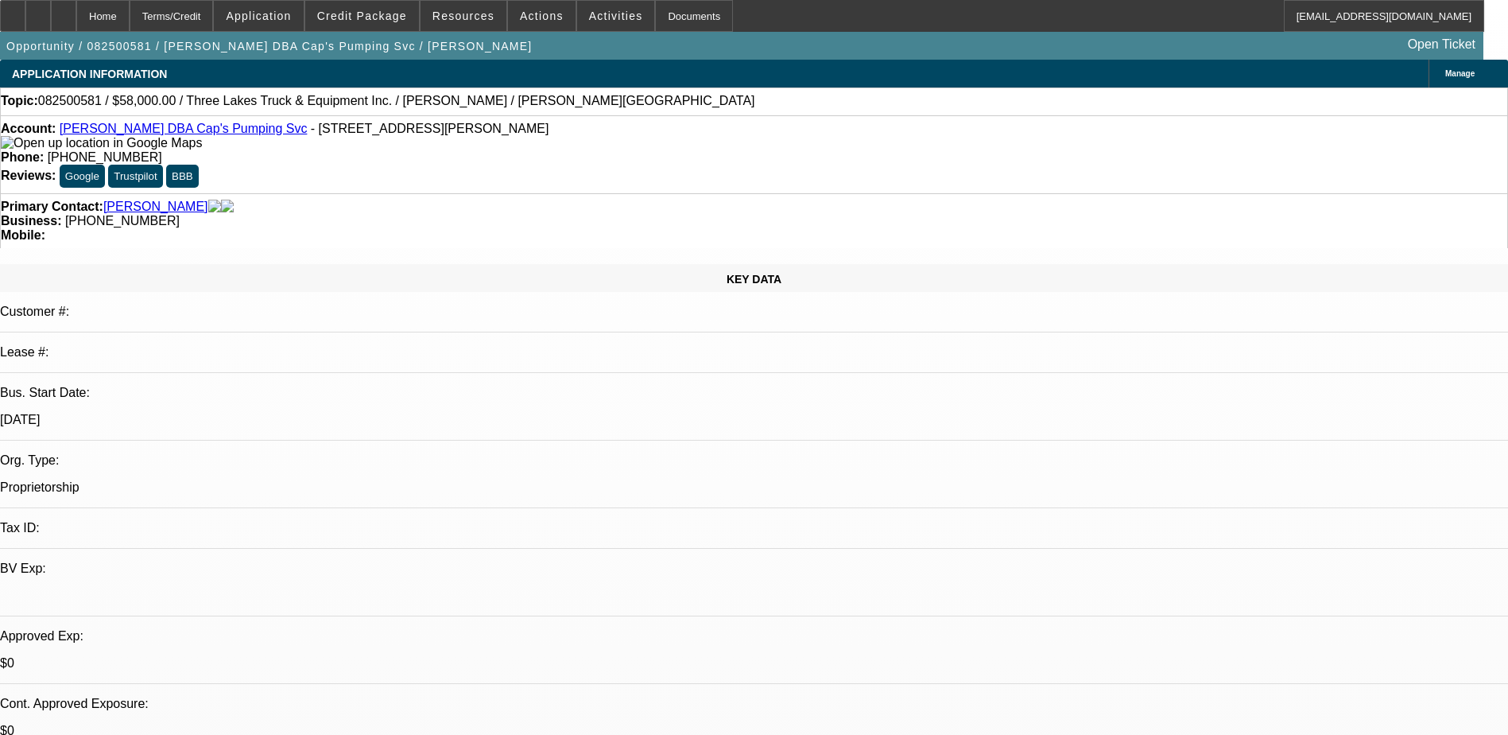
radio input "true"
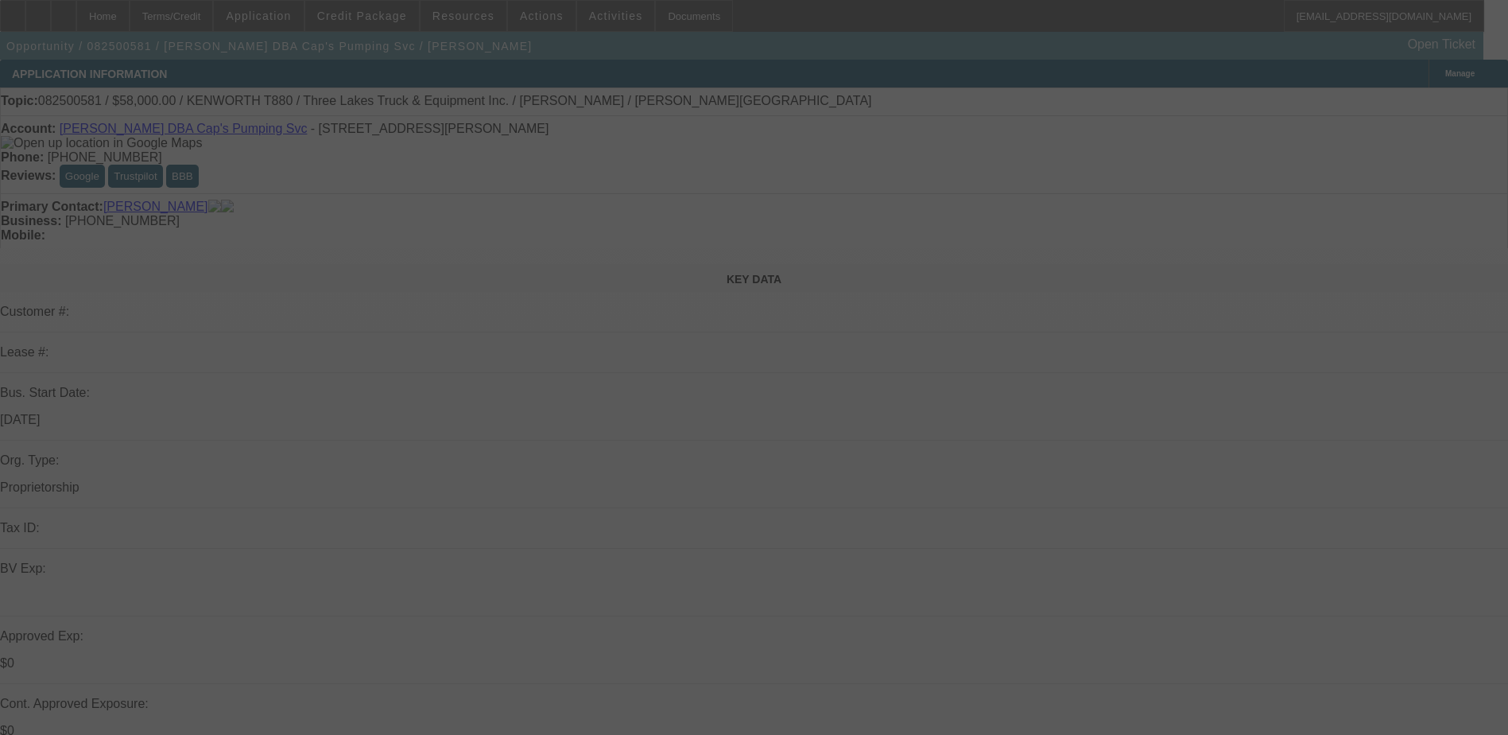
drag, startPoint x: 1165, startPoint y: 175, endPoint x: 1149, endPoint y: 182, distance: 18.2
click at [1165, 175] on div at bounding box center [754, 367] width 1508 height 735
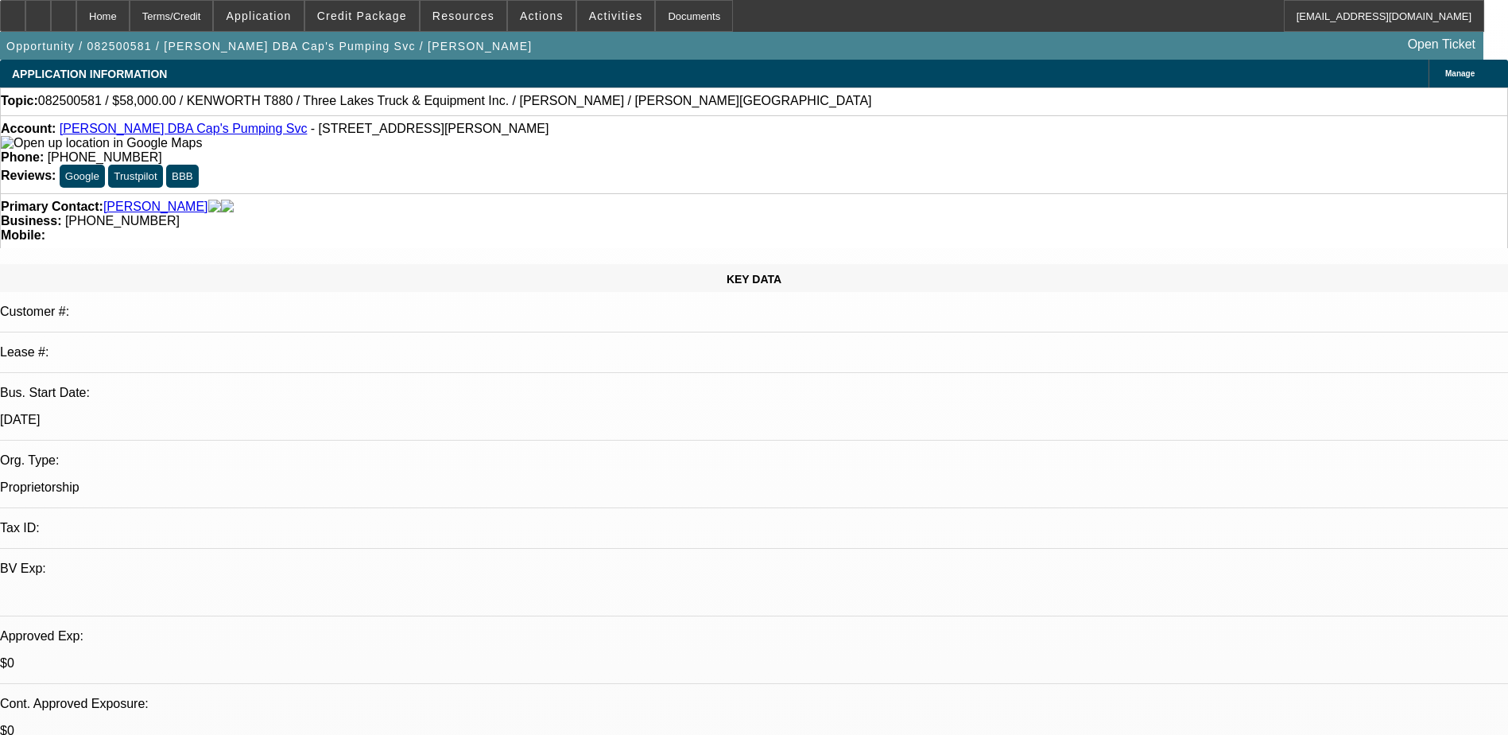
select select "0"
select select "2"
select select "0.1"
select select "1"
select select "2"
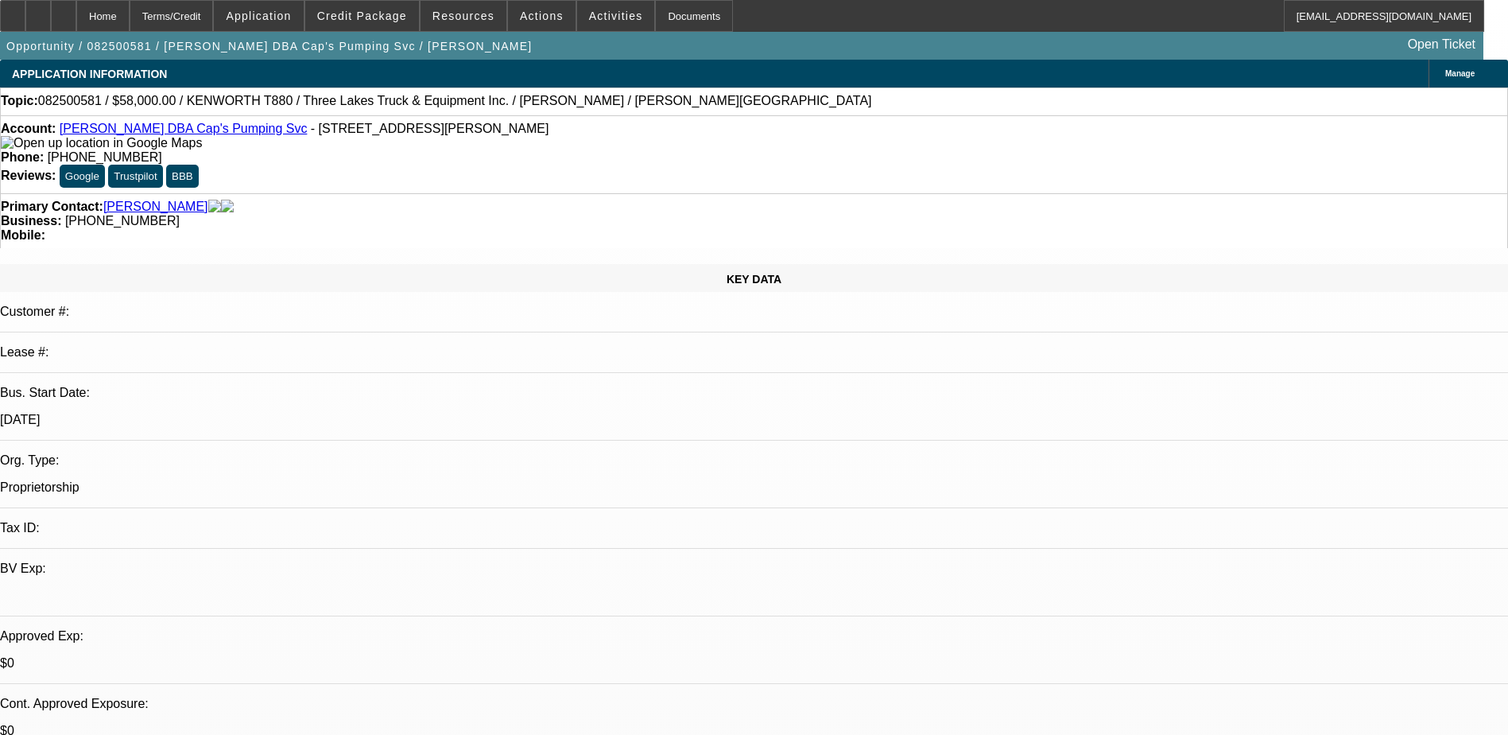
select select "4"
drag, startPoint x: 1163, startPoint y: 132, endPoint x: 1146, endPoint y: 159, distance: 31.8
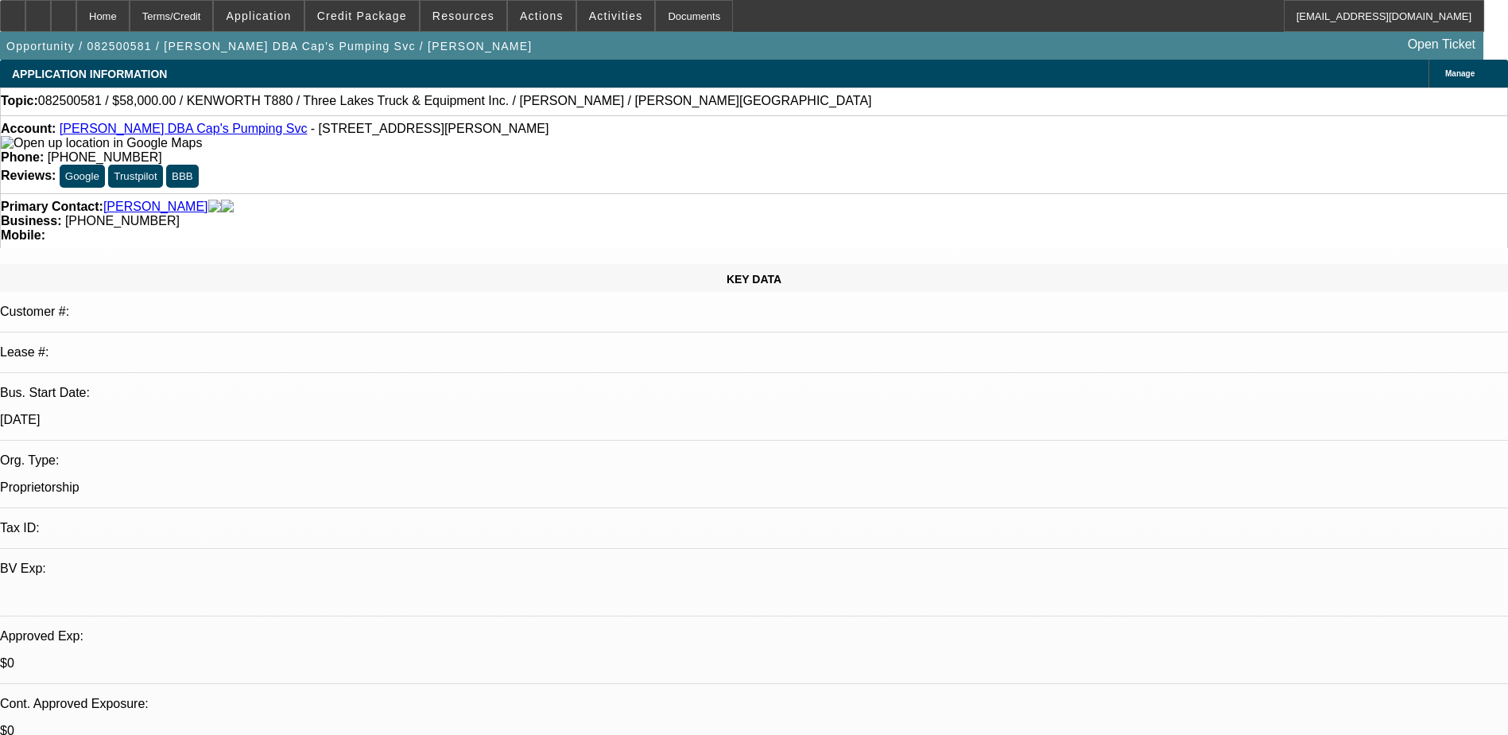
drag, startPoint x: 1146, startPoint y: 159, endPoint x: 1208, endPoint y: 192, distance: 69.7
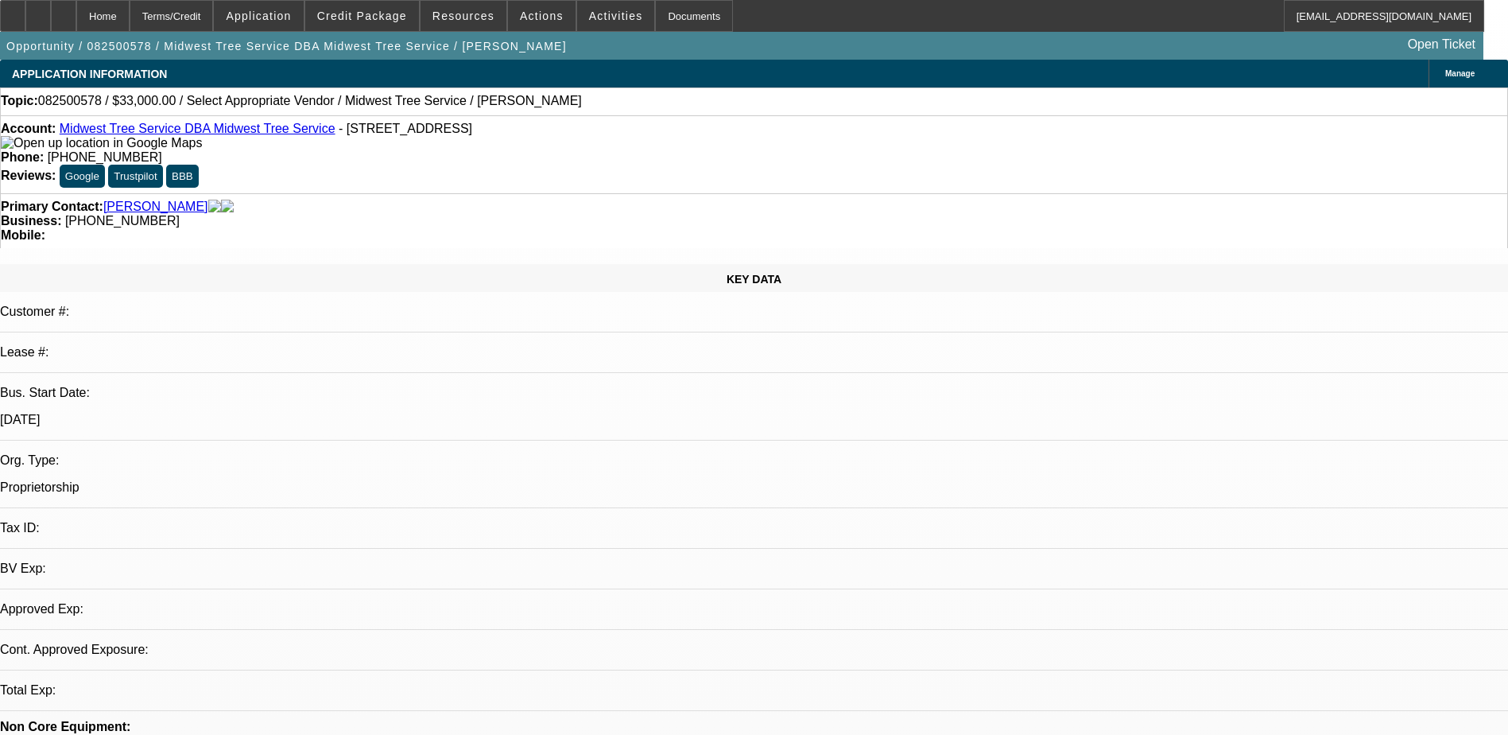
select select "0"
select select "2"
select select "0.1"
select select "1"
select select "2"
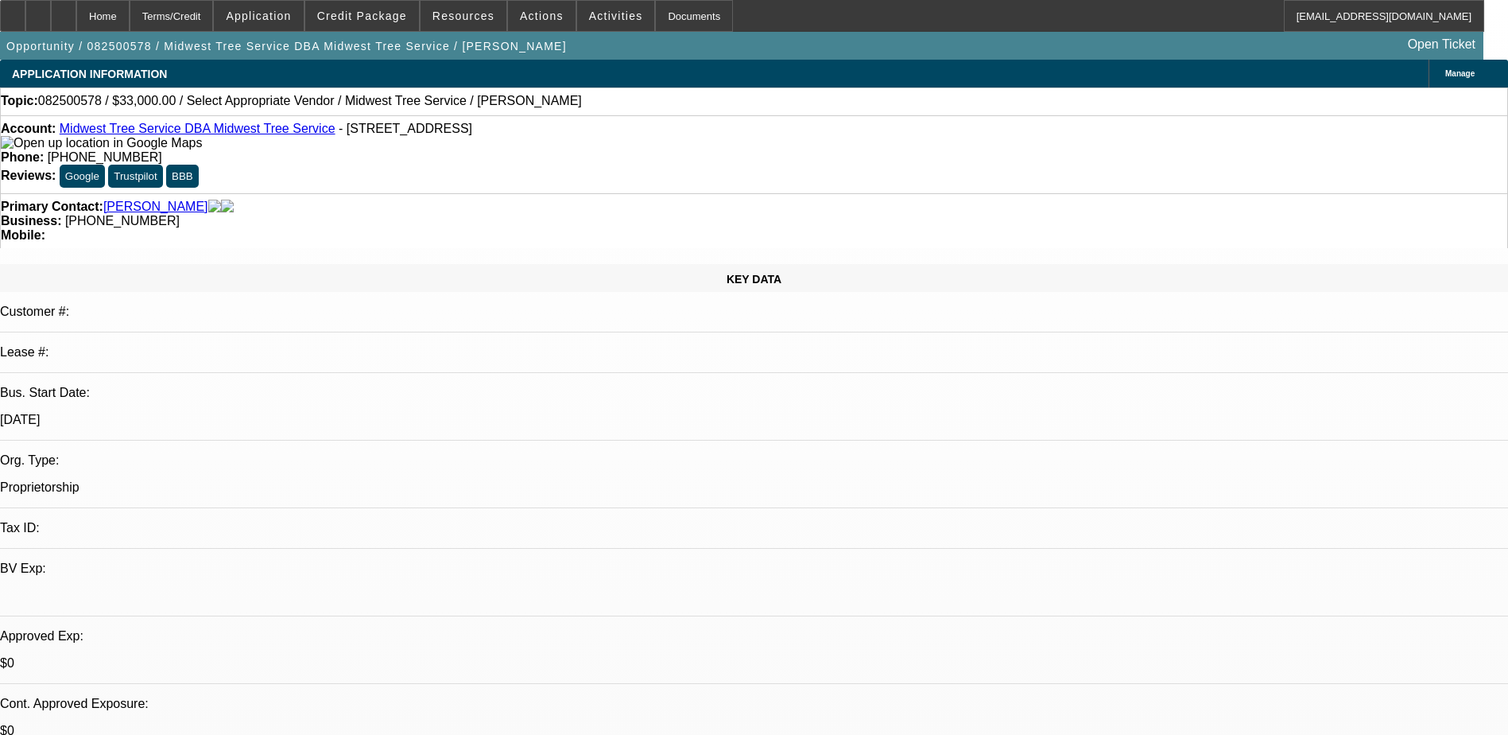
select select "4"
click at [362, 10] on span "Credit Package" at bounding box center [362, 16] width 90 height 13
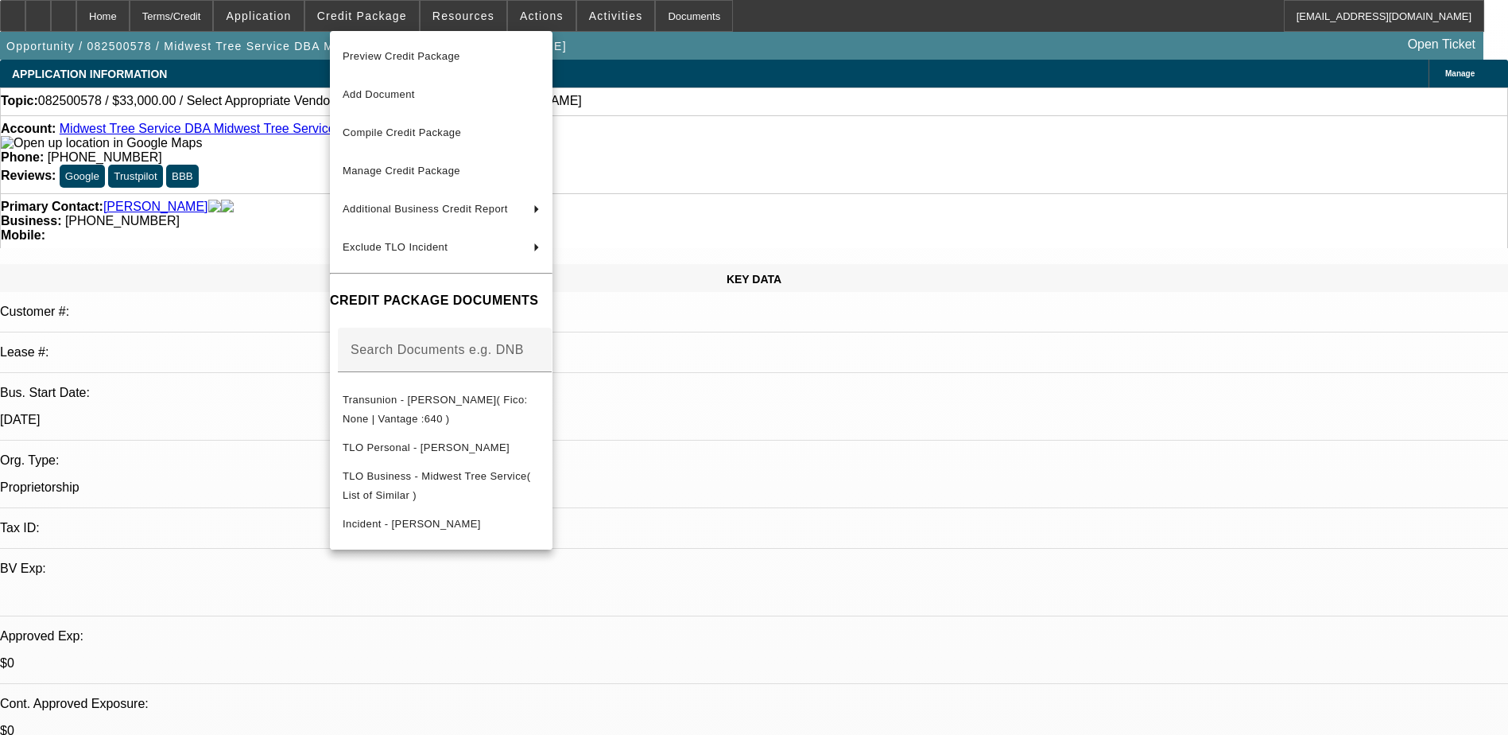
click at [347, 9] on div at bounding box center [754, 367] width 1508 height 735
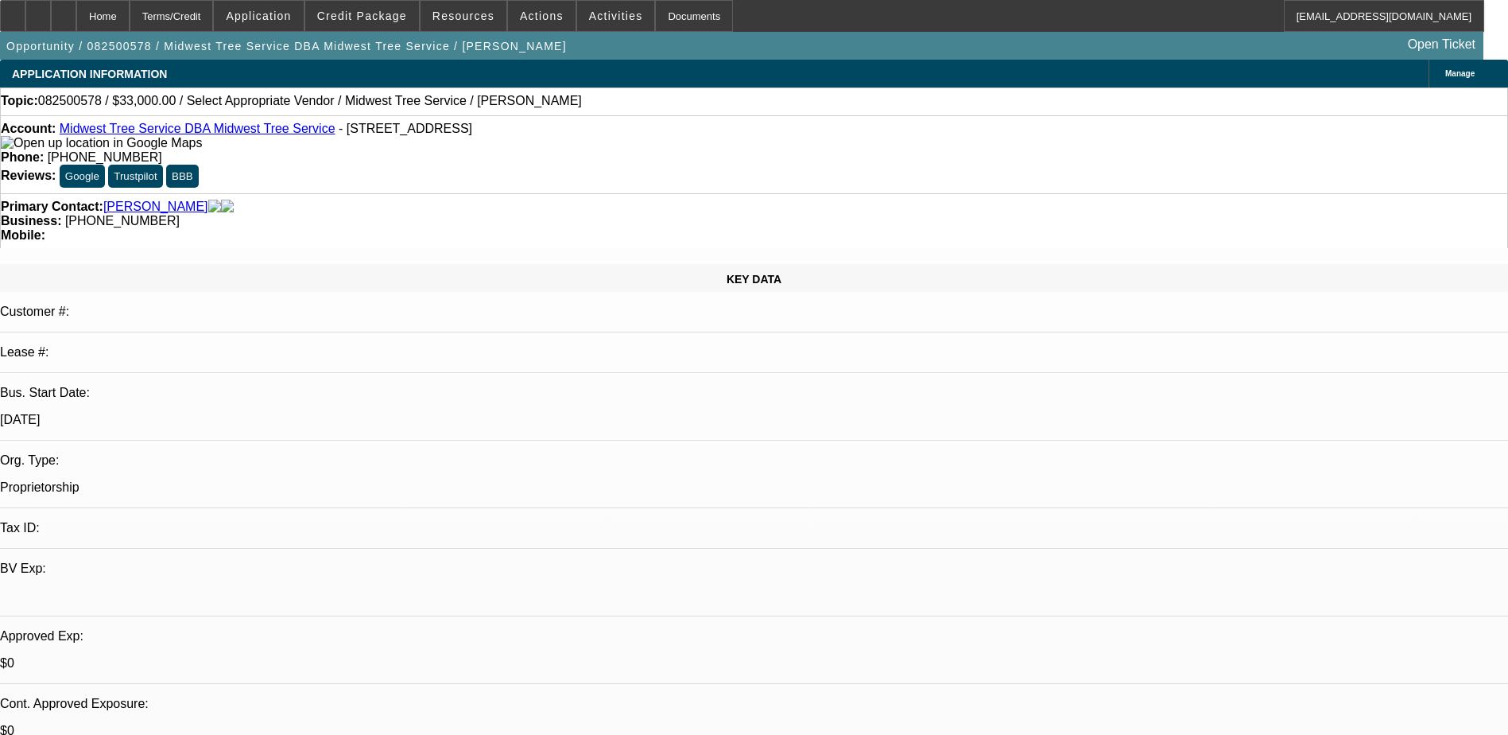
click at [377, 11] on span "Credit Package" at bounding box center [362, 16] width 90 height 13
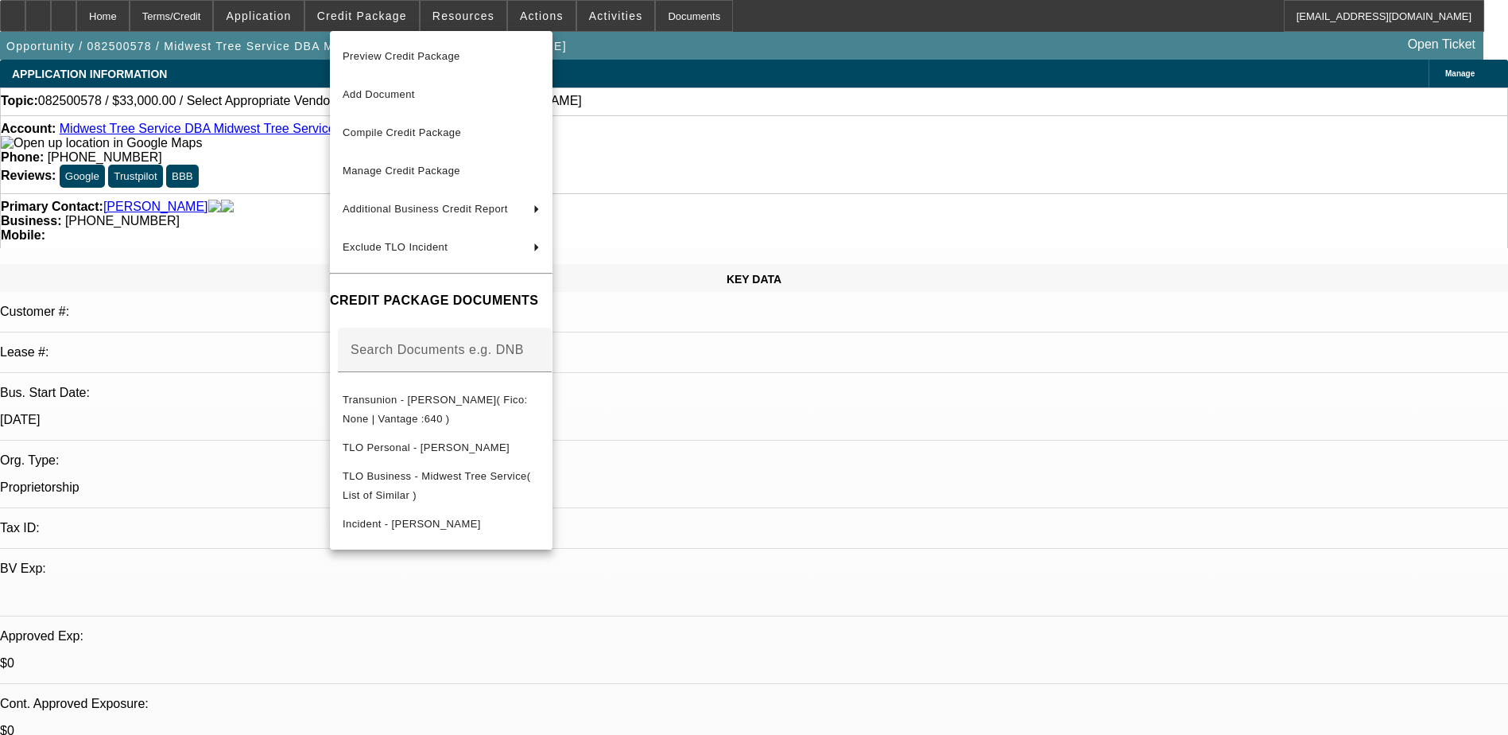
click at [370, 25] on div at bounding box center [754, 367] width 1508 height 735
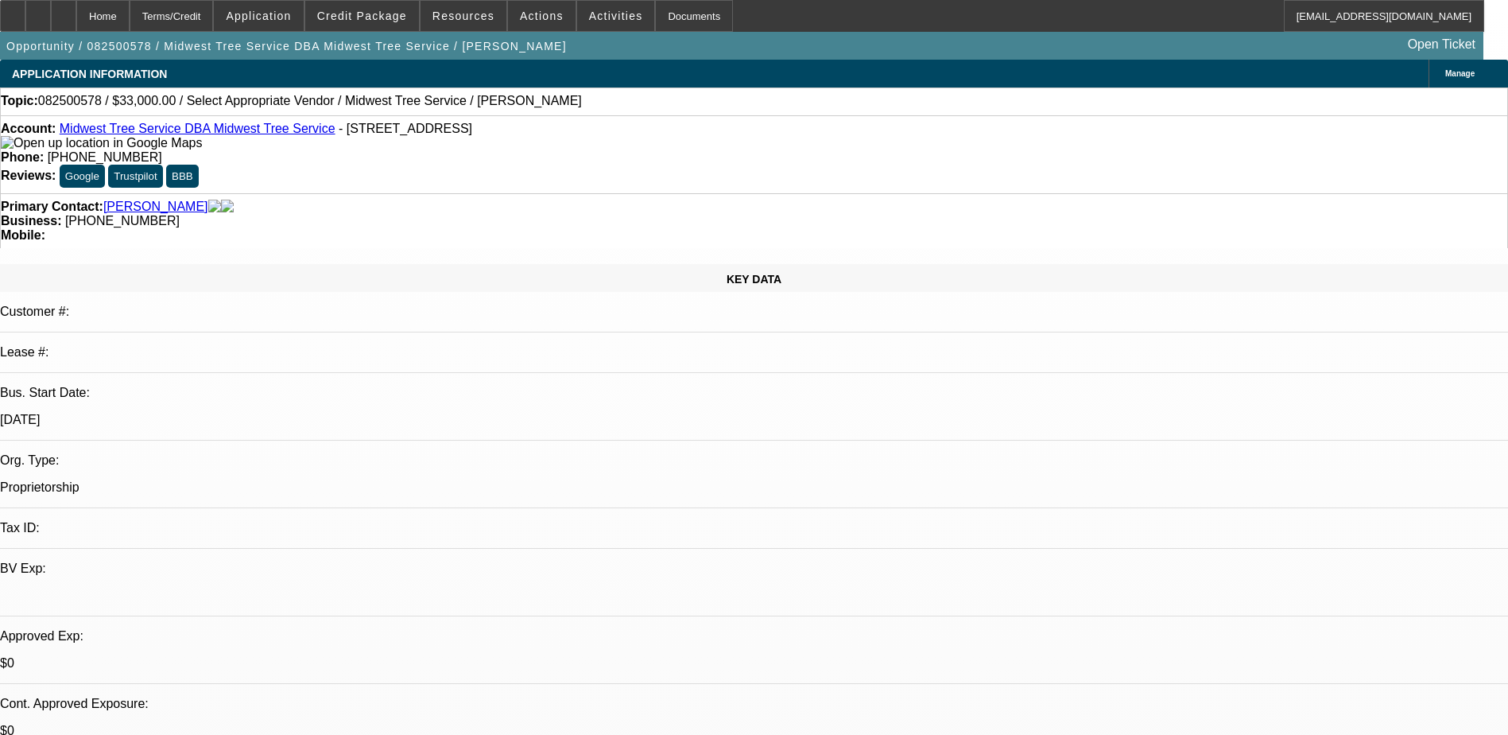
drag, startPoint x: 552, startPoint y: 234, endPoint x: 540, endPoint y: 238, distance: 12.8
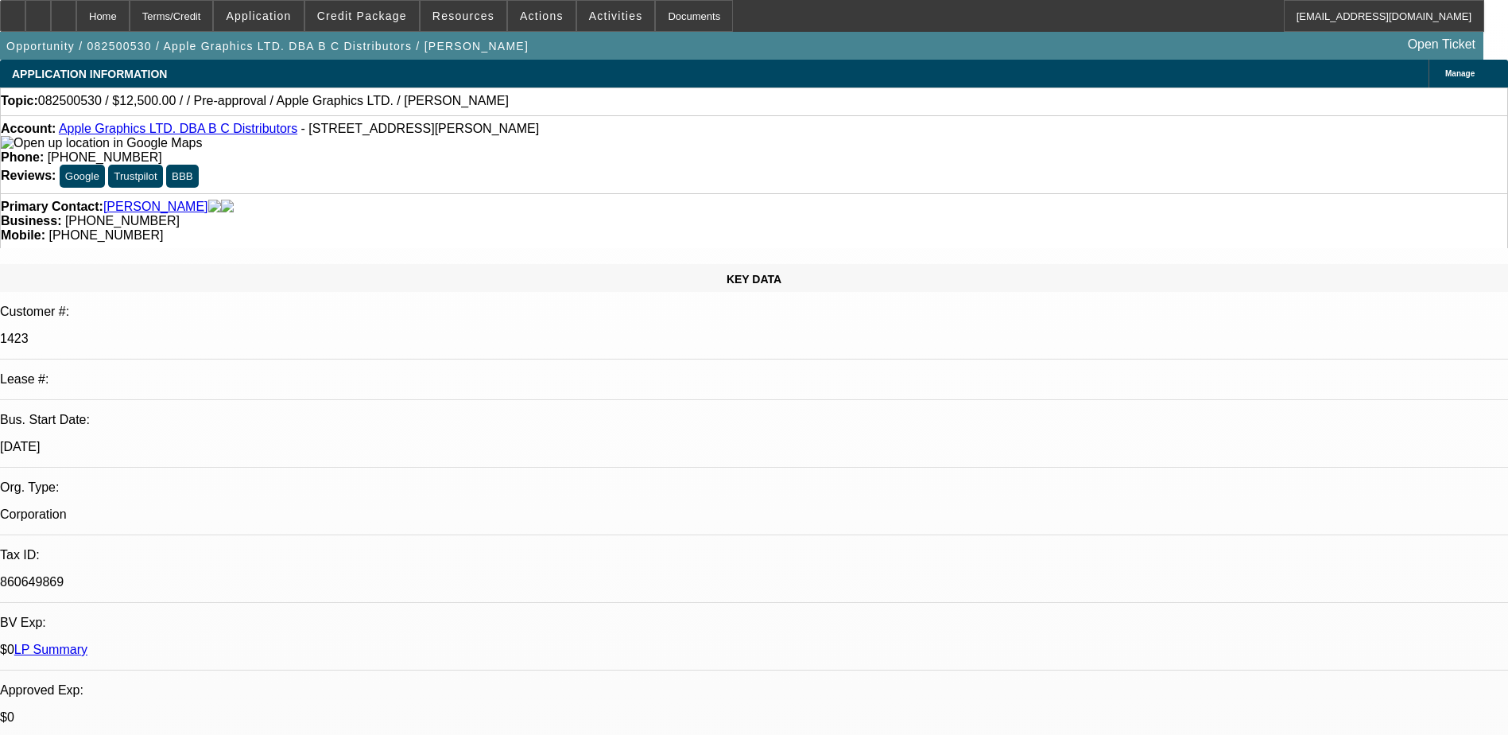
select select "0"
select select "2"
select select "0.1"
select select "4"
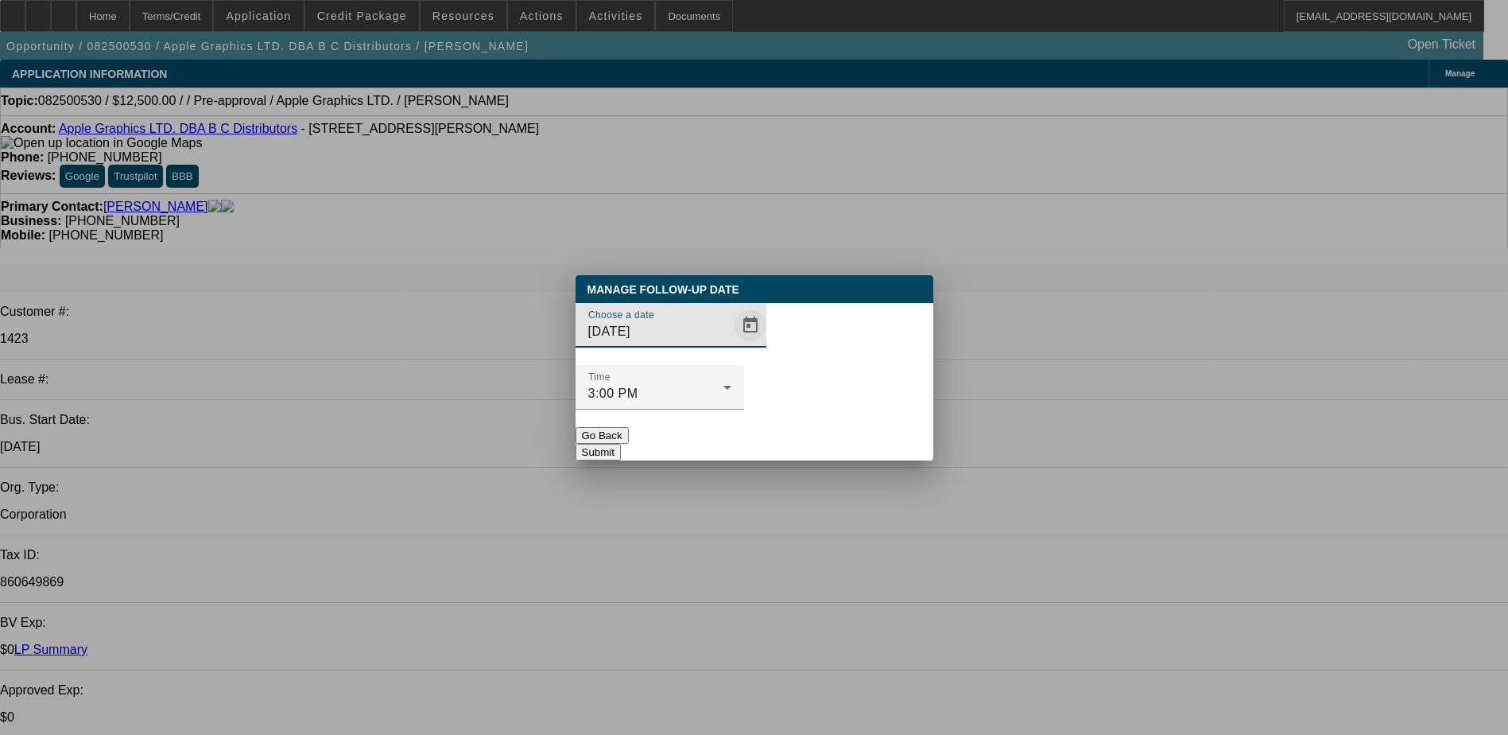
click at [731, 344] on span "Open calendar" at bounding box center [750, 325] width 38 height 38
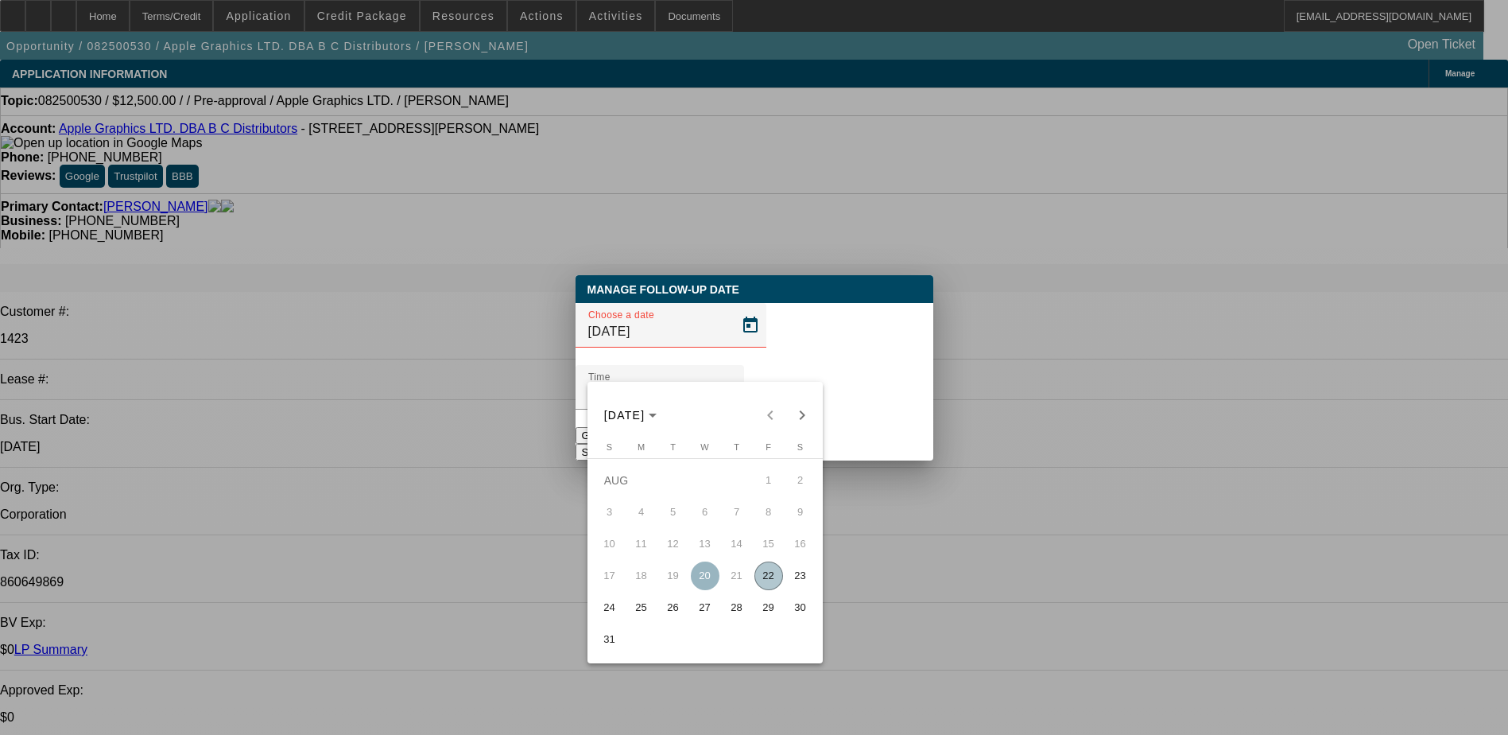
click at [632, 615] on span "25" at bounding box center [641, 607] width 29 height 29
type input "8/25/2025"
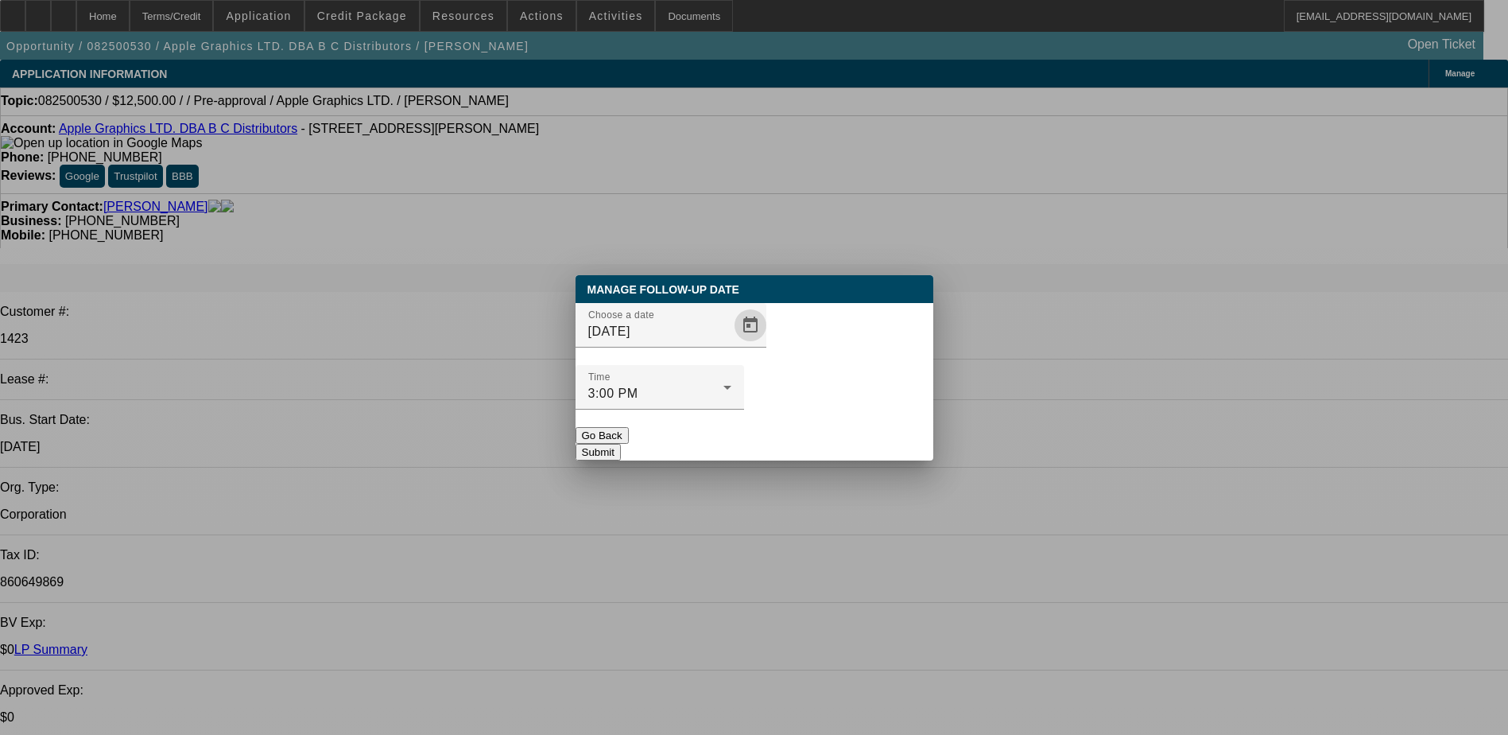
click at [621, 444] on button "Submit" at bounding box center [598, 452] width 45 height 17
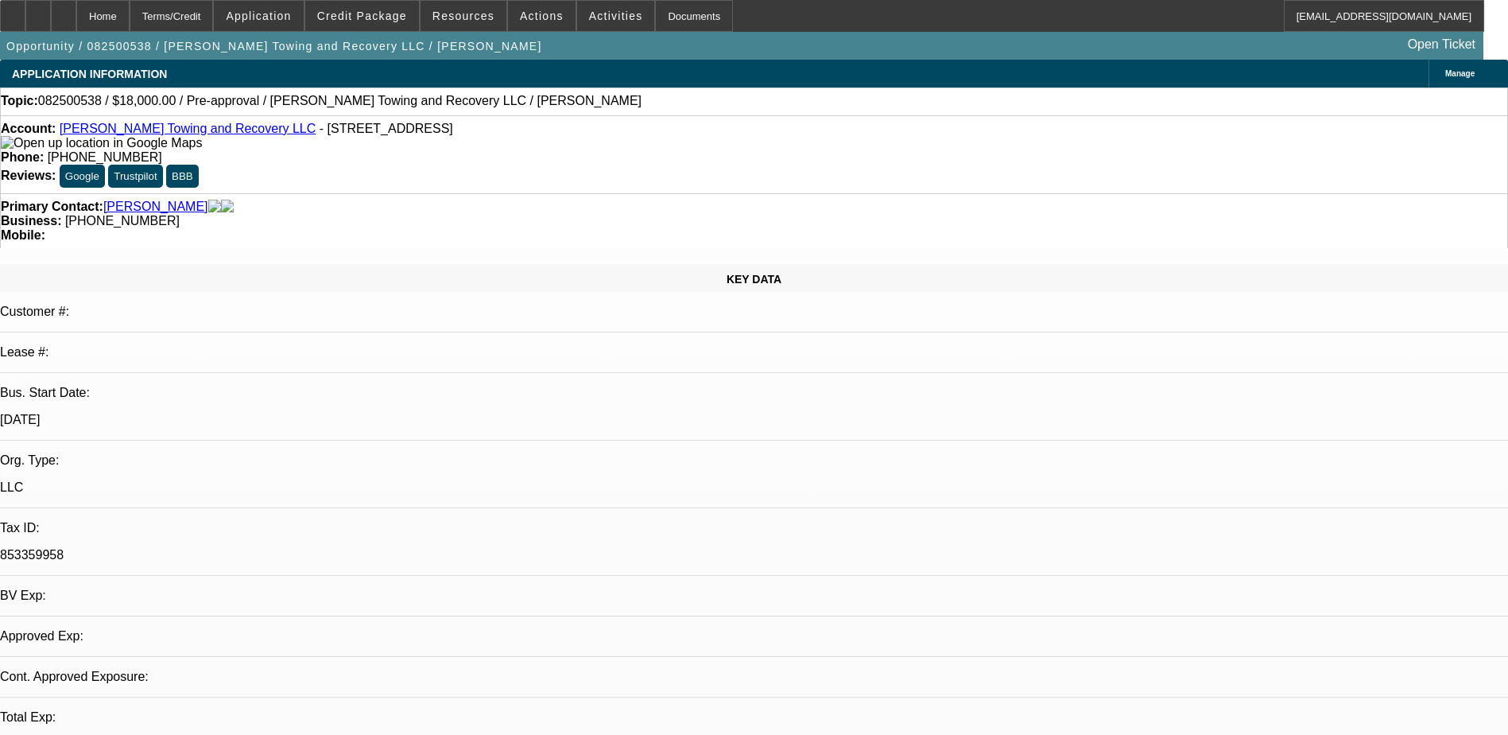
select select "0"
select select "2"
select select "0.1"
select select "4"
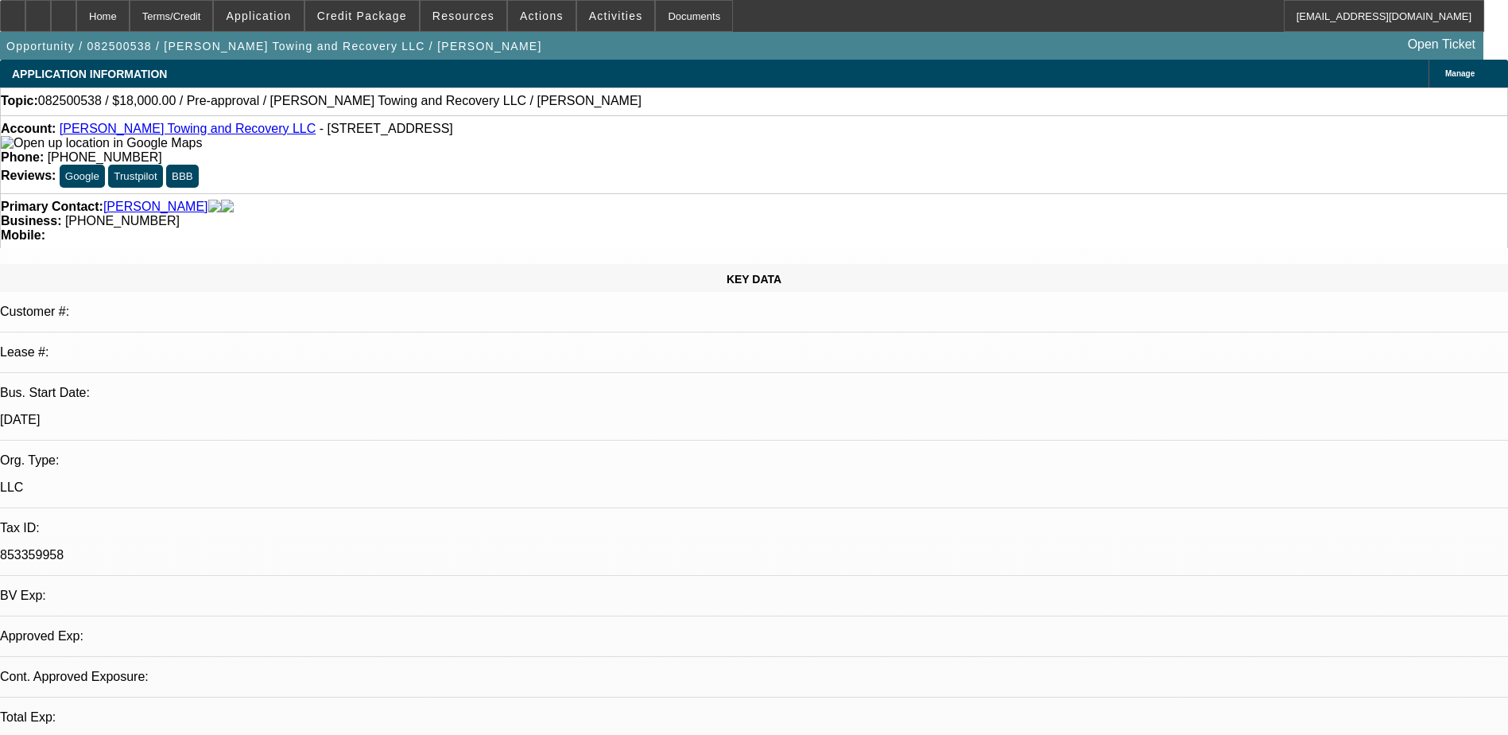
select select "0"
select select "2"
select select "0.1"
select select "4"
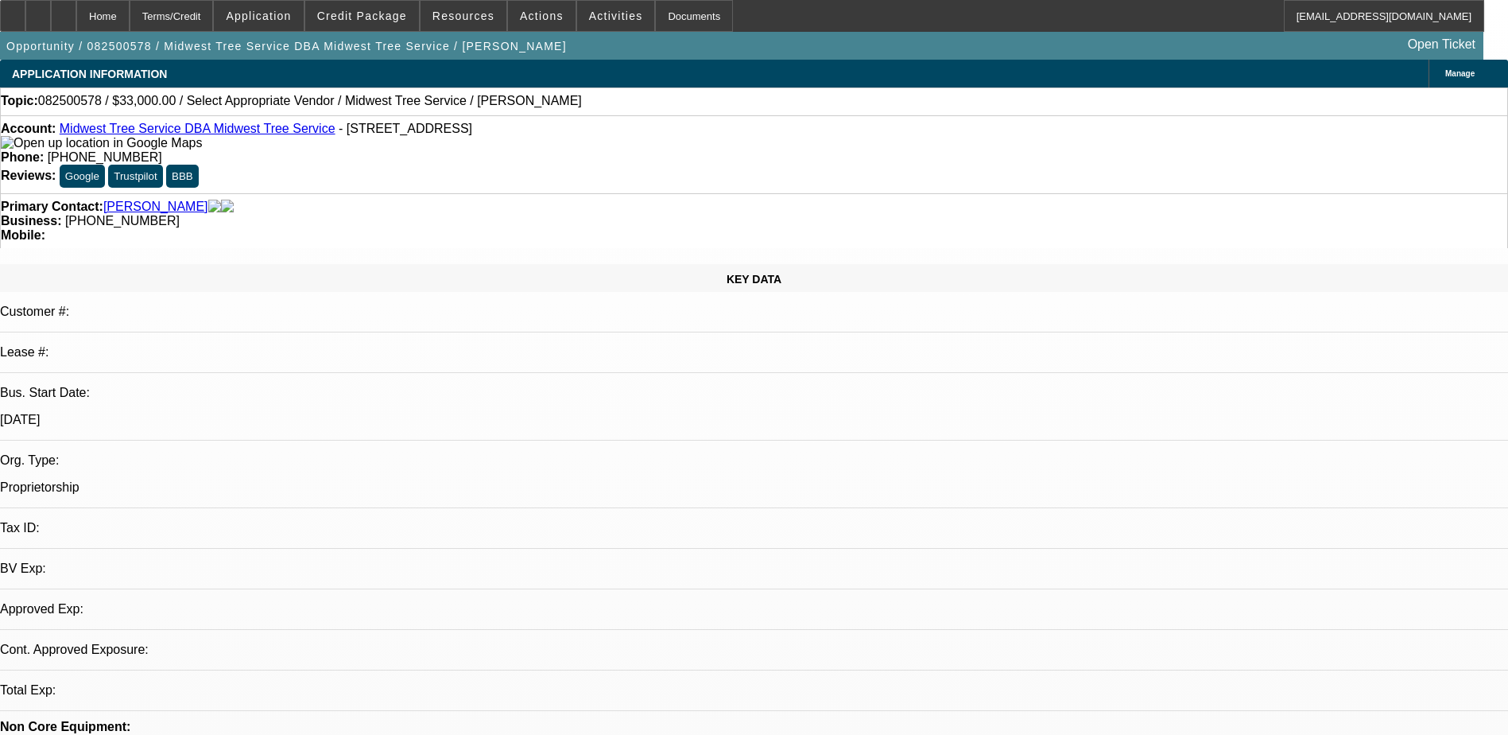
select select "0"
select select "2"
select select "0.1"
select select "4"
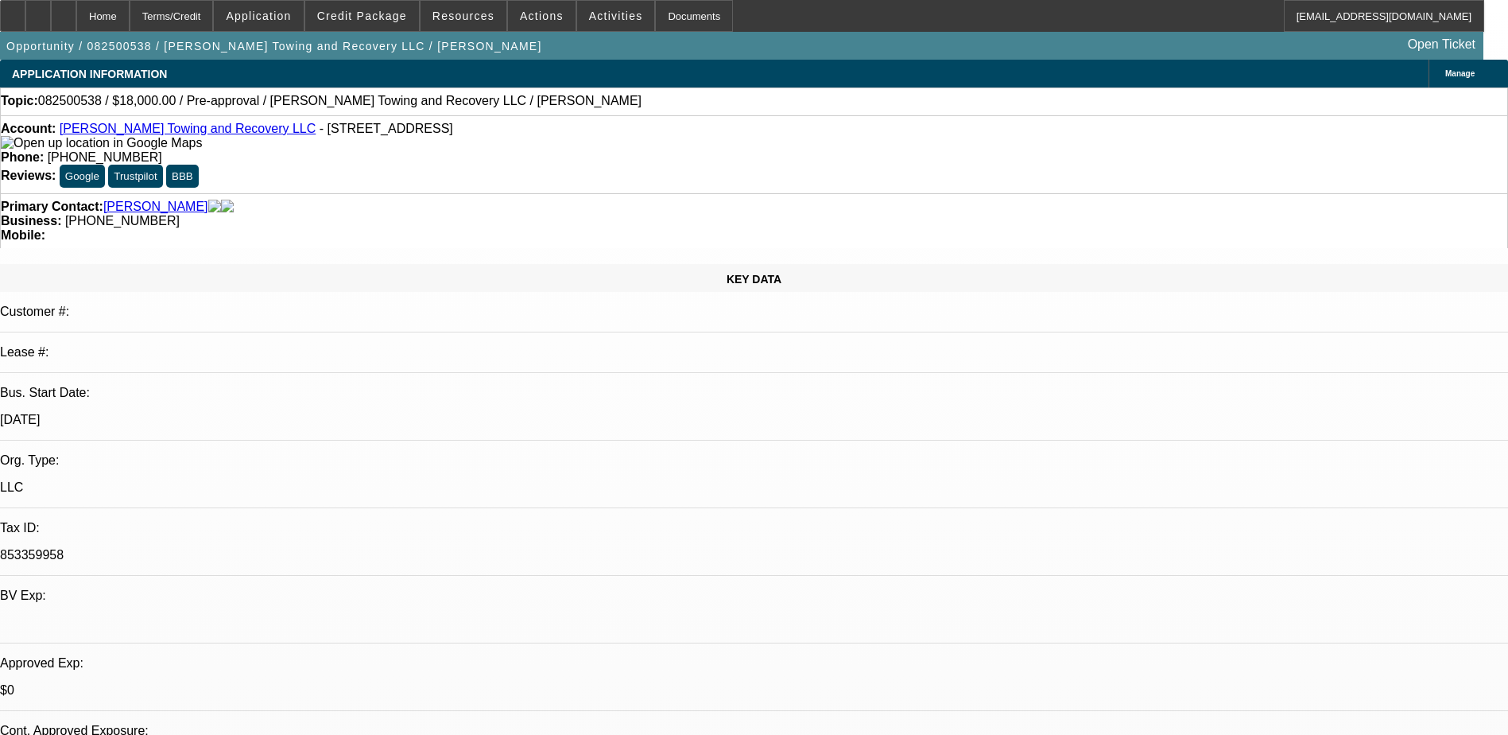
select select "0"
select select "2"
select select "0.1"
select select "4"
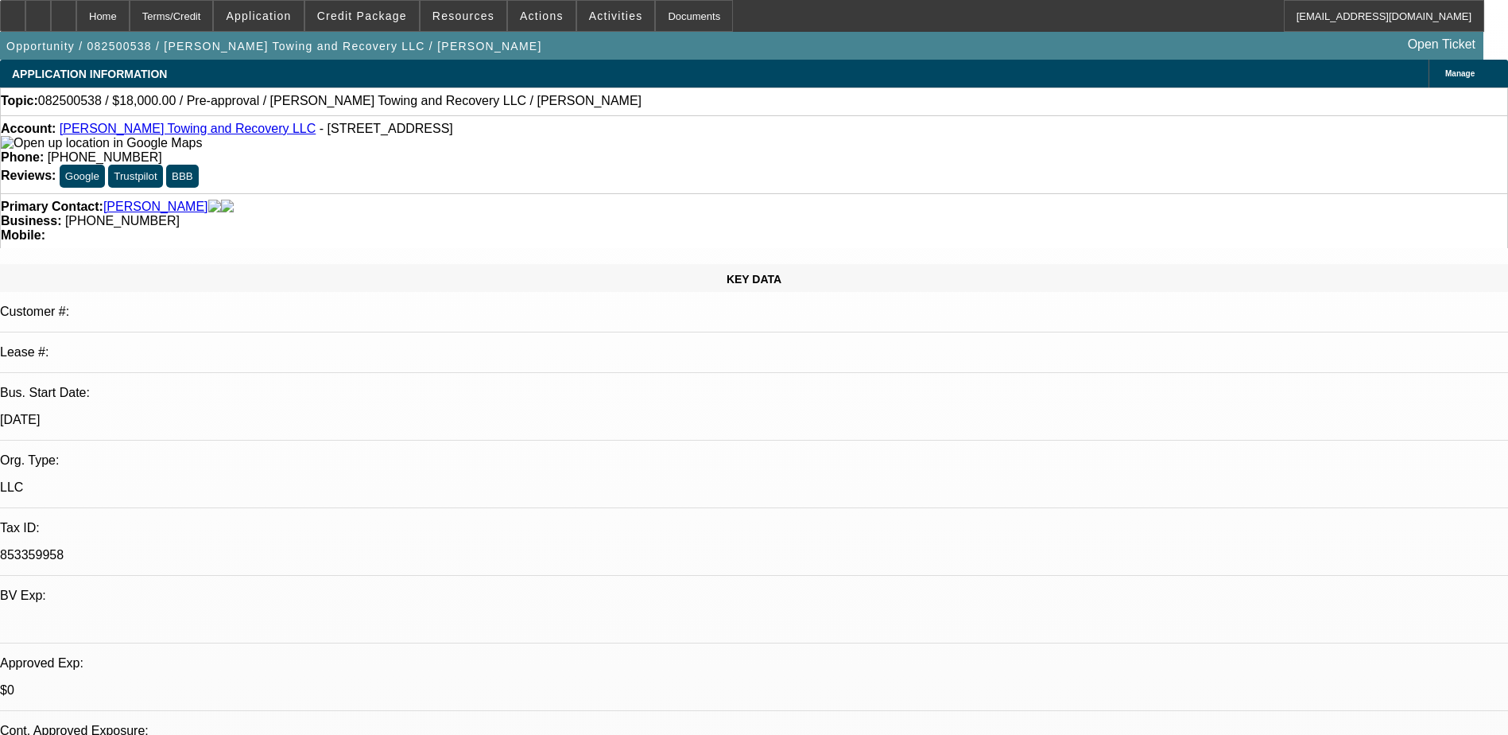
select select "0"
select select "2"
select select "0.1"
select select "4"
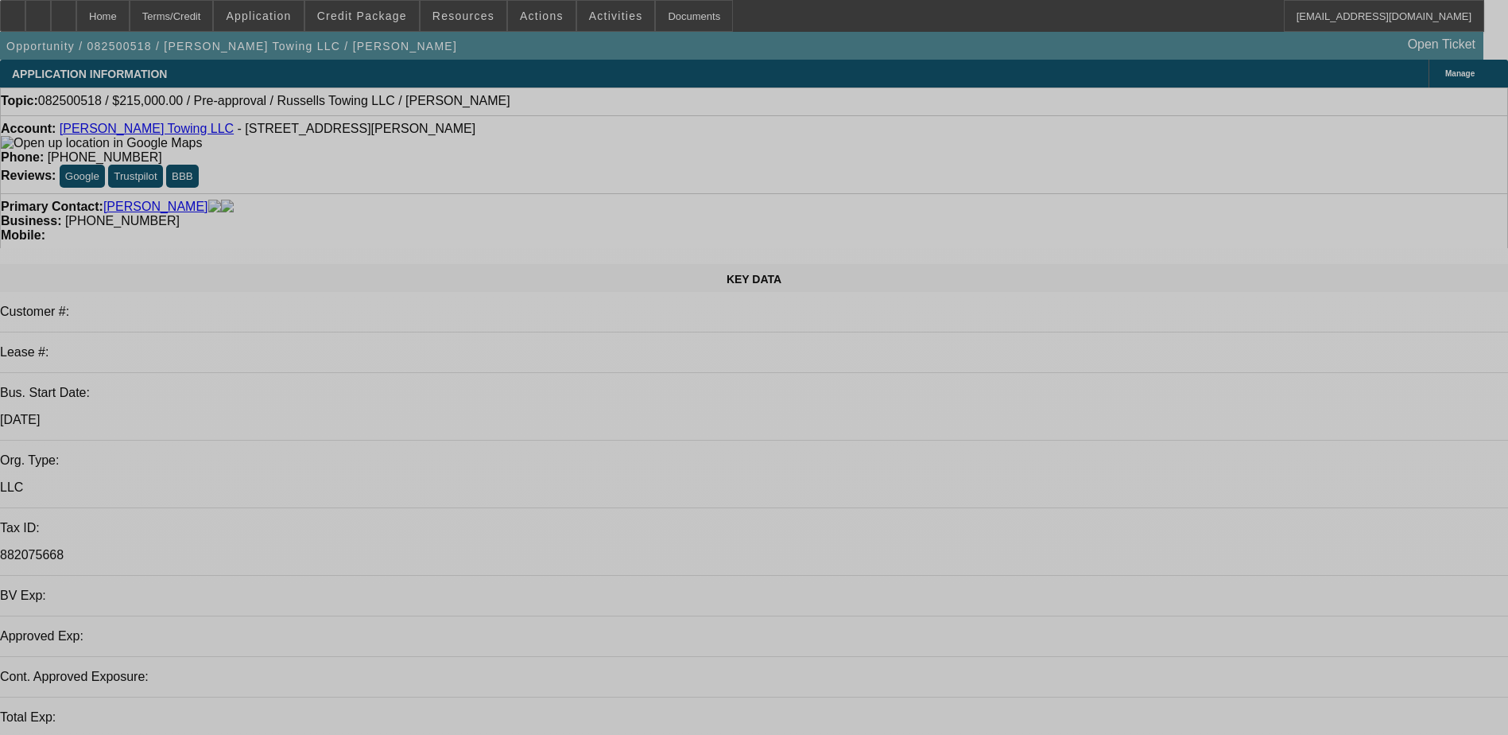
select select "0"
select select "2"
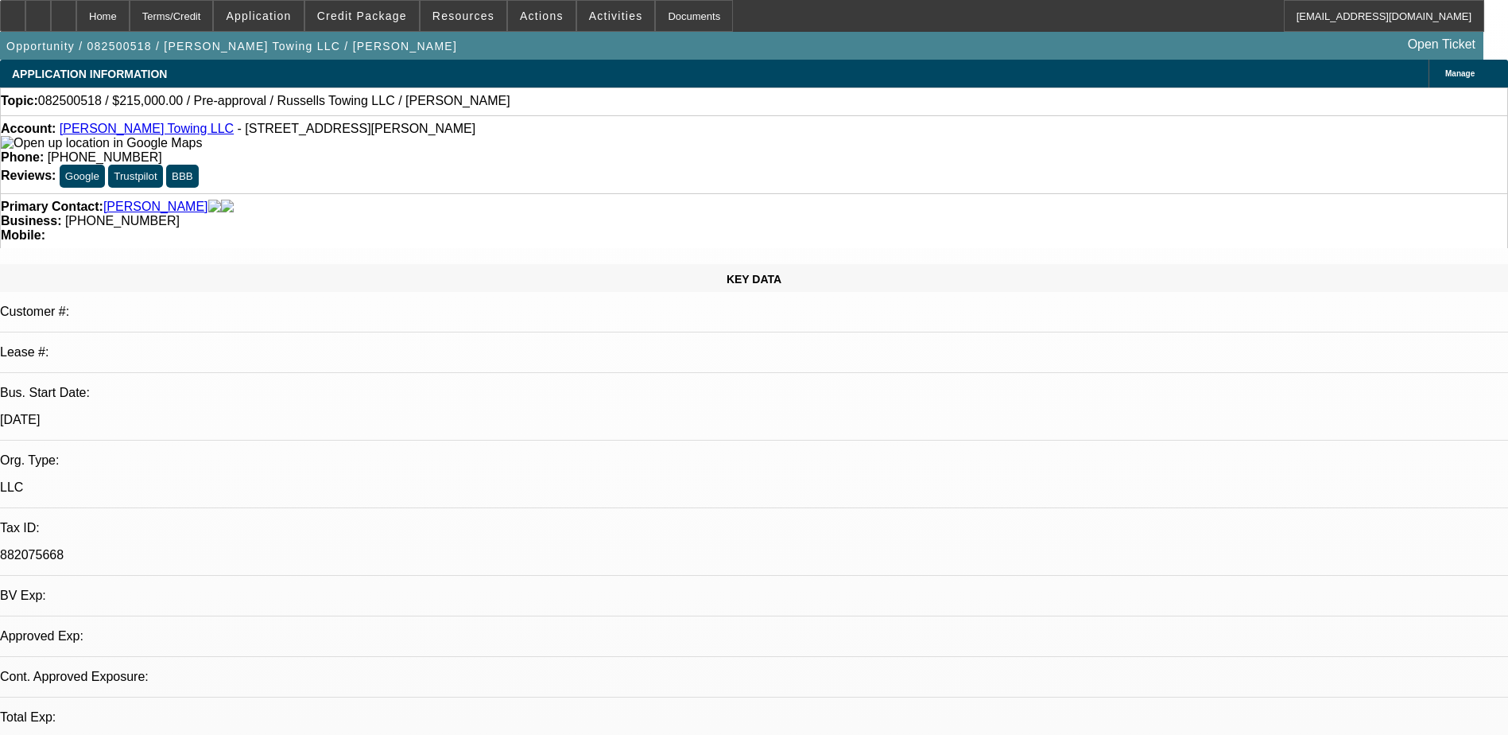
select select "0.1"
select select "4"
click at [374, 28] on span at bounding box center [362, 16] width 114 height 38
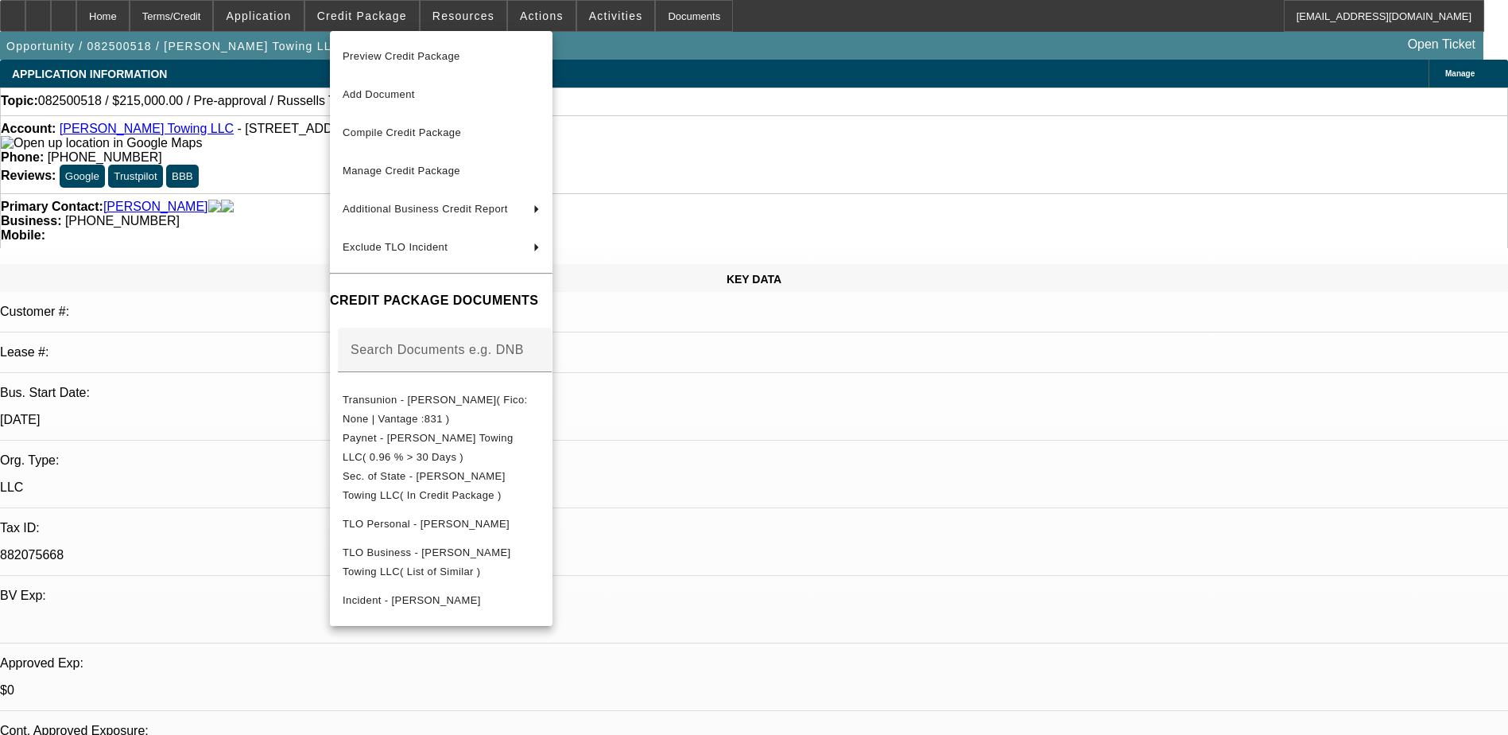
click at [374, 19] on div at bounding box center [754, 367] width 1508 height 735
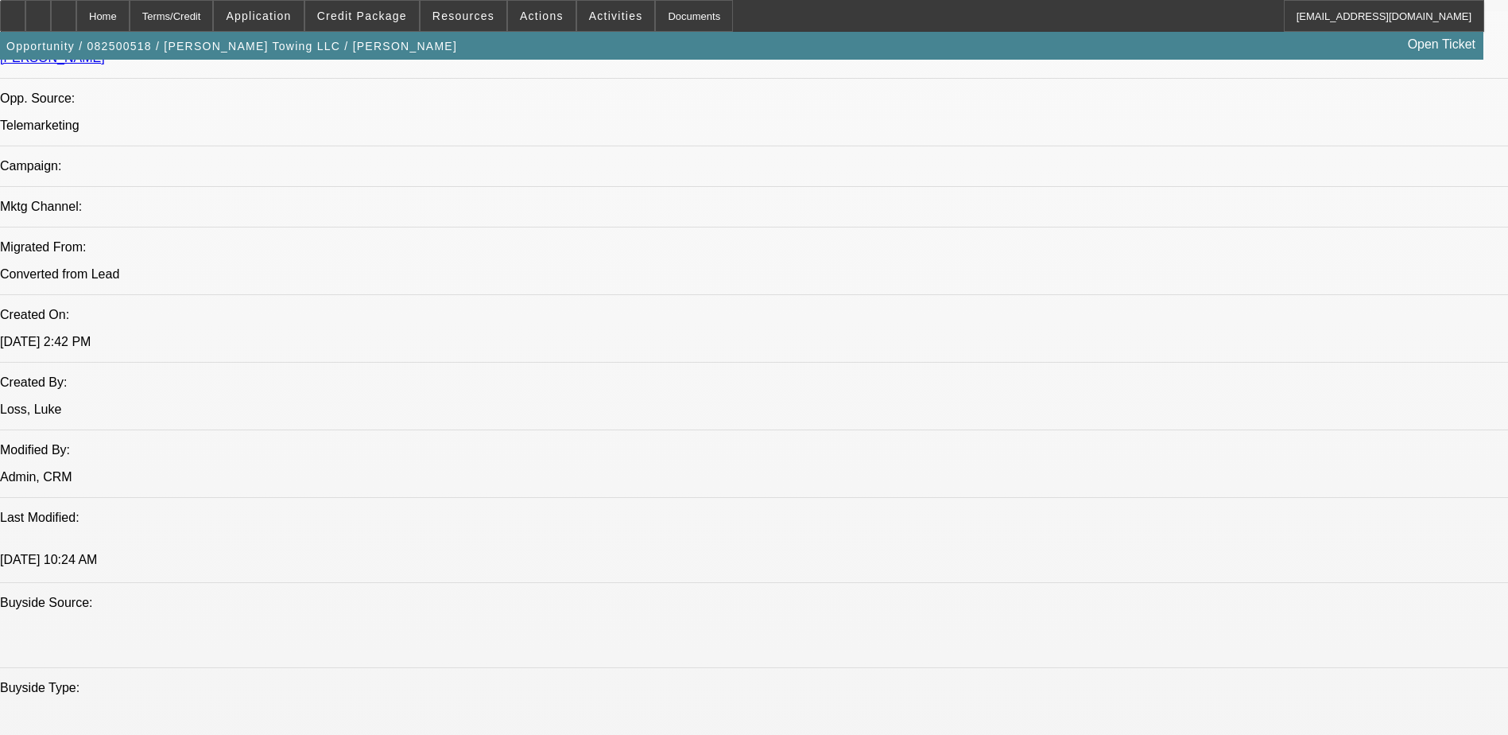
scroll to position [1033, 0]
drag, startPoint x: 1144, startPoint y: 310, endPoint x: 1080, endPoint y: 223, distance: 108.1
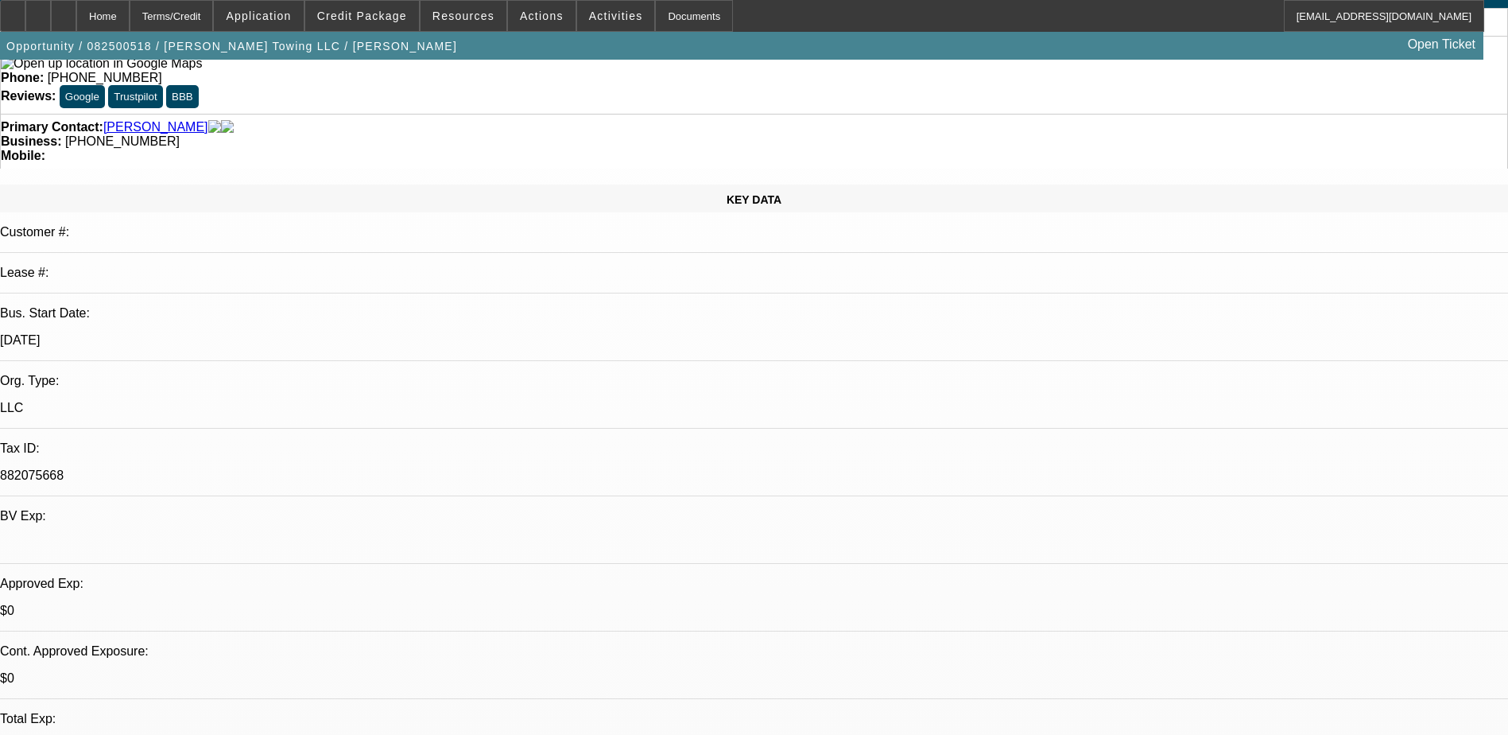
scroll to position [0, 0]
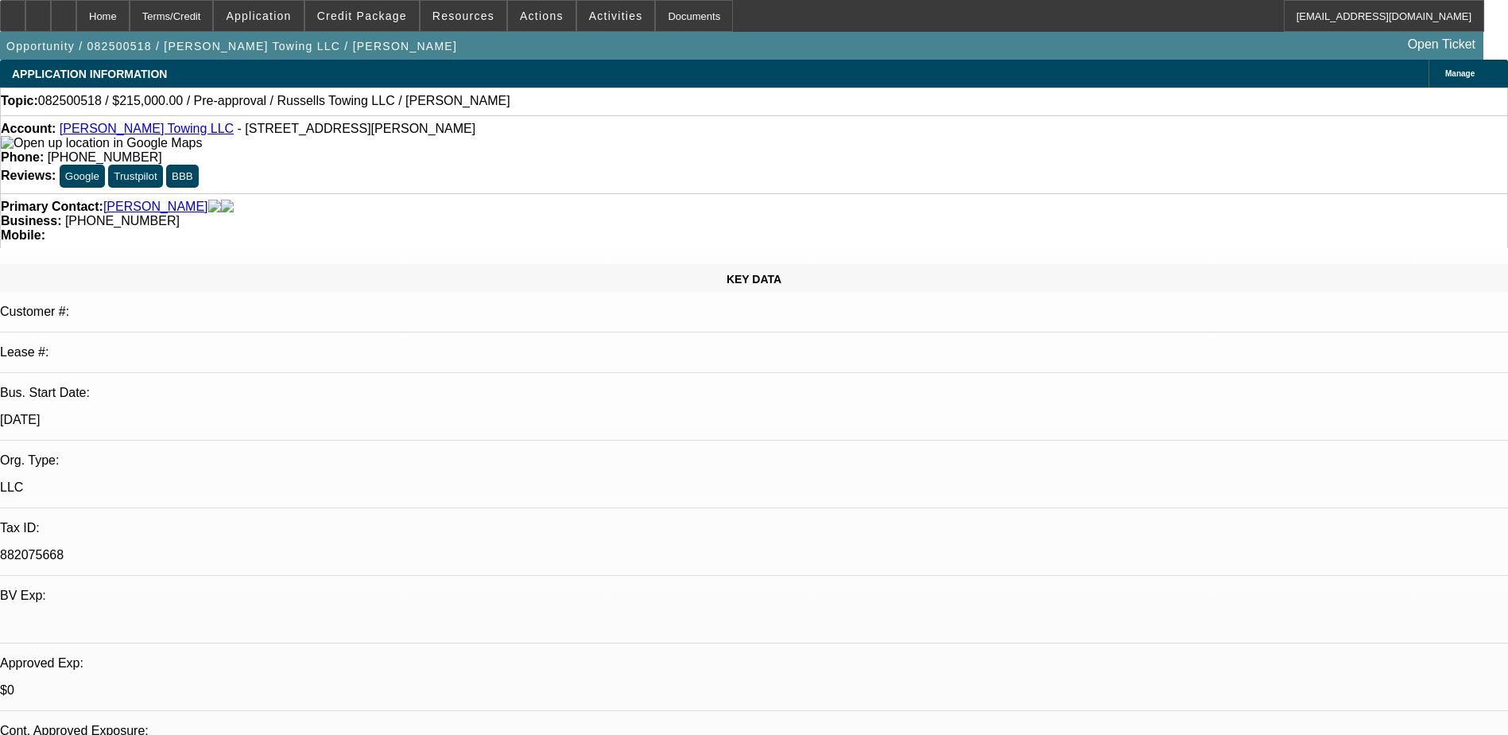
drag, startPoint x: 1132, startPoint y: 147, endPoint x: 1119, endPoint y: 173, distance: 29.5
select select "0"
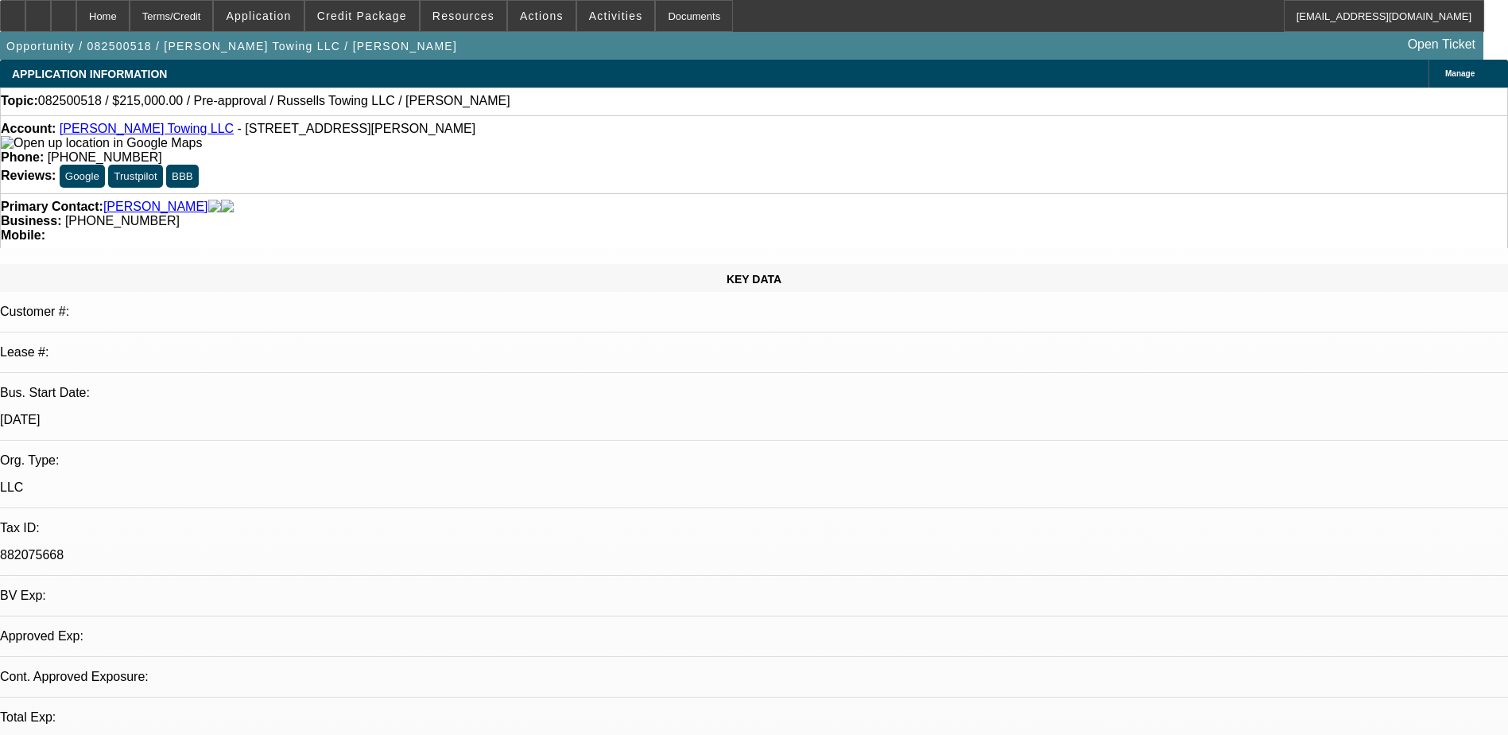
select select "2"
select select "0.1"
select select "4"
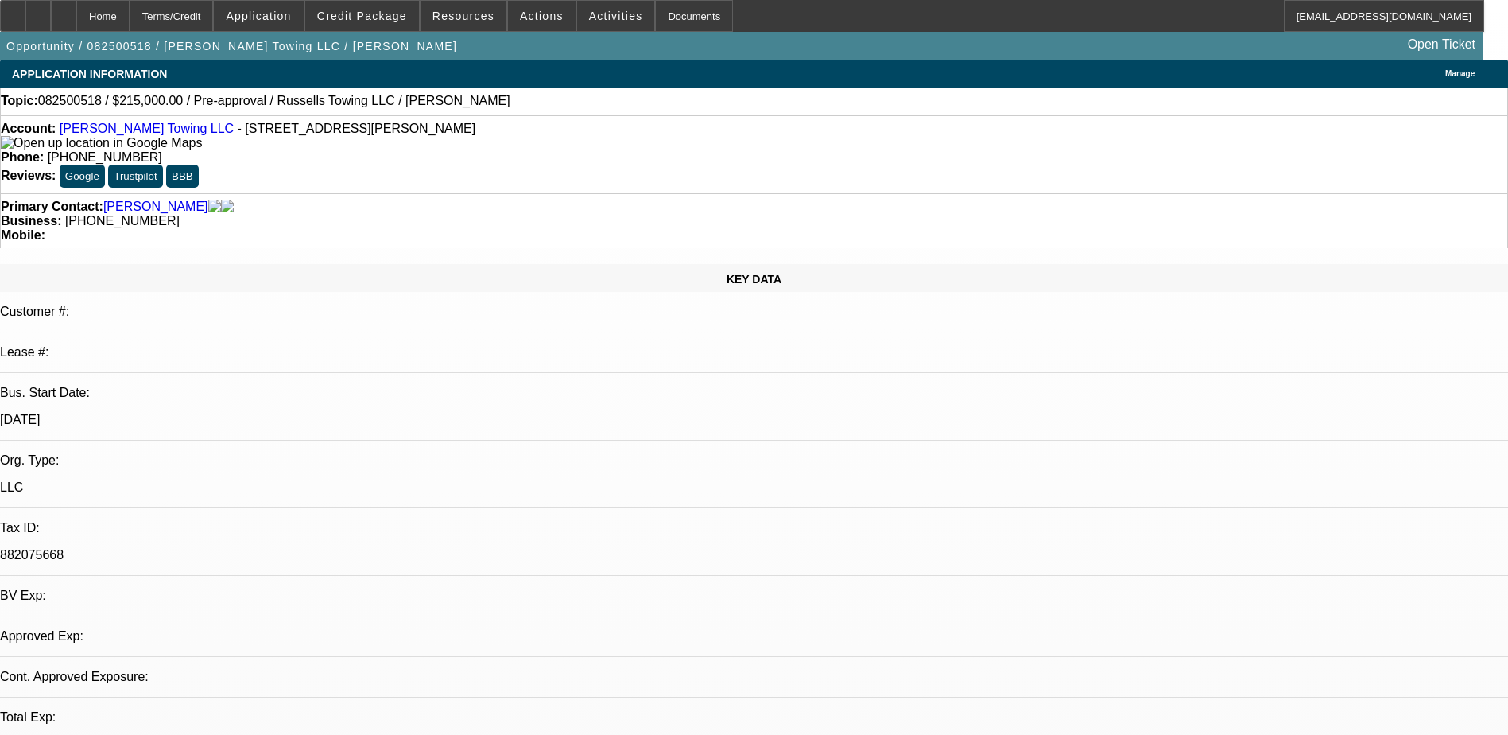
select select "0"
select select "2"
select select "0.1"
select select "4"
